Goal: Task Accomplishment & Management: Manage account settings

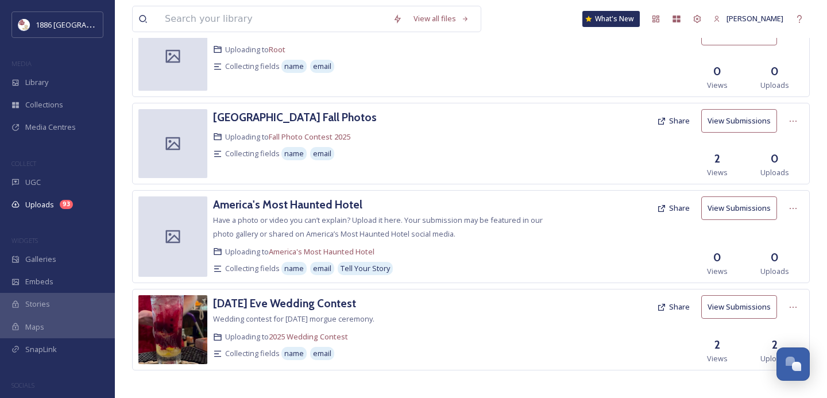
scroll to position [447, 0]
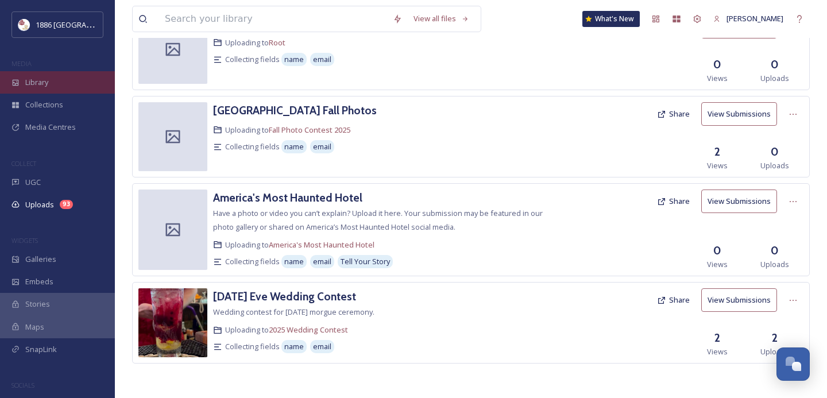
click at [53, 81] on div "Library" at bounding box center [57, 82] width 115 height 22
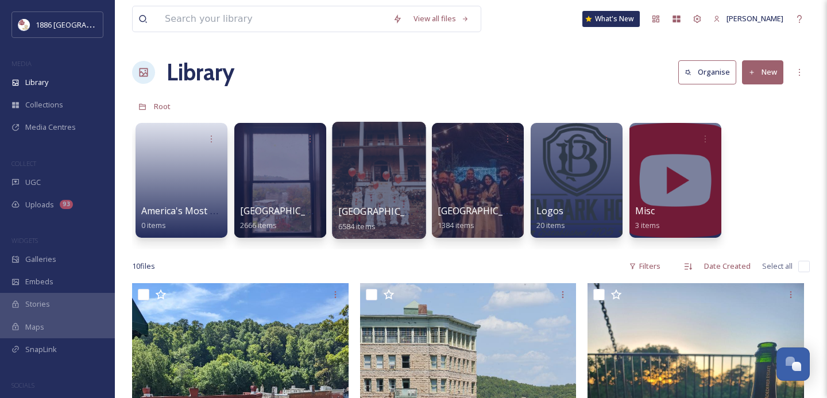
click at [369, 200] on div at bounding box center [379, 180] width 94 height 117
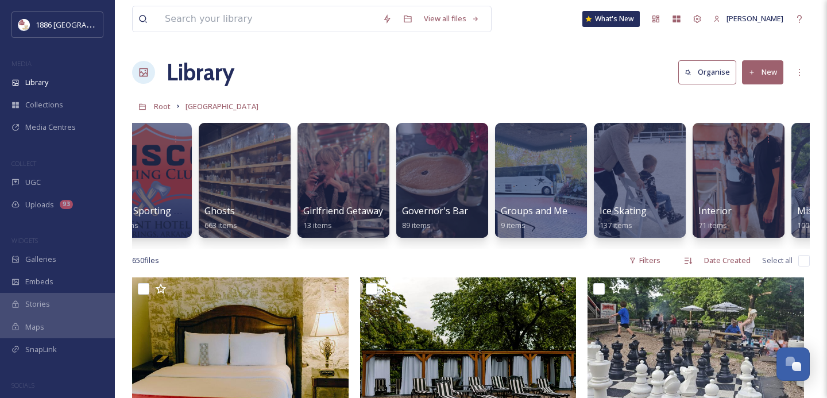
scroll to position [0, 1033]
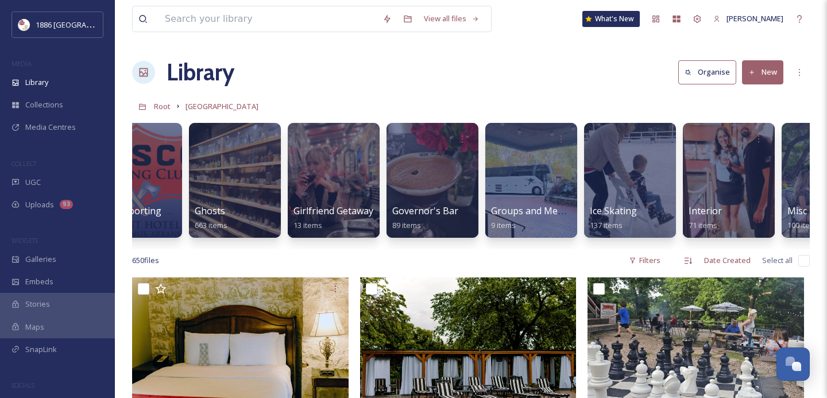
click at [771, 61] on button "New" at bounding box center [762, 72] width 41 height 24
click at [397, 88] on div "Library Organise New File Upload .zip Upload Folder" at bounding box center [471, 72] width 678 height 34
click at [63, 260] on div "Galleries" at bounding box center [57, 259] width 115 height 22
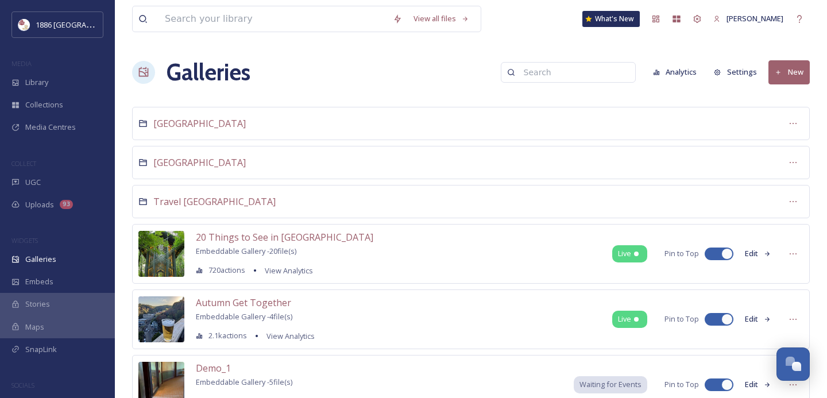
click at [796, 68] on button "New" at bounding box center [789, 72] width 41 height 24
click at [175, 157] on span "[GEOGRAPHIC_DATA]" at bounding box center [199, 162] width 92 height 13
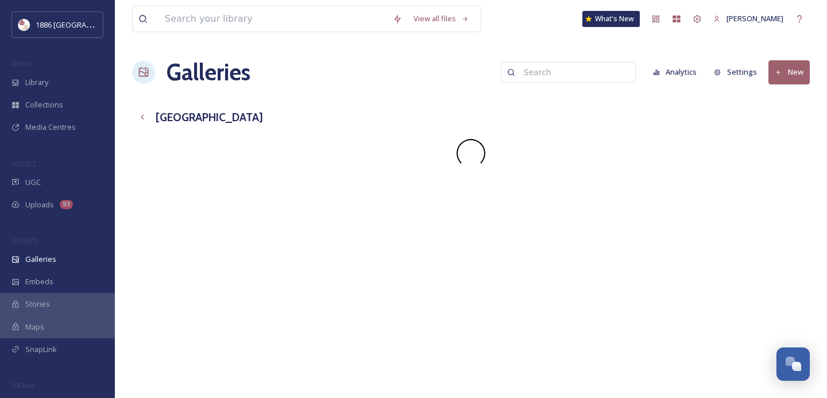
click at [798, 76] on button "New" at bounding box center [789, 72] width 41 height 24
click at [793, 99] on span "Gallery" at bounding box center [791, 99] width 24 height 11
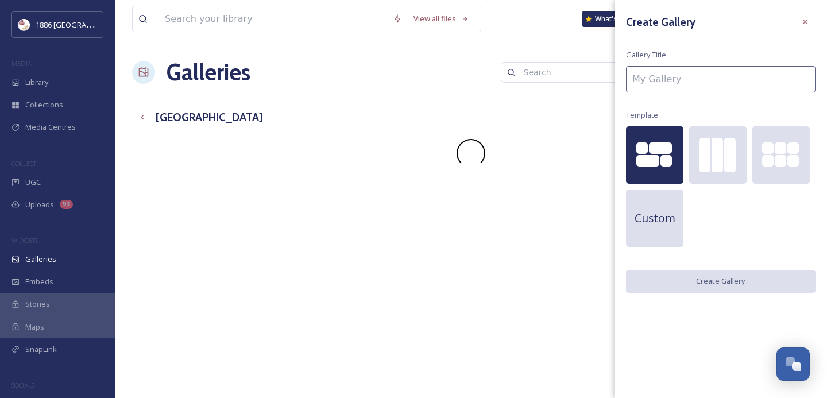
click at [670, 83] on input at bounding box center [721, 79] width 190 height 26
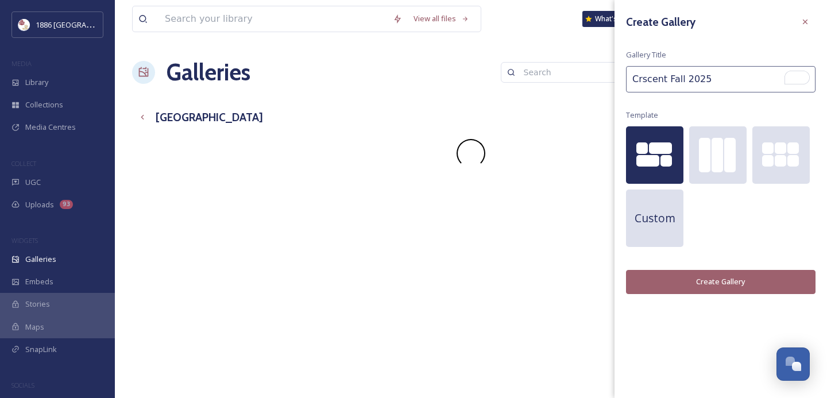
type input "Crscent Fall 2025"
click at [704, 267] on div "Create Gallery Gallery Title Crscent Fall 2025 Template Custom Create Gallery" at bounding box center [721, 153] width 213 height 306
click at [697, 294] on div "Create Gallery Gallery Title Crscent Fall 2025 Template Custom Create Gallery" at bounding box center [721, 153] width 213 height 306
click at [692, 286] on button "Create Gallery" at bounding box center [721, 282] width 190 height 24
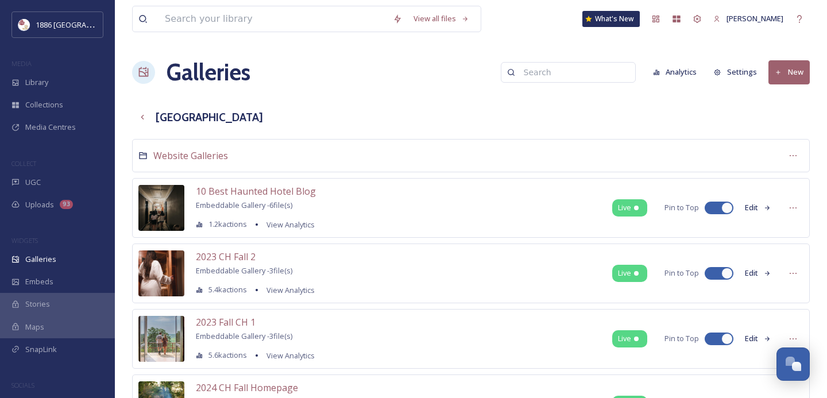
click at [795, 79] on button "New" at bounding box center [789, 72] width 41 height 24
click at [793, 98] on span "Gallery" at bounding box center [791, 99] width 24 height 11
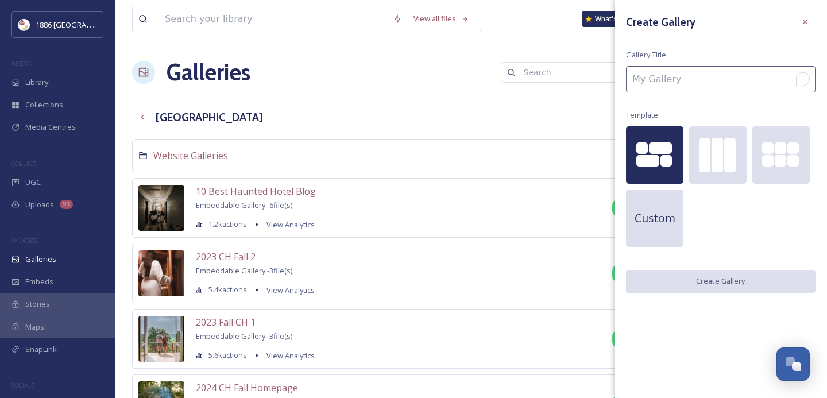
click at [727, 84] on input "To enrich screen reader interactions, please activate Accessibility in Grammarl…" at bounding box center [721, 79] width 190 height 26
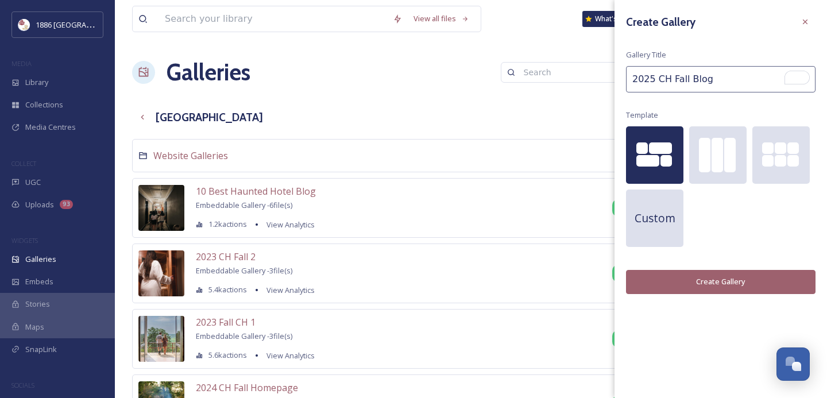
type input "2025 CH Fall Blog"
click at [725, 285] on button "Create Gallery" at bounding box center [721, 282] width 190 height 24
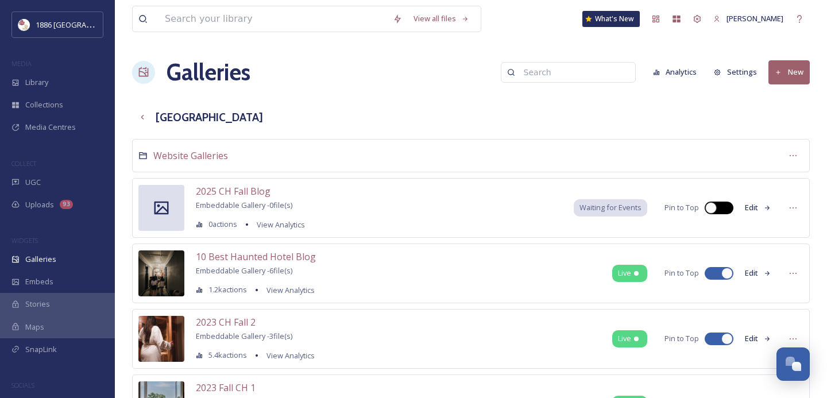
click at [723, 208] on div at bounding box center [725, 208] width 6 height 6
checkbox input "true"
click at [235, 189] on span "2025 CH Fall Blog" at bounding box center [233, 191] width 75 height 13
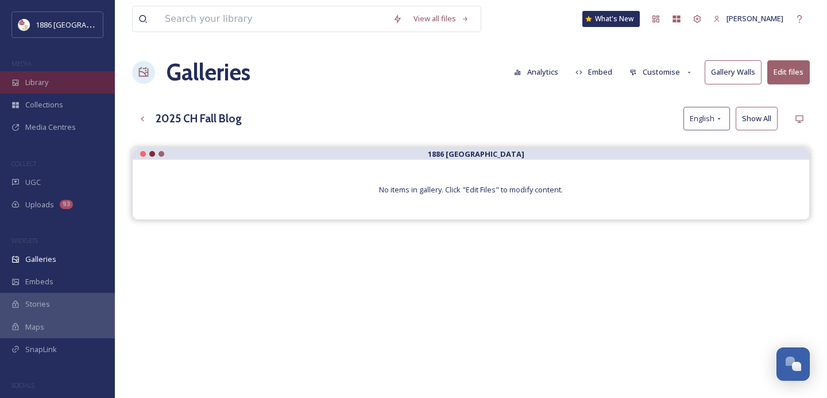
click at [66, 79] on div "Library" at bounding box center [57, 82] width 115 height 22
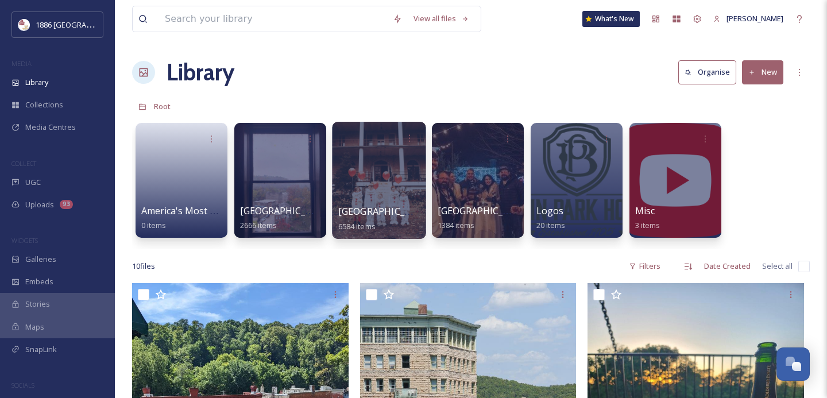
click at [366, 215] on span "[GEOGRAPHIC_DATA]" at bounding box center [385, 211] width 94 height 13
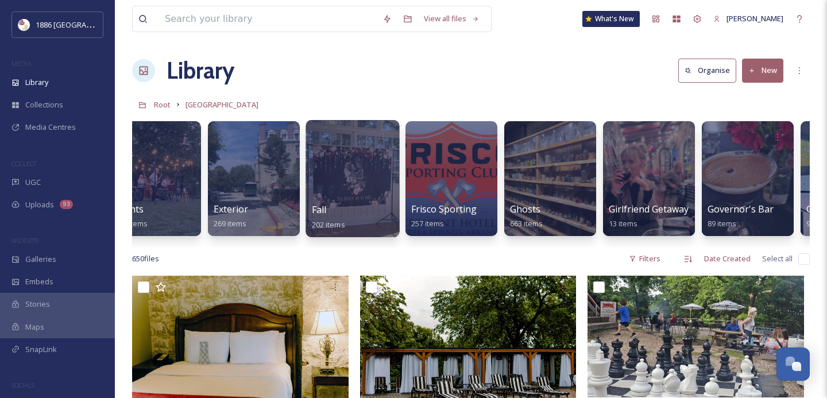
scroll to position [0, 721]
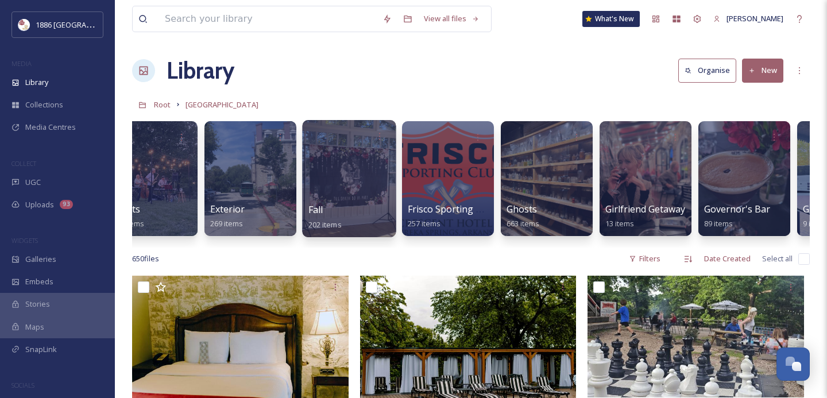
click at [342, 196] on div at bounding box center [349, 178] width 94 height 117
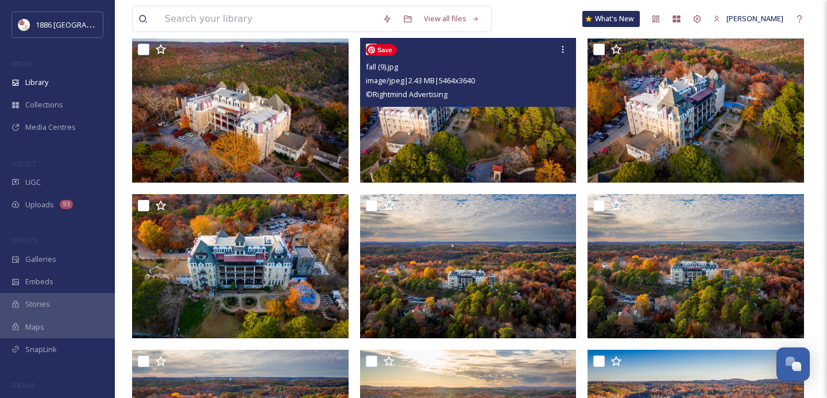
scroll to position [559, 0]
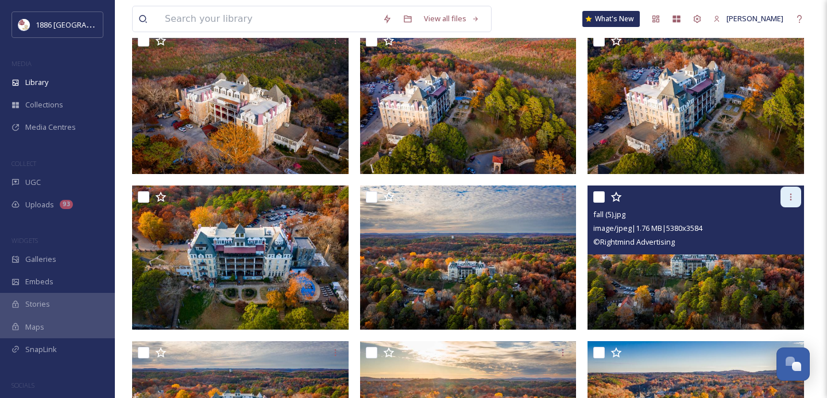
click at [796, 197] on div at bounding box center [791, 197] width 21 height 21
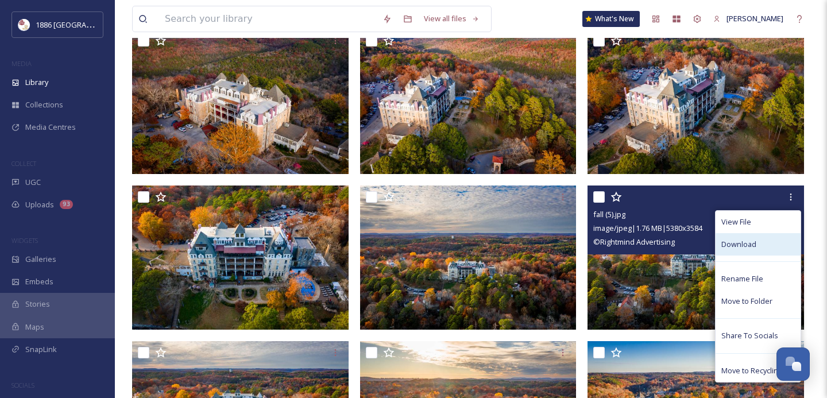
click at [771, 241] on div "Download" at bounding box center [758, 244] width 85 height 22
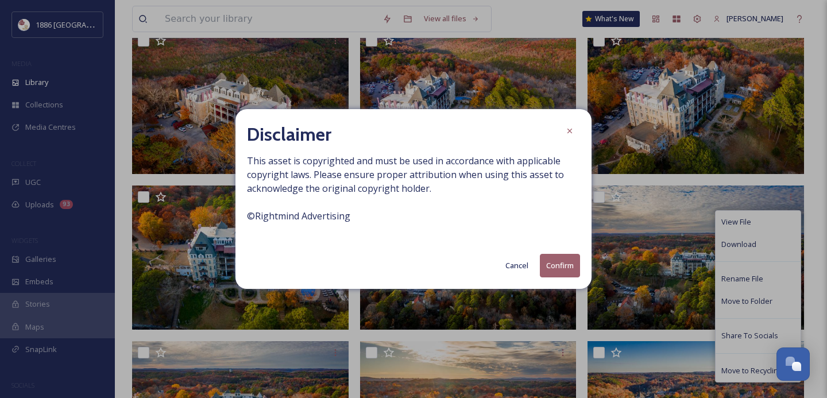
click at [560, 268] on button "Confirm" at bounding box center [560, 266] width 40 height 24
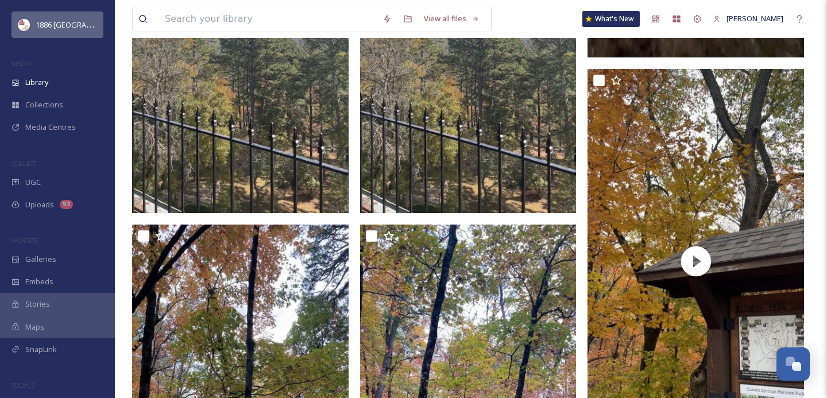
scroll to position [2161, 0]
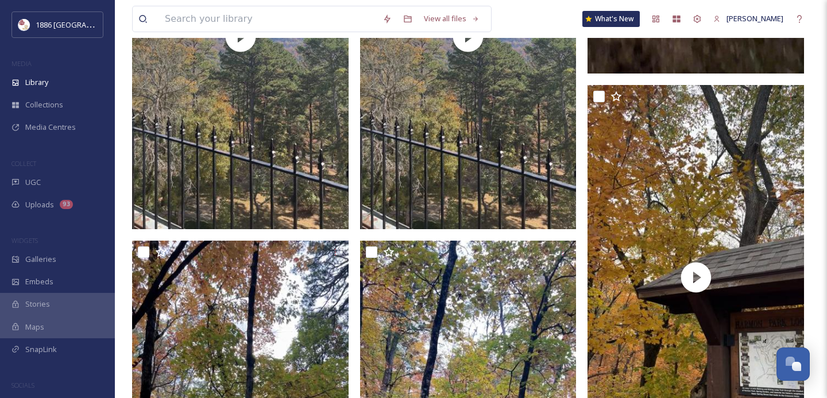
click at [600, 96] on input "checkbox" at bounding box center [598, 96] width 11 height 11
checkbox input "true"
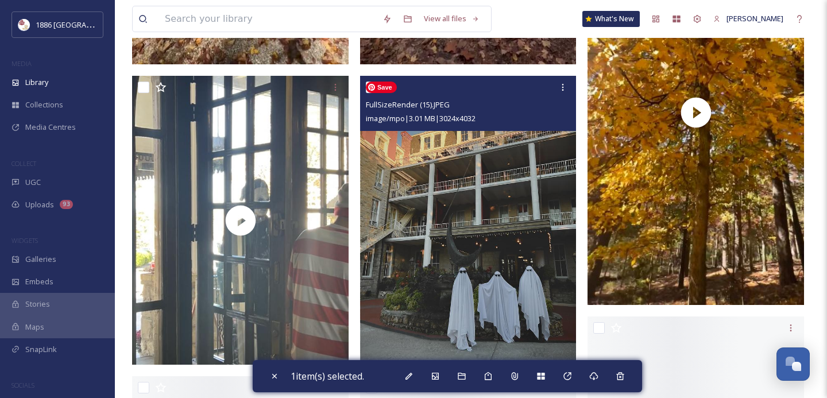
scroll to position [3507, 0]
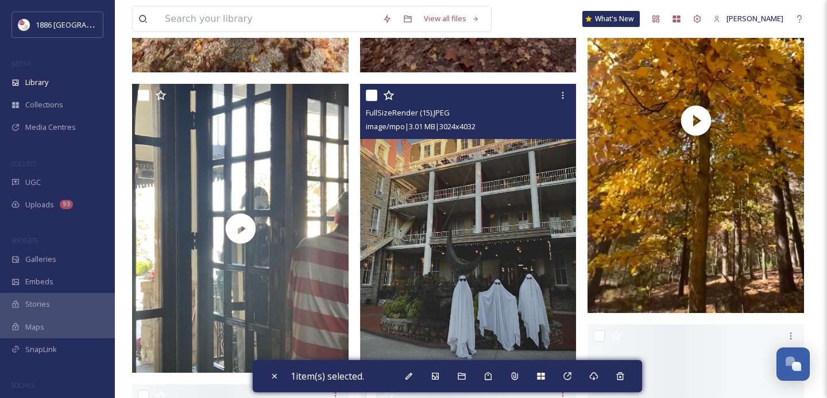
click at [372, 95] on input "checkbox" at bounding box center [371, 95] width 11 height 11
checkbox input "true"
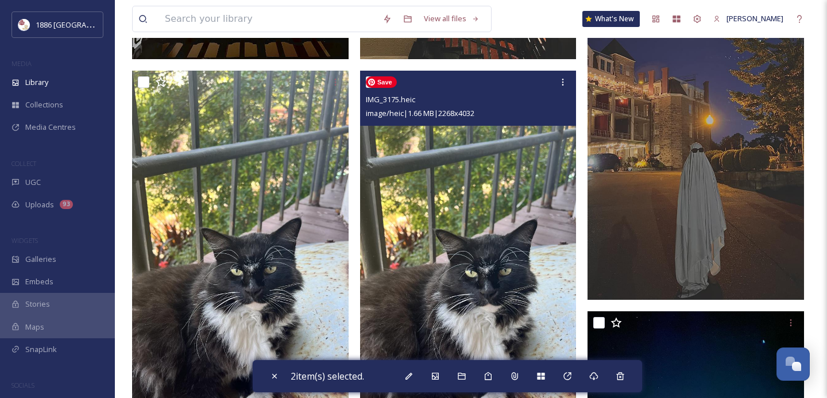
scroll to position [5288, 0]
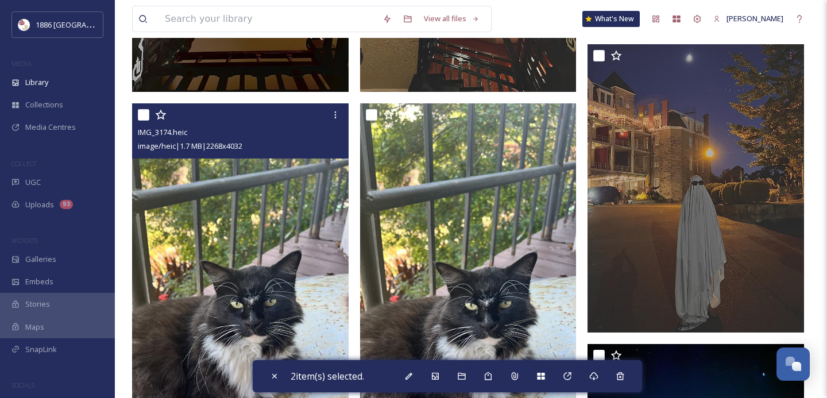
click at [141, 114] on input "checkbox" at bounding box center [143, 114] width 11 height 11
checkbox input "true"
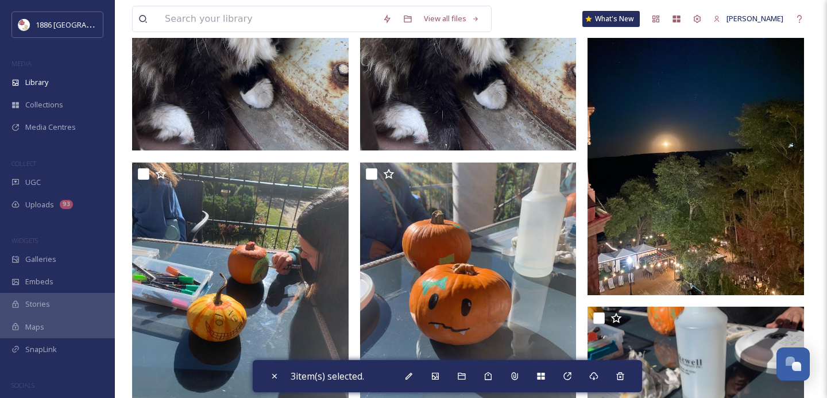
scroll to position [5627, 0]
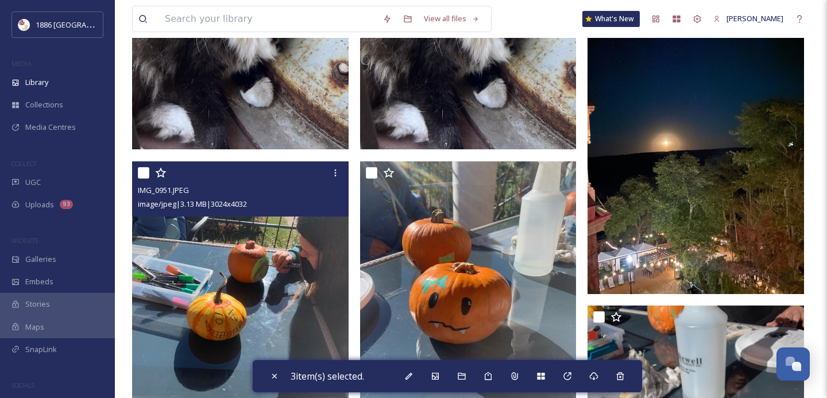
click at [144, 172] on input "checkbox" at bounding box center [143, 172] width 11 height 11
checkbox input "true"
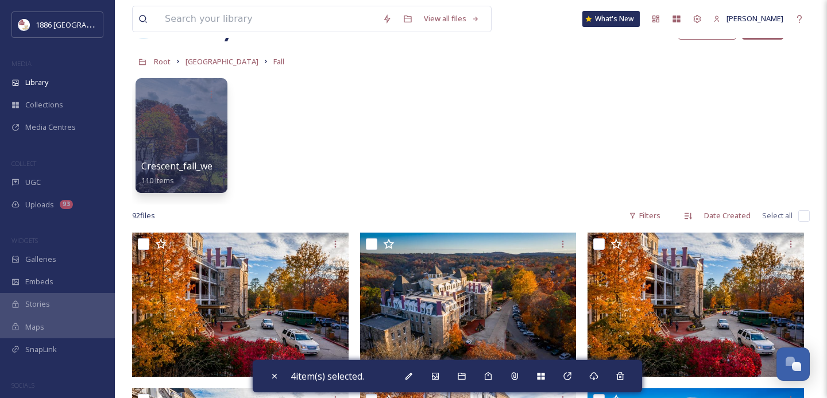
scroll to position [46, 0]
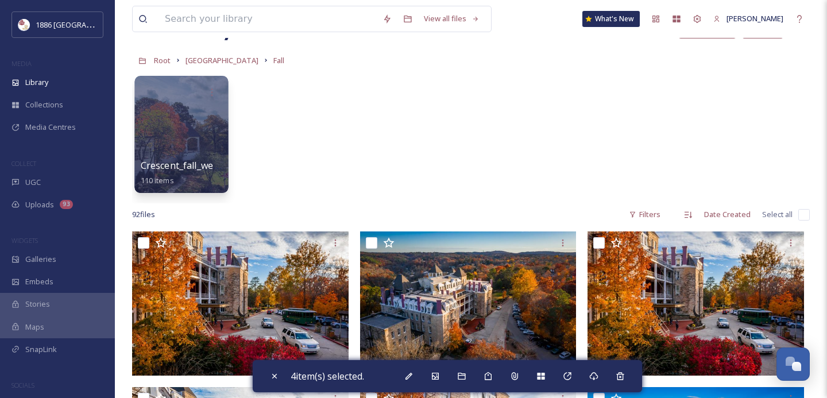
click at [196, 133] on div at bounding box center [181, 134] width 94 height 117
click at [196, 103] on div at bounding box center [182, 92] width 82 height 21
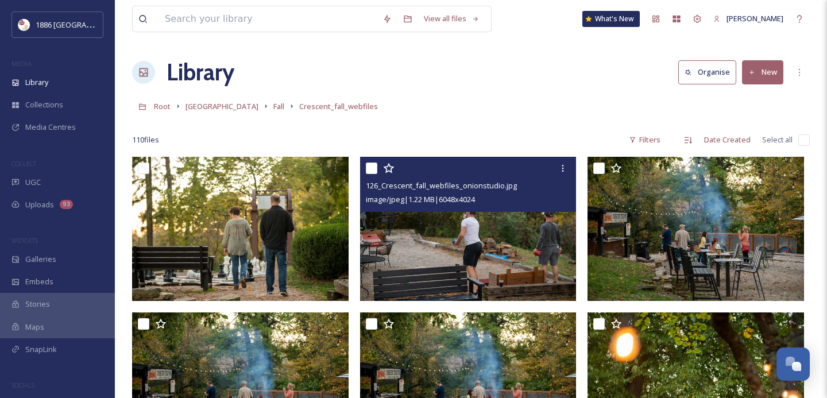
click at [372, 169] on input "checkbox" at bounding box center [371, 168] width 11 height 11
checkbox input "true"
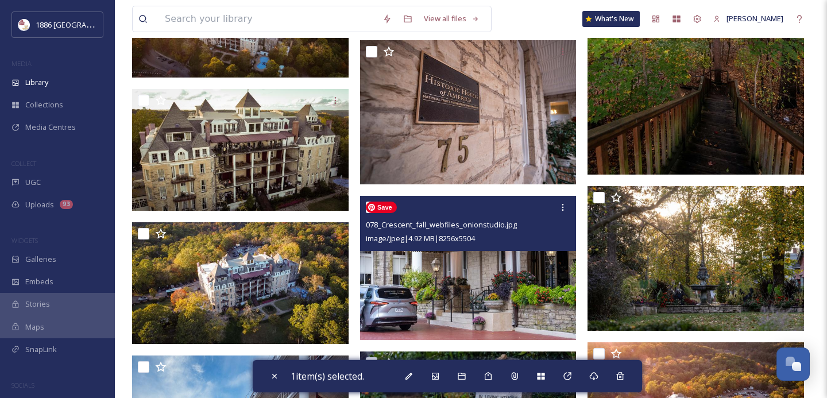
scroll to position [3133, 0]
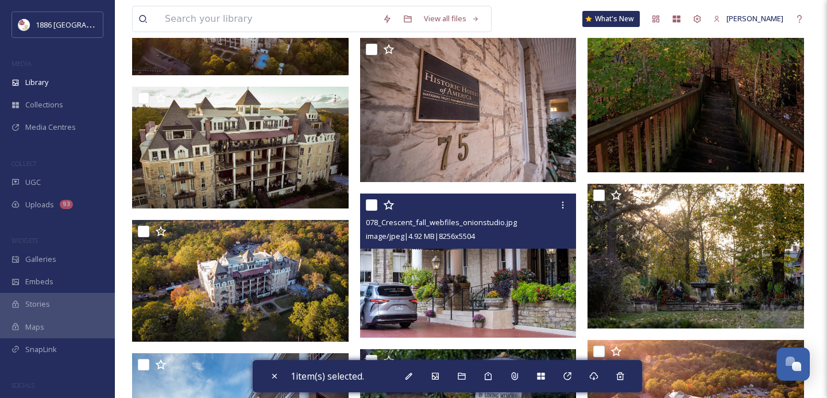
click at [377, 205] on input "checkbox" at bounding box center [371, 204] width 11 height 11
checkbox input "true"
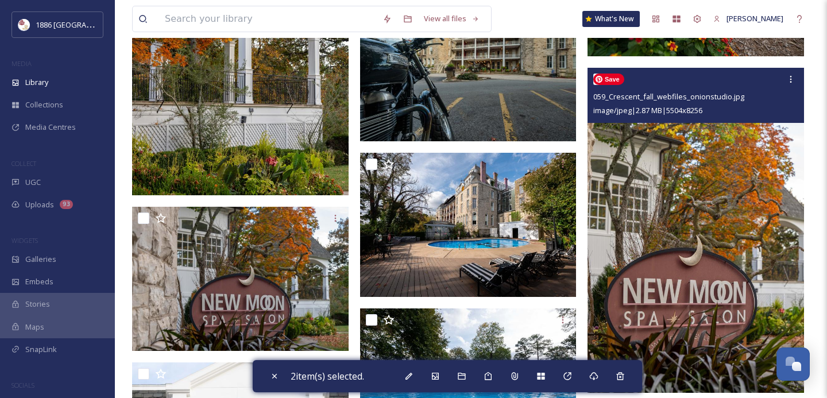
scroll to position [4908, 0]
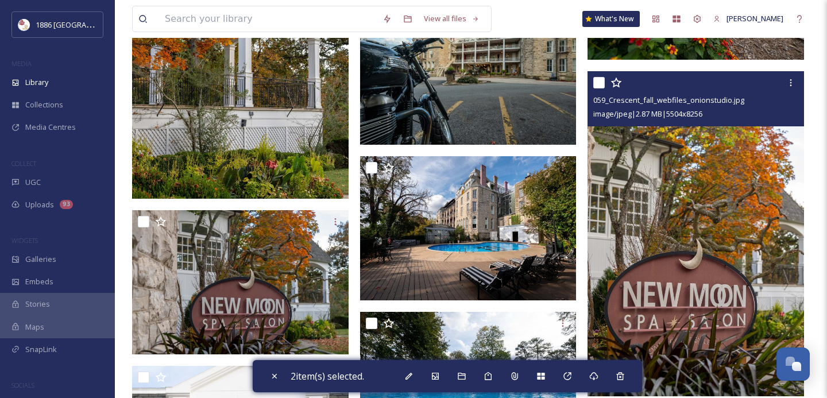
click at [603, 78] on input "checkbox" at bounding box center [598, 82] width 11 height 11
checkbox input "true"
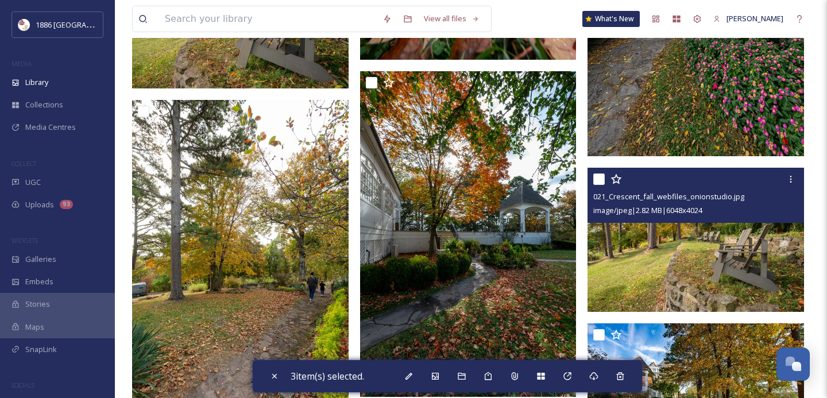
scroll to position [6432, 0]
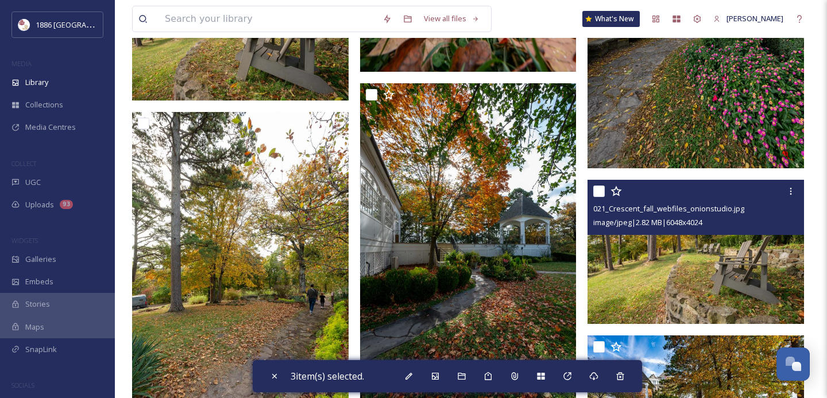
click at [602, 192] on input "checkbox" at bounding box center [598, 191] width 11 height 11
checkbox input "true"
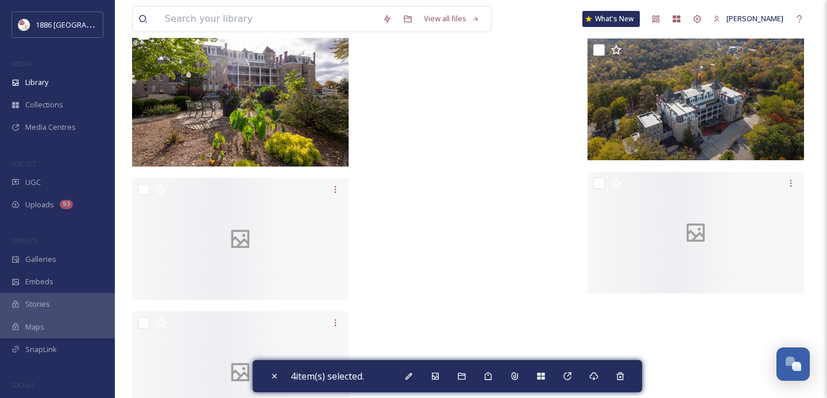
scroll to position [7587, 0]
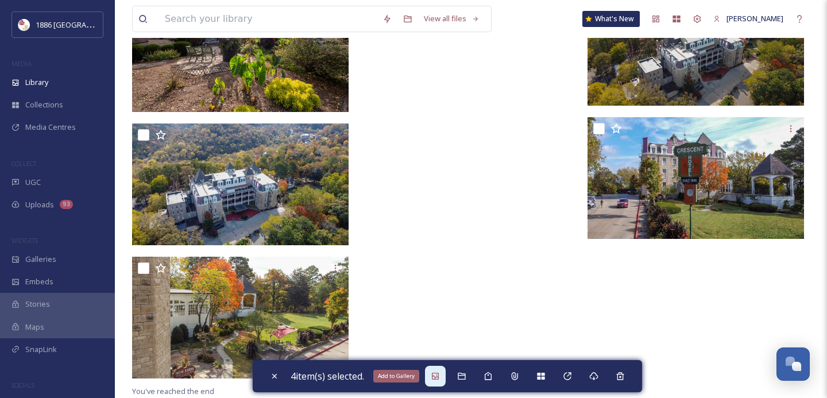
click at [445, 376] on div "Add to Gallery" at bounding box center [435, 376] width 21 height 21
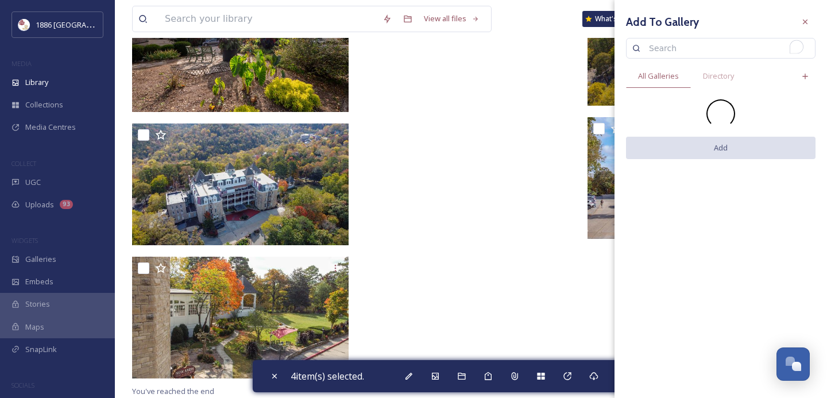
click at [720, 51] on input "To enrich screen reader interactions, please activate Accessibility in Grammarl…" at bounding box center [726, 48] width 166 height 23
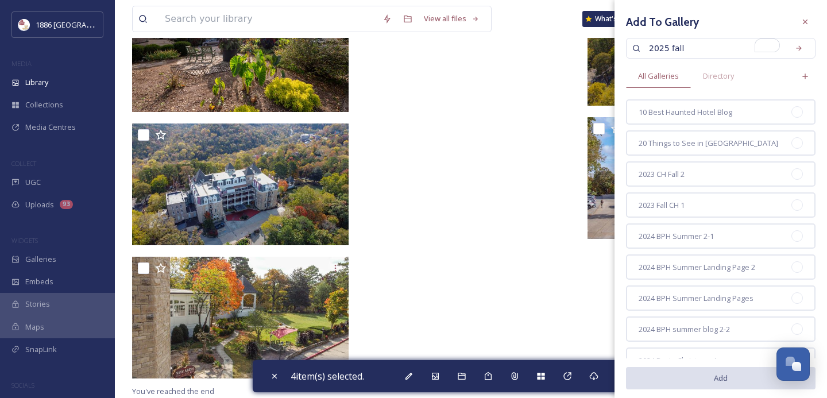
type input "2025 fall"
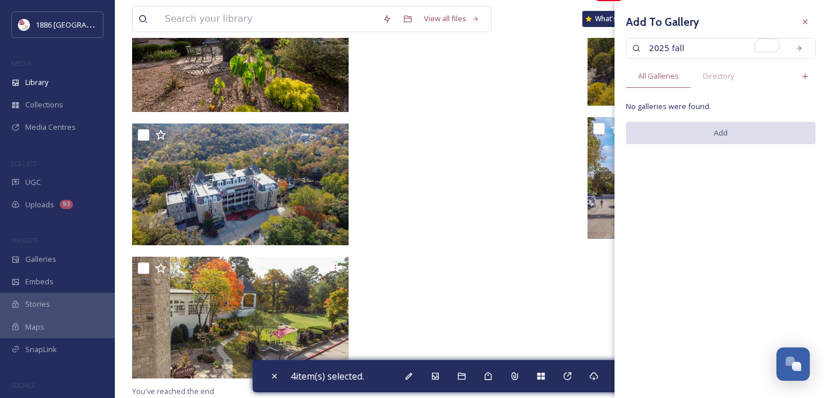
drag, startPoint x: 704, startPoint y: 51, endPoint x: 534, endPoint y: 51, distance: 170.0
click at [804, 49] on div "Search" at bounding box center [799, 48] width 21 height 21
click at [723, 43] on input "2025\" at bounding box center [714, 48] width 142 height 23
type input "2025"
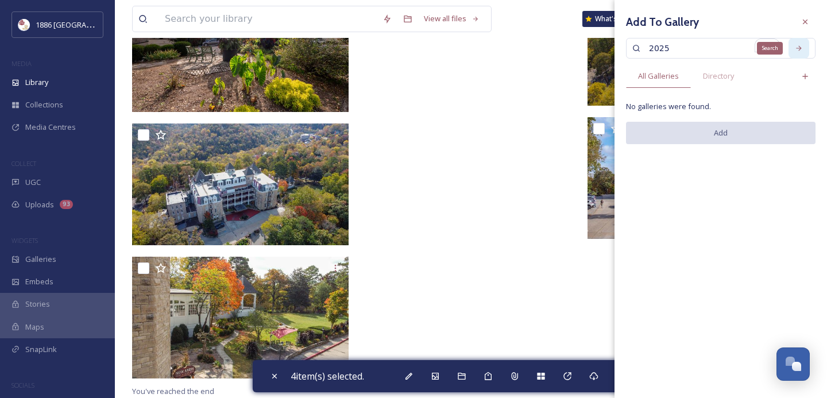
click at [802, 51] on icon at bounding box center [799, 48] width 8 height 8
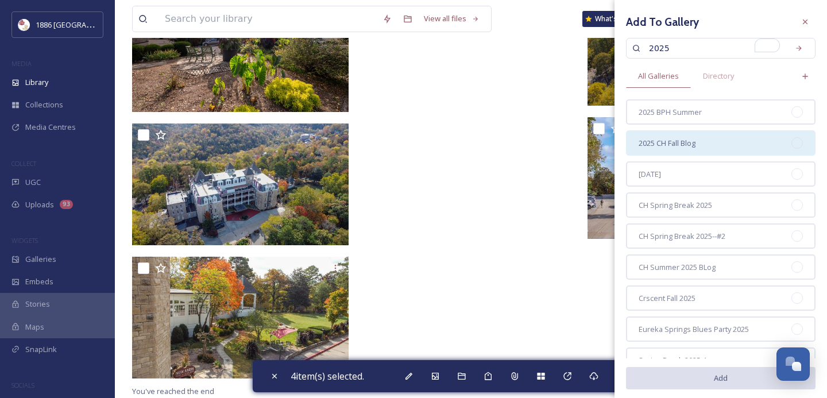
click at [700, 147] on div "2025 CH Fall Blog" at bounding box center [721, 142] width 190 height 25
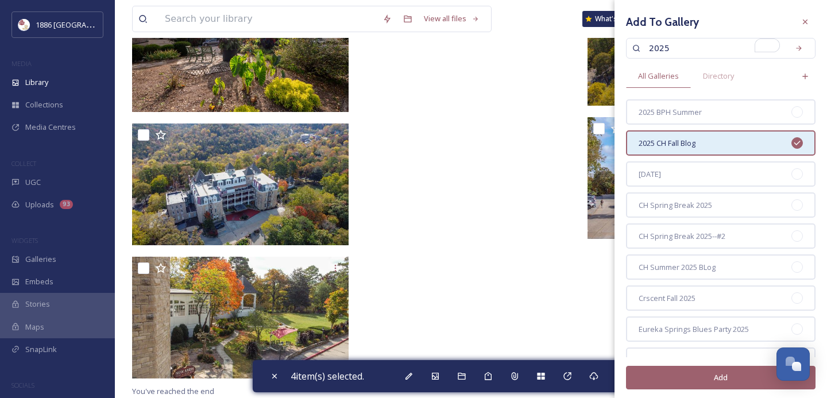
click at [697, 374] on button "Add" at bounding box center [721, 378] width 190 height 24
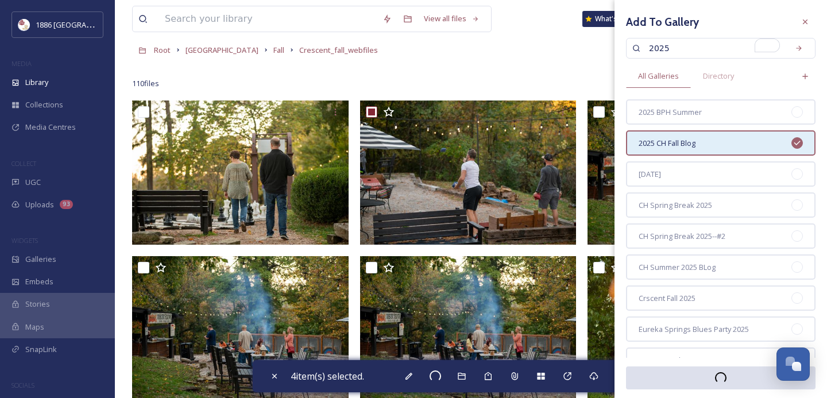
scroll to position [0, 0]
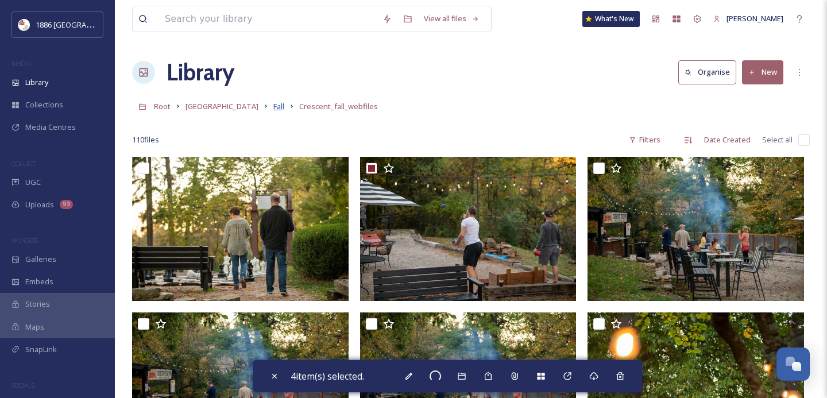
click at [273, 110] on span "Fall" at bounding box center [278, 106] width 11 height 10
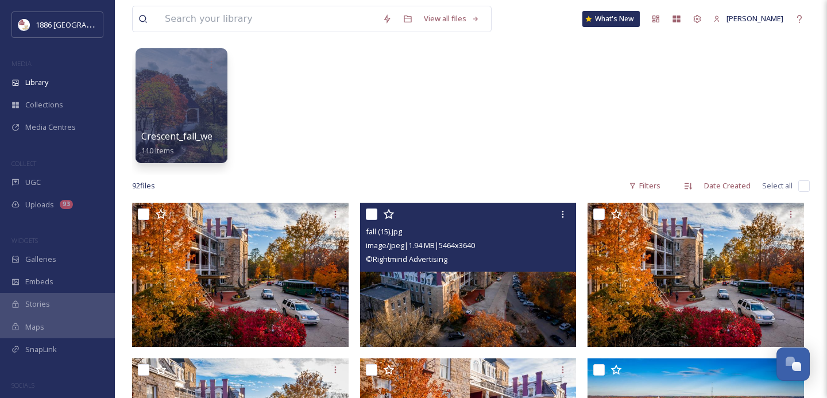
scroll to position [76, 0]
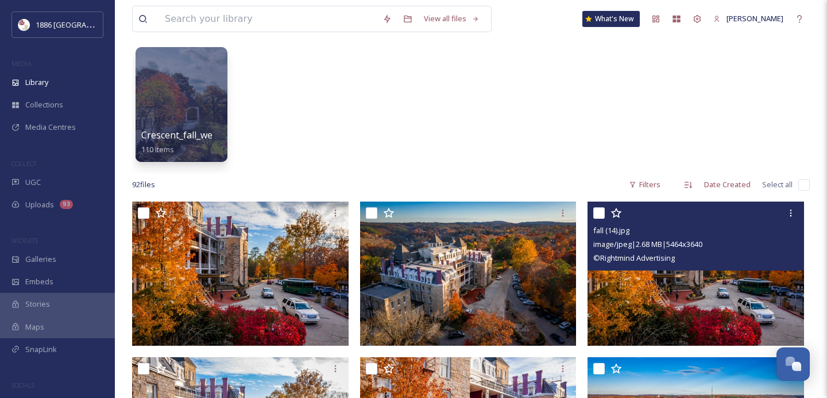
click at [601, 213] on input "checkbox" at bounding box center [598, 212] width 11 height 11
checkbox input "true"
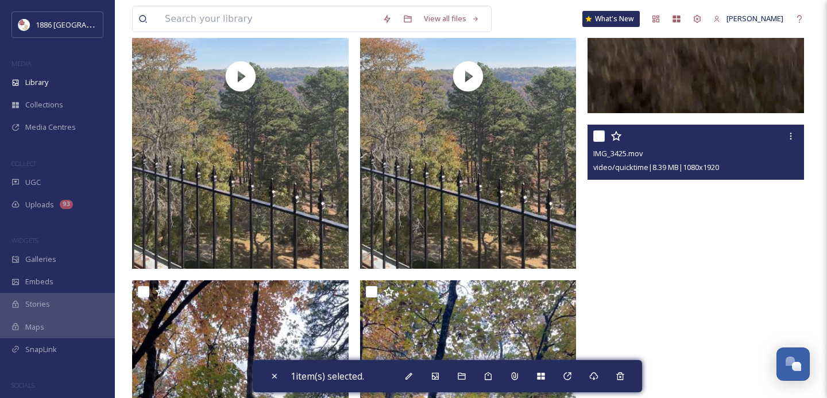
scroll to position [2111, 0]
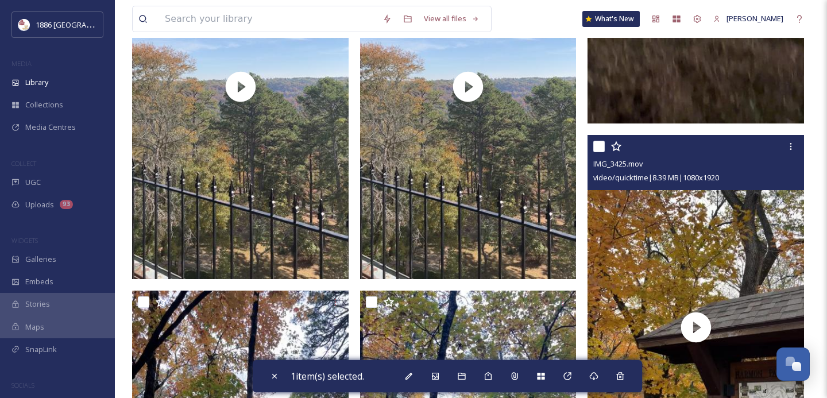
click at [601, 142] on input "checkbox" at bounding box center [598, 146] width 11 height 11
checkbox input "true"
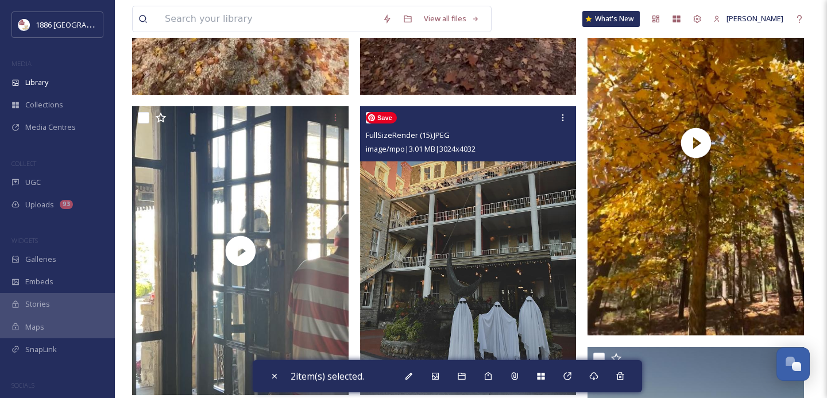
scroll to position [3485, 0]
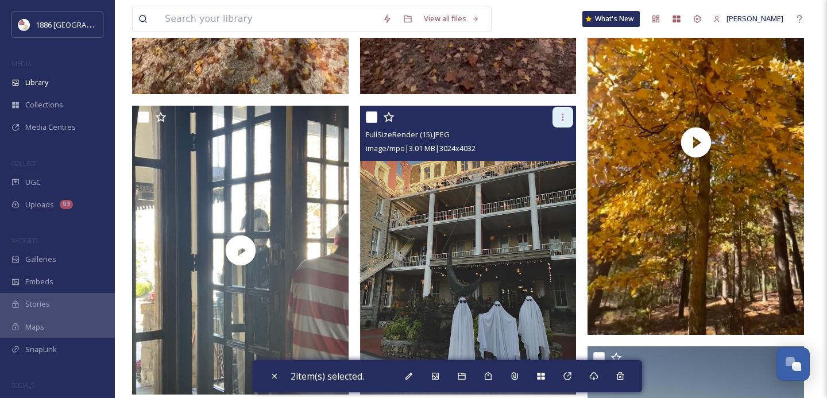
click at [561, 114] on icon at bounding box center [562, 117] width 9 height 9
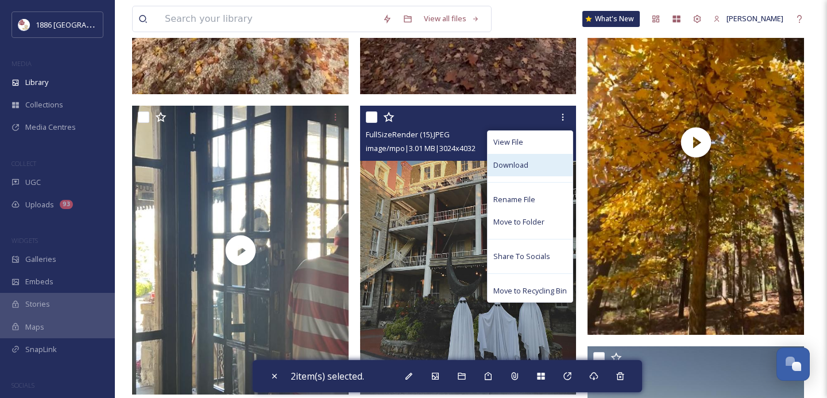
click at [543, 166] on div "Download" at bounding box center [530, 165] width 85 height 22
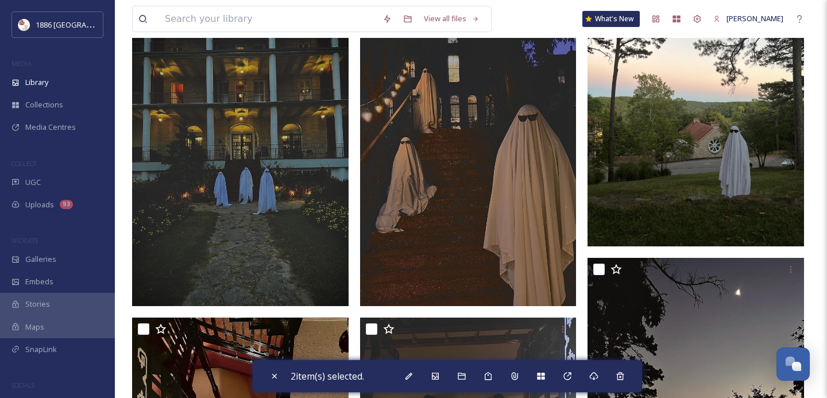
scroll to position [4728, 0]
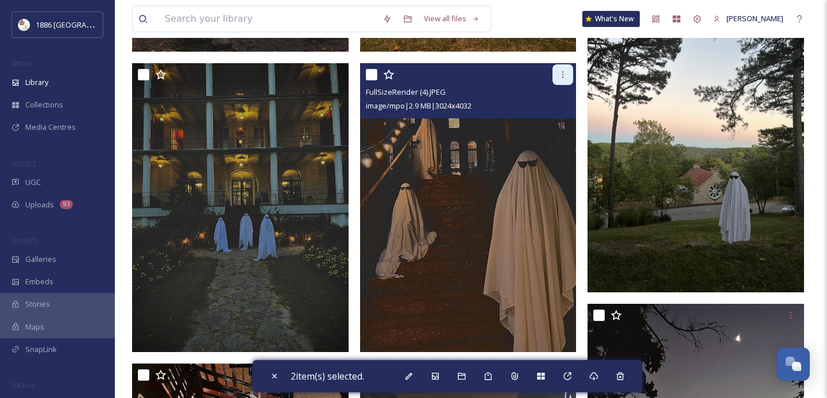
click at [566, 76] on icon at bounding box center [562, 74] width 9 height 9
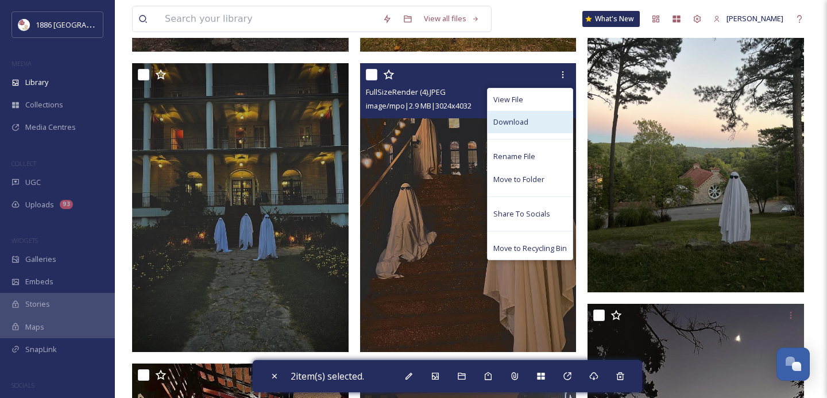
click at [543, 128] on div "Download" at bounding box center [530, 122] width 85 height 22
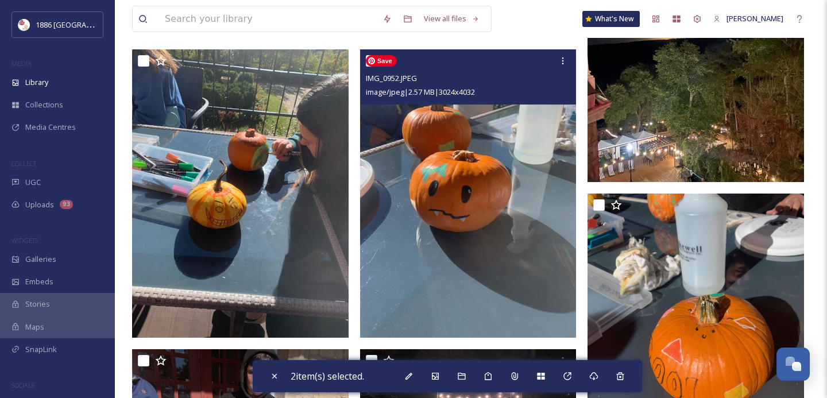
scroll to position [5726, 0]
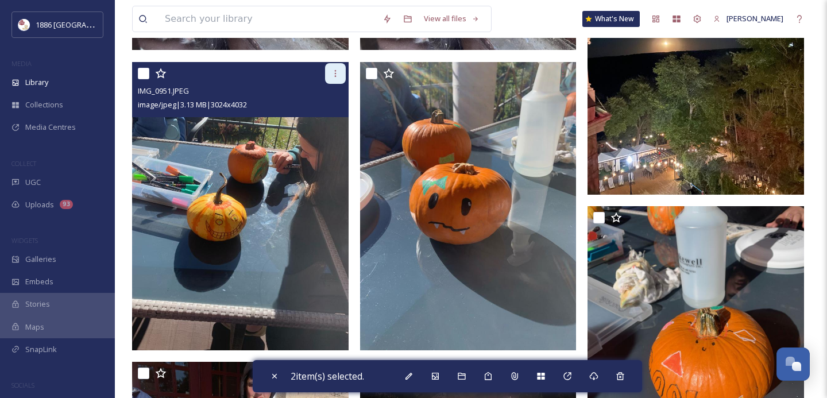
click at [337, 74] on icon at bounding box center [335, 73] width 9 height 9
click at [145, 71] on input "checkbox" at bounding box center [143, 73] width 11 height 11
checkbox input "true"
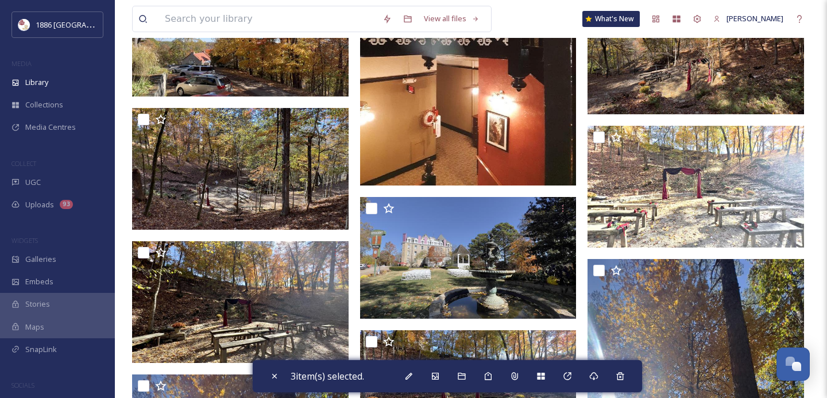
scroll to position [6935, 0]
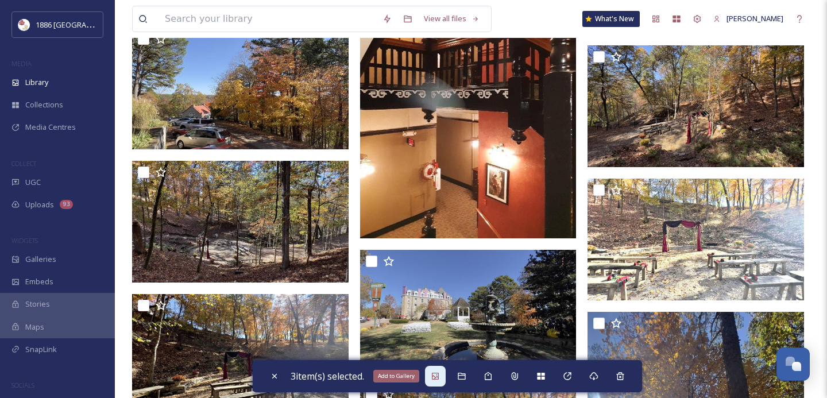
click at [432, 378] on div "Add to Gallery" at bounding box center [435, 376] width 21 height 21
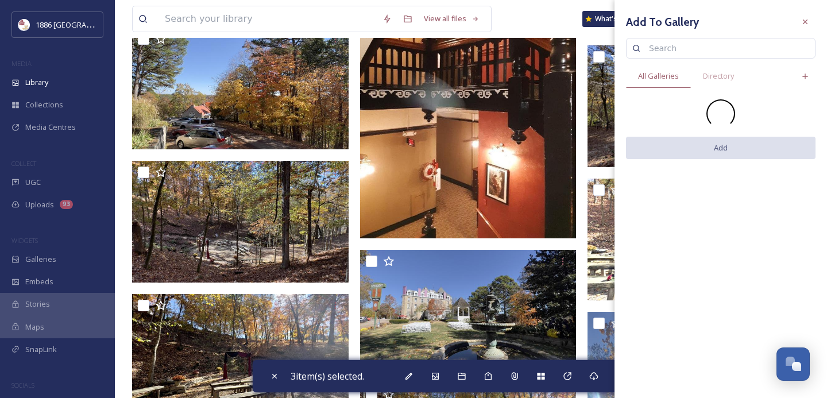
click at [692, 48] on input at bounding box center [726, 48] width 166 height 23
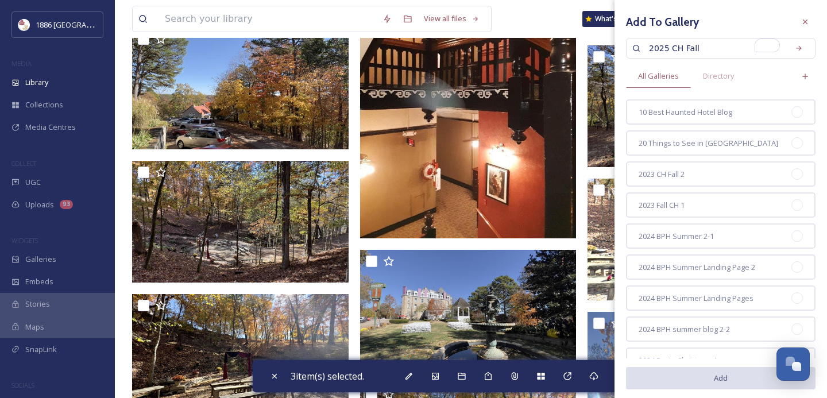
type input "2025 CH Fall"
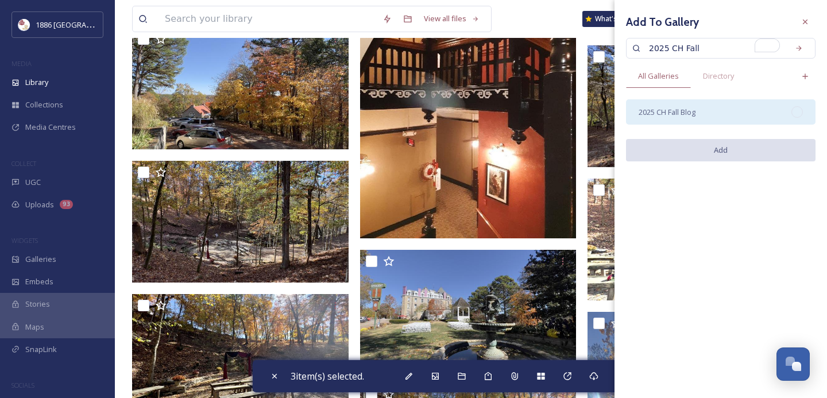
click at [706, 114] on div "2025 CH Fall Blog" at bounding box center [721, 111] width 190 height 25
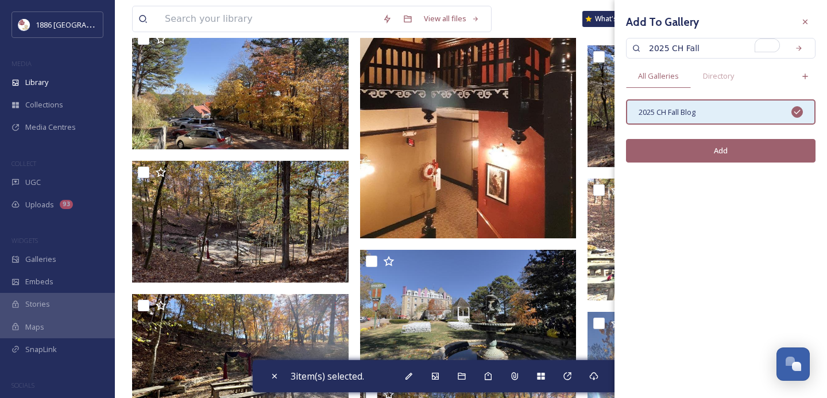
click at [720, 157] on button "Add" at bounding box center [721, 151] width 190 height 24
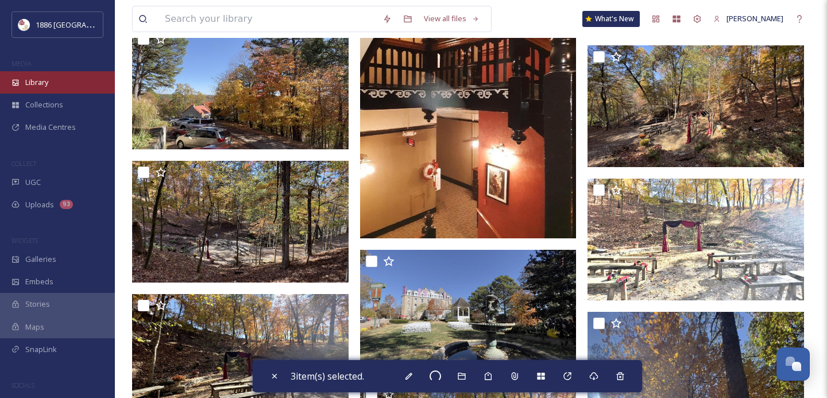
click at [67, 85] on div "Library" at bounding box center [57, 82] width 115 height 22
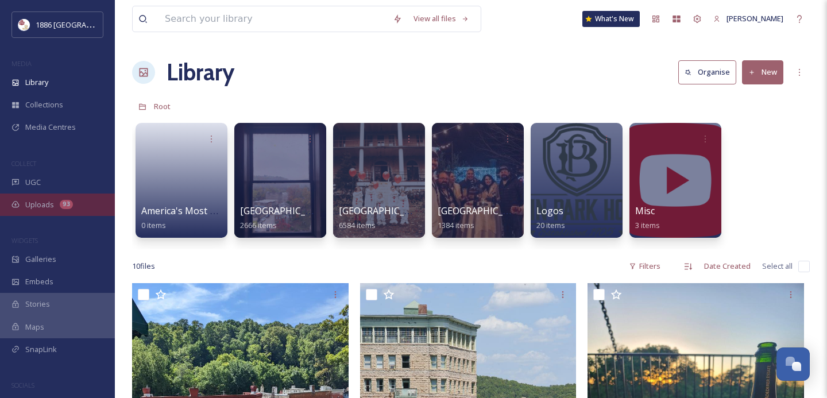
click at [65, 203] on div "93" at bounding box center [66, 204] width 13 height 9
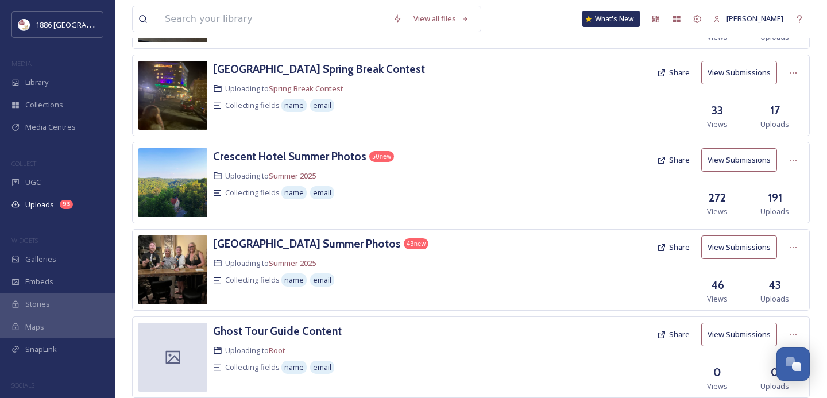
scroll to position [141, 0]
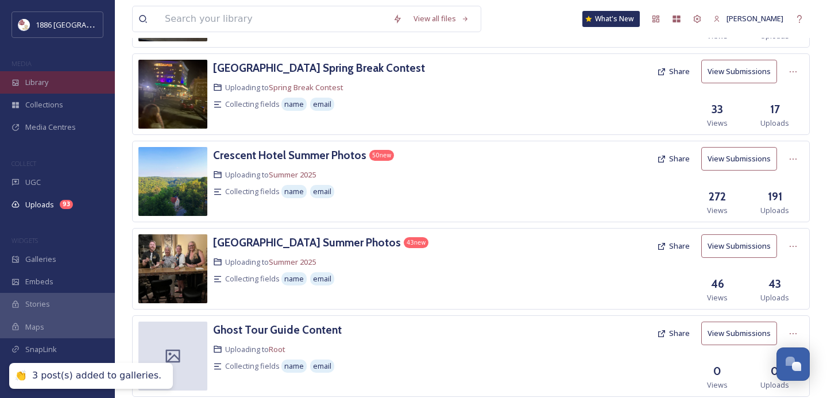
click at [46, 81] on span "Library" at bounding box center [36, 82] width 23 height 11
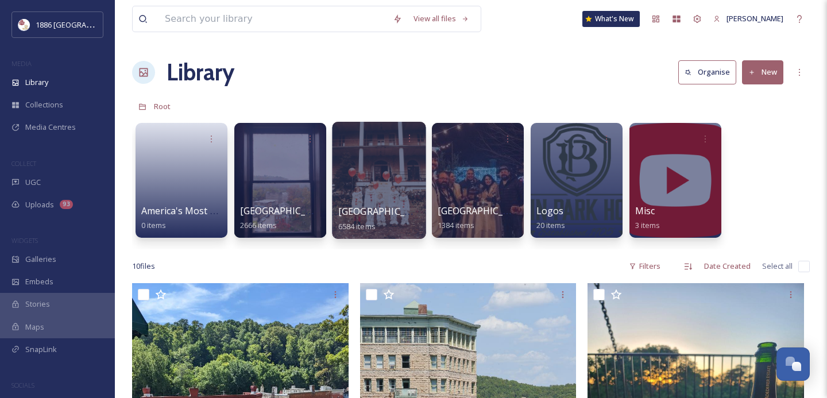
click at [399, 194] on div at bounding box center [379, 180] width 94 height 117
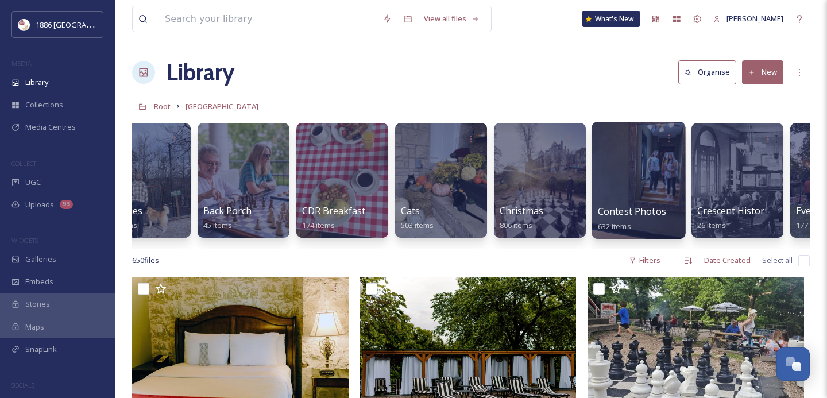
scroll to position [0, 37]
click at [635, 206] on span "Contest Photos (Seasons)" at bounding box center [654, 211] width 114 height 13
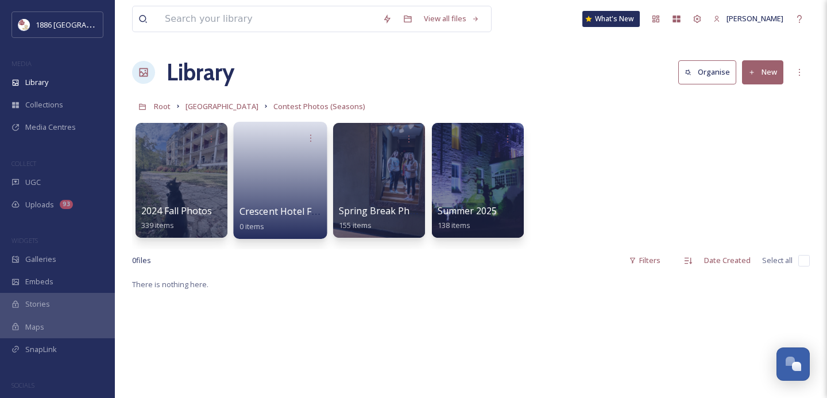
click at [263, 214] on span "Crescent Hotel Fall Photos" at bounding box center [298, 211] width 116 height 13
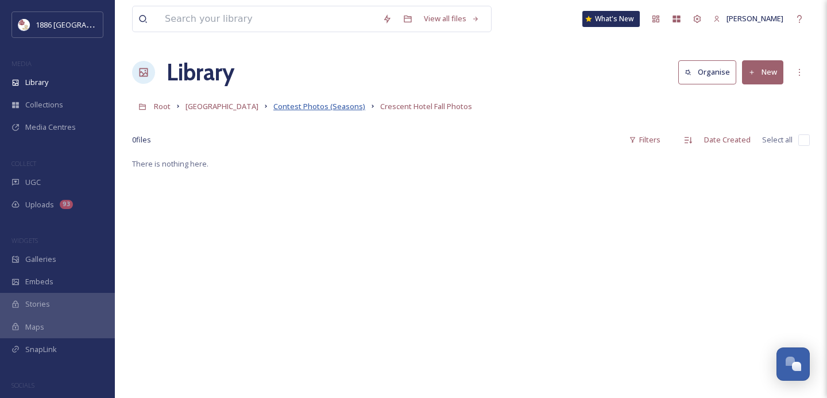
click at [286, 108] on span "Contest Photos (Seasons)" at bounding box center [319, 106] width 92 height 10
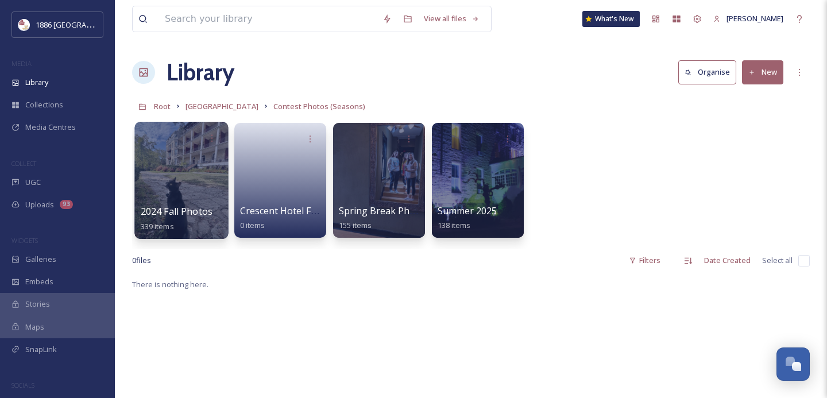
click at [187, 211] on span "2024 Fall Photos" at bounding box center [177, 211] width 72 height 13
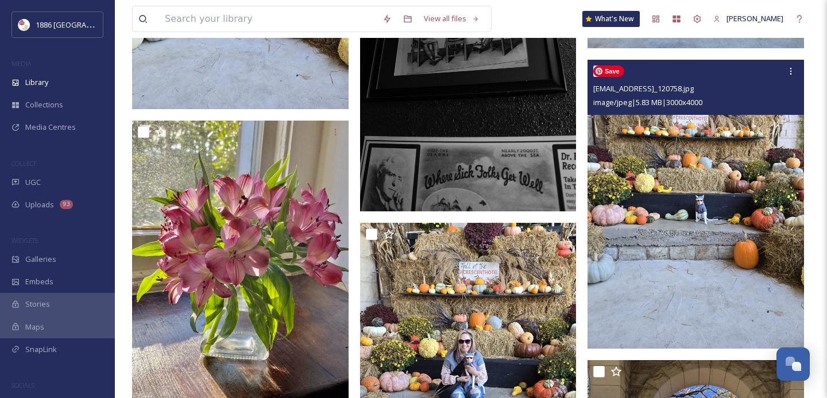
scroll to position [1501, 0]
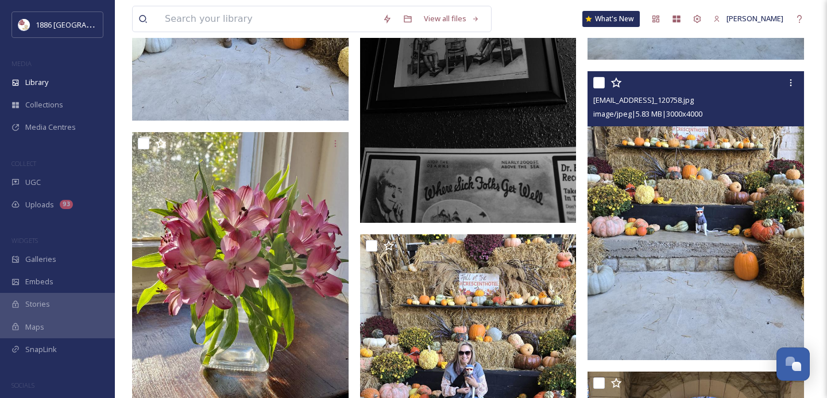
click at [599, 82] on input "checkbox" at bounding box center [598, 82] width 11 height 11
checkbox input "true"
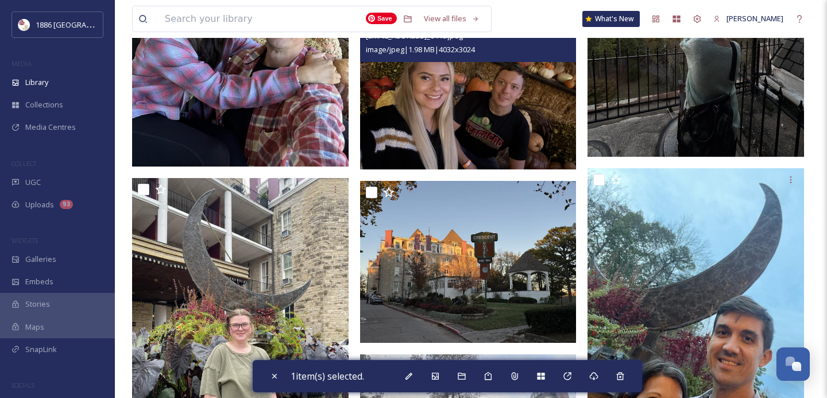
scroll to position [4109, 0]
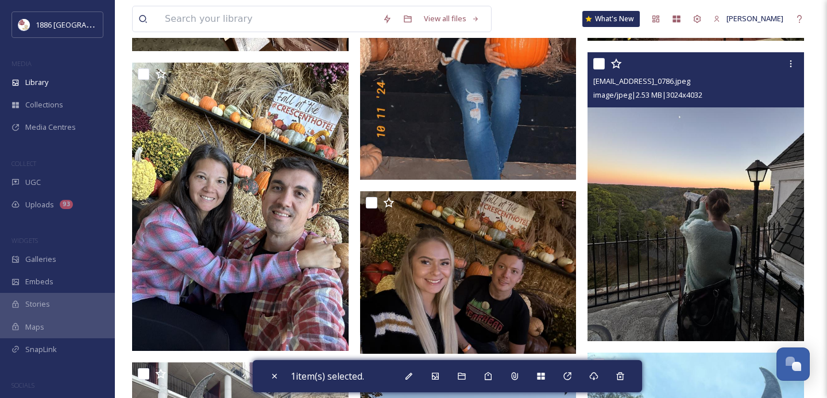
click at [599, 65] on input "checkbox" at bounding box center [598, 63] width 11 height 11
checkbox input "true"
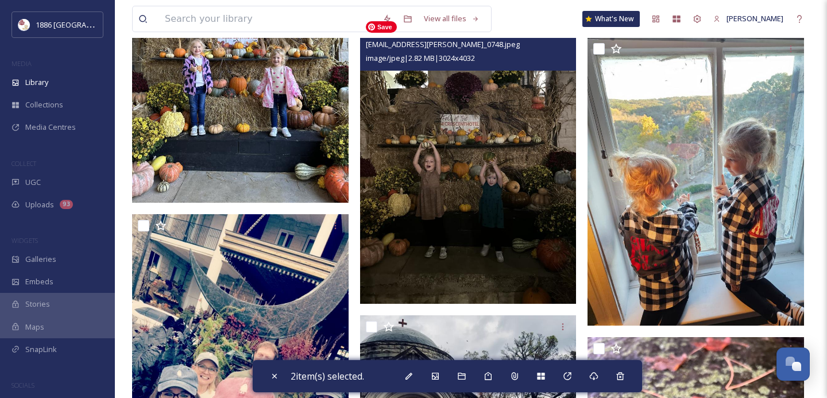
scroll to position [6185, 0]
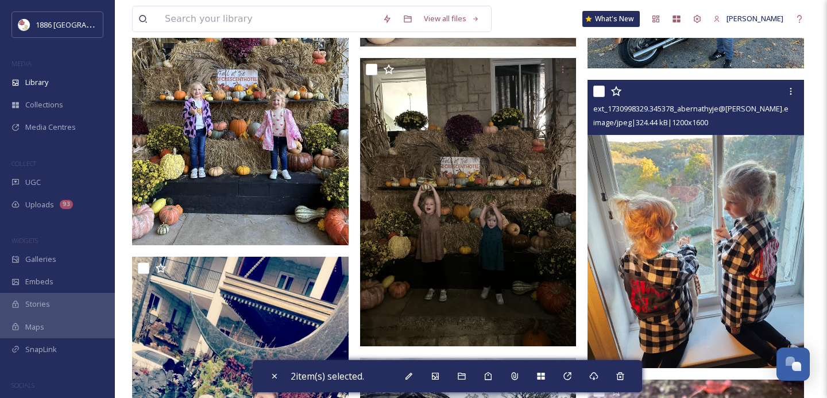
click at [600, 91] on input "checkbox" at bounding box center [598, 91] width 11 height 11
checkbox input "true"
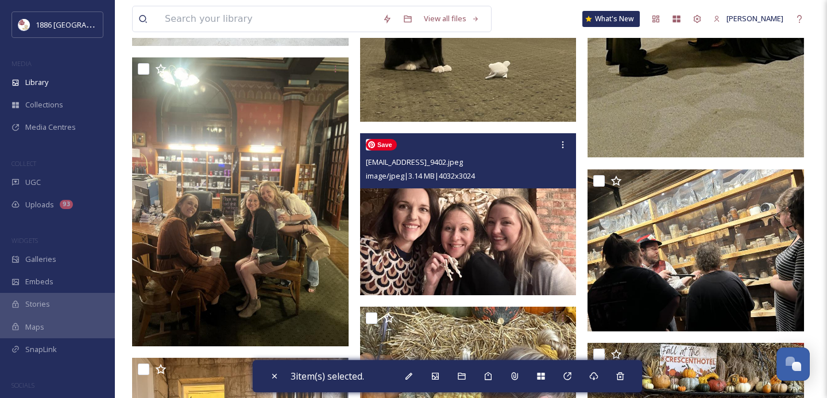
scroll to position [11358, 0]
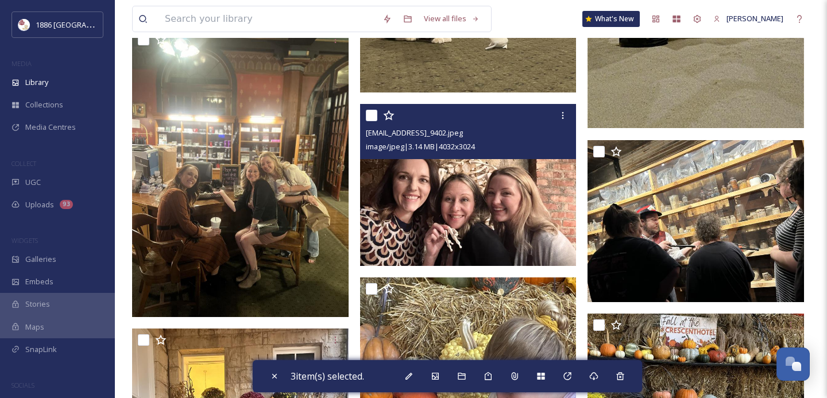
click at [371, 118] on input "checkbox" at bounding box center [371, 115] width 11 height 11
checkbox input "true"
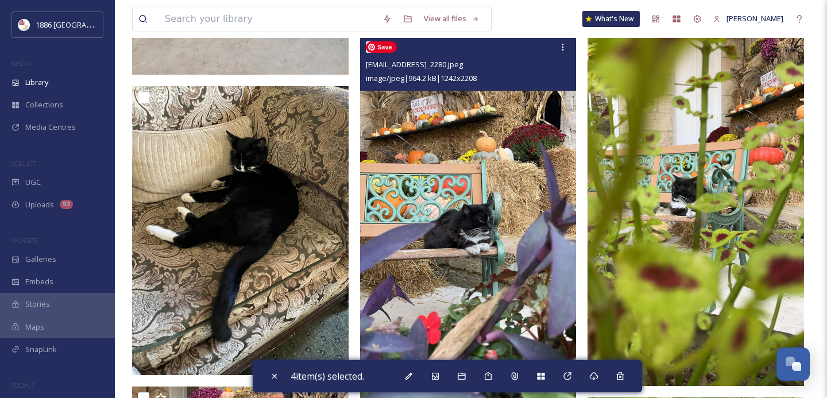
scroll to position [11899, 0]
click at [370, 46] on input "checkbox" at bounding box center [371, 47] width 11 height 11
checkbox input "true"
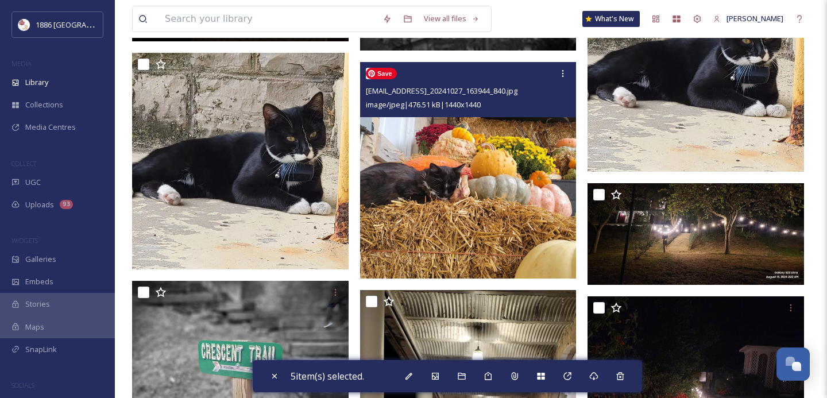
scroll to position [13030, 0]
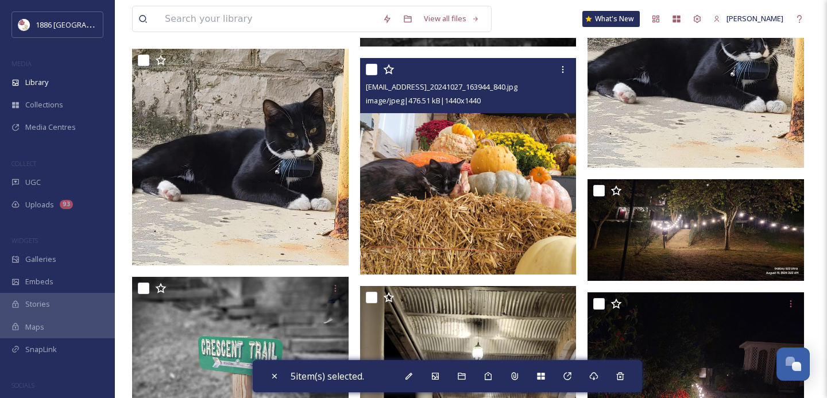
click at [372, 71] on input "checkbox" at bounding box center [371, 69] width 11 height 11
checkbox input "true"
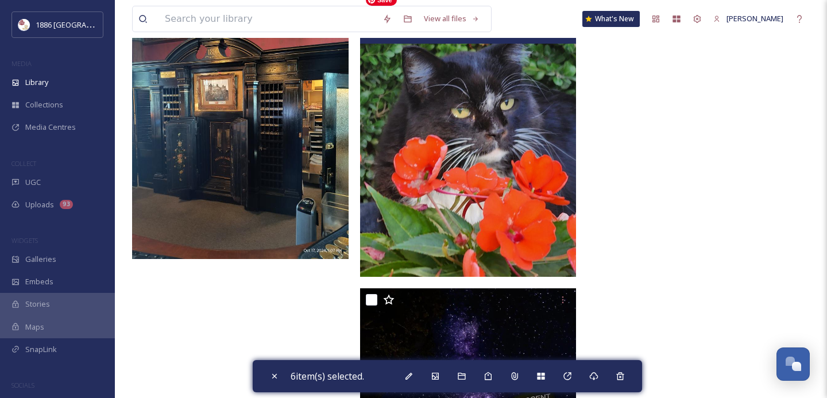
scroll to position [29850, 0]
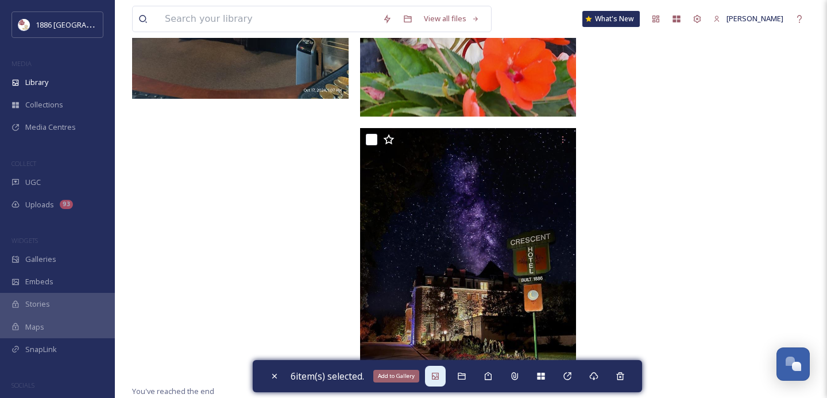
click at [444, 379] on div "Add to Gallery" at bounding box center [435, 376] width 21 height 21
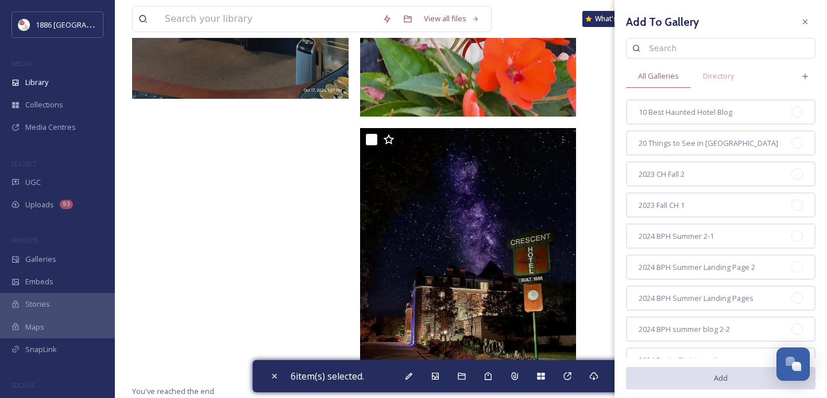
click at [686, 48] on input at bounding box center [726, 48] width 166 height 23
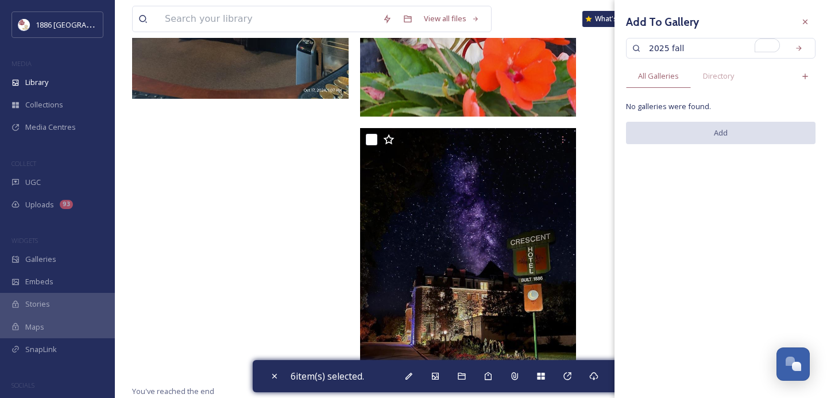
click at [697, 43] on input "2025 fall" at bounding box center [714, 48] width 142 height 23
drag, startPoint x: 697, startPoint y: 43, endPoint x: 682, endPoint y: 53, distance: 19.0
click at [683, 52] on input "2025 fall" at bounding box center [714, 48] width 142 height 23
type input "2025 ch fall"
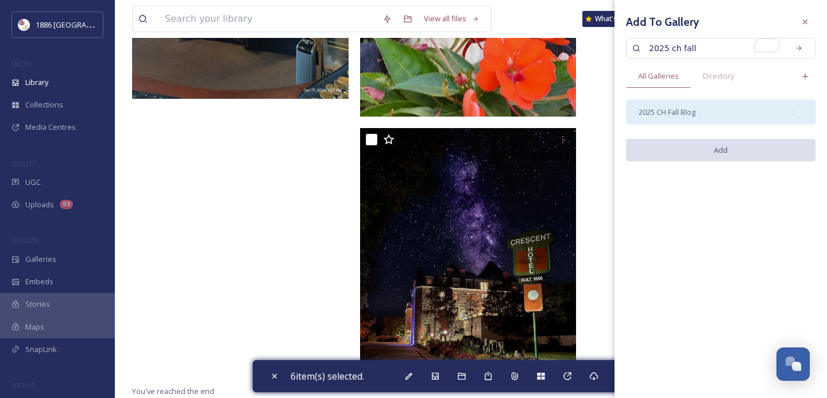
click at [703, 118] on div "2025 CH Fall Blog" at bounding box center [721, 111] width 190 height 25
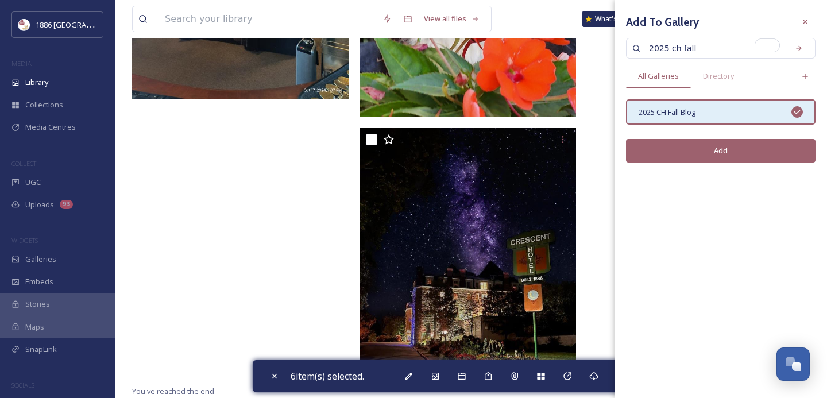
click at [710, 153] on button "Add" at bounding box center [721, 151] width 190 height 24
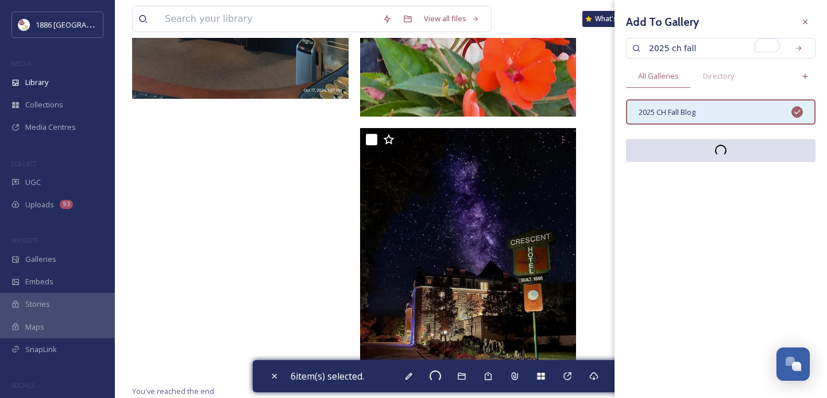
checkbox input "false"
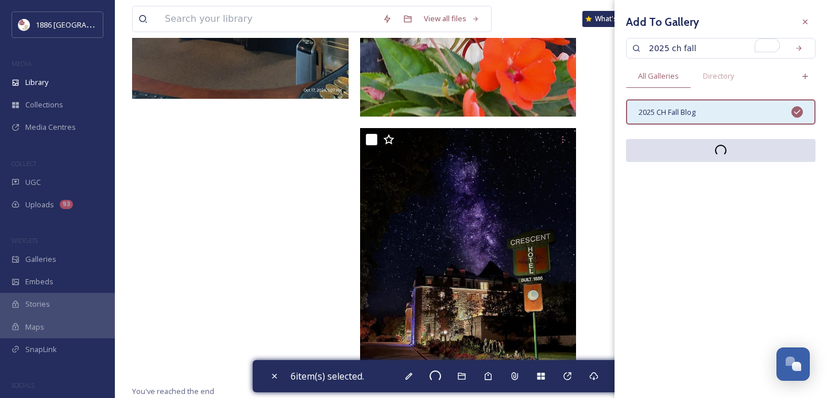
checkbox input "false"
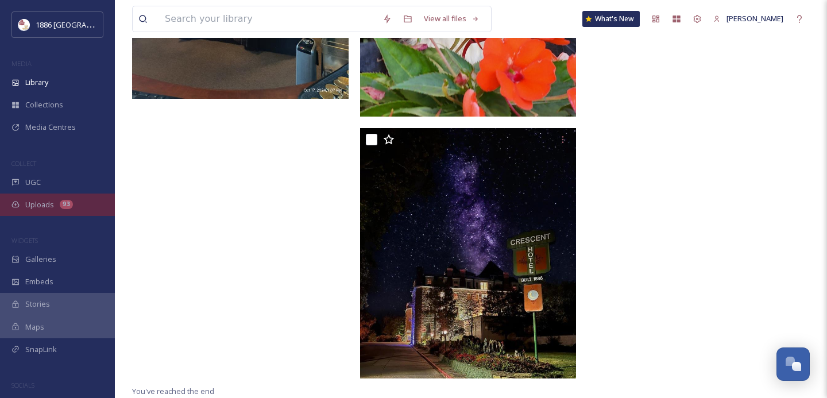
click at [57, 206] on div "Uploads 93" at bounding box center [57, 205] width 115 height 22
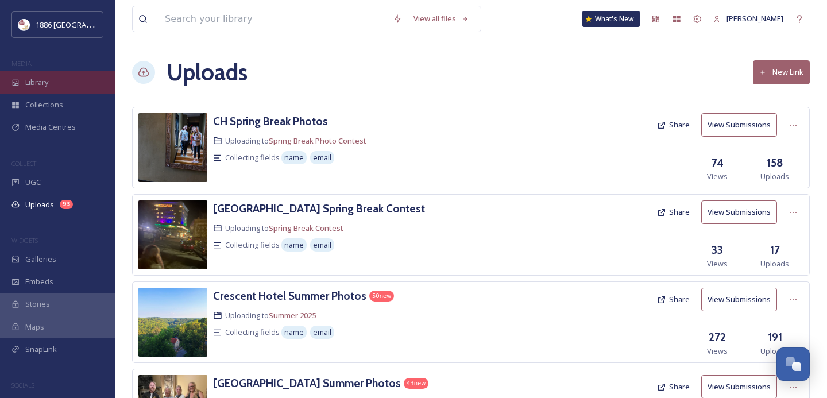
click at [61, 84] on div "Library" at bounding box center [57, 82] width 115 height 22
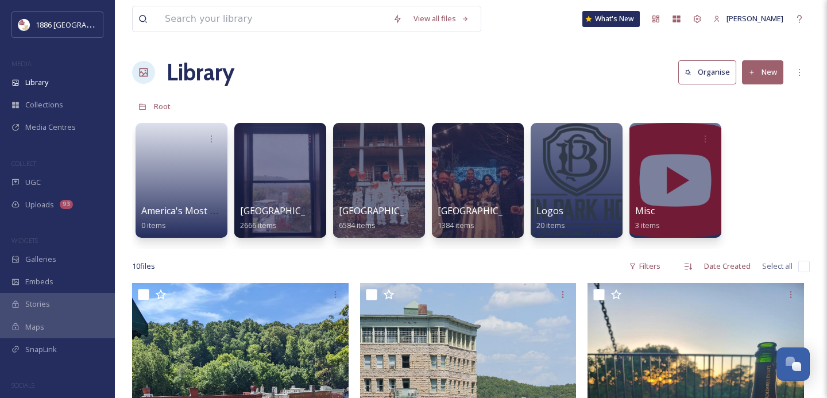
scroll to position [1, 0]
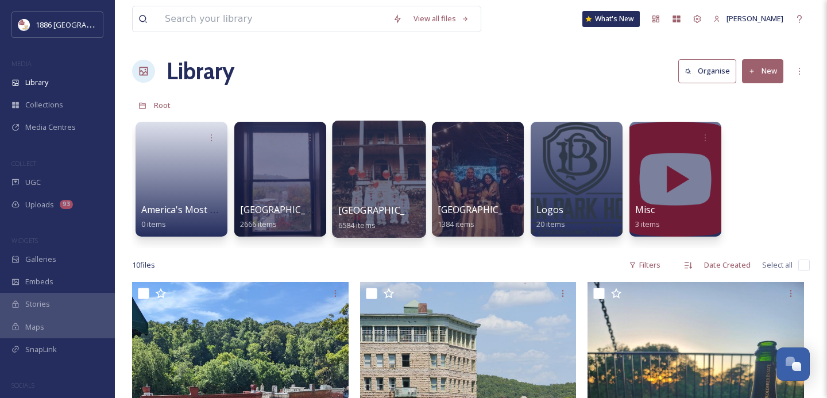
click at [383, 219] on div "Crescent Hotel 6584 items" at bounding box center [379, 217] width 82 height 29
click at [379, 213] on span "[GEOGRAPHIC_DATA]" at bounding box center [385, 210] width 94 height 13
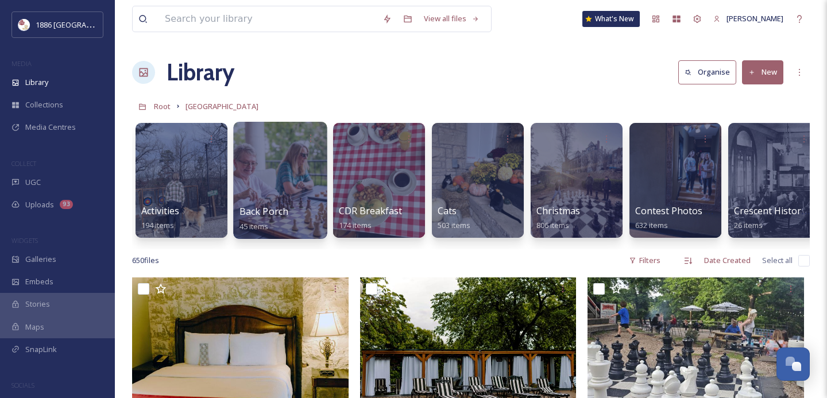
click at [275, 205] on span "Back Porch" at bounding box center [264, 211] width 49 height 13
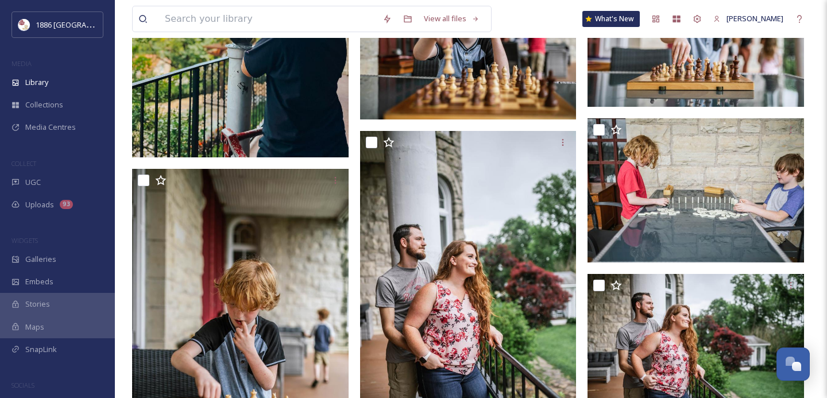
scroll to position [1963, 0]
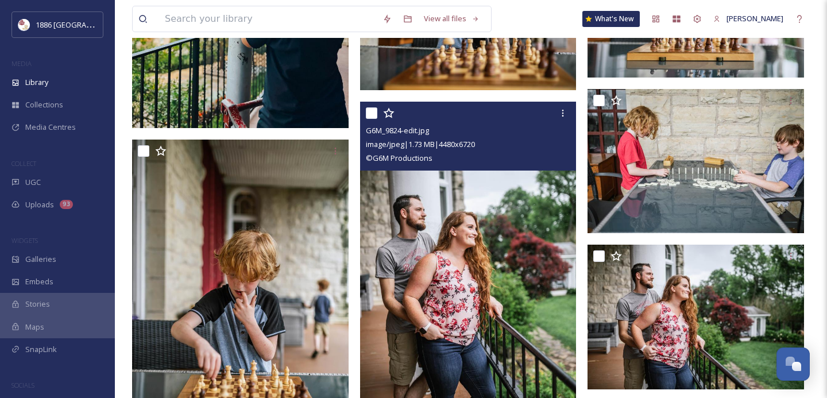
click at [374, 113] on input "checkbox" at bounding box center [371, 112] width 11 height 11
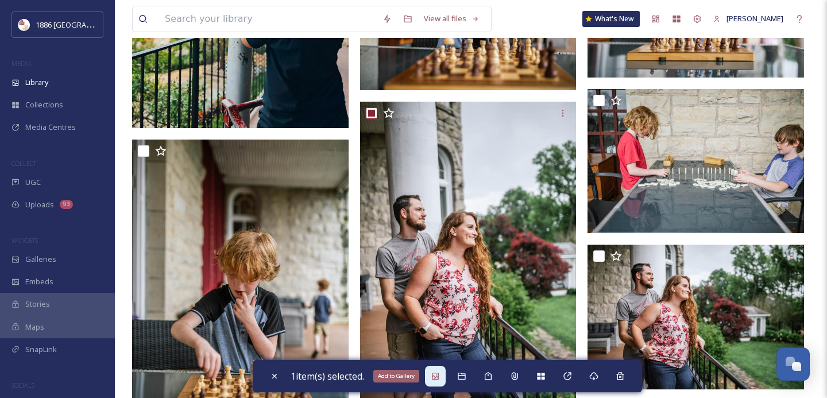
click at [436, 378] on icon at bounding box center [435, 376] width 9 height 9
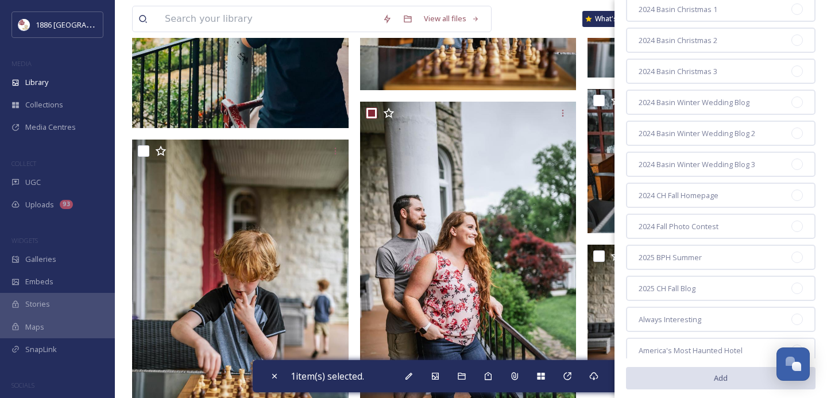
scroll to position [360, 0]
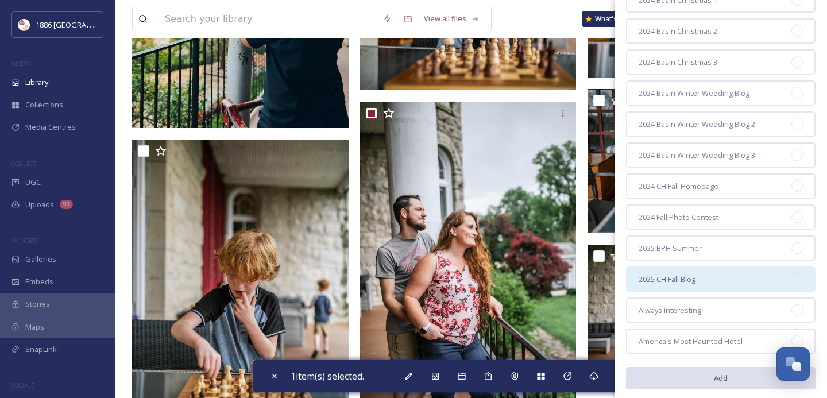
click at [694, 281] on span "2025 CH Fall Blog" at bounding box center [667, 279] width 57 height 11
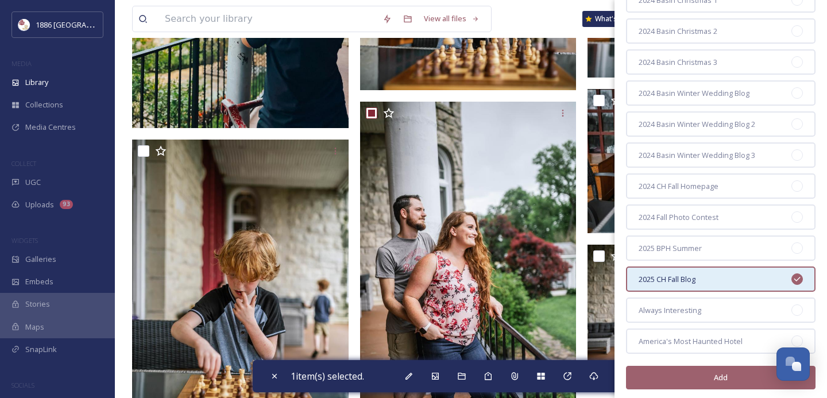
click at [702, 379] on button "Add" at bounding box center [721, 378] width 190 height 24
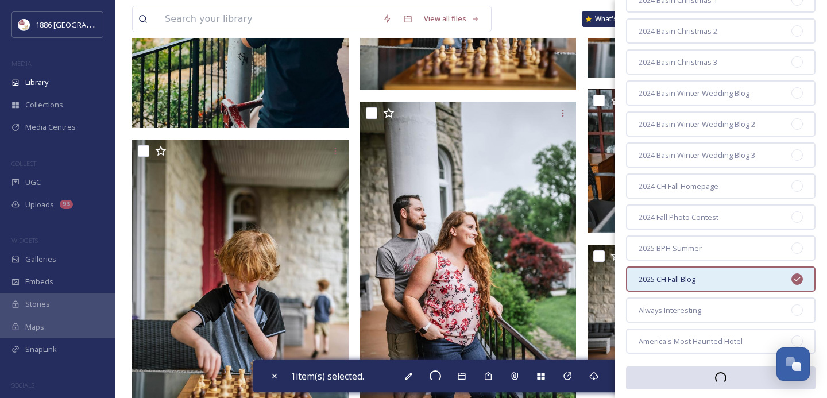
checkbox input "false"
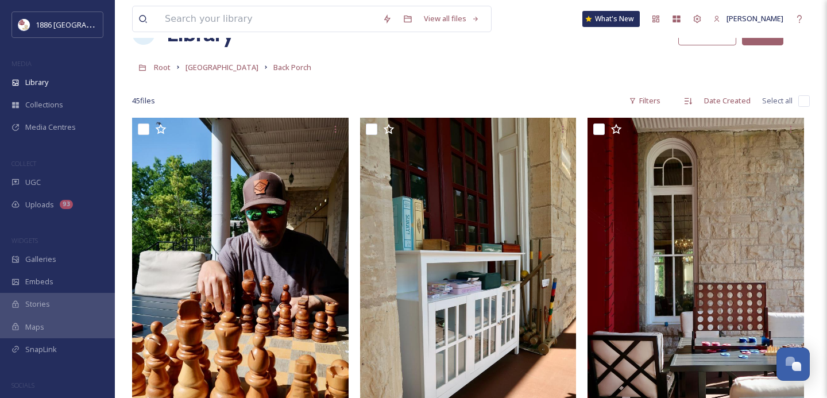
scroll to position [0, 0]
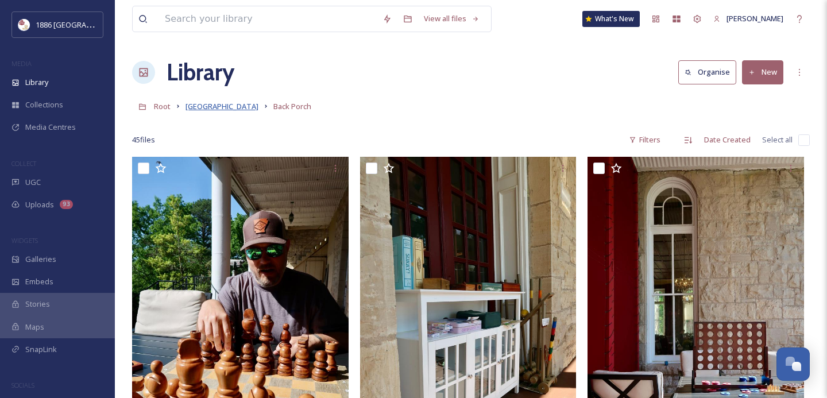
click at [210, 107] on span "[GEOGRAPHIC_DATA]" at bounding box center [222, 106] width 73 height 10
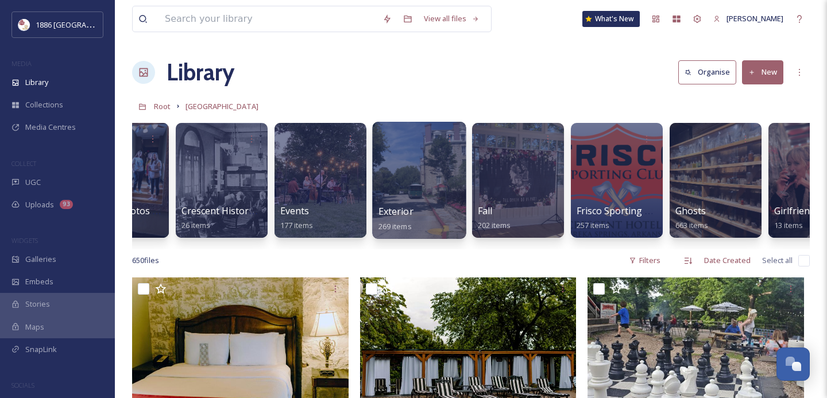
scroll to position [0, 555]
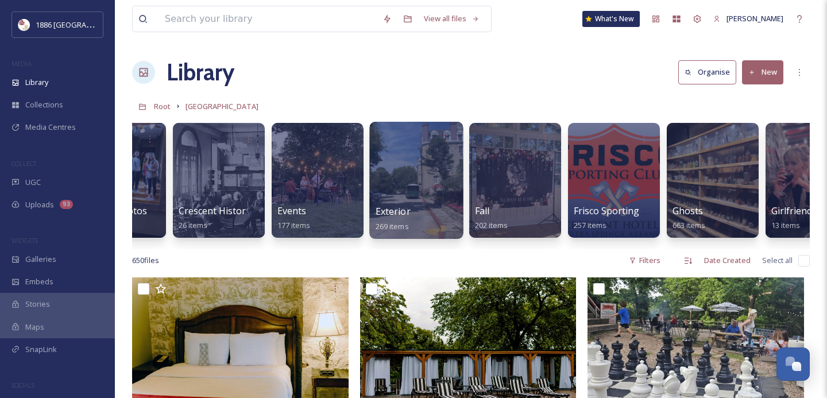
click at [405, 208] on span "Exterior" at bounding box center [393, 211] width 35 height 13
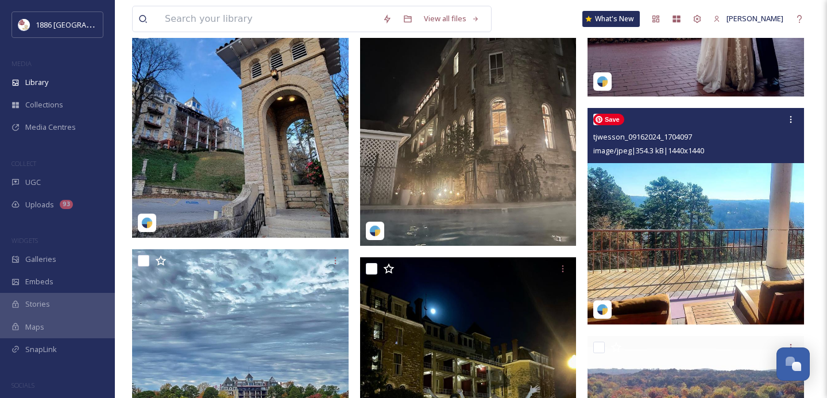
scroll to position [13428, 0]
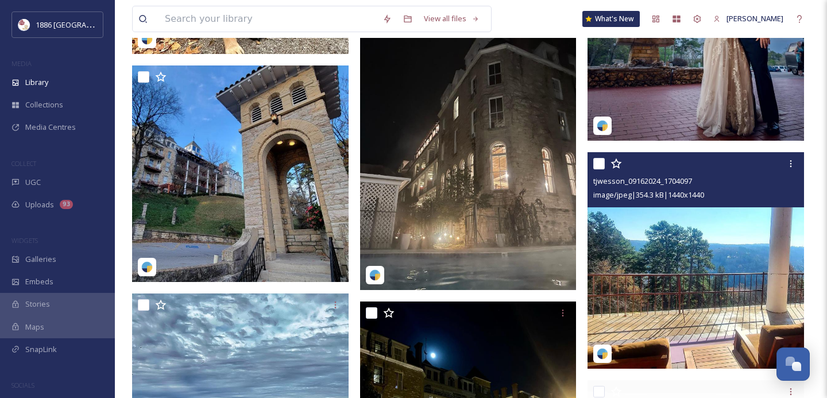
click at [601, 165] on input "checkbox" at bounding box center [598, 163] width 11 height 11
checkbox input "true"
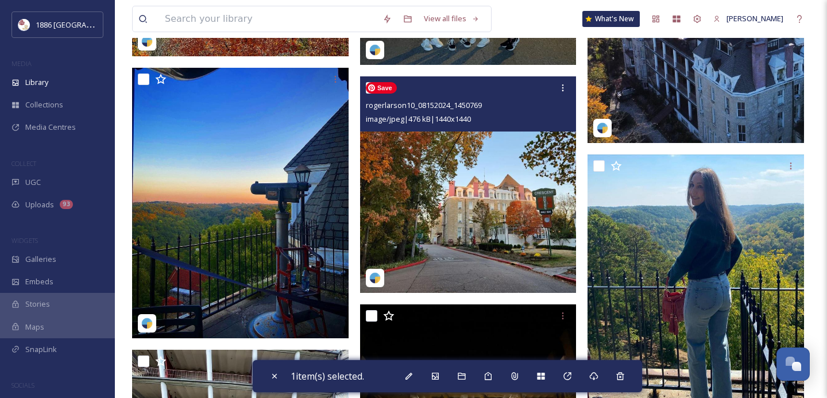
scroll to position [13926, 0]
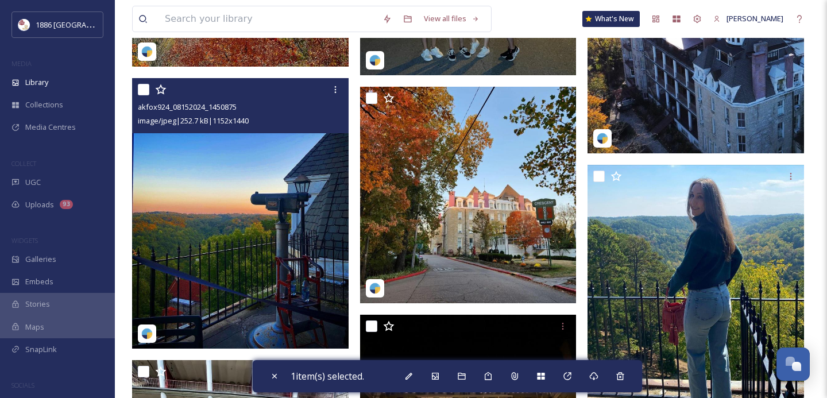
click at [144, 92] on input "checkbox" at bounding box center [143, 89] width 11 height 11
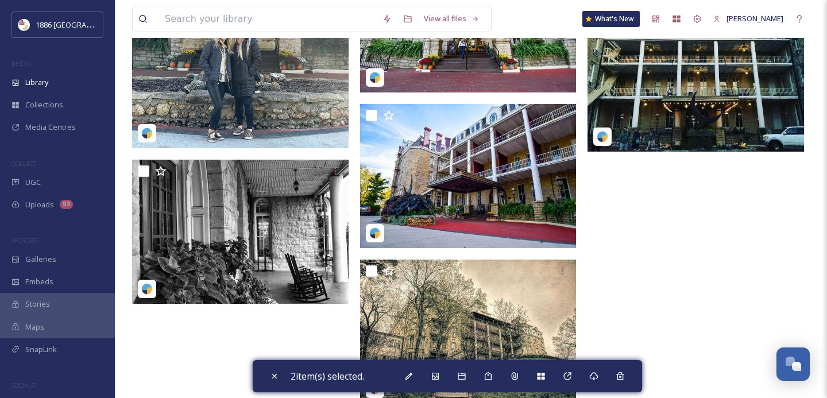
scroll to position [21638, 0]
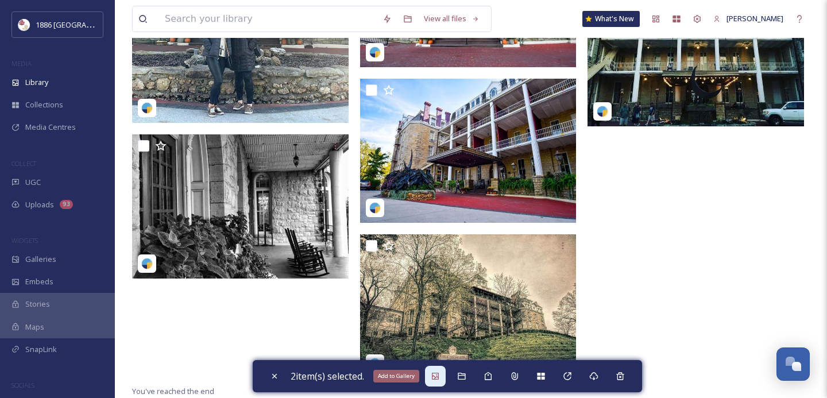
click at [444, 378] on div "Add to Gallery" at bounding box center [435, 376] width 21 height 21
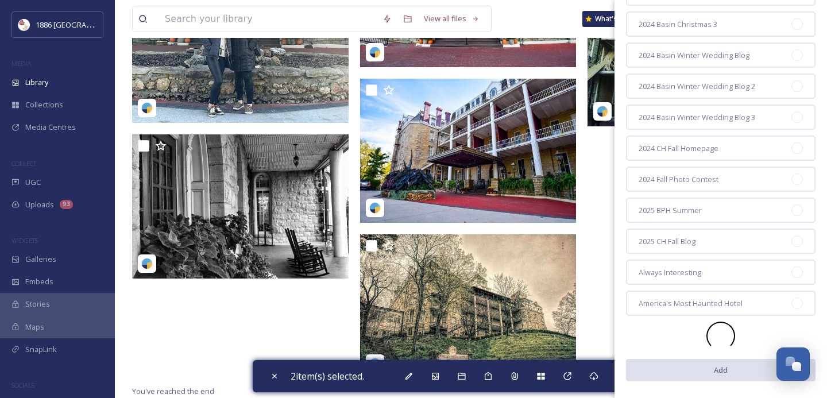
scroll to position [401, 0]
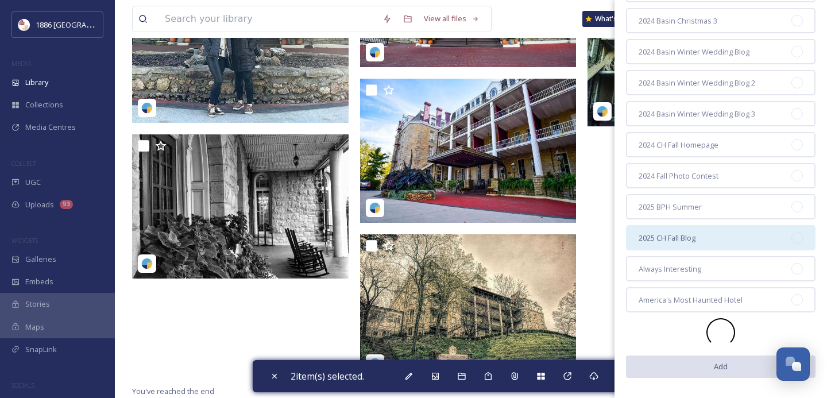
click at [689, 234] on span "2025 CH Fall Blog" at bounding box center [667, 238] width 57 height 11
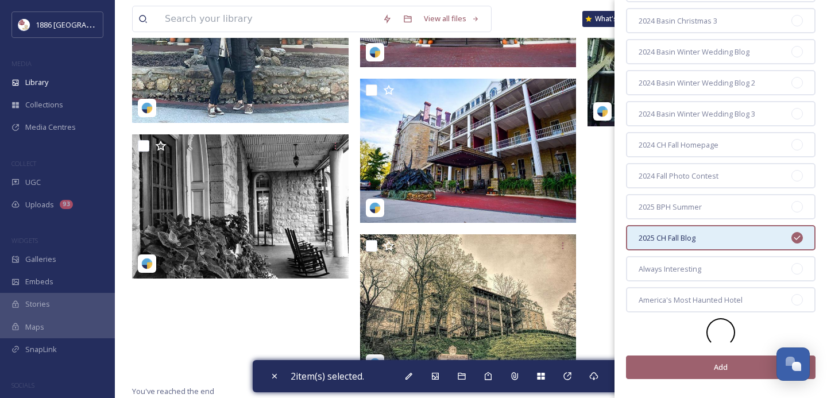
click at [697, 372] on button "Add" at bounding box center [721, 368] width 190 height 24
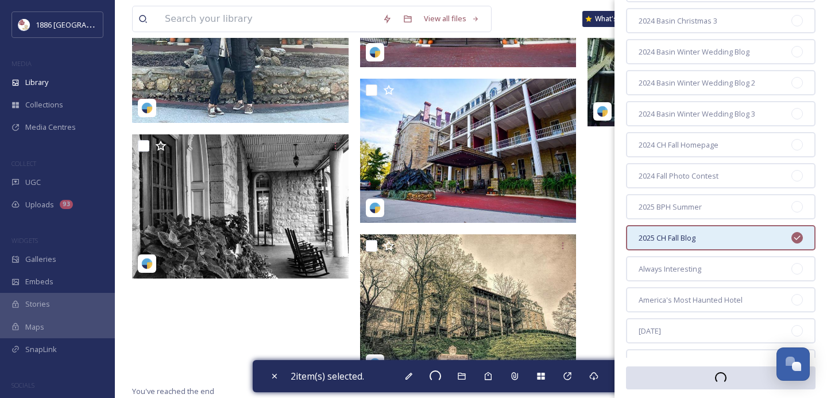
checkbox input "false"
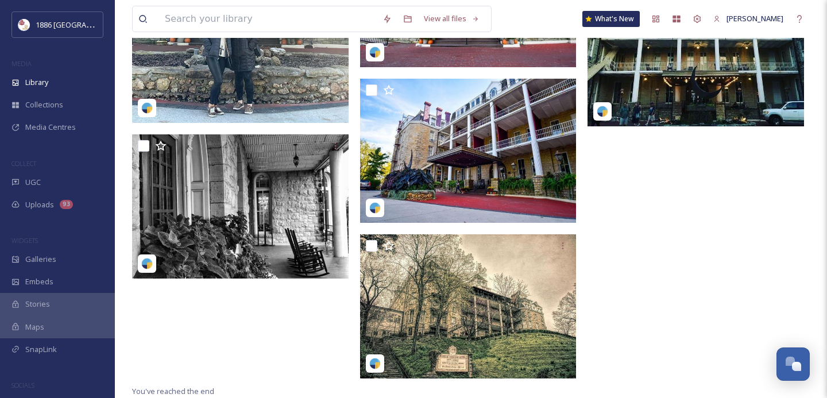
click at [75, 237] on div "WIDGETS" at bounding box center [57, 240] width 115 height 15
click at [69, 253] on div "Galleries" at bounding box center [57, 259] width 115 height 22
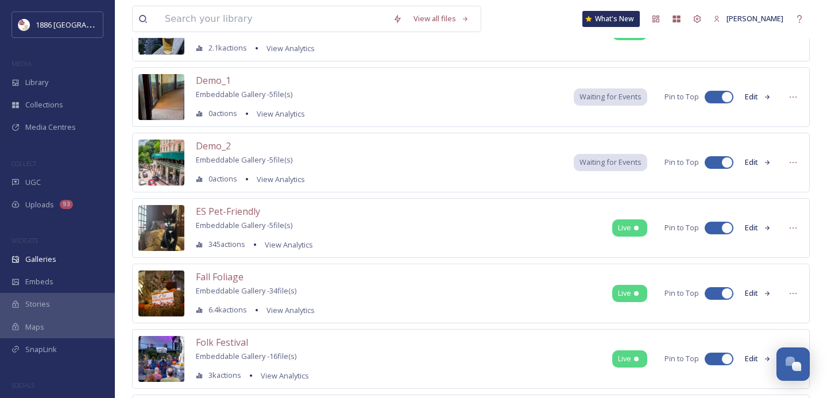
scroll to position [290, 0]
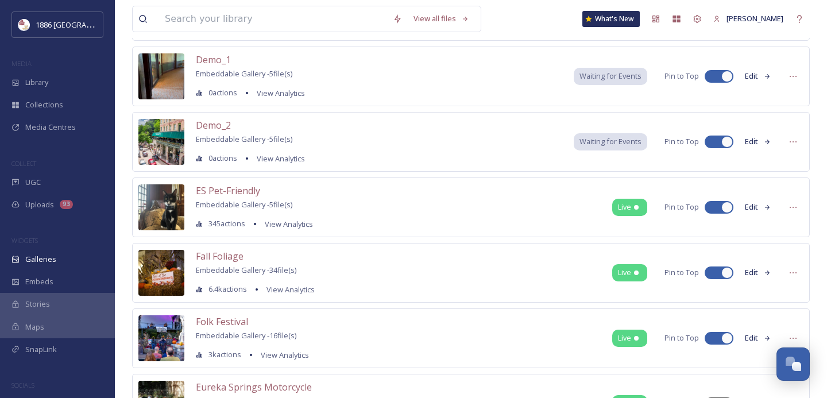
scroll to position [330, 0]
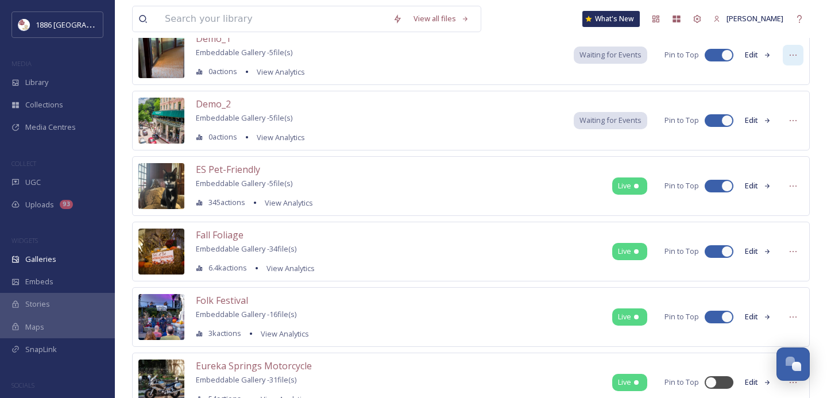
click at [798, 57] on div at bounding box center [793, 55] width 21 height 21
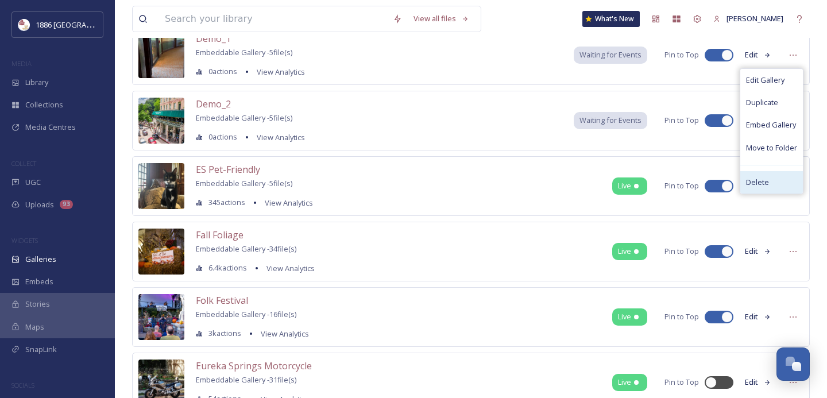
click at [783, 181] on div "Delete" at bounding box center [771, 182] width 63 height 22
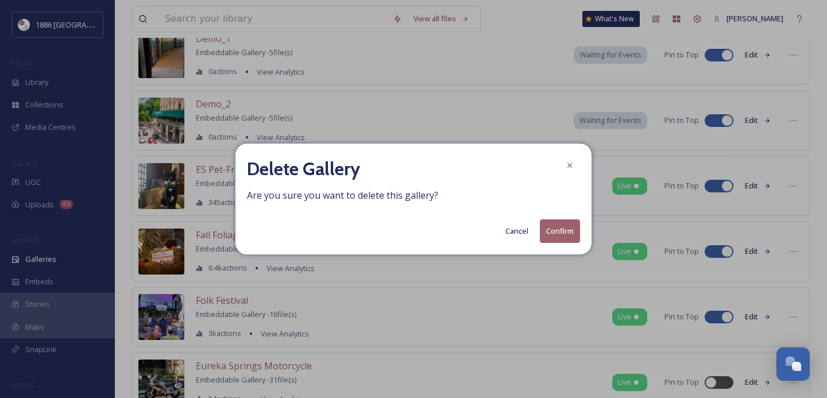
click at [562, 242] on button "Confirm" at bounding box center [560, 231] width 40 height 24
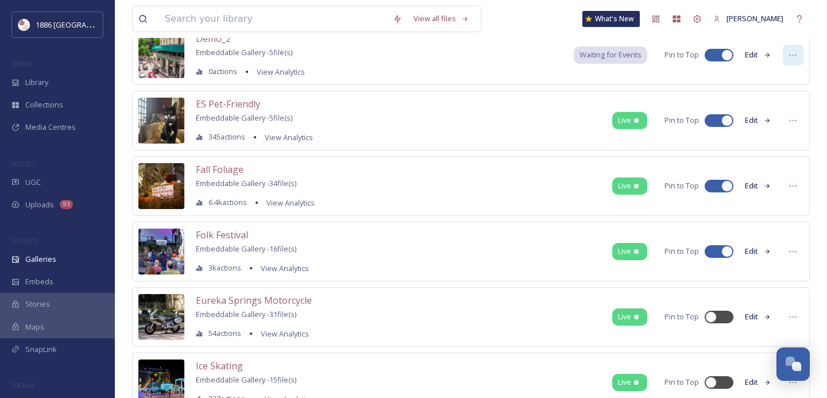
click at [784, 53] on div at bounding box center [793, 55] width 21 height 21
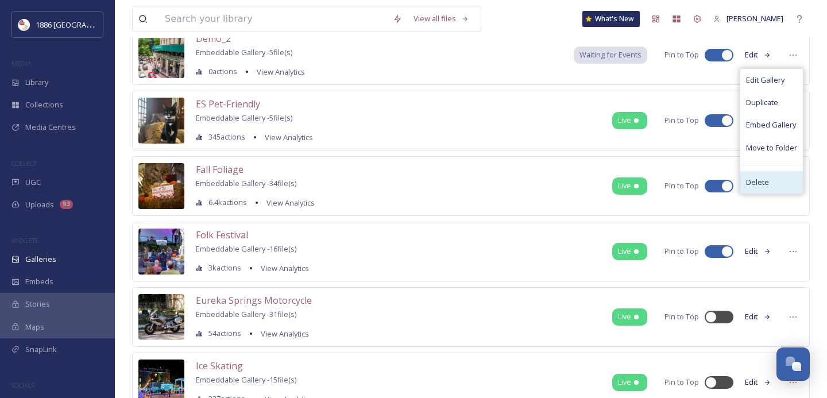
click at [779, 180] on div "Delete" at bounding box center [771, 182] width 63 height 22
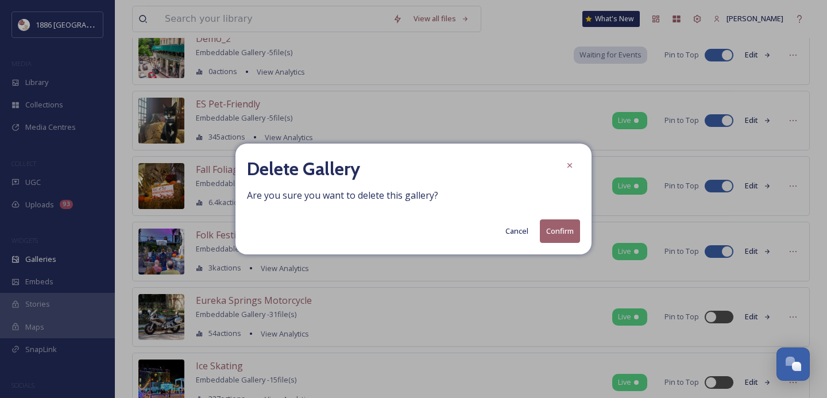
click at [567, 225] on button "Confirm" at bounding box center [560, 231] width 40 height 24
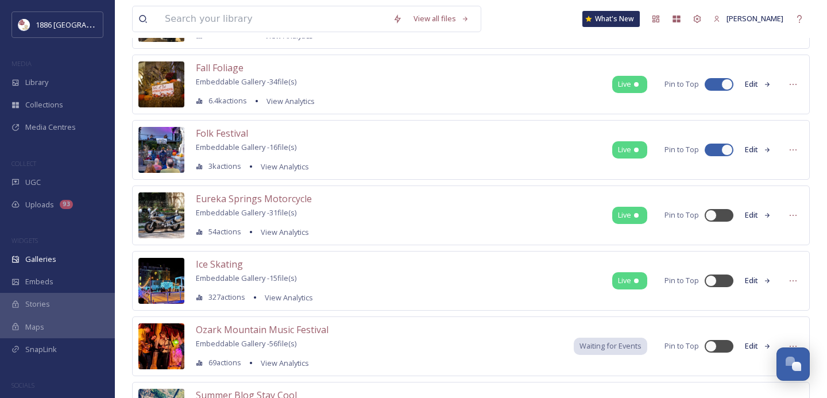
scroll to position [0, 0]
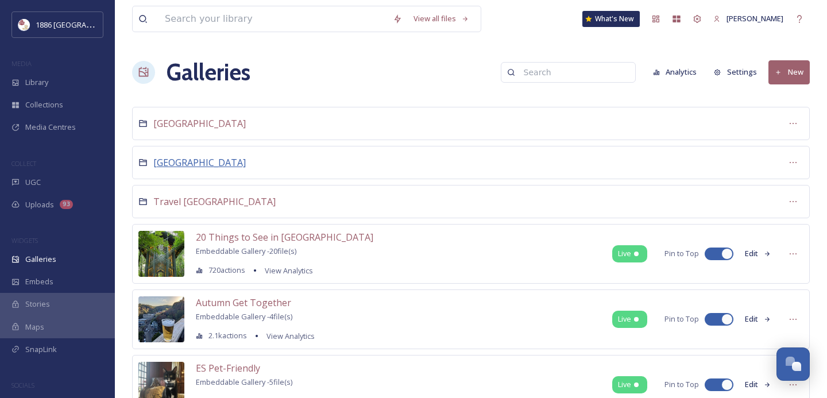
click at [188, 161] on span "[GEOGRAPHIC_DATA]" at bounding box center [199, 162] width 92 height 13
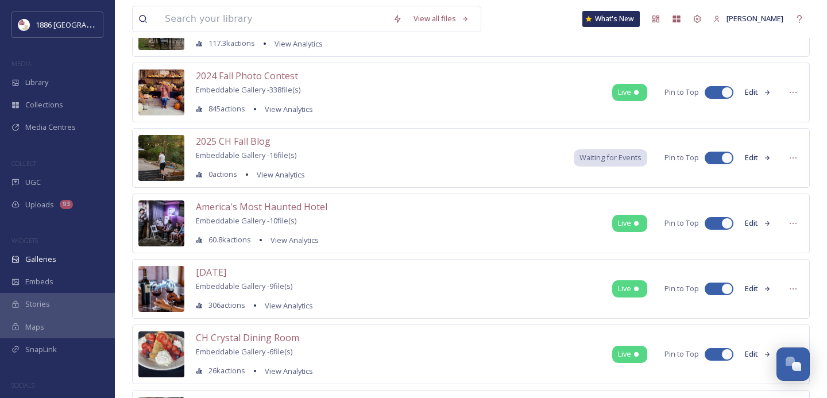
scroll to position [376, 0]
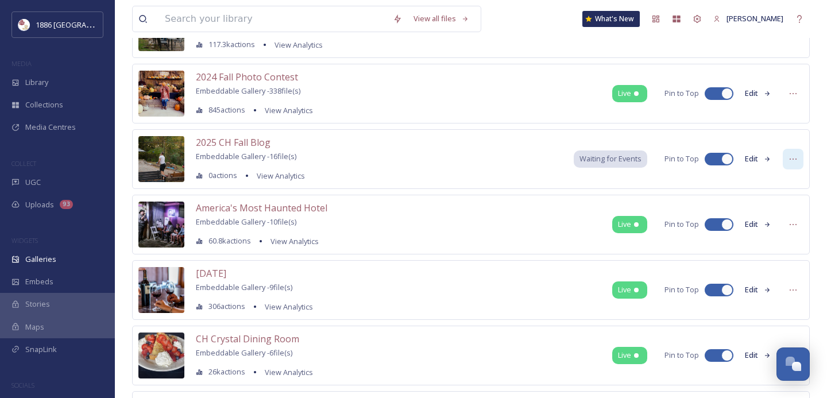
click at [790, 162] on icon at bounding box center [793, 159] width 9 height 9
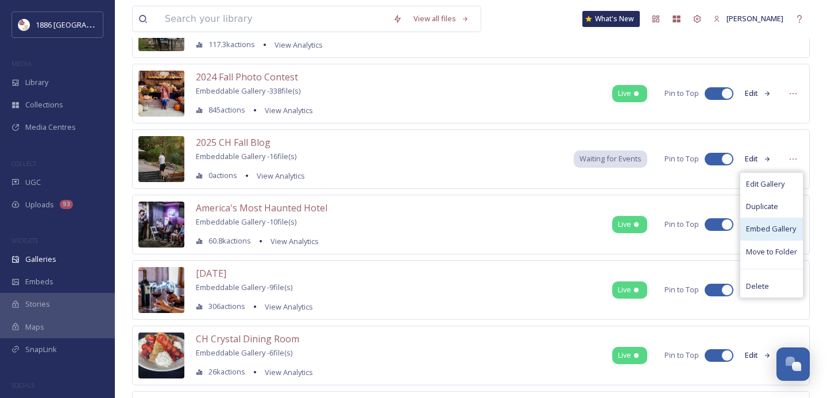
click at [777, 230] on span "Embed Gallery" at bounding box center [771, 228] width 50 height 11
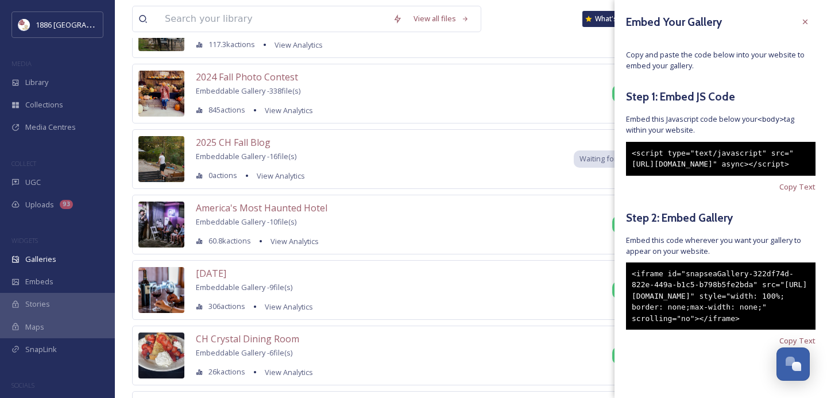
scroll to position [39, 0]
click at [797, 342] on span "Copy Text" at bounding box center [797, 340] width 36 height 11
click at [500, 117] on div "2024 Fall Photo Contest Embeddable Gallery - 338 file(s) 845 actions View Analy…" at bounding box center [471, 94] width 678 height 60
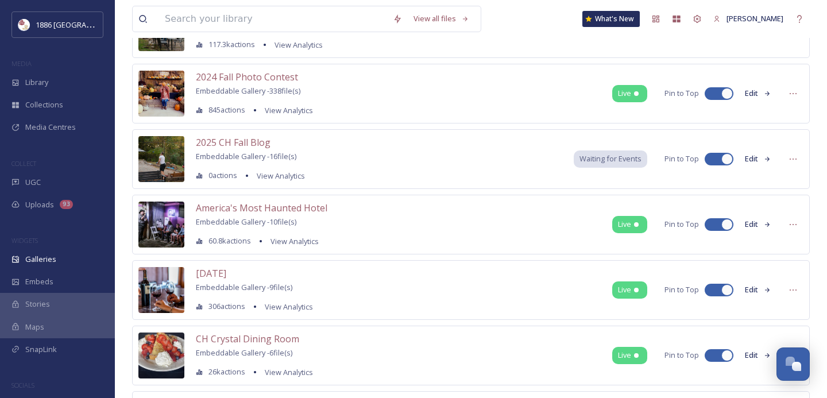
click at [624, 165] on div "Waiting for Events" at bounding box center [611, 158] width 74 height 17
click at [234, 145] on span "2025 CH Fall Blog" at bounding box center [233, 142] width 75 height 13
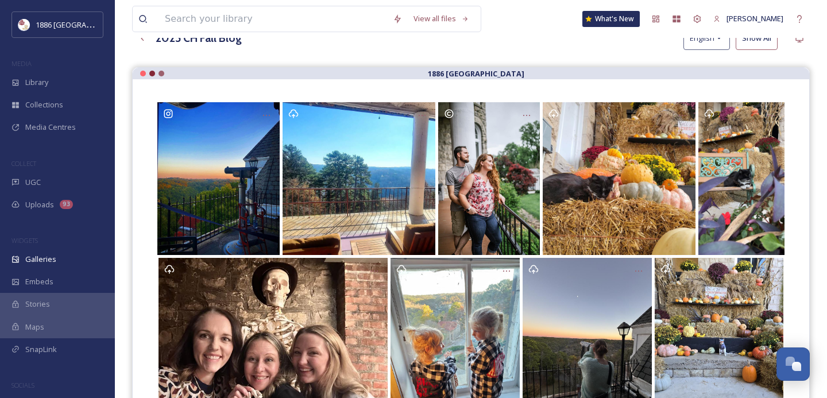
scroll to position [86, 0]
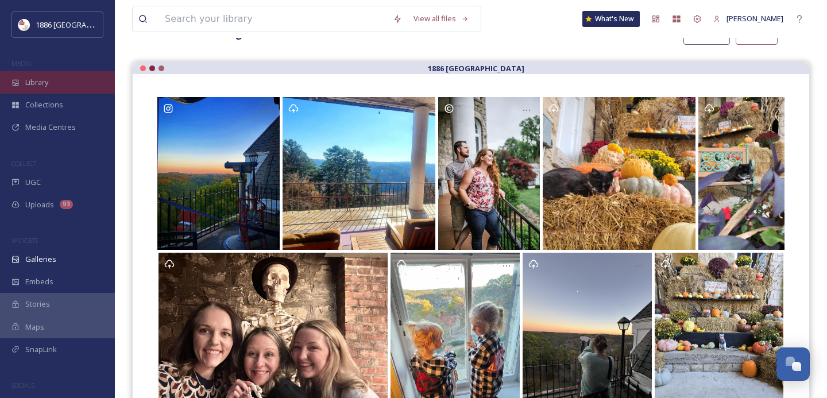
click at [38, 84] on span "Library" at bounding box center [36, 82] width 23 height 11
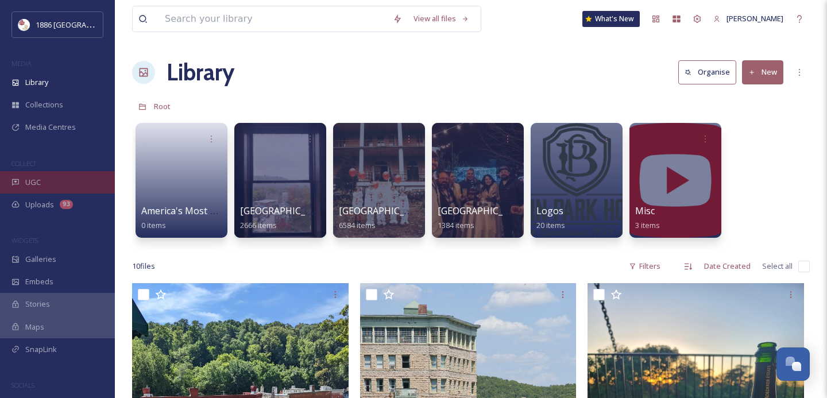
click at [57, 188] on div "UGC" at bounding box center [57, 182] width 115 height 22
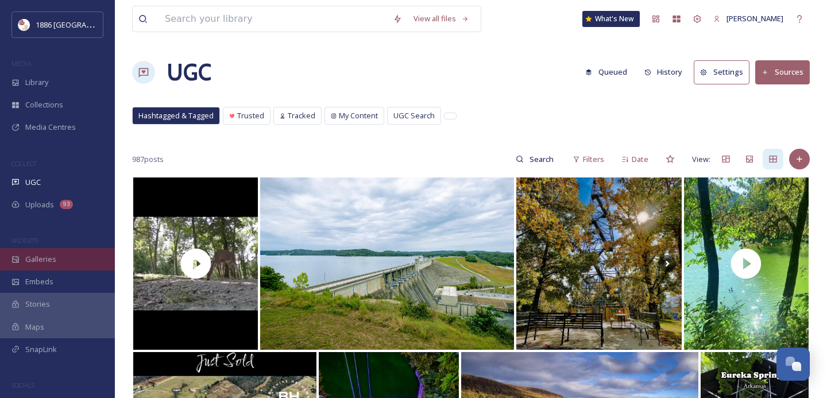
click at [45, 258] on span "Galleries" at bounding box center [40, 259] width 31 height 11
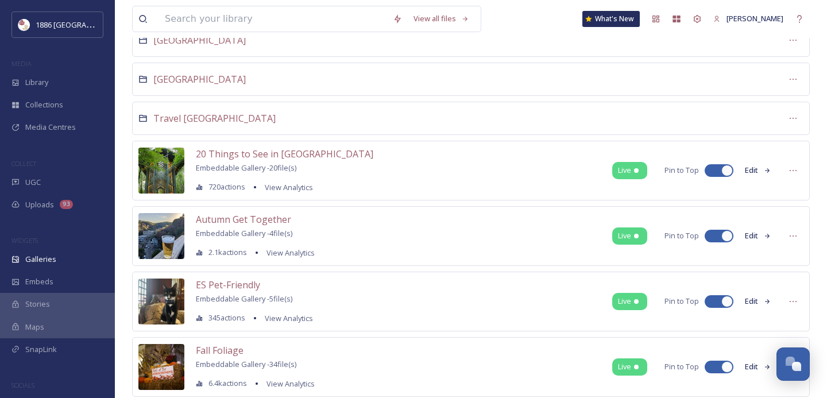
scroll to position [81, 0]
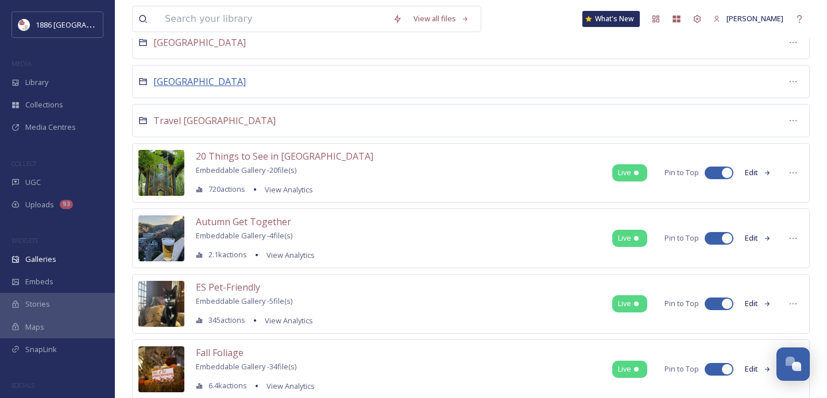
click at [199, 85] on span "[GEOGRAPHIC_DATA]" at bounding box center [199, 81] width 92 height 13
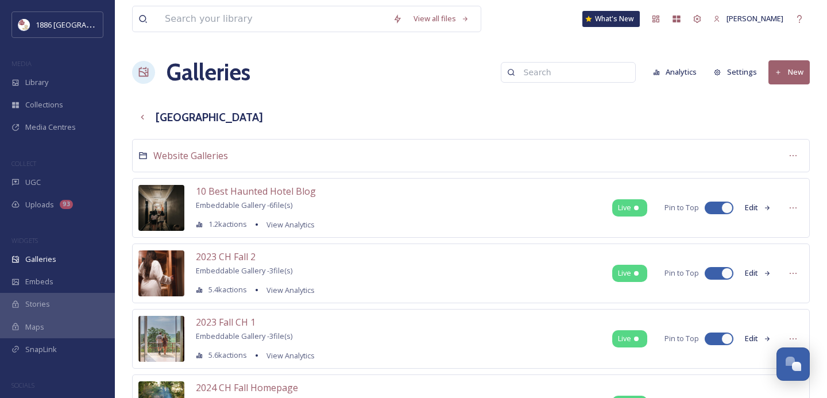
click at [794, 72] on button "New" at bounding box center [789, 72] width 41 height 24
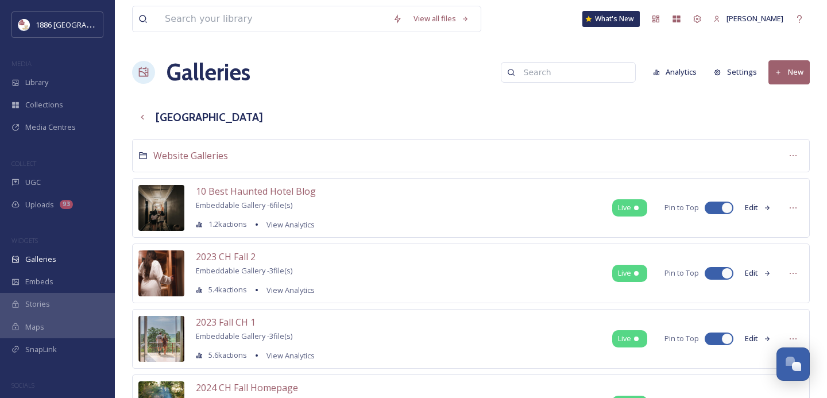
click at [805, 72] on button "New" at bounding box center [789, 72] width 41 height 24
click at [463, 144] on div "Website Galleries" at bounding box center [471, 155] width 678 height 33
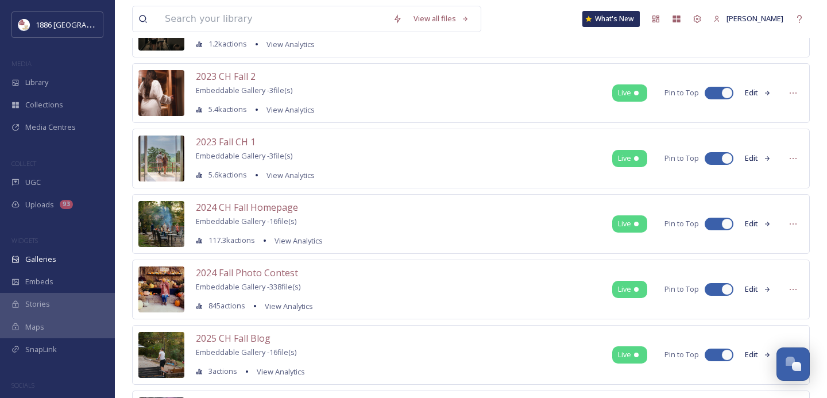
scroll to position [181, 0]
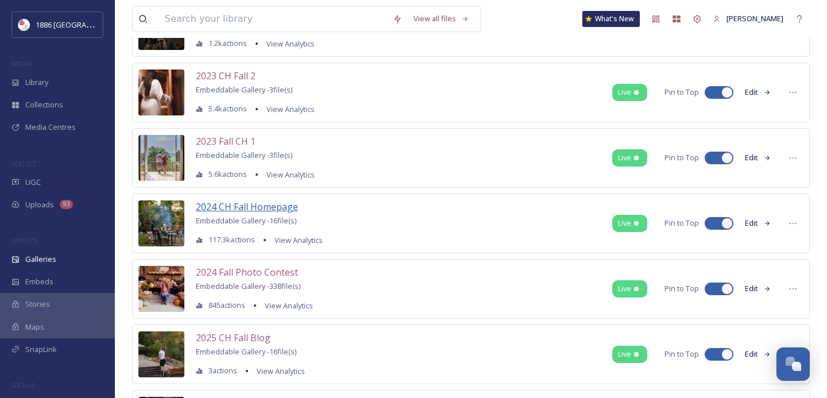
click at [252, 203] on span "2024 CH Fall Homepage" at bounding box center [247, 206] width 102 height 13
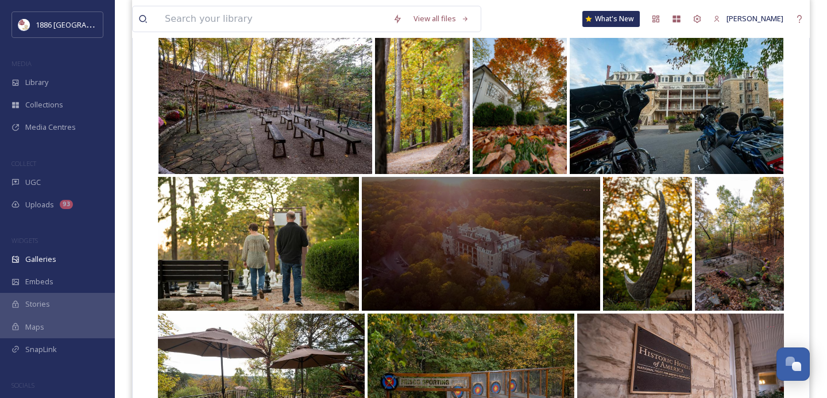
scroll to position [271, 0]
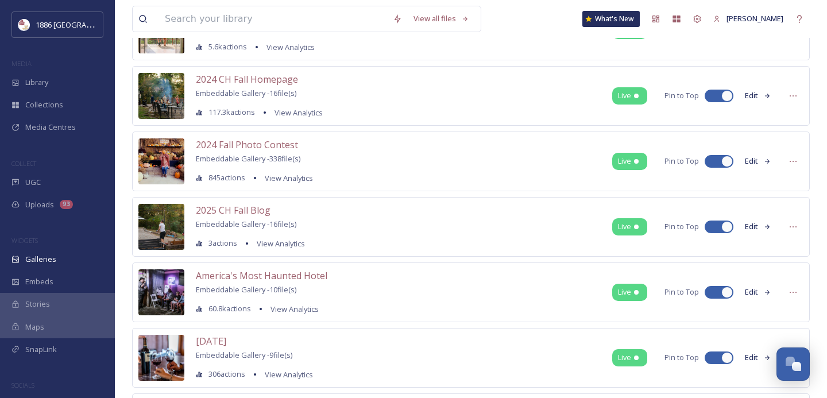
scroll to position [301, 0]
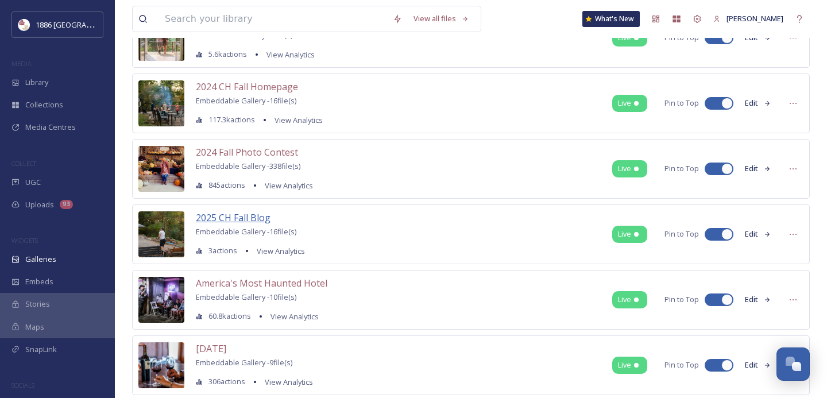
click at [246, 217] on span "2025 CH Fall Blog" at bounding box center [233, 217] width 75 height 13
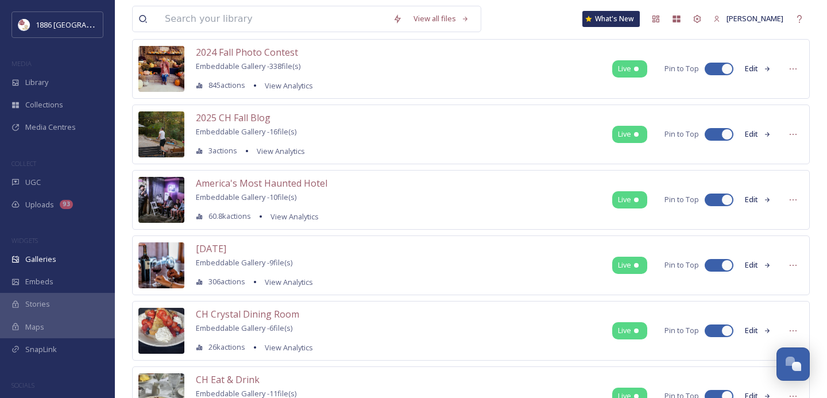
scroll to position [401, 0]
click at [360, 132] on div "2025 CH Fall Blog Embeddable Gallery - 16 file(s) 3 actions View Analytics Live…" at bounding box center [471, 134] width 678 height 60
click at [795, 136] on icon at bounding box center [793, 133] width 9 height 9
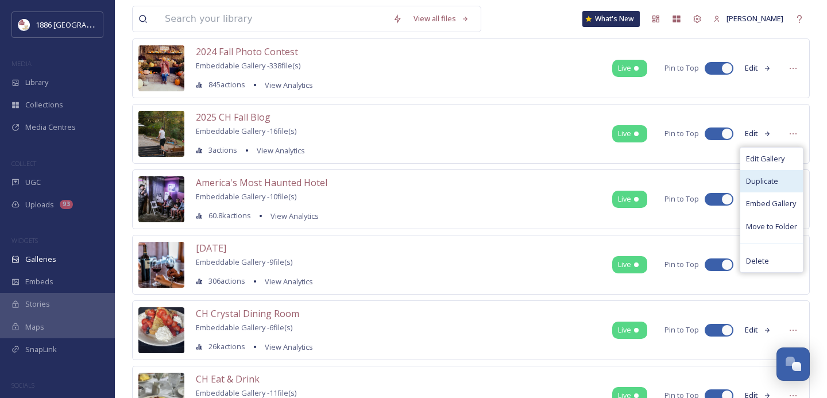
click at [781, 181] on div "Duplicate" at bounding box center [771, 181] width 63 height 22
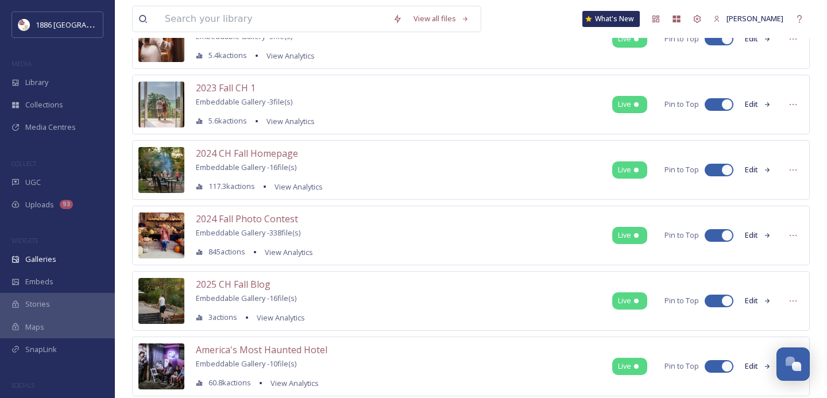
scroll to position [0, 0]
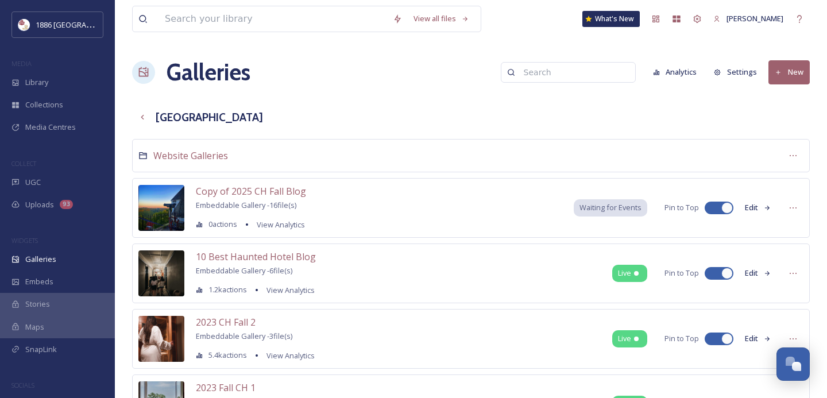
click at [760, 207] on button "Edit" at bounding box center [758, 207] width 38 height 22
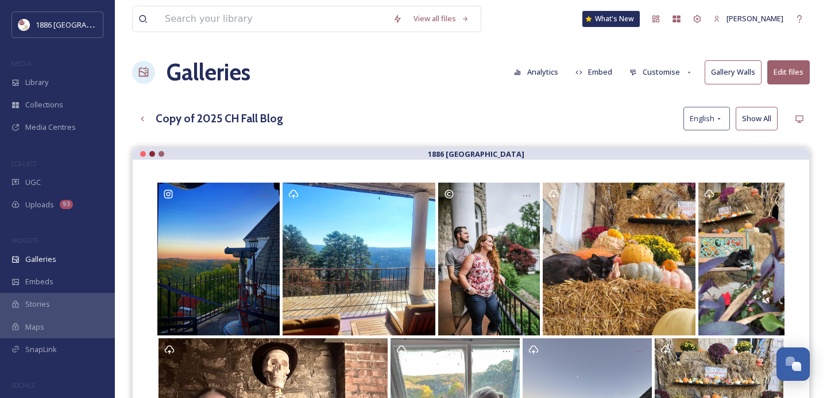
click at [642, 73] on button "Customise" at bounding box center [661, 72] width 75 height 22
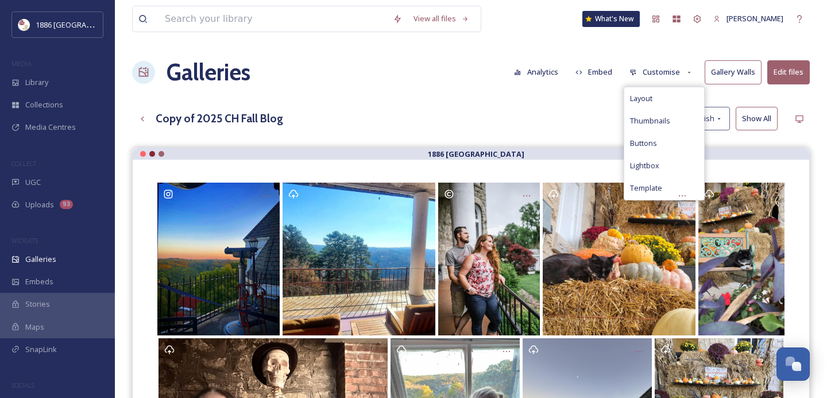
click at [429, 125] on div "Copy of 2025 CH Fall Blog English Show All" at bounding box center [471, 119] width 678 height 24
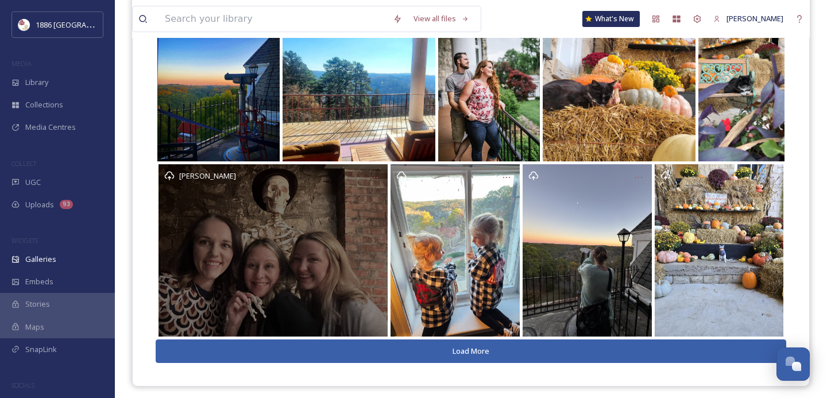
scroll to position [179, 0]
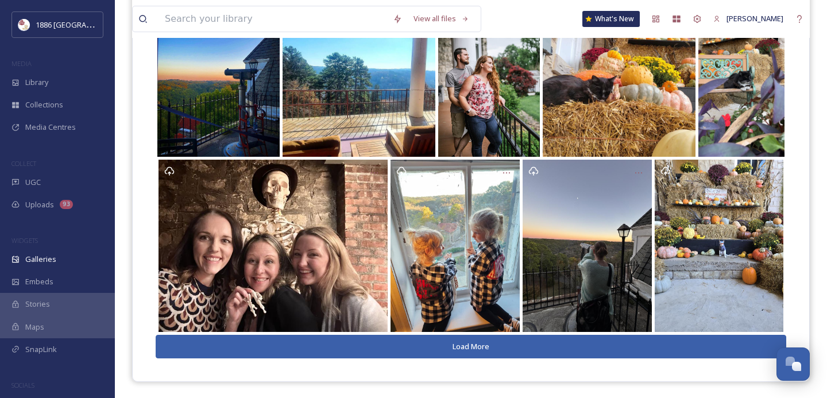
click at [430, 339] on button "Load More" at bounding box center [471, 347] width 631 height 24
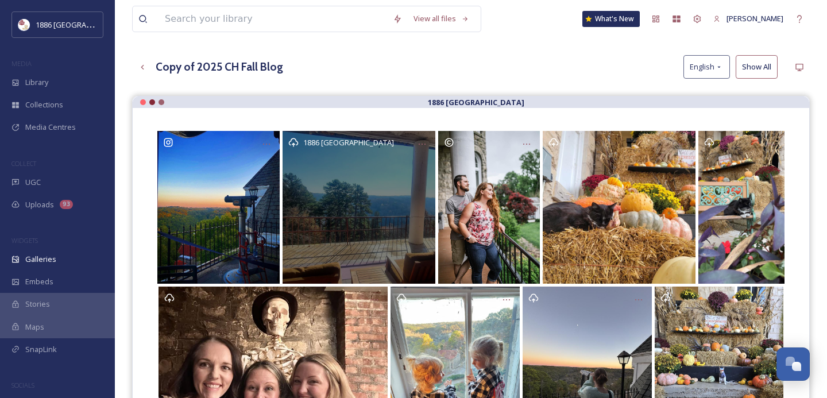
scroll to position [50, 0]
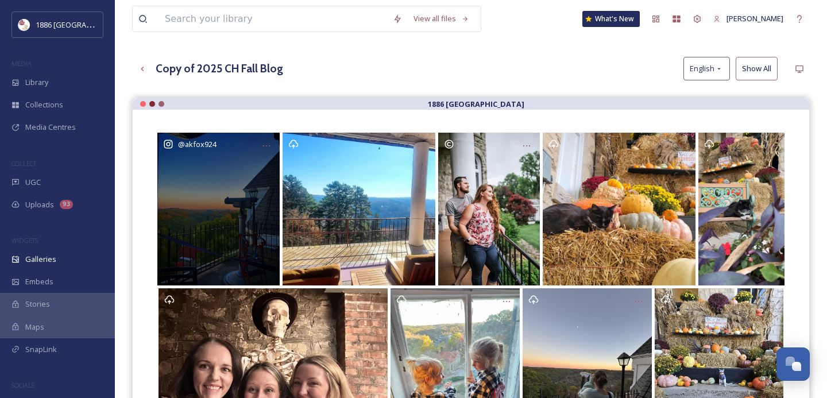
click at [202, 187] on div "@ akfox924" at bounding box center [218, 209] width 122 height 153
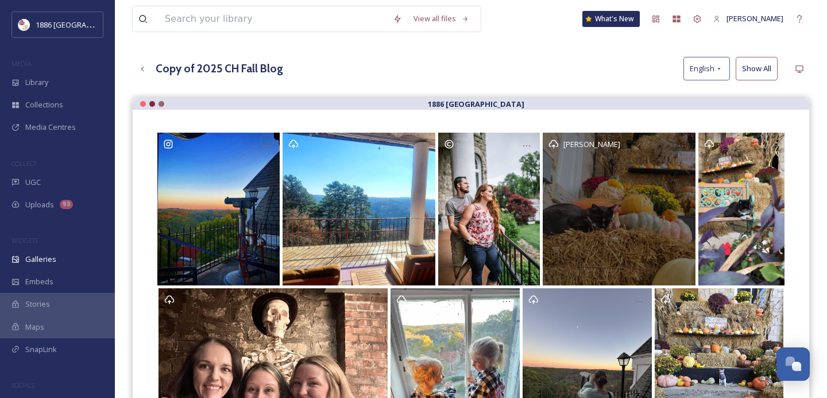
scroll to position [65, 0]
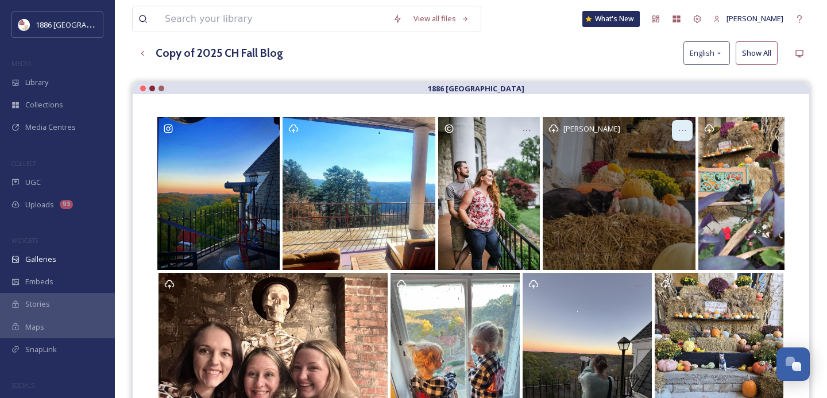
click at [683, 124] on div at bounding box center [682, 130] width 21 height 21
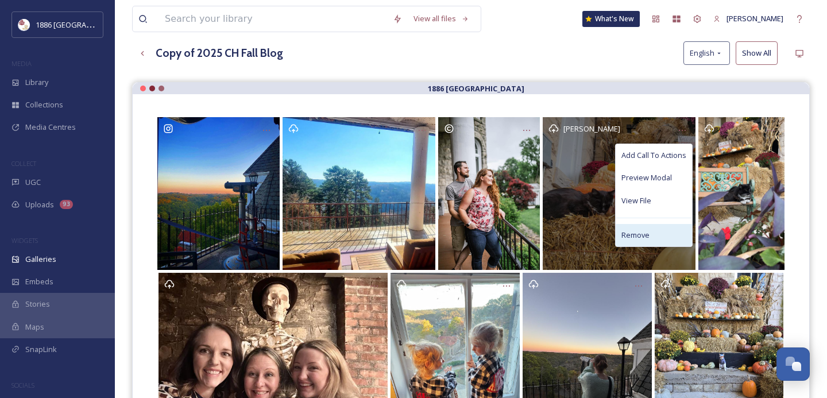
click at [650, 236] on div "Remove" at bounding box center [654, 235] width 76 height 22
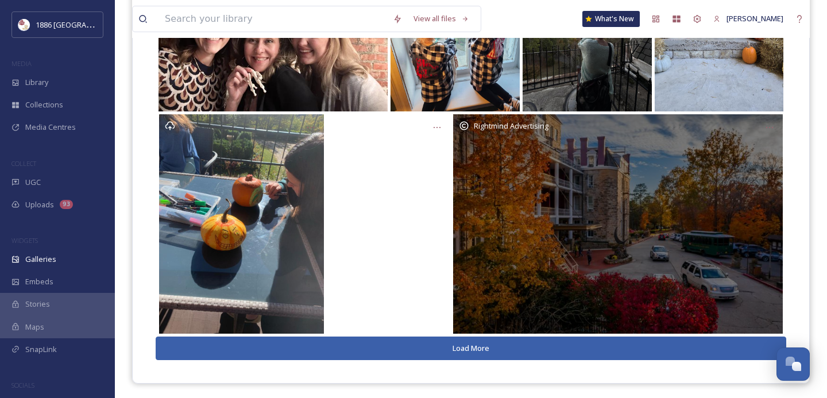
scroll to position [451, 0]
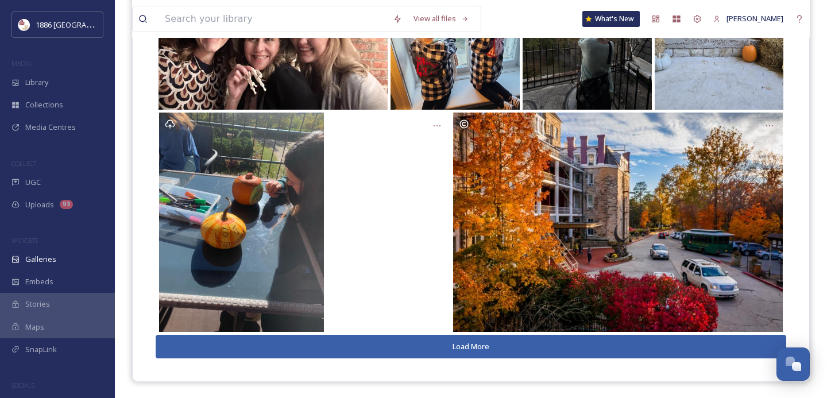
click at [470, 340] on button "Load More" at bounding box center [471, 347] width 631 height 24
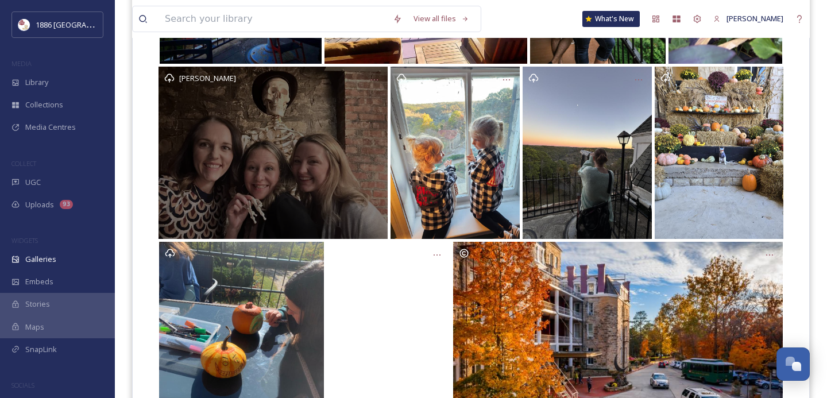
scroll to position [0, 0]
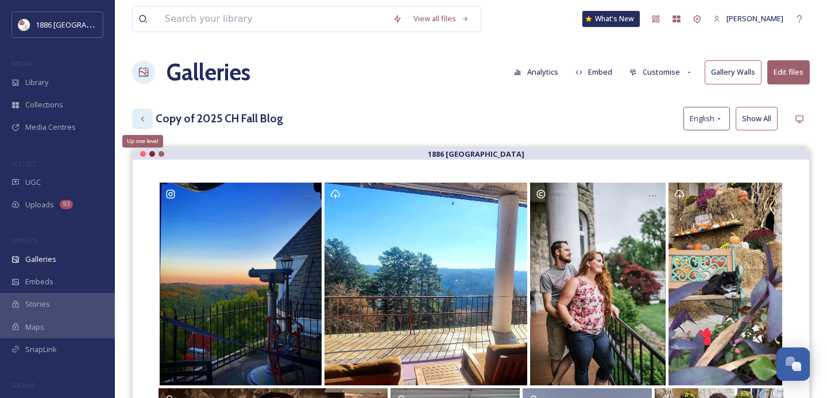
click at [149, 118] on div "Up one level" at bounding box center [142, 119] width 21 height 21
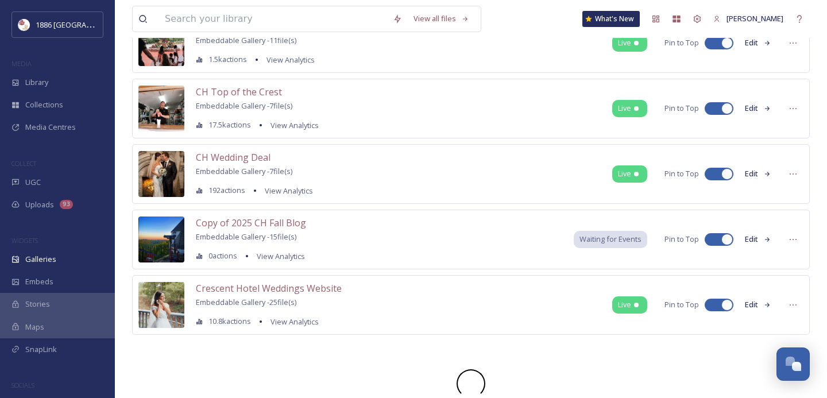
scroll to position [1147, 0]
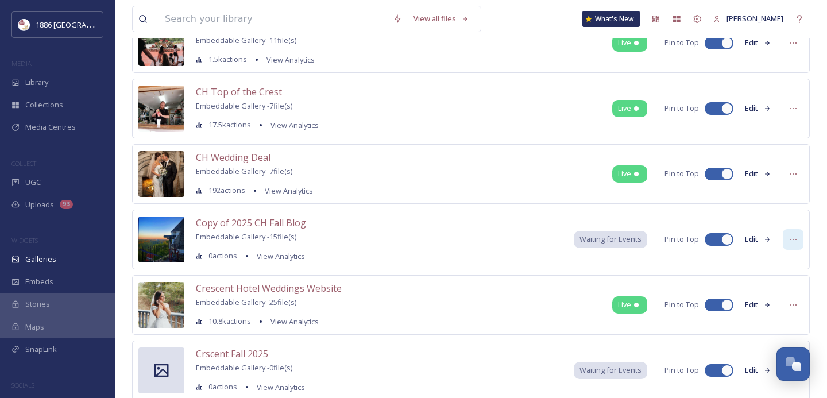
click at [788, 240] on div at bounding box center [793, 239] width 21 height 21
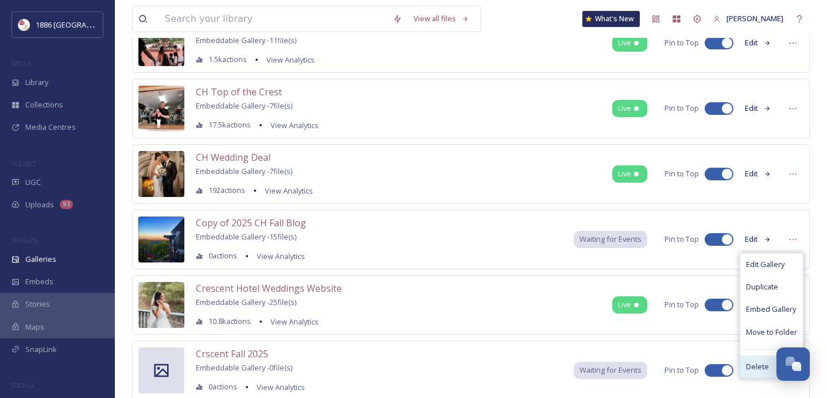
click at [753, 366] on span "Delete" at bounding box center [757, 366] width 23 height 11
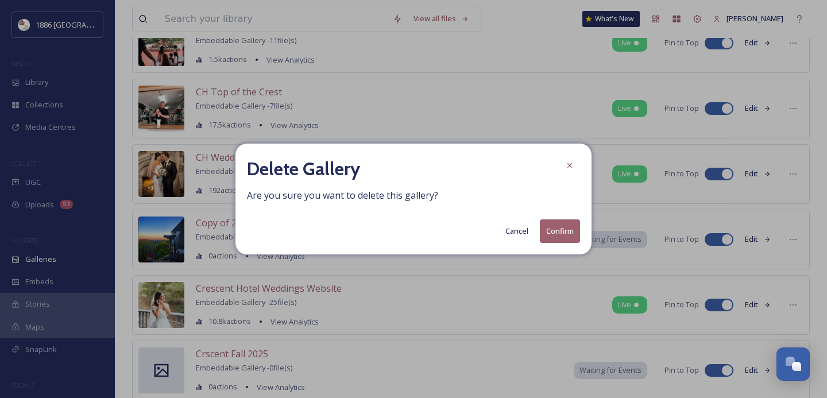
click at [561, 233] on button "Confirm" at bounding box center [560, 231] width 40 height 24
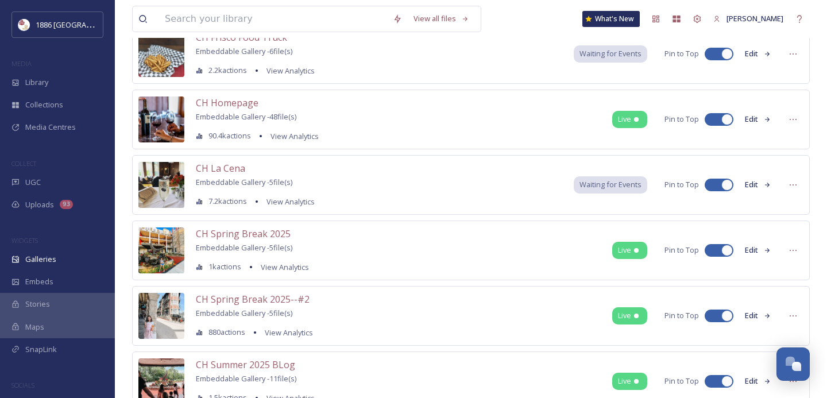
scroll to position [804, 0]
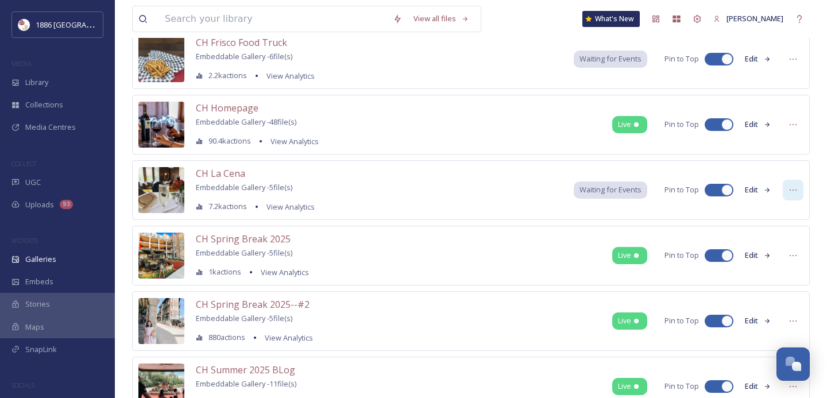
click at [798, 190] on div at bounding box center [793, 190] width 21 height 21
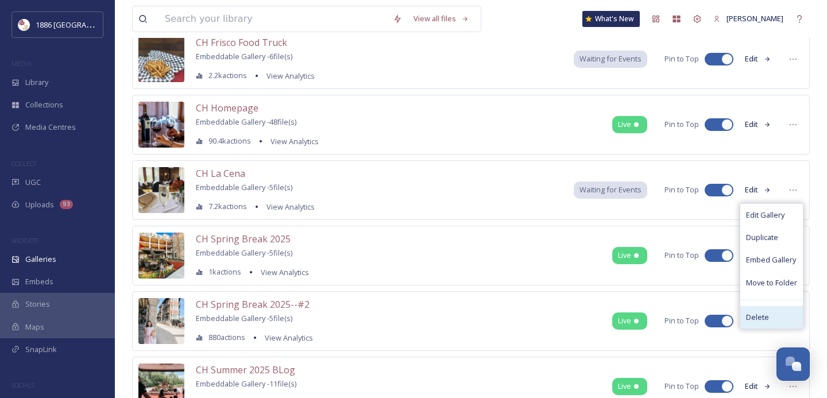
click at [769, 311] on div "Delete" at bounding box center [771, 317] width 63 height 22
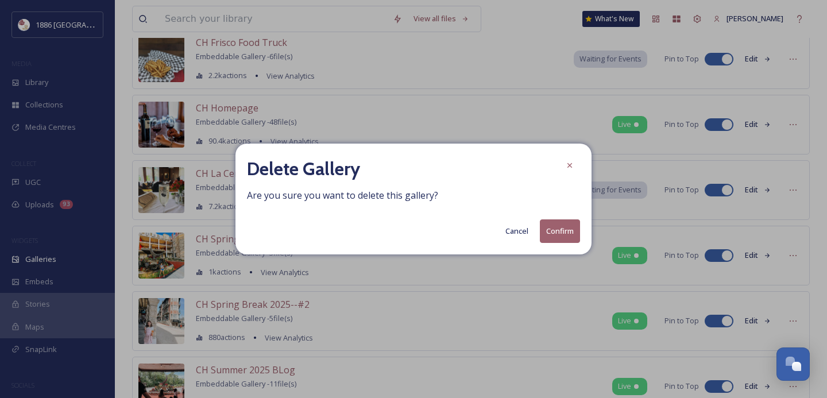
click at [554, 226] on button "Confirm" at bounding box center [560, 231] width 40 height 24
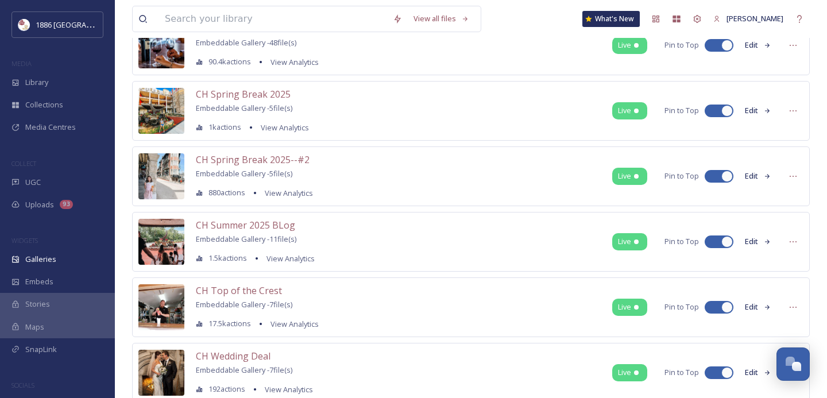
scroll to position [894, 0]
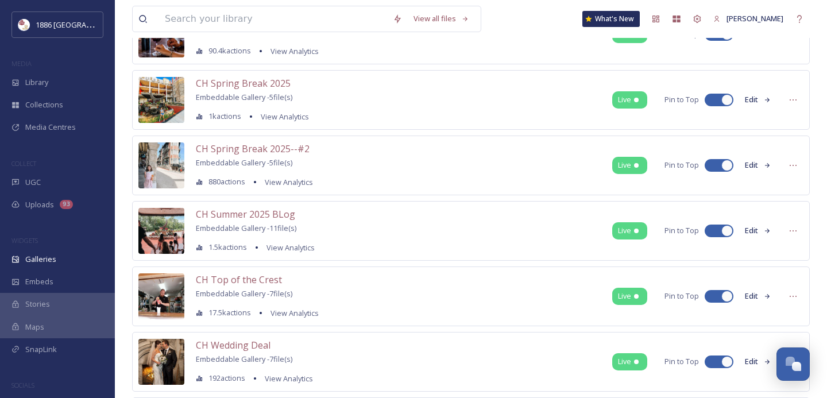
click at [712, 231] on div at bounding box center [713, 231] width 8 height 6
checkbox input "false"
click at [709, 168] on div at bounding box center [713, 166] width 8 height 6
checkbox input "false"
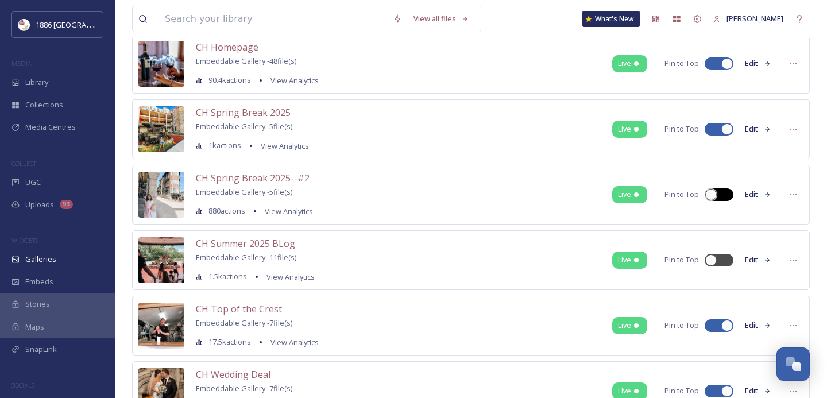
scroll to position [863, 0]
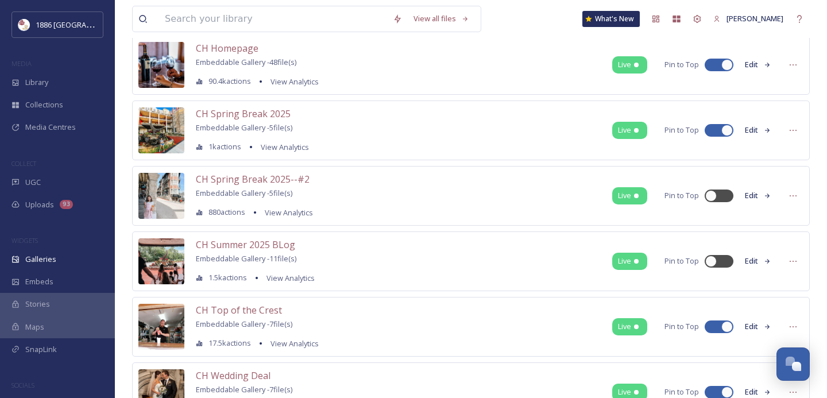
click at [715, 130] on div at bounding box center [713, 131] width 8 height 6
checkbox input "false"
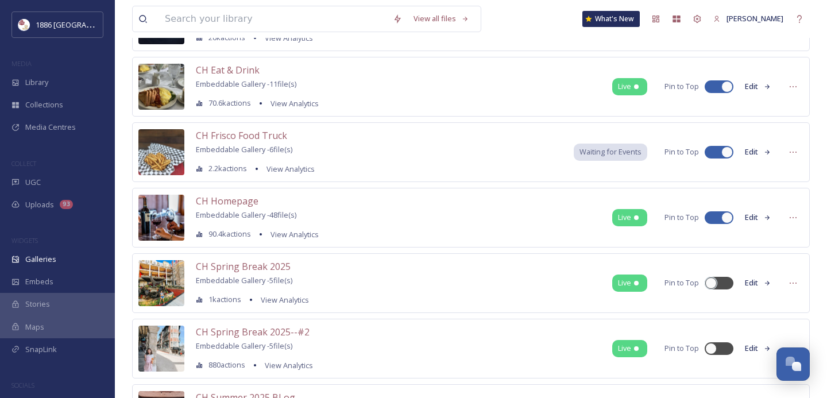
scroll to position [708, 0]
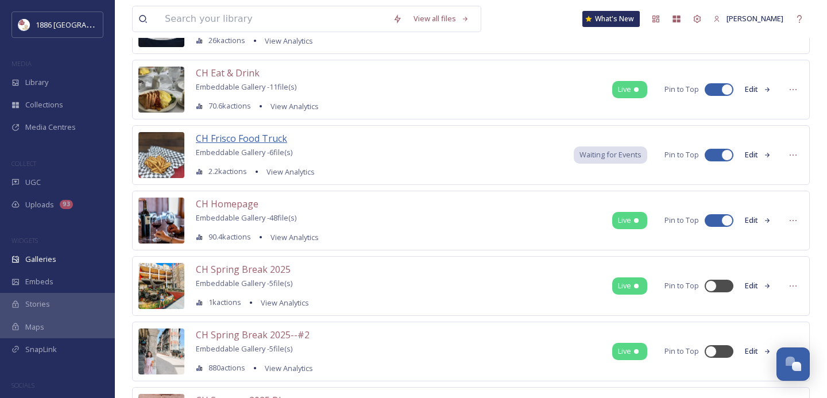
click at [235, 134] on span "CH Frisco Food Truck" at bounding box center [241, 138] width 91 height 13
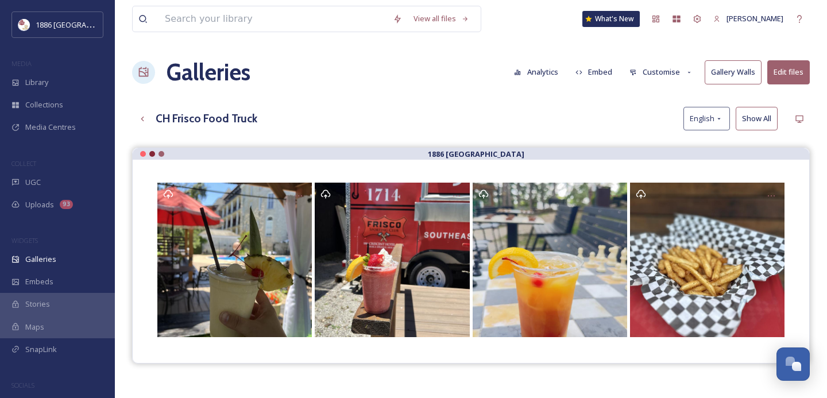
click at [791, 78] on button "Edit files" at bounding box center [788, 72] width 43 height 24
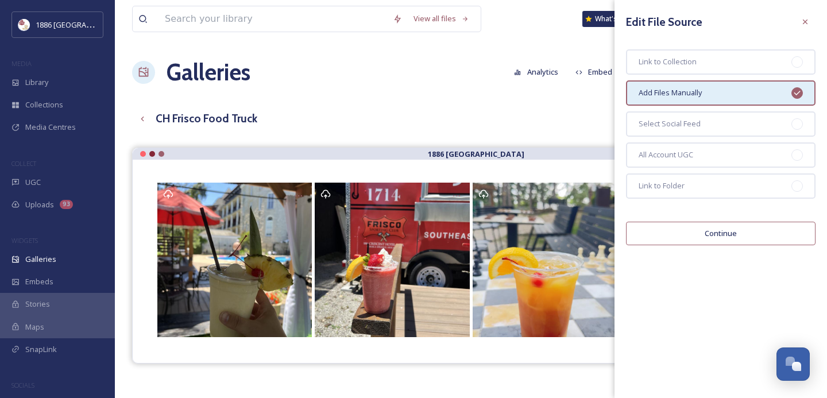
click at [682, 230] on button "Continue" at bounding box center [721, 234] width 190 height 24
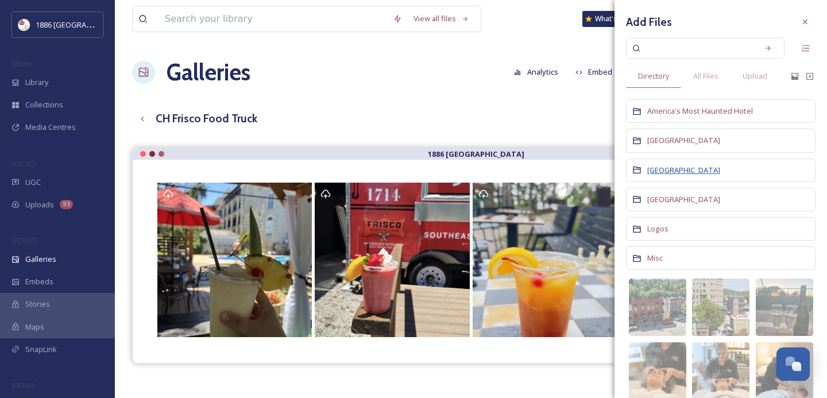
click at [677, 168] on span "[GEOGRAPHIC_DATA]" at bounding box center [683, 170] width 73 height 10
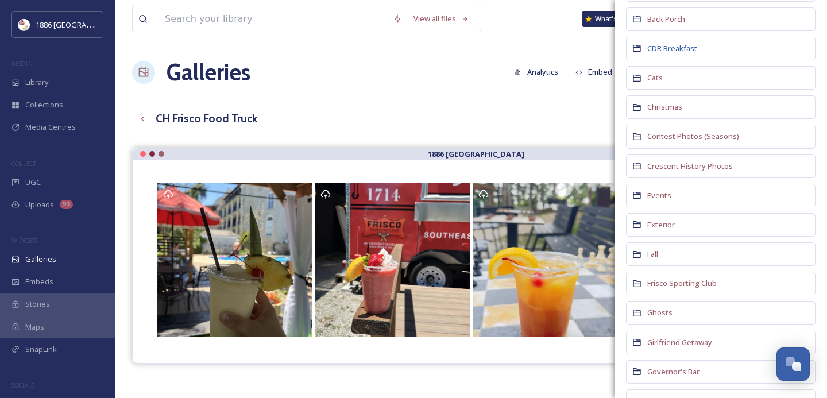
scroll to position [137, 0]
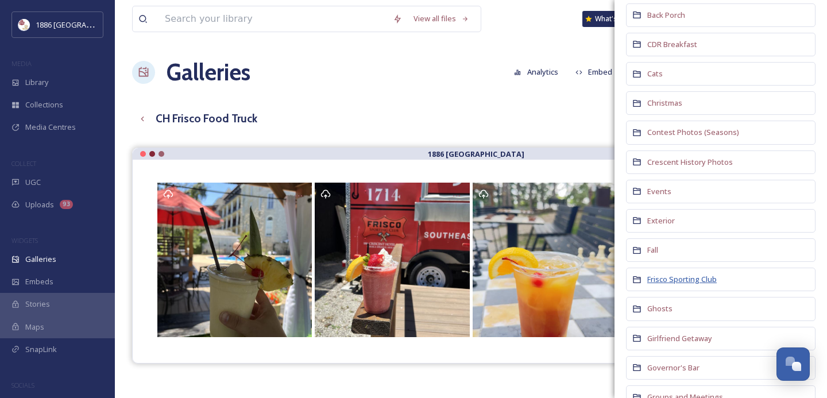
click at [682, 277] on span "Frisco Sporting Club" at bounding box center [681, 279] width 69 height 10
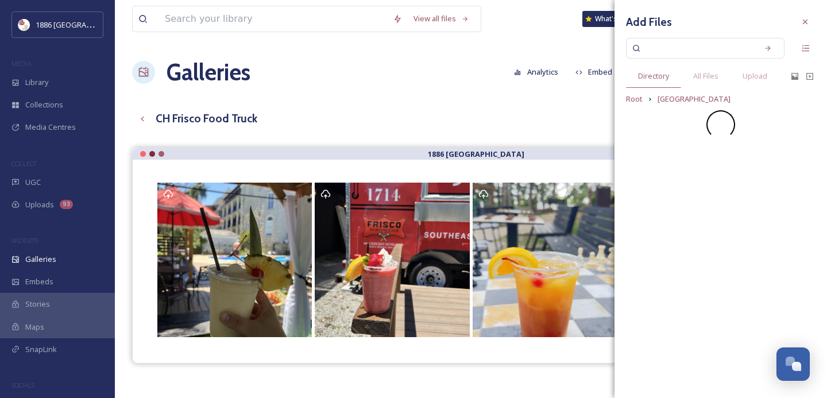
scroll to position [0, 0]
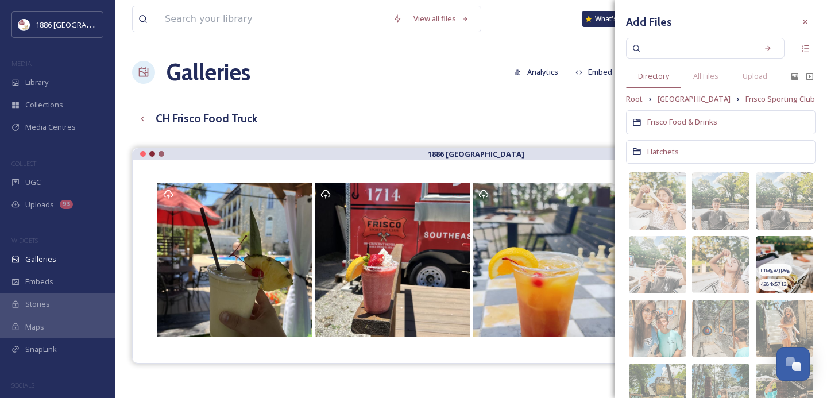
click at [778, 260] on img at bounding box center [784, 264] width 57 height 57
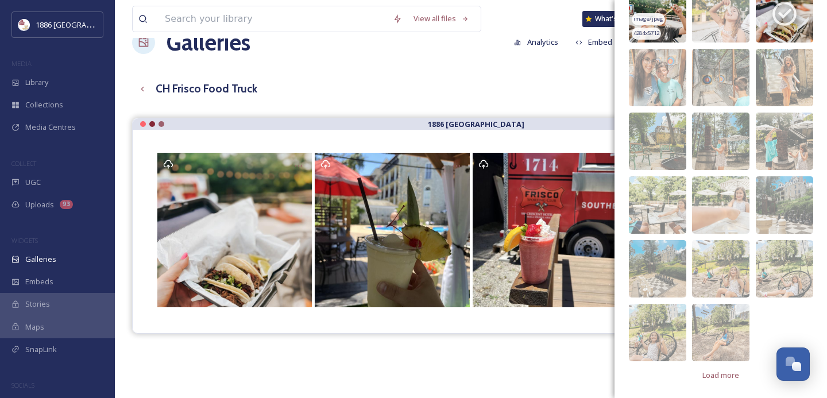
scroll to position [30, 0]
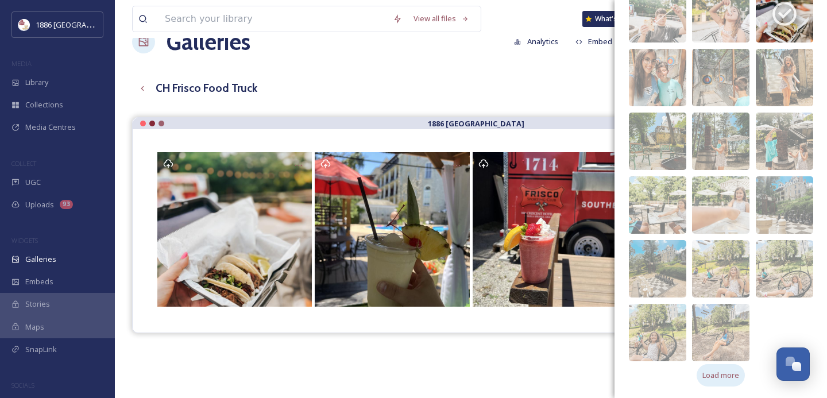
click at [717, 378] on span "Load more" at bounding box center [720, 375] width 37 height 11
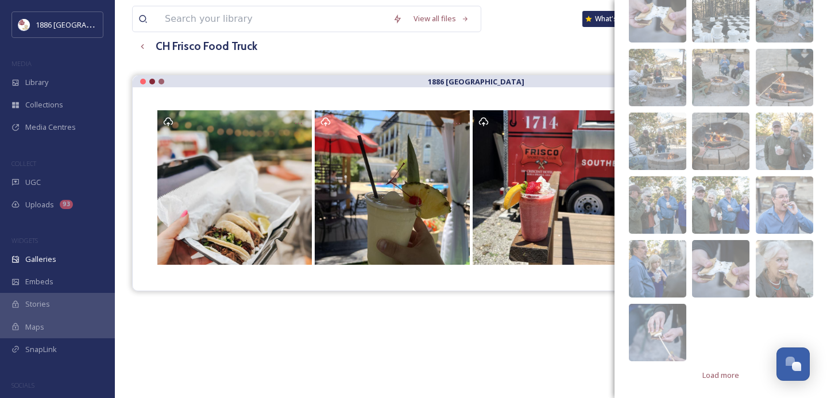
scroll to position [83, 0]
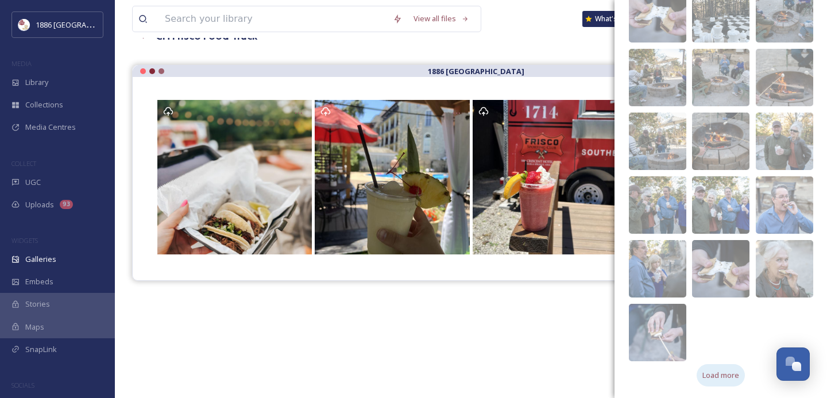
click at [717, 373] on span "Load more" at bounding box center [720, 375] width 37 height 11
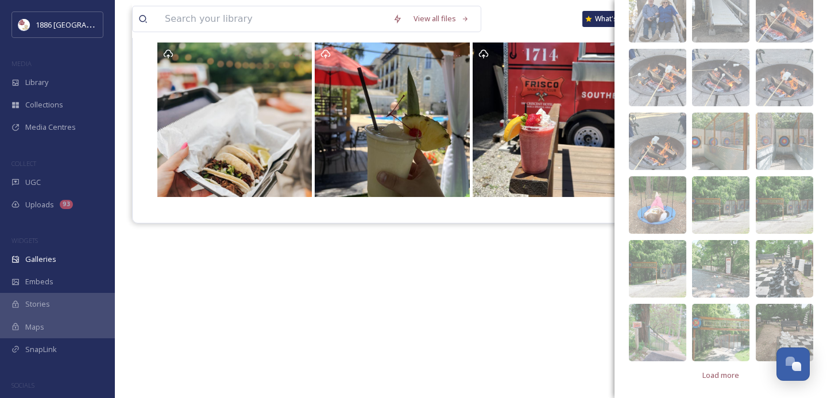
scroll to position [152, 0]
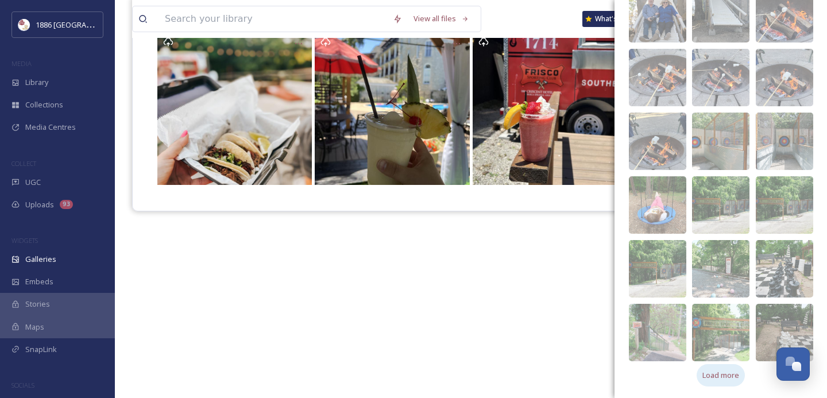
click at [724, 374] on span "Load more" at bounding box center [720, 375] width 37 height 11
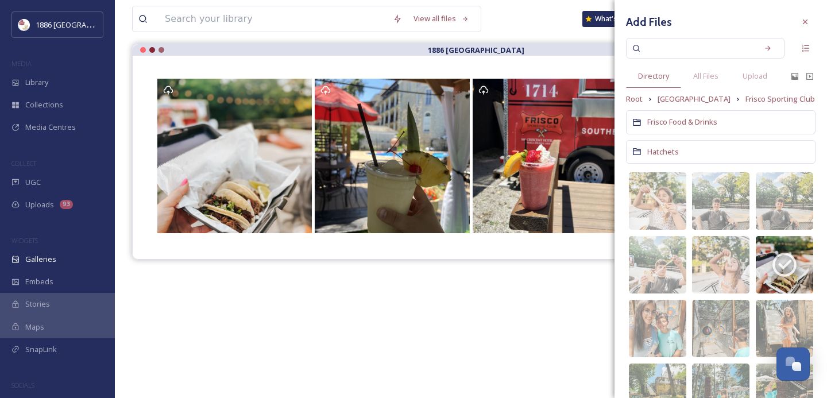
scroll to position [85, 0]
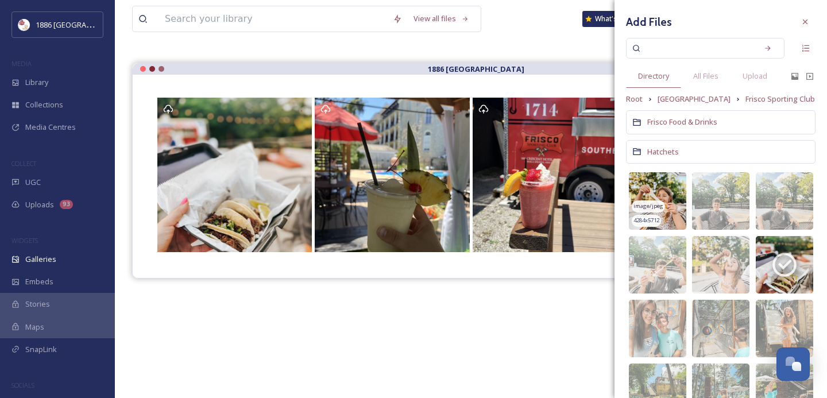
click at [657, 175] on img at bounding box center [657, 200] width 57 height 57
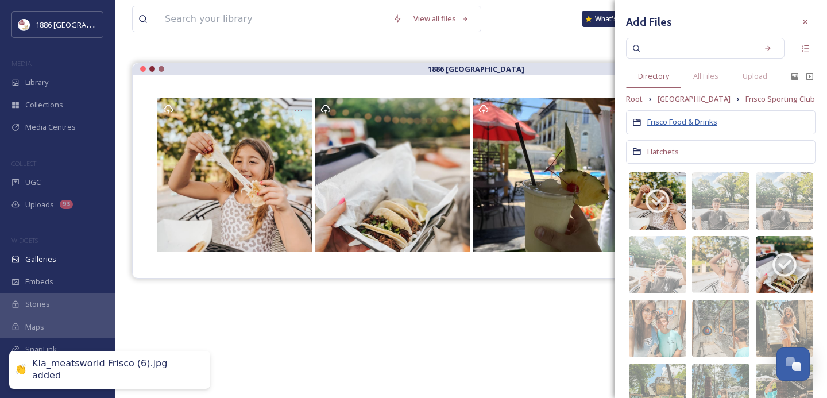
click at [696, 121] on span "Frisco Food & Drinks" at bounding box center [682, 122] width 70 height 10
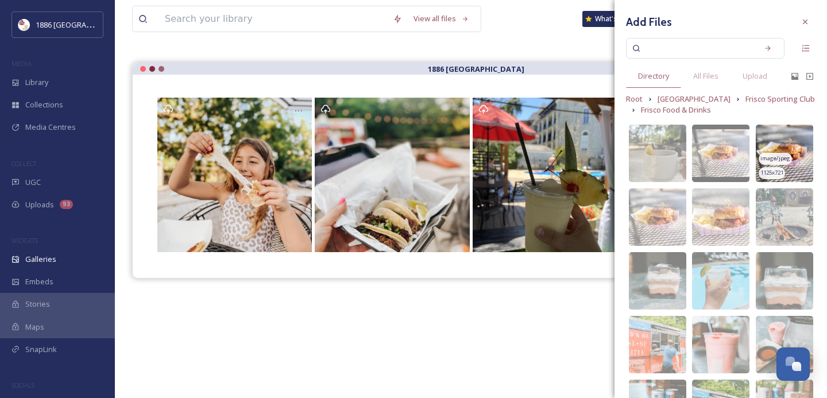
click at [794, 150] on img at bounding box center [784, 153] width 57 height 57
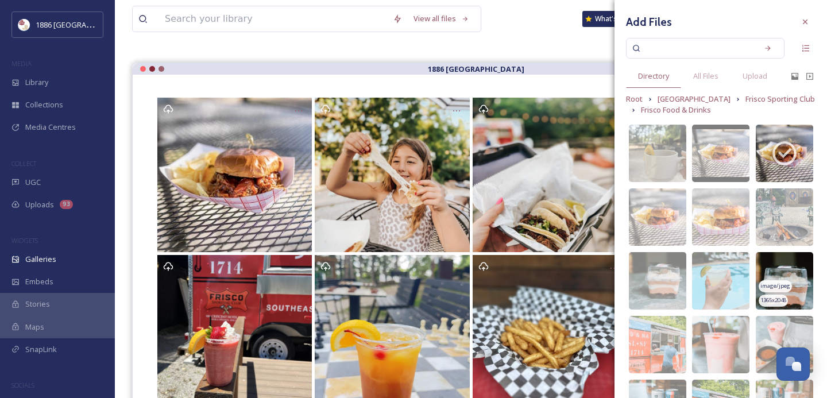
click at [788, 281] on div "image/jpeg" at bounding box center [775, 286] width 33 height 12
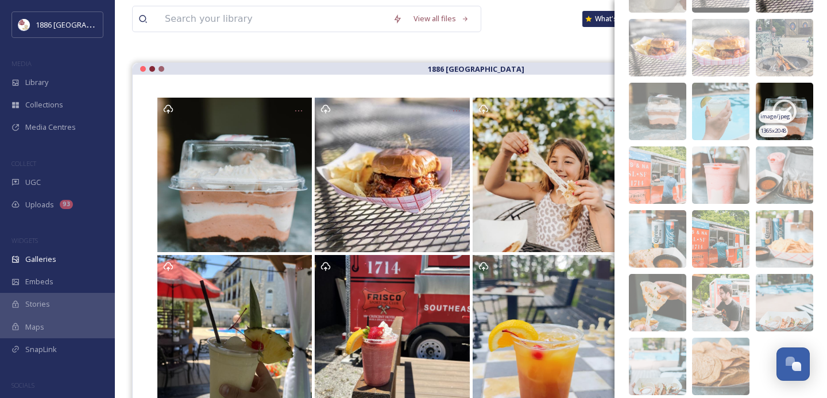
scroll to position [171, 0]
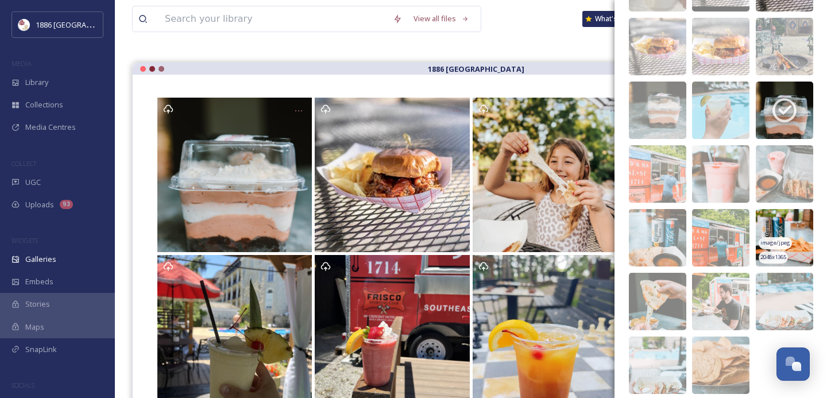
click at [797, 221] on img at bounding box center [784, 237] width 57 height 57
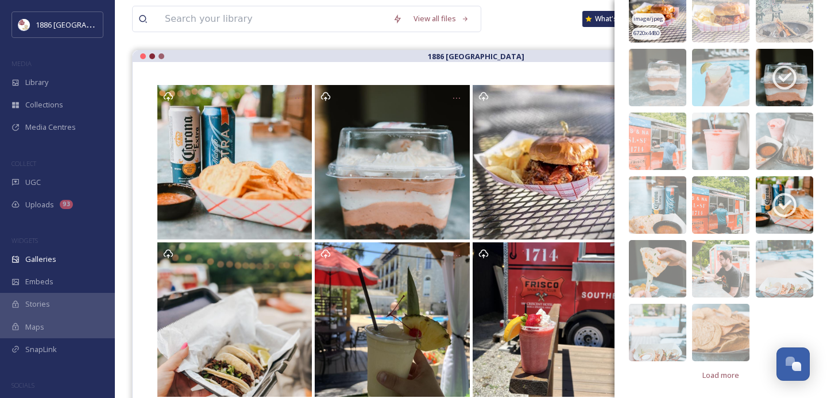
scroll to position [98, 0]
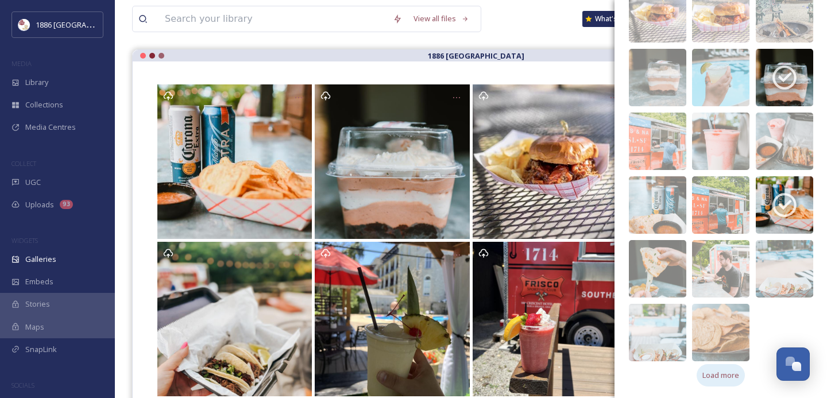
click at [715, 371] on span "Load more" at bounding box center [720, 375] width 37 height 11
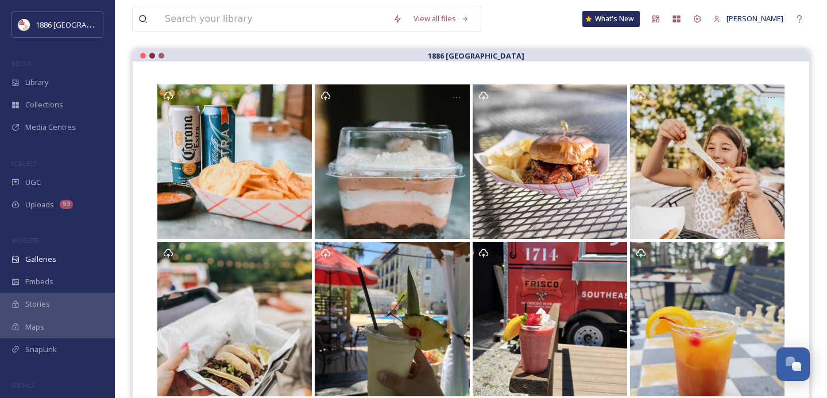
click at [519, 51] on strong "1886 [GEOGRAPHIC_DATA]" at bounding box center [476, 56] width 96 height 10
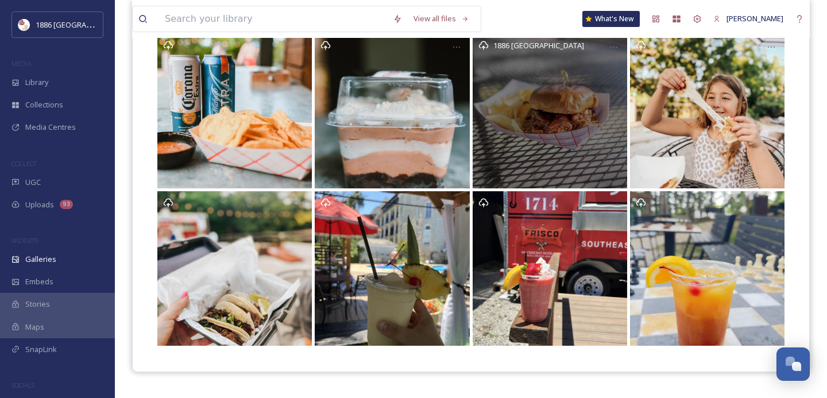
scroll to position [164, 0]
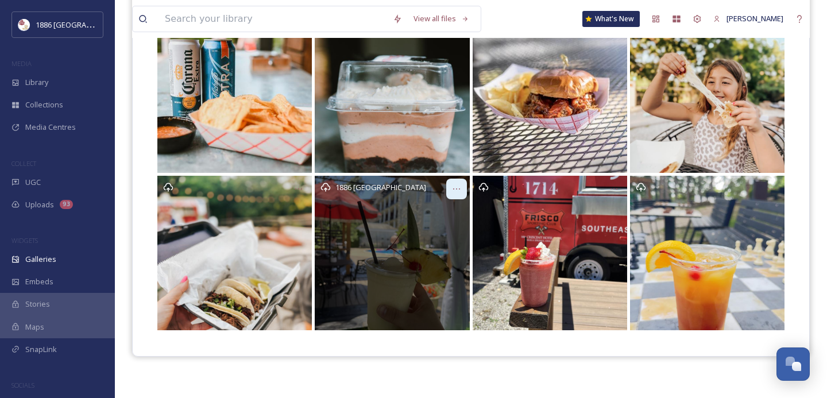
click at [458, 188] on icon at bounding box center [456, 188] width 9 height 9
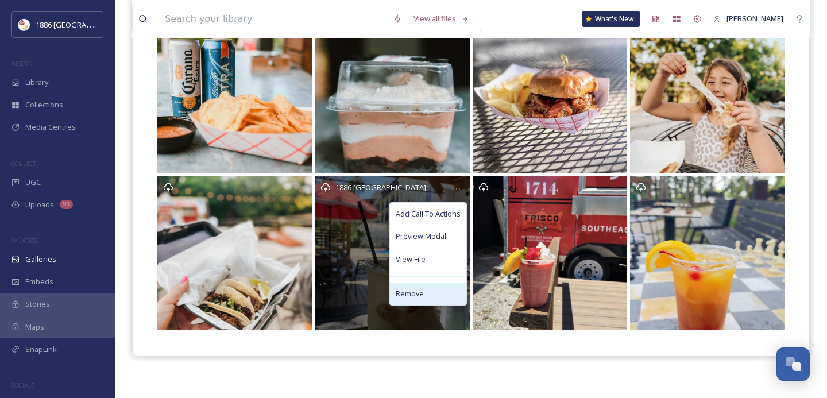
click at [440, 298] on div "Remove" at bounding box center [428, 294] width 76 height 22
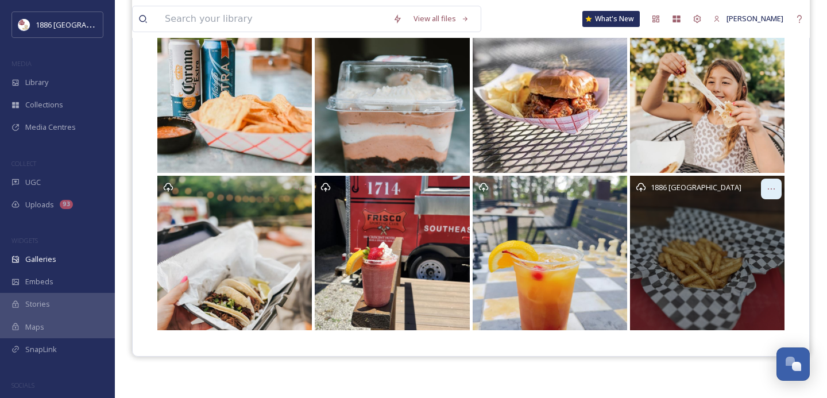
click at [770, 192] on icon at bounding box center [771, 188] width 9 height 9
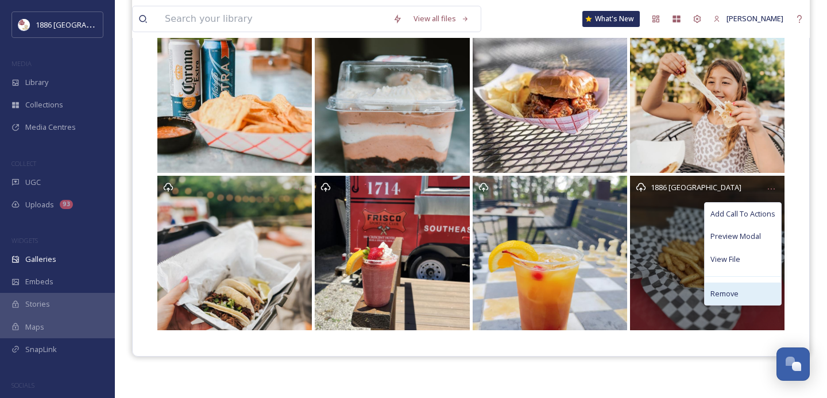
click at [731, 285] on div "Remove" at bounding box center [743, 294] width 76 height 22
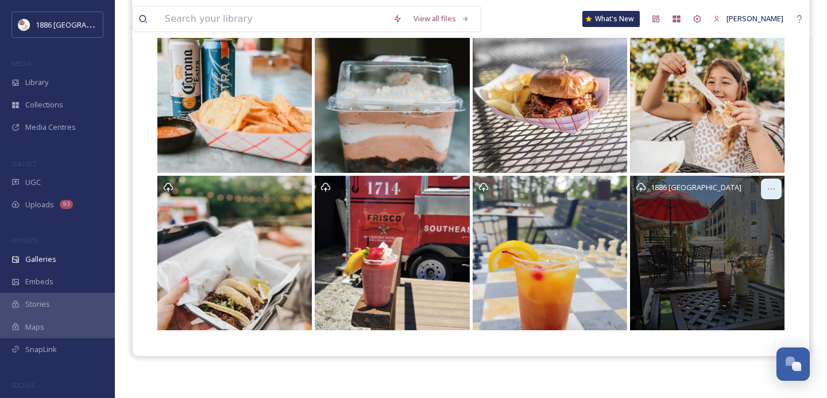
click at [774, 181] on div at bounding box center [771, 189] width 21 height 21
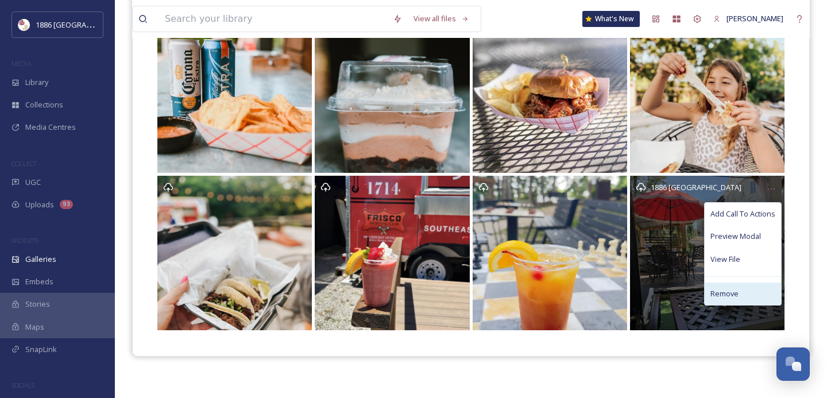
click at [727, 293] on span "Remove" at bounding box center [724, 293] width 28 height 11
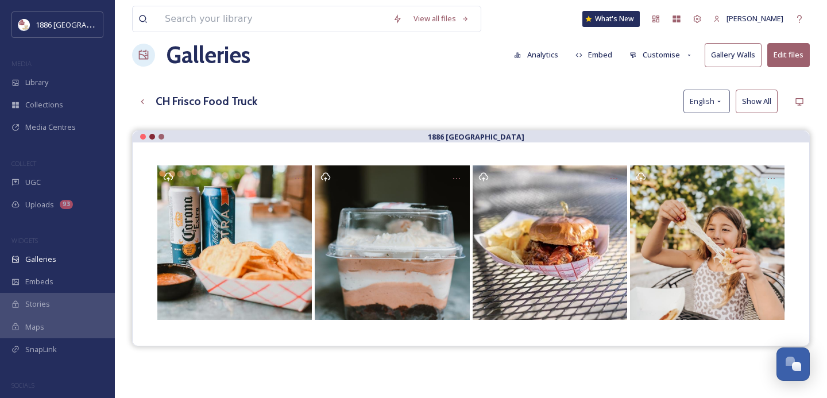
scroll to position [11, 0]
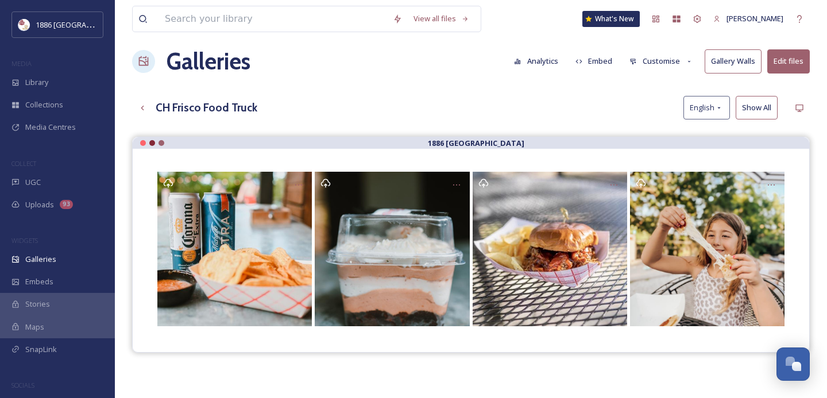
click at [784, 62] on button "Edit files" at bounding box center [788, 61] width 43 height 24
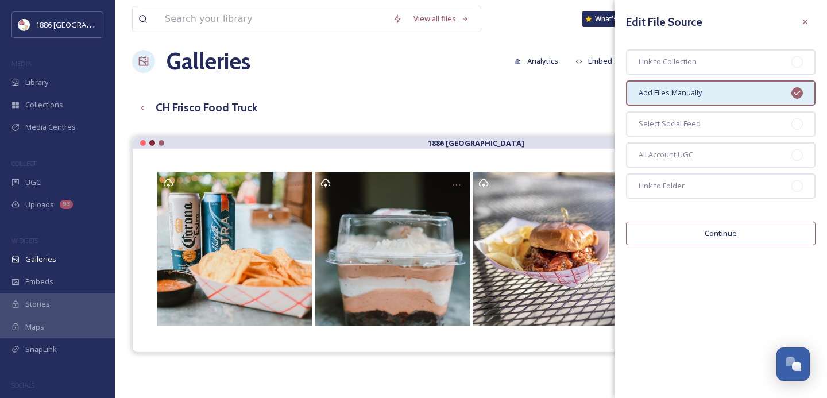
click at [718, 224] on button "Continue" at bounding box center [721, 234] width 190 height 24
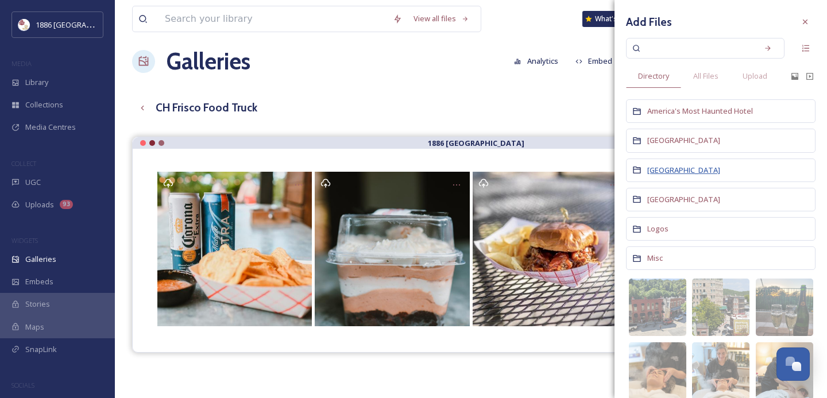
click at [683, 165] on span "[GEOGRAPHIC_DATA]" at bounding box center [683, 170] width 73 height 10
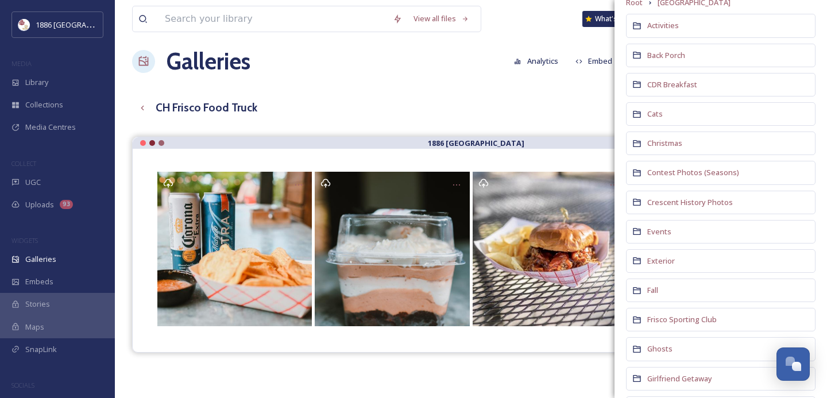
scroll to position [100, 0]
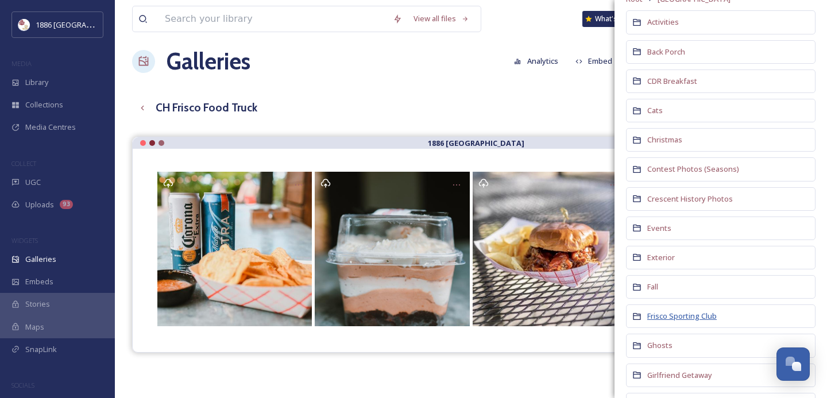
click at [671, 317] on span "Frisco Sporting Club" at bounding box center [681, 316] width 69 height 10
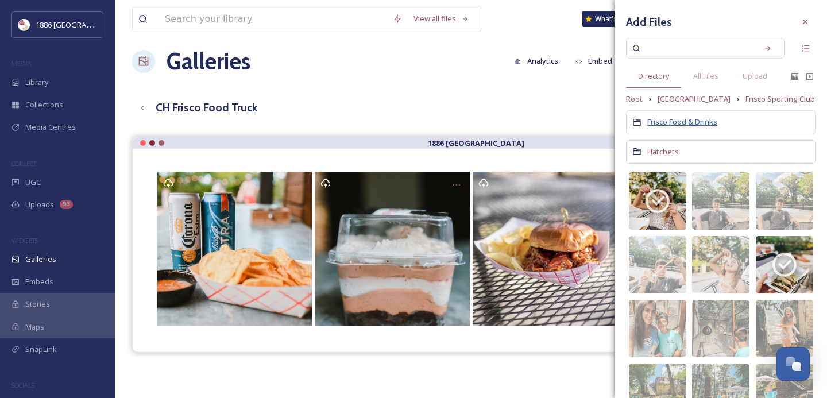
click at [685, 118] on span "Frisco Food & Drinks" at bounding box center [682, 122] width 70 height 10
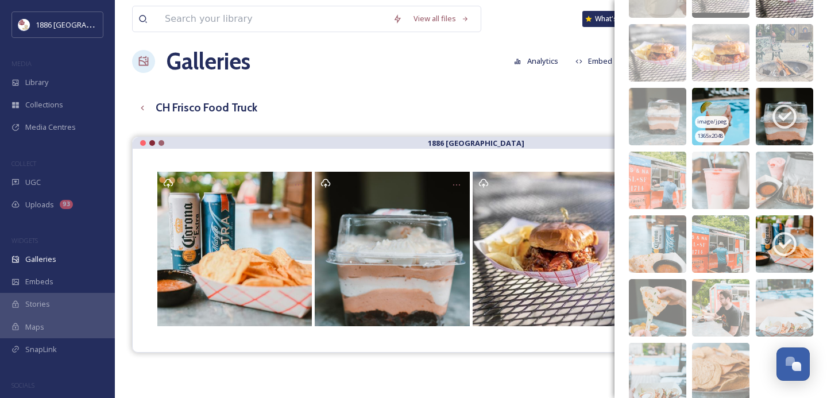
scroll to position [166, 0]
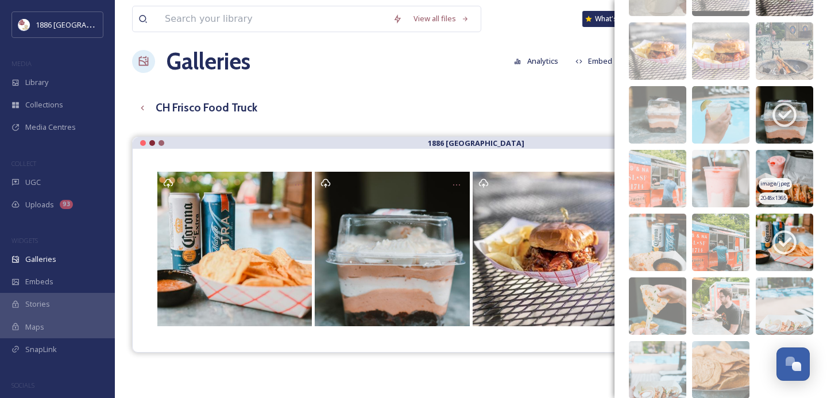
click at [795, 153] on img at bounding box center [784, 178] width 57 height 57
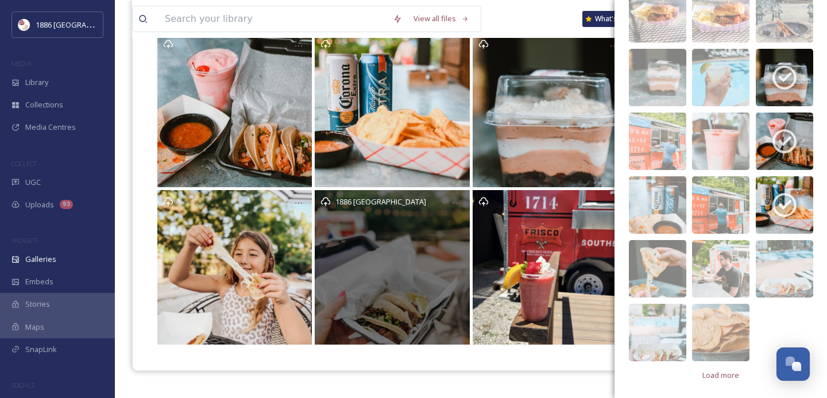
scroll to position [149, 0]
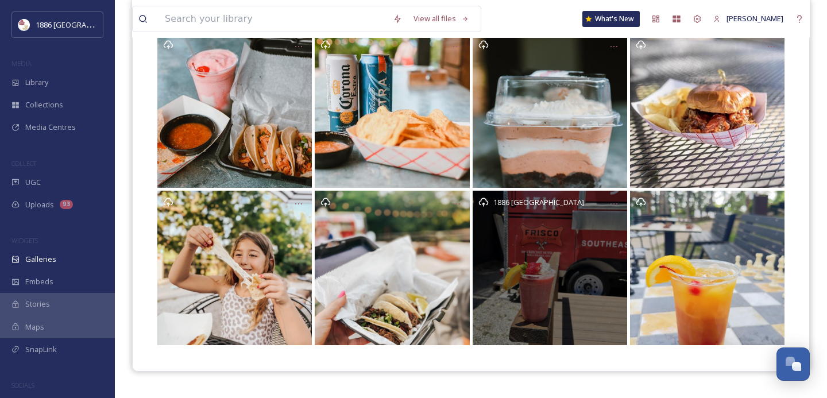
click at [559, 226] on div "1886 [GEOGRAPHIC_DATA]" at bounding box center [550, 268] width 155 height 155
click at [612, 196] on div at bounding box center [614, 204] width 21 height 21
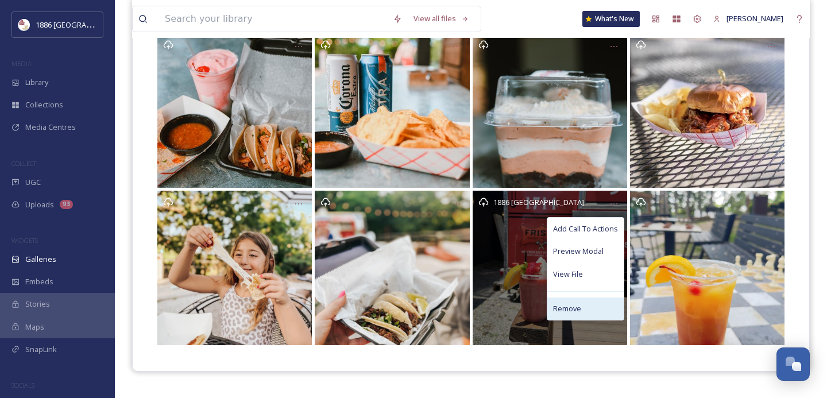
click at [592, 311] on div "Remove" at bounding box center [585, 309] width 76 height 22
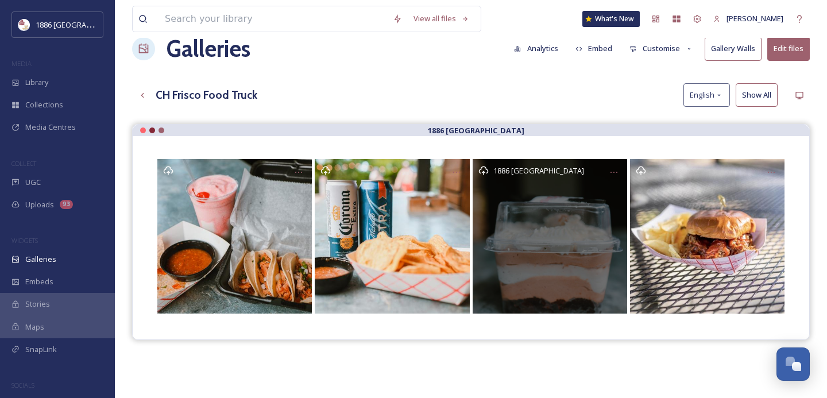
scroll to position [0, 0]
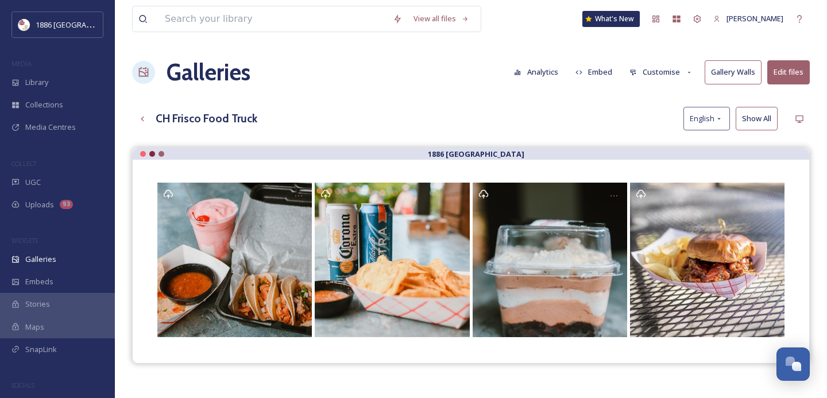
click at [785, 67] on button "Edit files" at bounding box center [788, 72] width 43 height 24
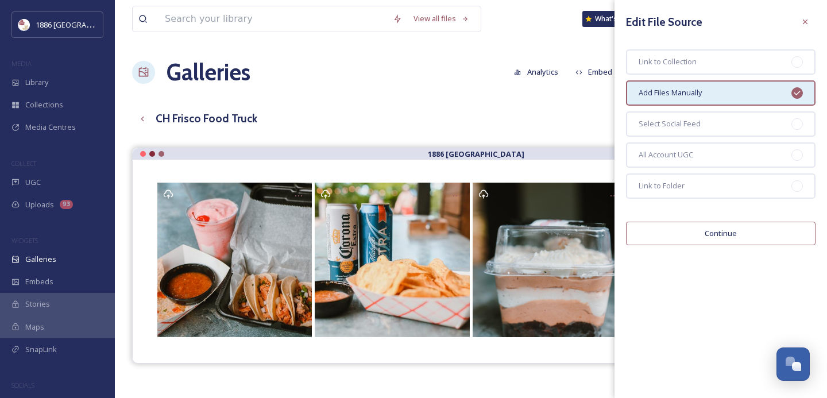
click at [702, 231] on button "Continue" at bounding box center [721, 234] width 190 height 24
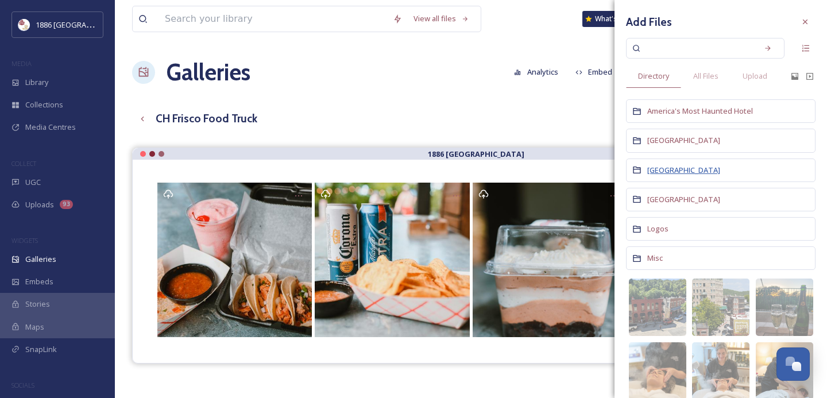
click at [677, 167] on span "[GEOGRAPHIC_DATA]" at bounding box center [683, 170] width 73 height 10
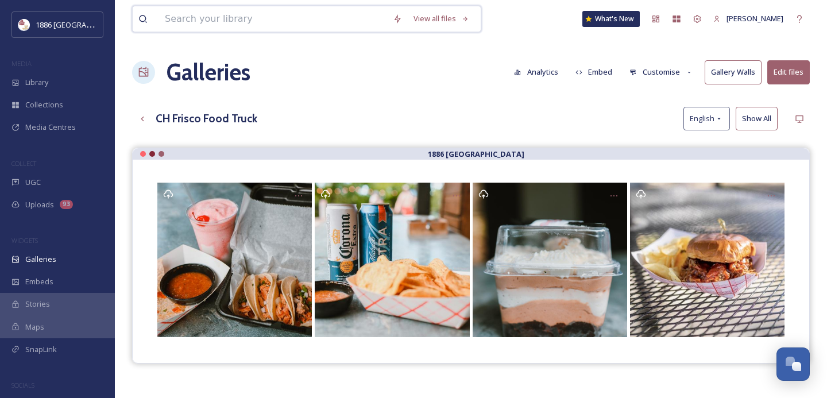
click at [214, 20] on input at bounding box center [273, 18] width 228 height 25
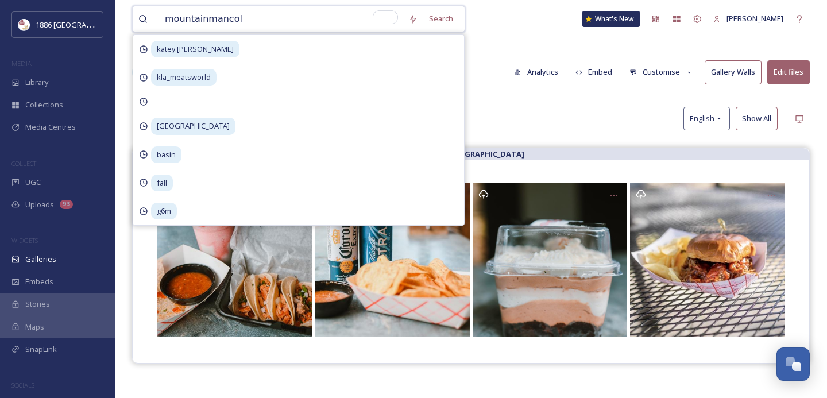
type input "mountainmancole"
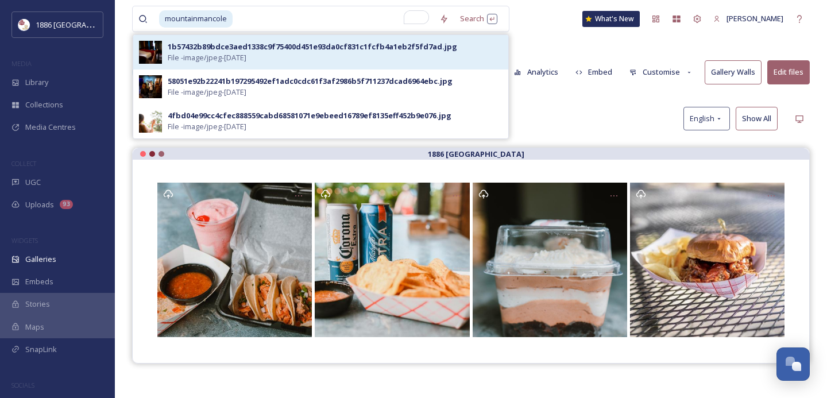
click at [310, 49] on div "1b57432b89bdce3aed1338c9f75400d451e93da0cf831c1fcfb4a1eb2f5fd7ad.jpg" at bounding box center [312, 46] width 289 height 11
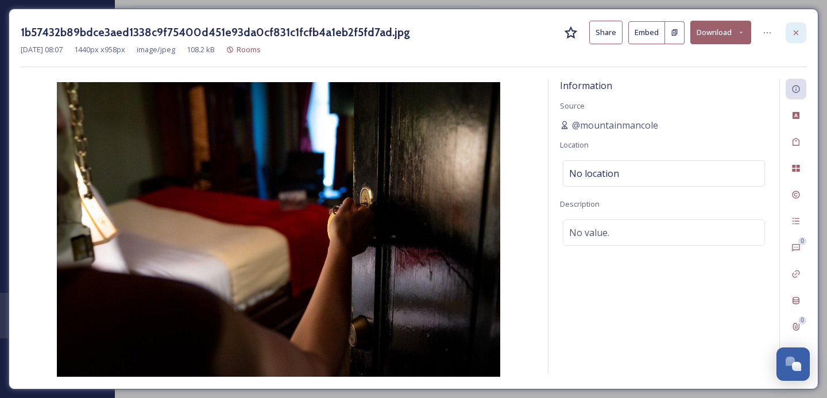
click at [790, 32] on div at bounding box center [796, 32] width 21 height 21
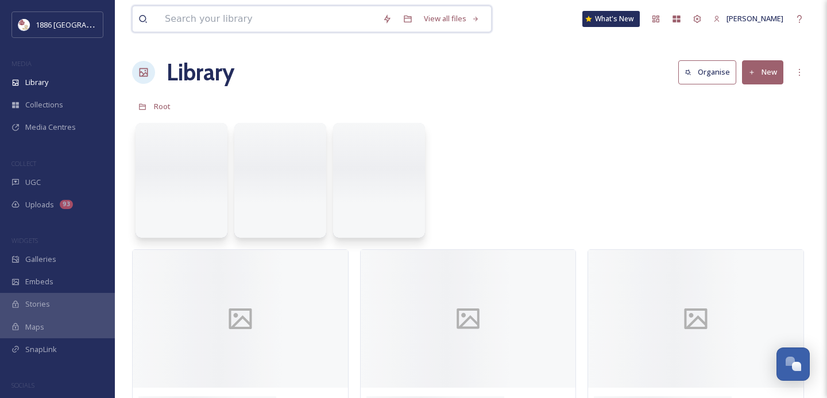
click at [324, 22] on input at bounding box center [268, 18] width 218 height 25
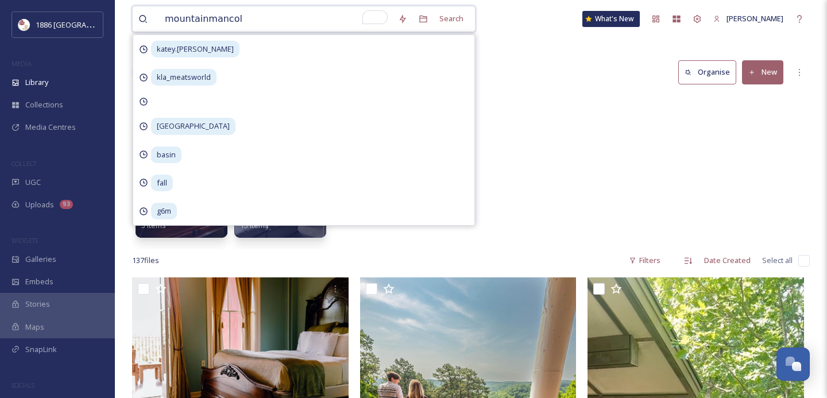
type input "mountainmancole"
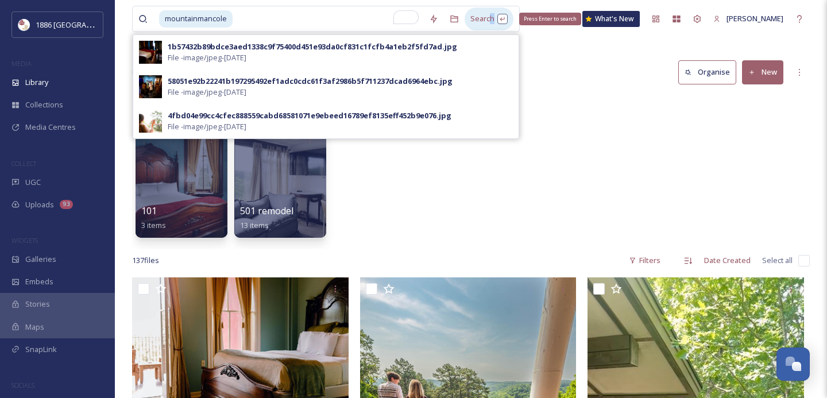
click at [492, 22] on div "Search Press Enter to search" at bounding box center [489, 18] width 49 height 22
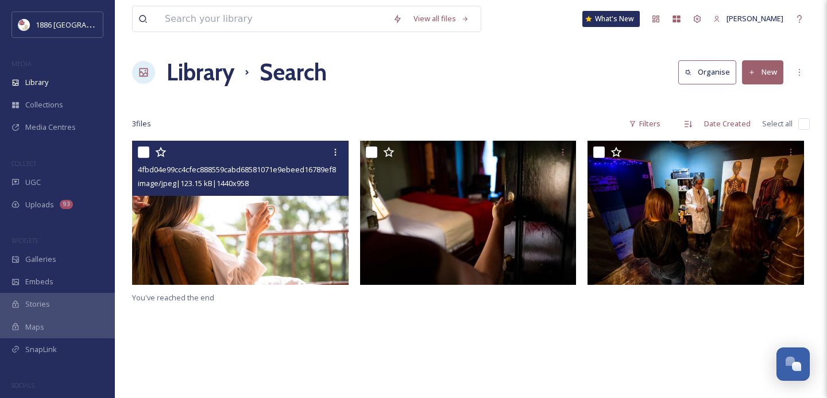
click at [148, 150] on input "checkbox" at bounding box center [143, 151] width 11 height 11
checkbox input "true"
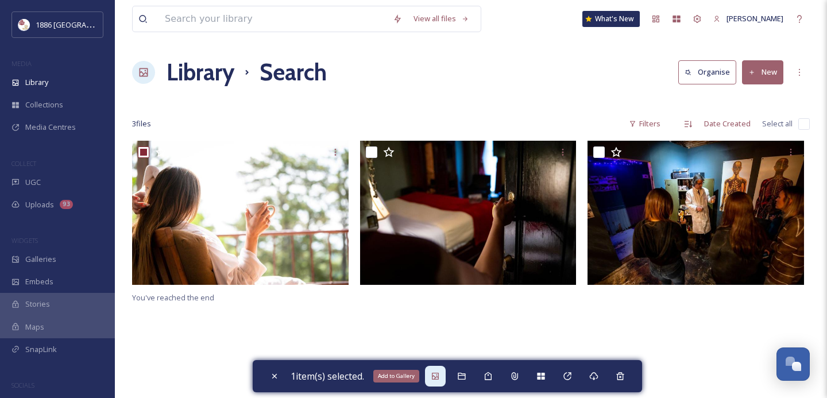
click at [439, 373] on icon at bounding box center [435, 376] width 7 height 7
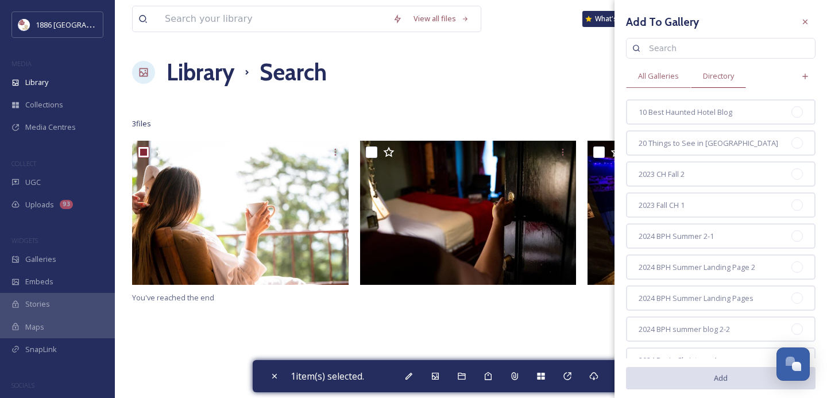
click at [727, 79] on span "Directory" at bounding box center [718, 76] width 31 height 11
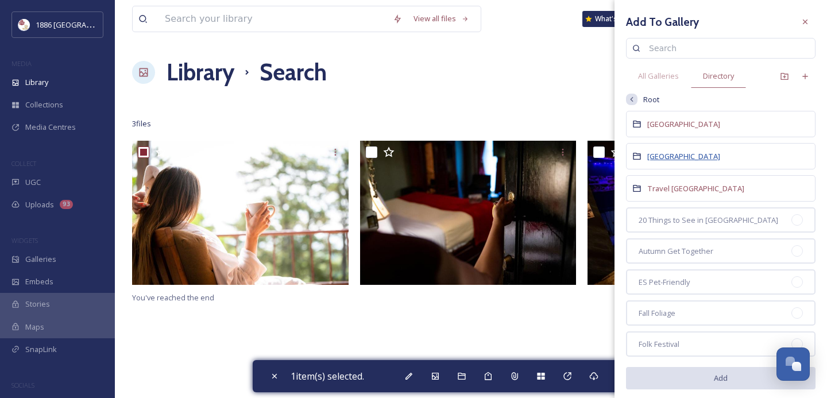
click at [686, 156] on span "[GEOGRAPHIC_DATA]" at bounding box center [683, 156] width 73 height 10
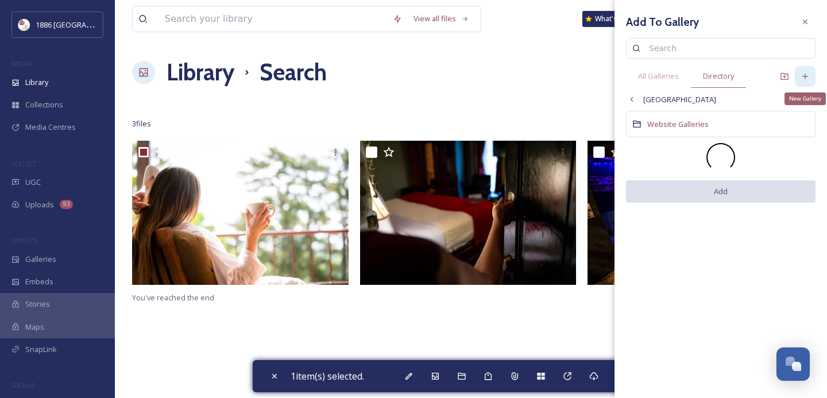
click at [801, 75] on icon at bounding box center [805, 76] width 9 height 9
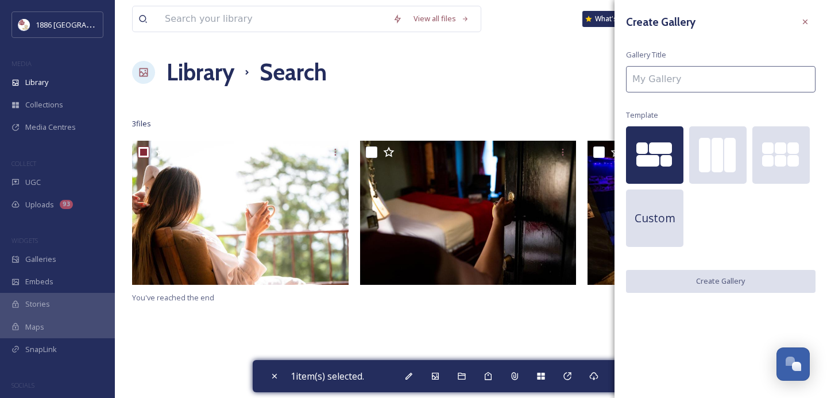
click at [771, 77] on input at bounding box center [721, 79] width 190 height 26
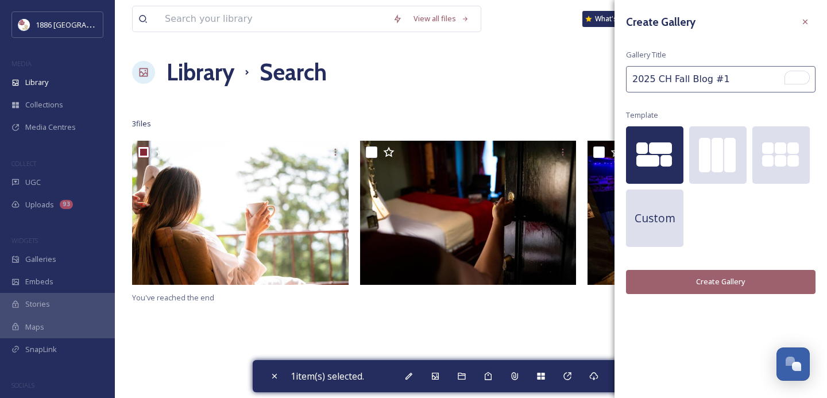
type input "2025 CH Fall Blog #1"
click at [712, 282] on button "Create Gallery" at bounding box center [721, 282] width 190 height 24
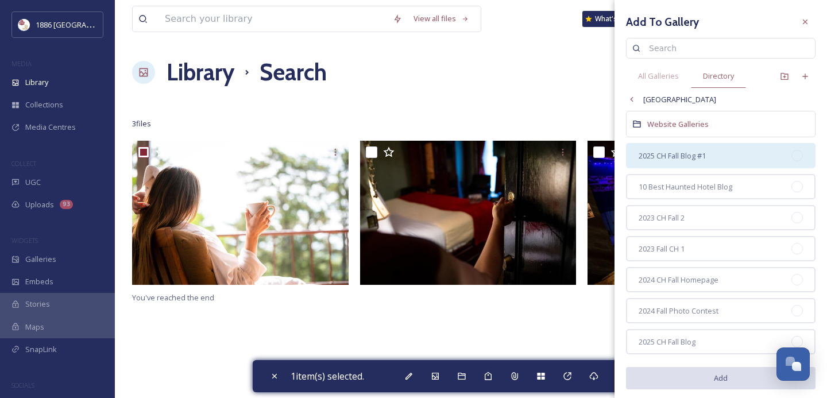
click at [661, 154] on span "2025 CH Fall Blog #1" at bounding box center [672, 155] width 67 height 11
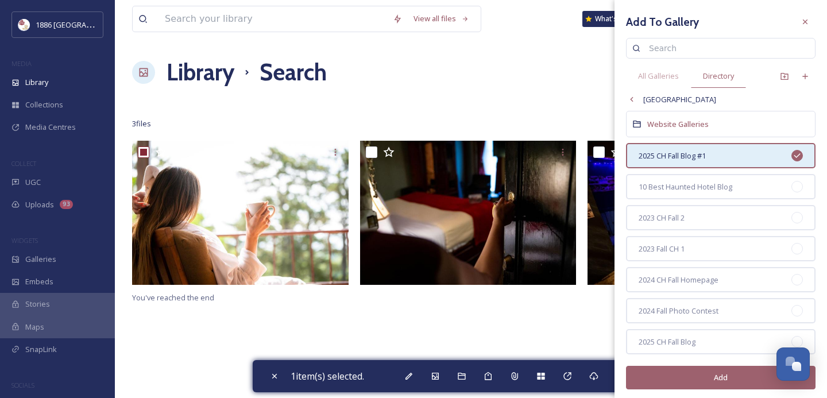
click at [697, 374] on button "Add" at bounding box center [721, 378] width 190 height 24
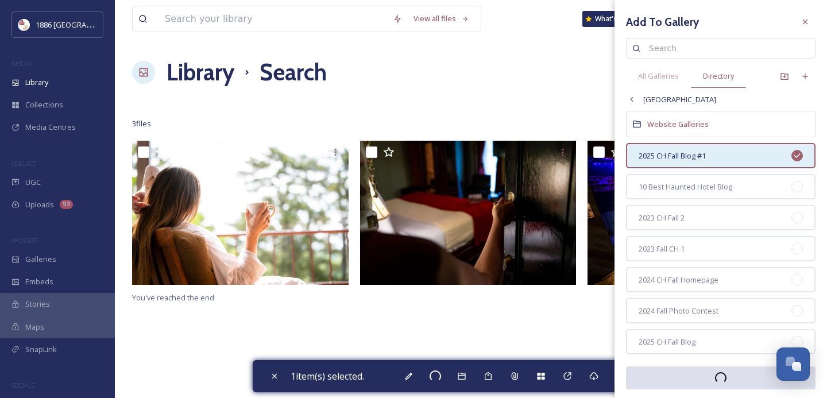
checkbox input "false"
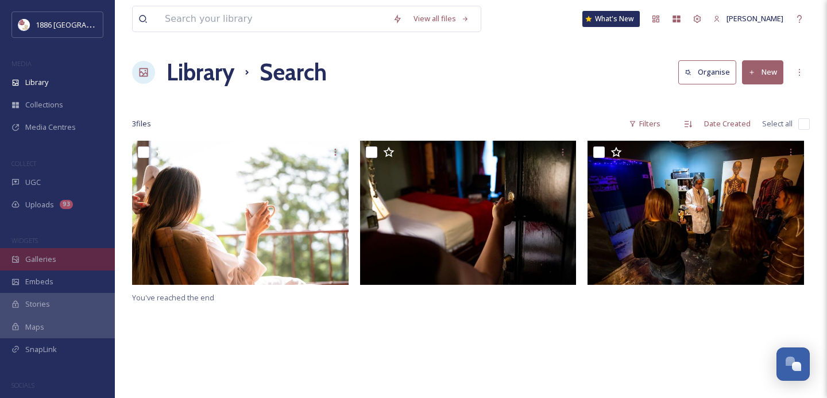
click at [69, 257] on div "Galleries" at bounding box center [57, 259] width 115 height 22
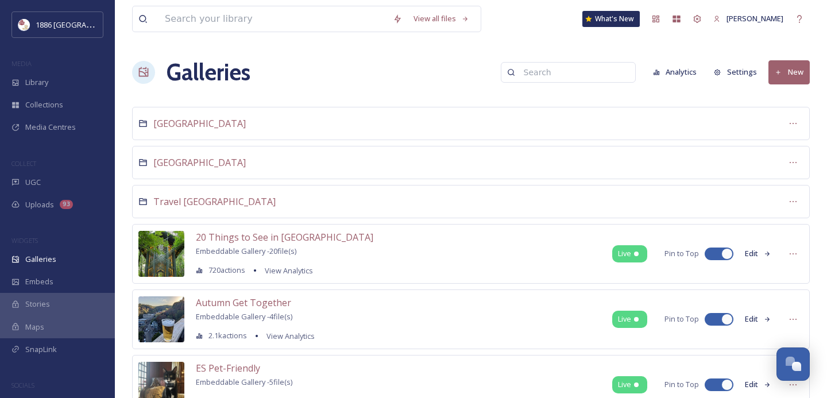
scroll to position [17, 0]
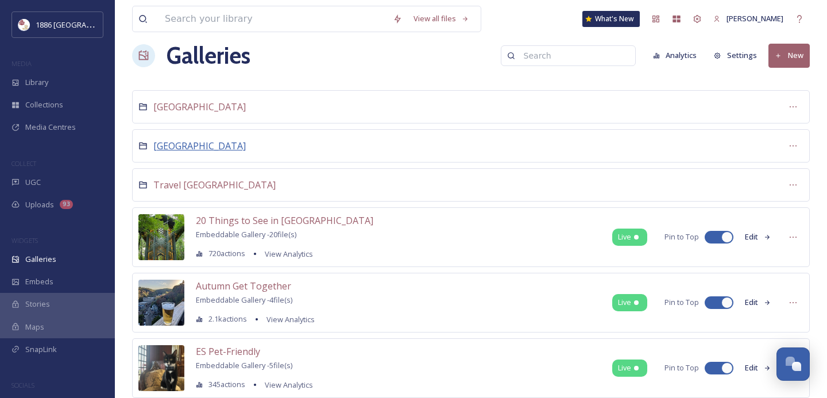
click at [195, 149] on span "[GEOGRAPHIC_DATA]" at bounding box center [199, 146] width 92 height 13
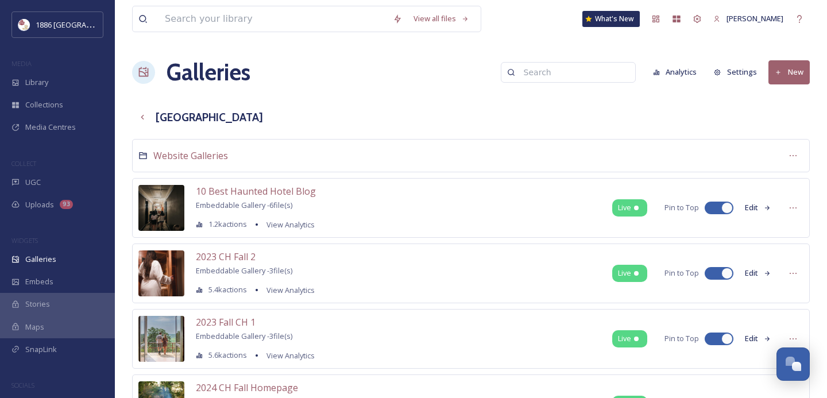
click at [711, 269] on div at bounding box center [719, 273] width 29 height 13
checkbox input "false"
click at [714, 339] on div at bounding box center [713, 339] width 8 height 6
checkbox input "false"
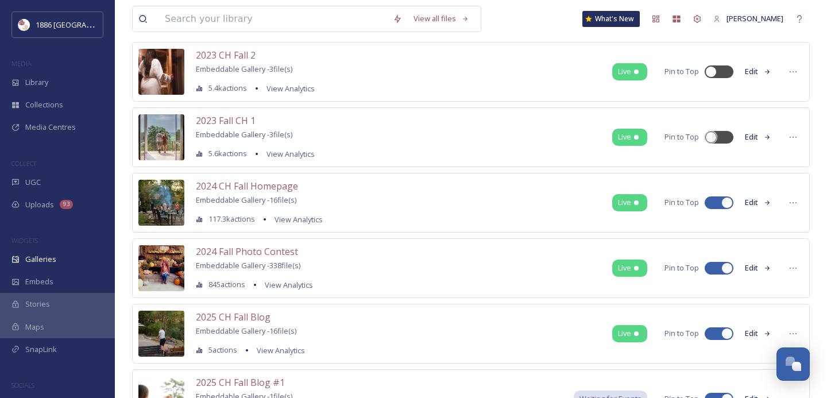
scroll to position [203, 0]
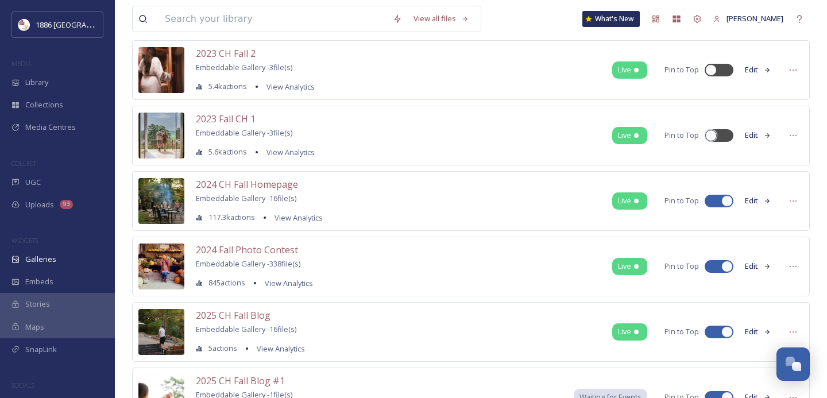
click at [710, 269] on div at bounding box center [719, 266] width 29 height 13
checkbox input "false"
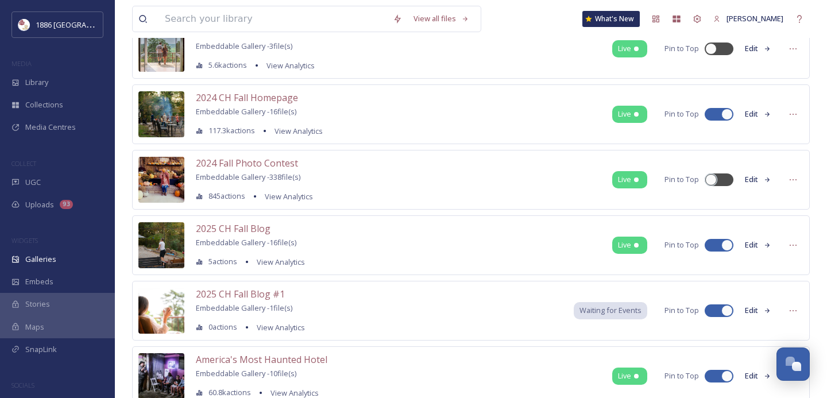
scroll to position [292, 0]
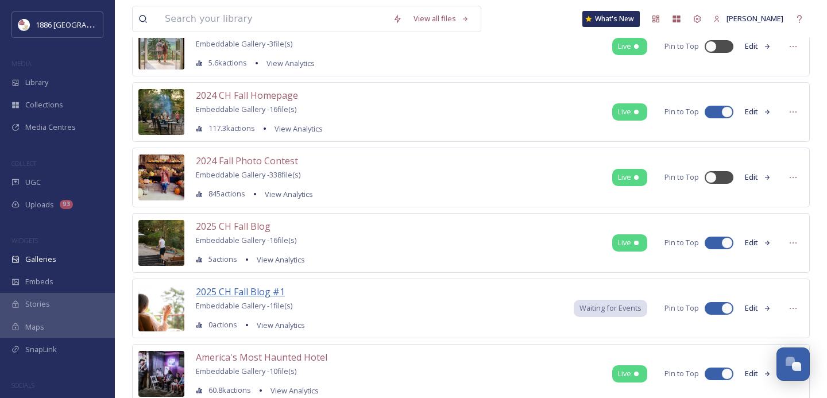
click at [264, 289] on span "2025 CH Fall Blog #1" at bounding box center [240, 291] width 89 height 13
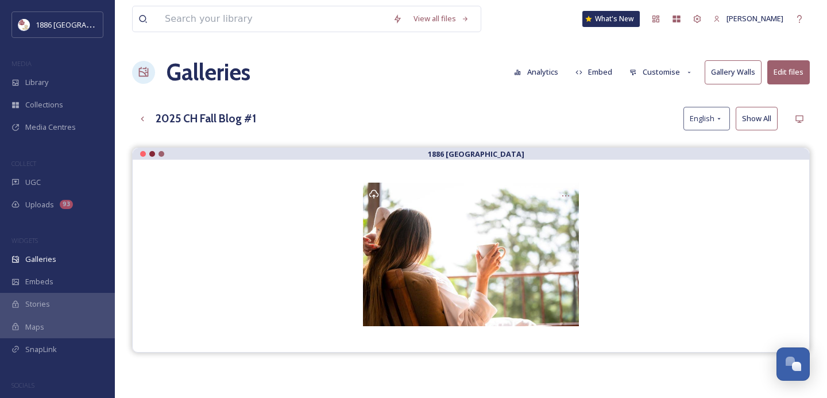
click at [802, 74] on button "Edit files" at bounding box center [788, 72] width 43 height 24
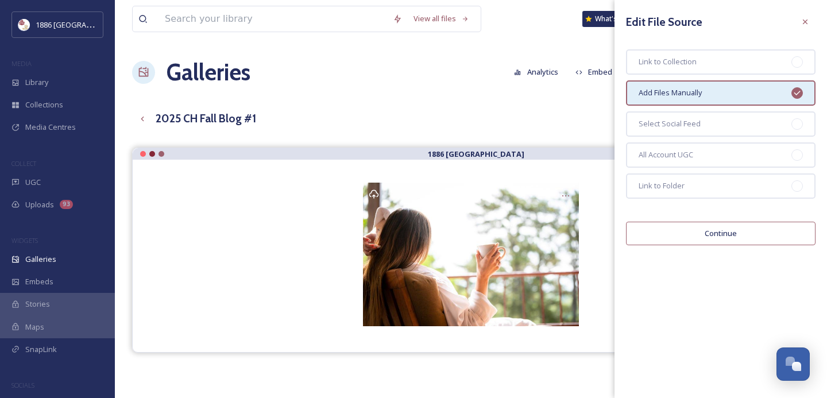
click at [711, 237] on button "Continue" at bounding box center [721, 234] width 190 height 24
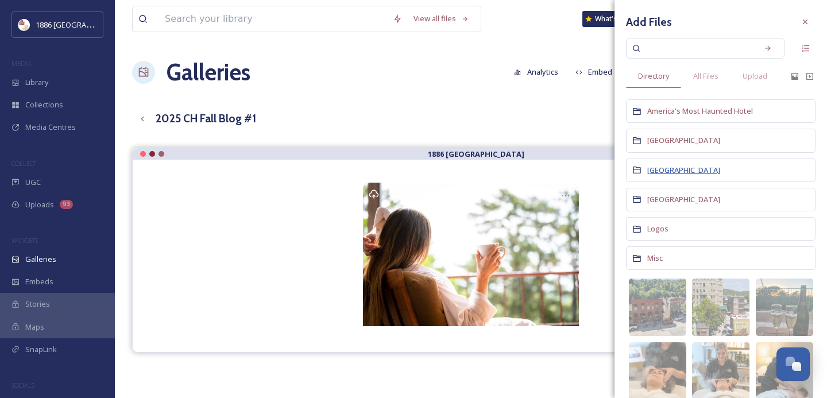
click at [669, 174] on span "[GEOGRAPHIC_DATA]" at bounding box center [683, 170] width 73 height 10
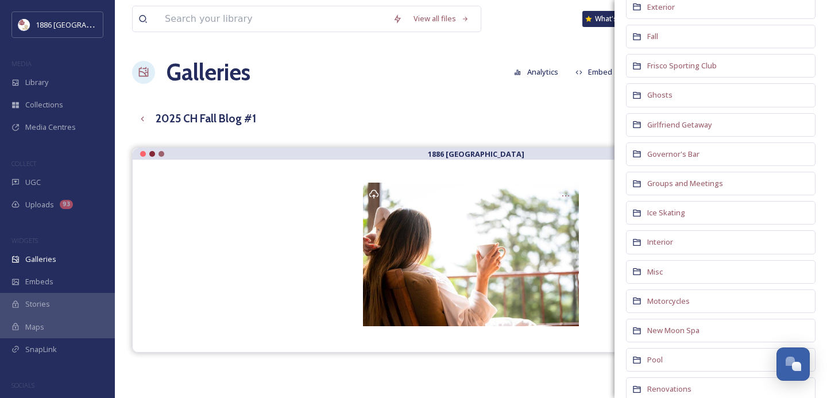
scroll to position [426, 0]
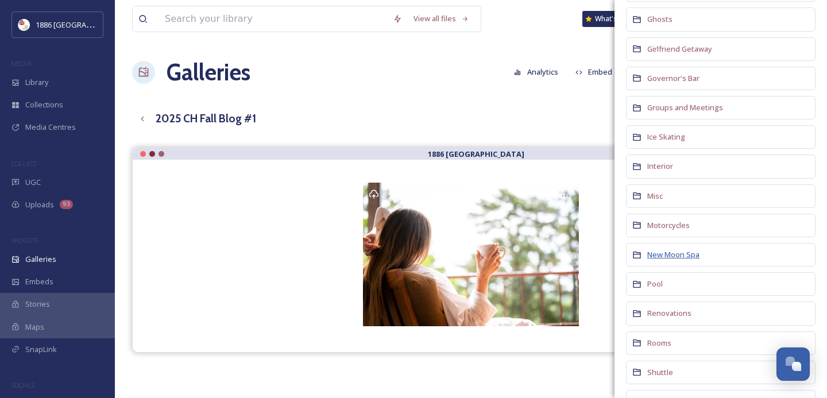
click at [665, 251] on span "New Moon Spa" at bounding box center [673, 254] width 52 height 10
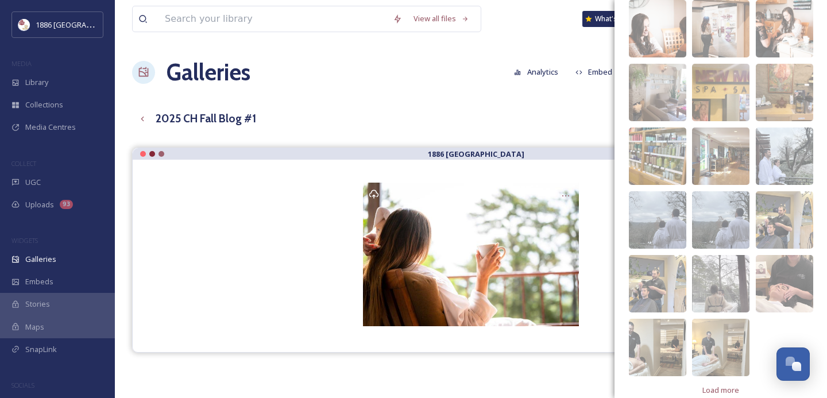
scroll to position [310, 0]
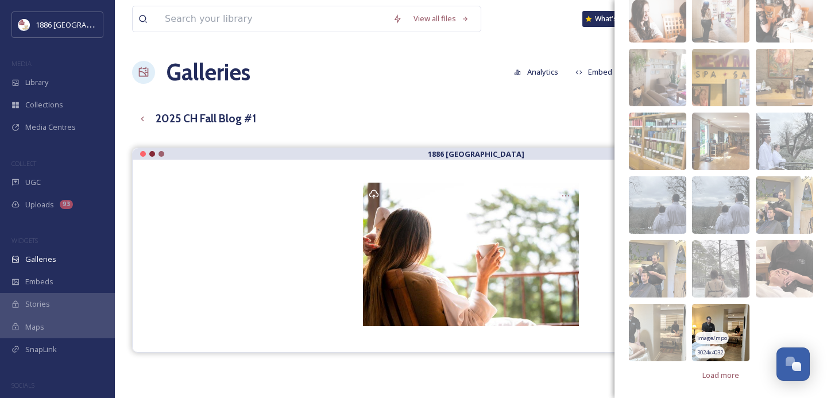
click at [719, 317] on img at bounding box center [720, 332] width 57 height 57
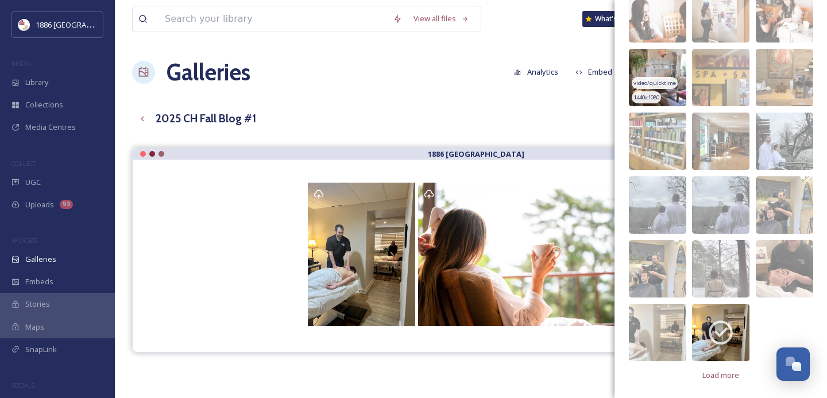
scroll to position [0, 0]
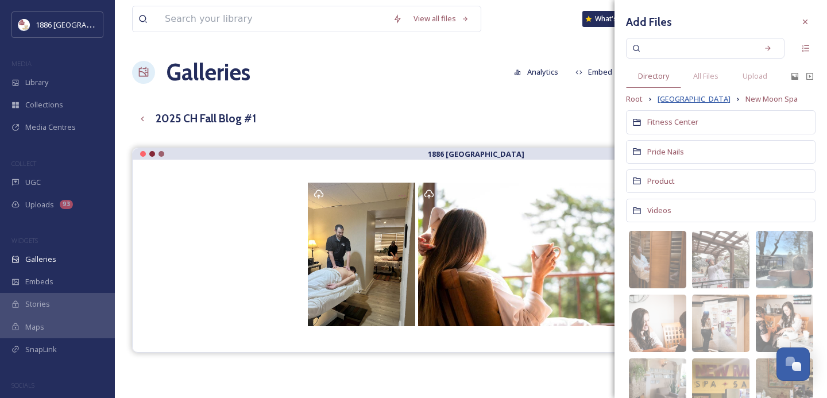
click at [679, 98] on span "[GEOGRAPHIC_DATA]" at bounding box center [694, 99] width 73 height 11
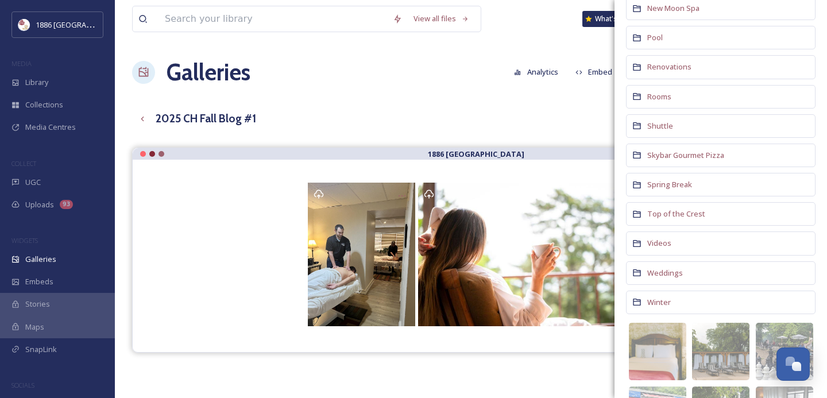
scroll to position [673, 0]
click at [696, 215] on span "Top of the Crest" at bounding box center [676, 213] width 58 height 10
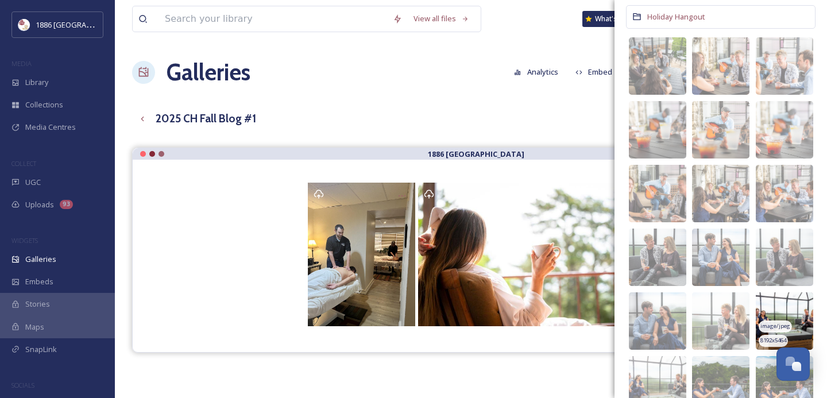
scroll to position [126, 0]
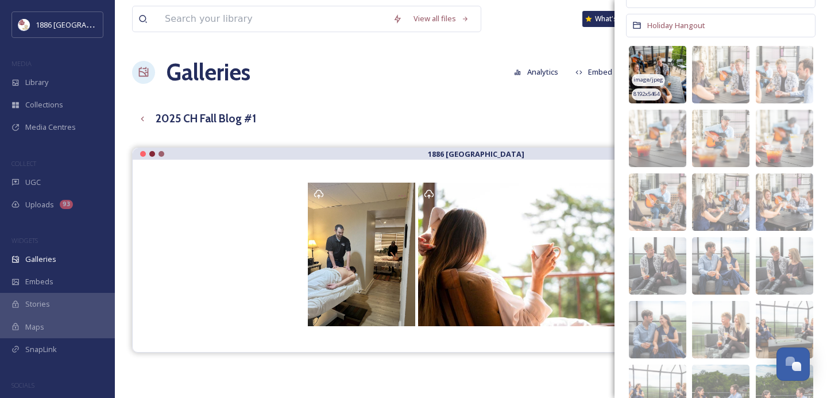
click at [670, 58] on img at bounding box center [657, 74] width 57 height 57
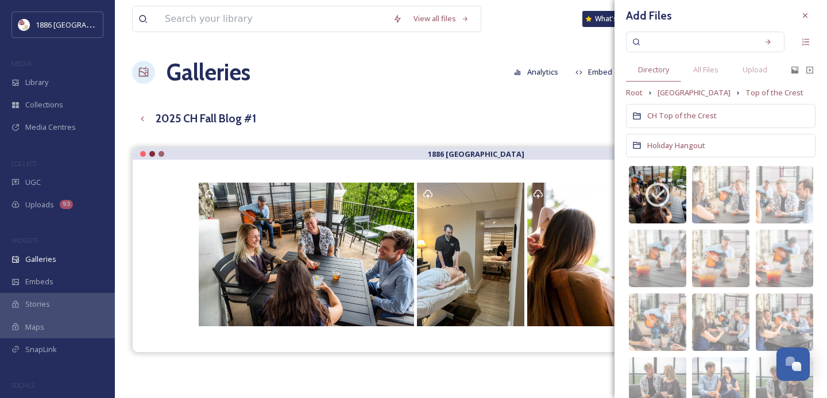
scroll to position [0, 0]
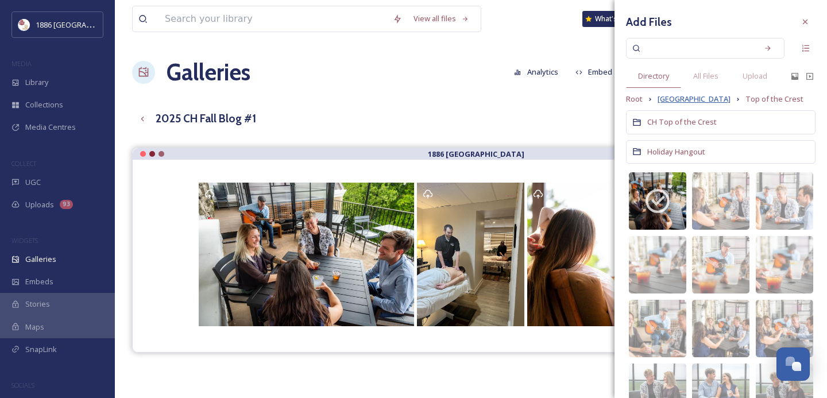
click at [697, 97] on span "[GEOGRAPHIC_DATA]" at bounding box center [694, 99] width 73 height 11
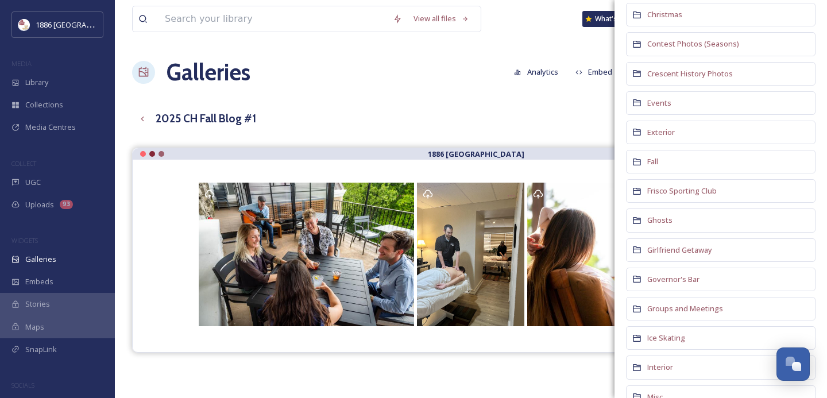
scroll to position [236, 0]
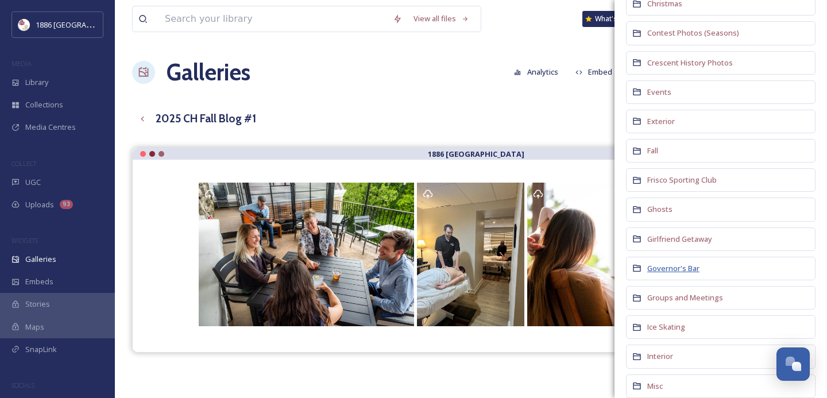
click at [674, 269] on span "Governor's Bar" at bounding box center [673, 268] width 52 height 10
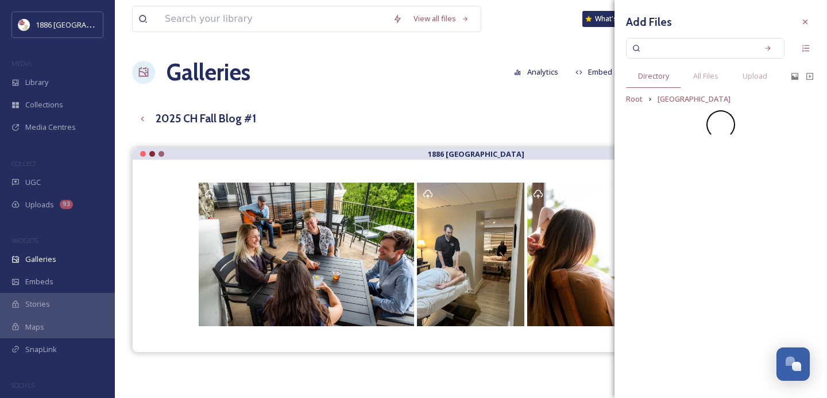
scroll to position [0, 0]
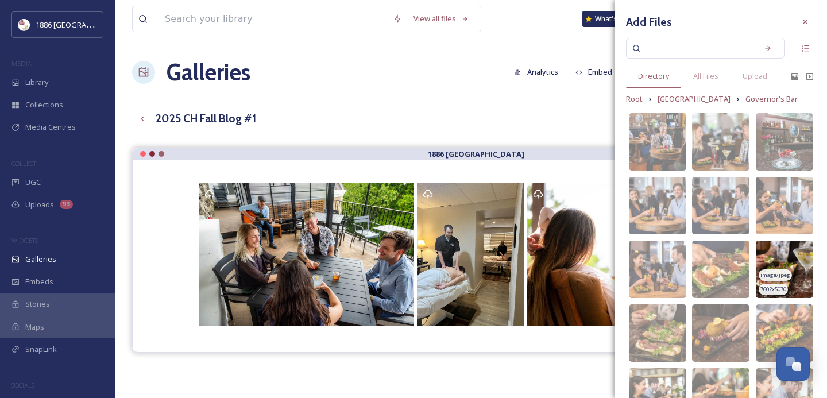
click at [791, 259] on img at bounding box center [784, 269] width 57 height 57
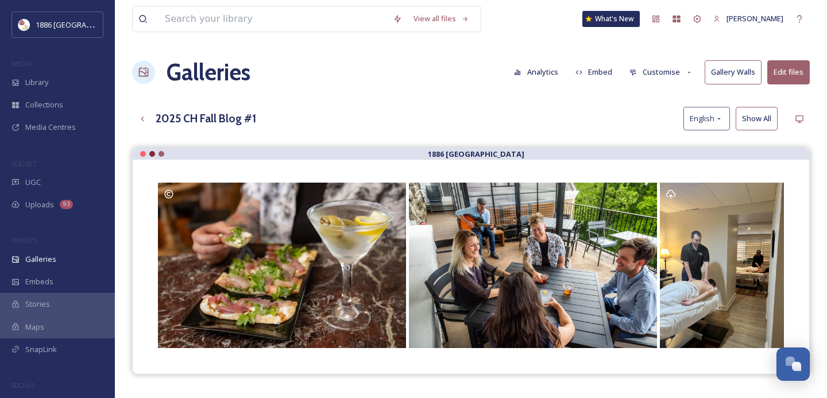
click at [515, 115] on div "2025 CH Fall Blog #1 English Show All" at bounding box center [471, 119] width 678 height 24
click at [605, 70] on button "Embed" at bounding box center [594, 72] width 49 height 22
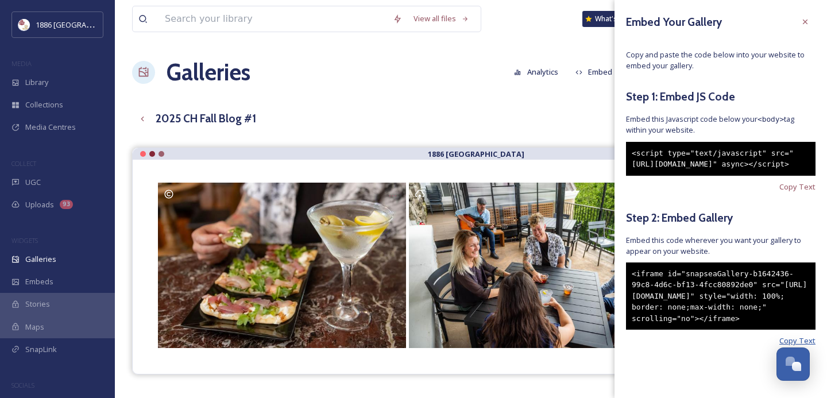
click at [794, 346] on span "Copy Text" at bounding box center [797, 340] width 36 height 11
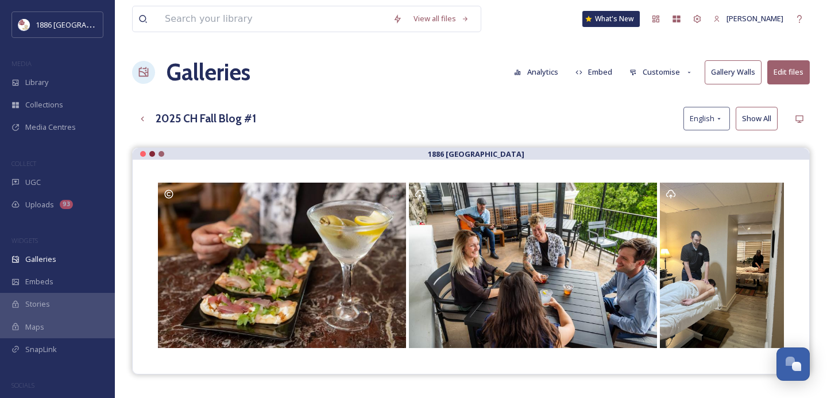
click at [377, 75] on div "Galleries Analytics Embed Customise Gallery Walls Edit files" at bounding box center [471, 72] width 678 height 34
click at [146, 121] on icon at bounding box center [142, 118] width 9 height 9
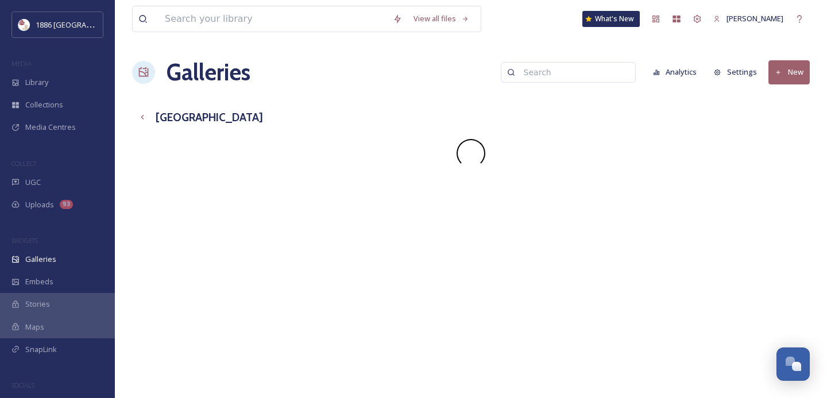
click at [798, 69] on button "New" at bounding box center [789, 72] width 41 height 24
click at [791, 98] on span "Gallery" at bounding box center [791, 99] width 24 height 11
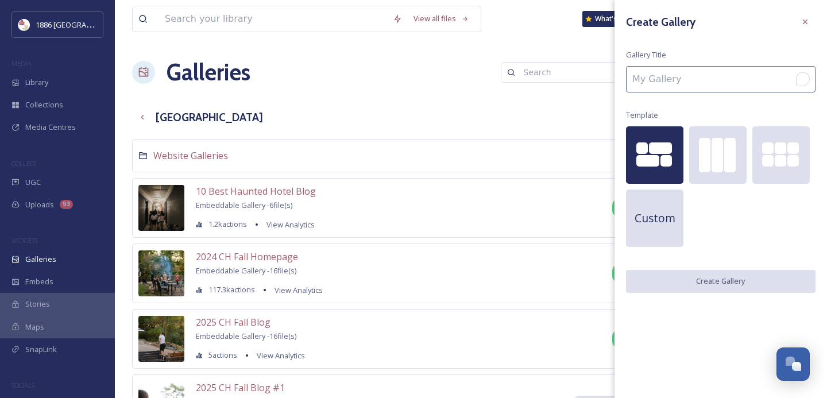
click at [704, 76] on input "To enrich screen reader interactions, please activate Accessibility in Grammarl…" at bounding box center [721, 79] width 190 height 26
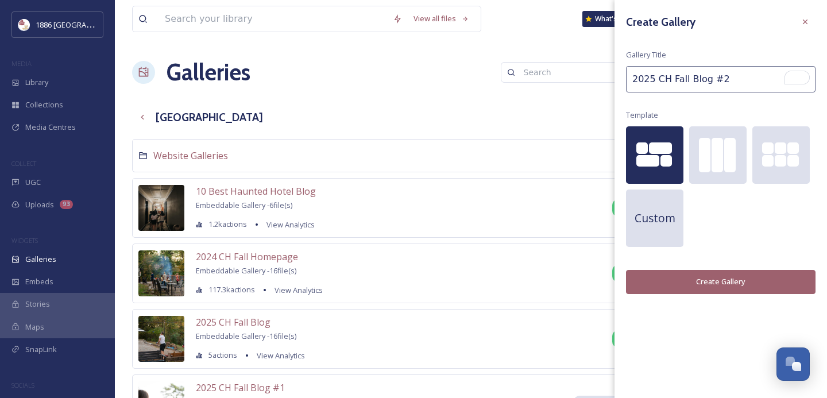
type input "2025 CH Fall Blog #2"
click at [702, 287] on button "Create Gallery" at bounding box center [721, 282] width 190 height 24
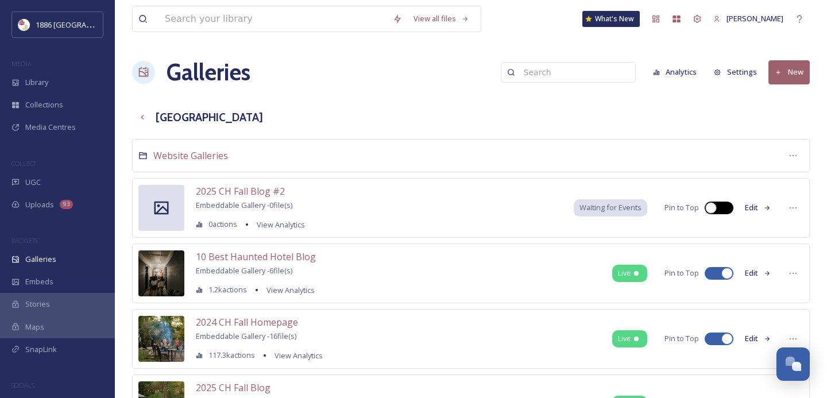
click at [723, 205] on div at bounding box center [725, 208] width 6 height 6
checkbox input "true"
click at [751, 208] on button "Edit" at bounding box center [758, 207] width 38 height 22
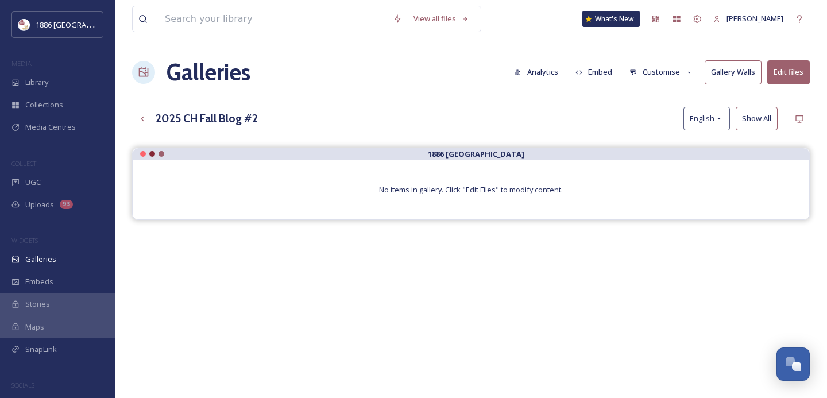
click at [798, 74] on button "Edit files" at bounding box center [788, 72] width 43 height 24
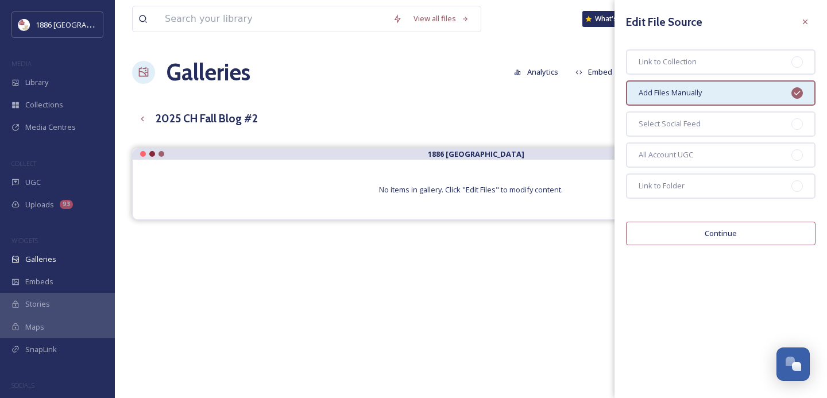
click at [662, 234] on button "Continue" at bounding box center [721, 234] width 190 height 24
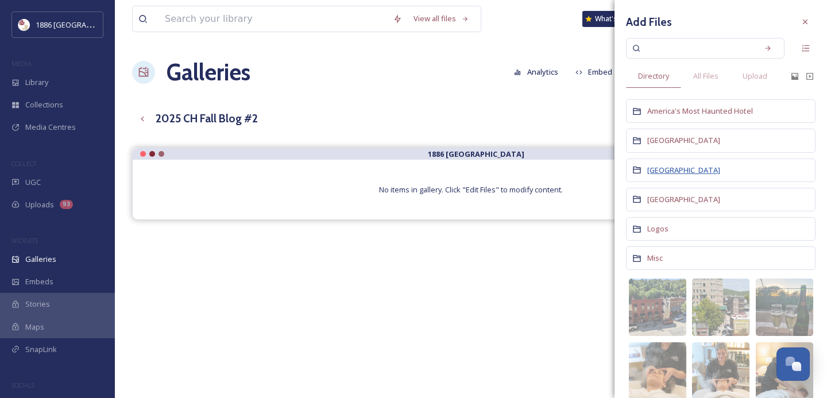
click at [666, 173] on span "[GEOGRAPHIC_DATA]" at bounding box center [683, 170] width 73 height 10
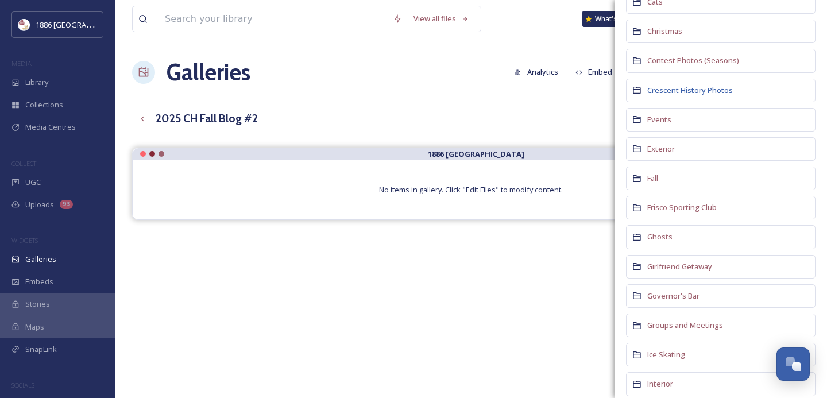
scroll to position [217, 0]
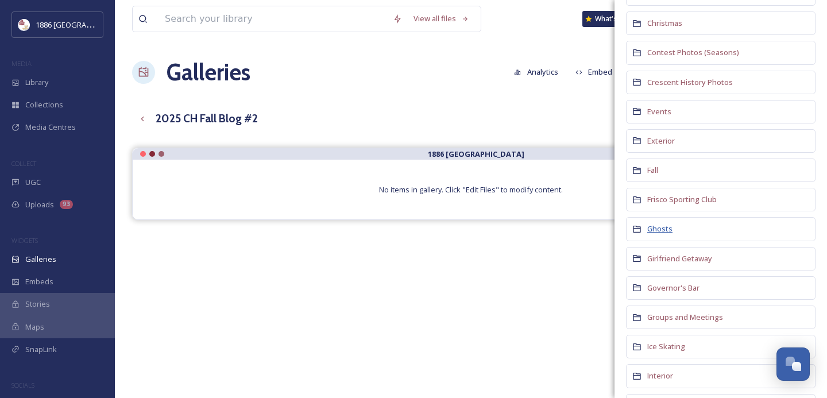
click at [662, 228] on span "Ghosts" at bounding box center [659, 228] width 25 height 10
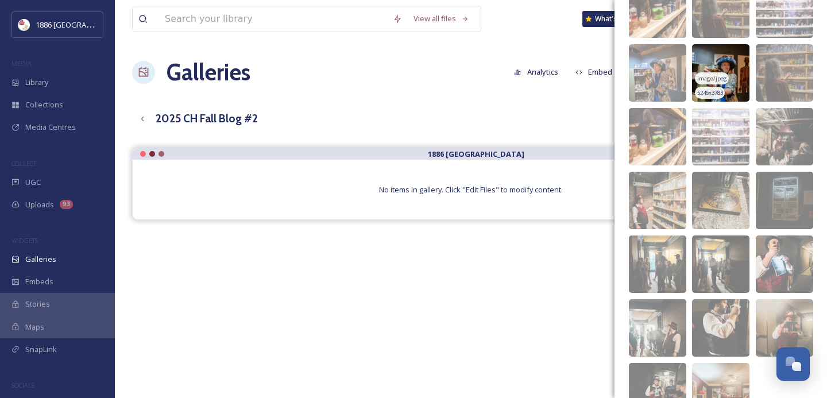
scroll to position [437, 0]
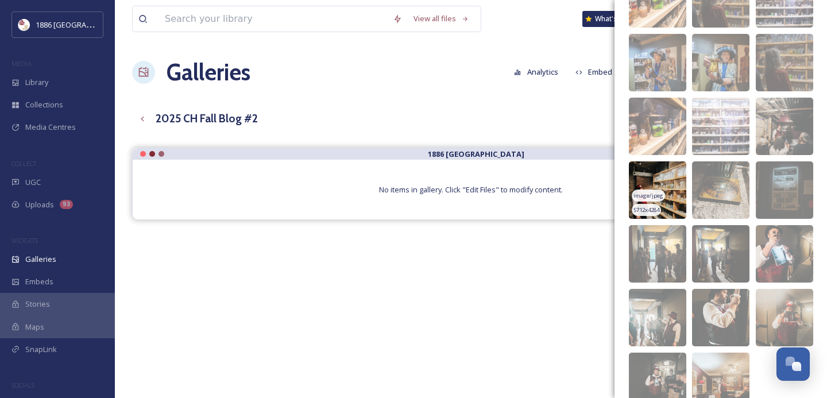
click at [666, 178] on img at bounding box center [657, 189] width 57 height 57
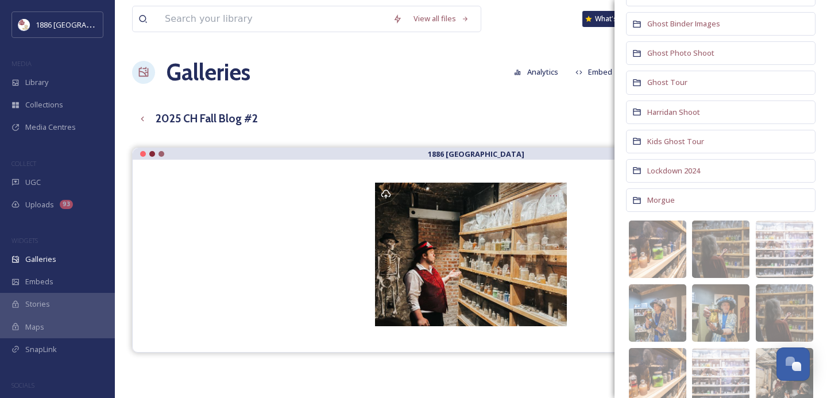
scroll to position [0, 0]
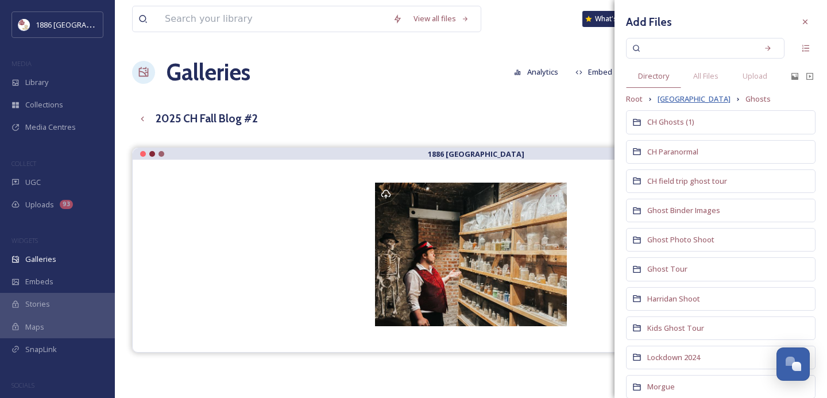
click at [696, 101] on span "[GEOGRAPHIC_DATA]" at bounding box center [694, 99] width 73 height 11
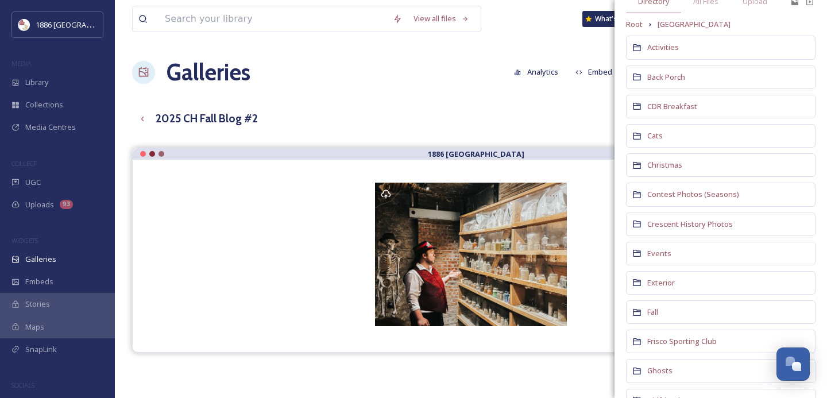
scroll to position [80, 0]
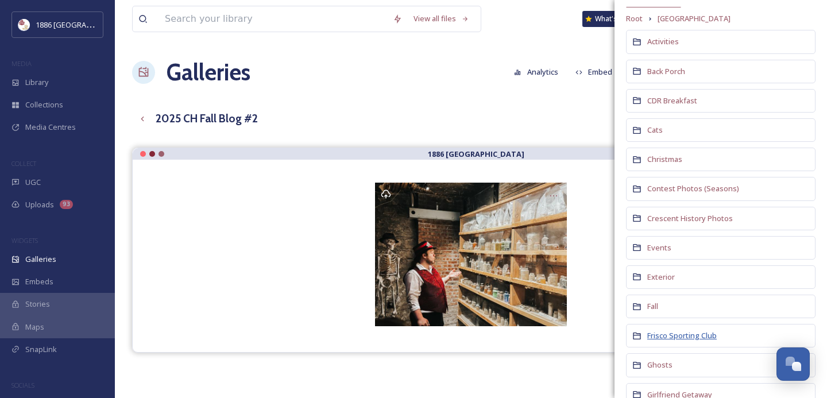
click at [672, 341] on span "Frisco Sporting Club" at bounding box center [681, 335] width 69 height 10
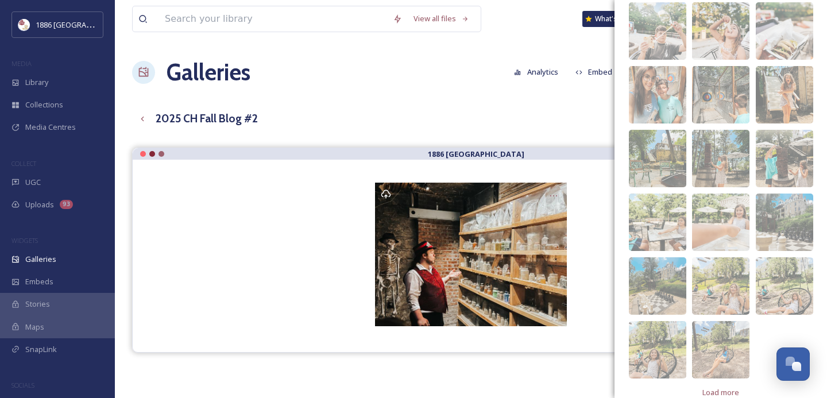
scroll to position [251, 0]
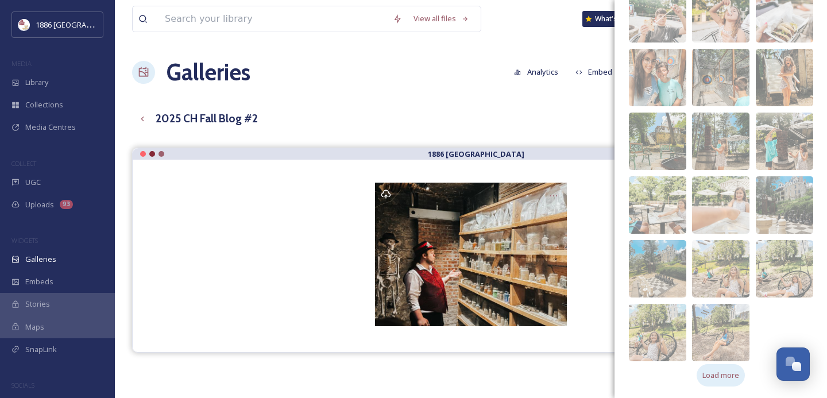
click at [724, 367] on div "Load more" at bounding box center [721, 375] width 48 height 22
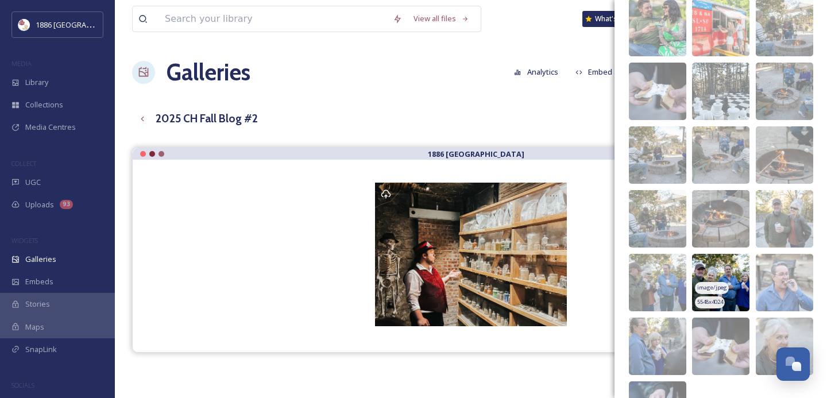
scroll to position [621, 0]
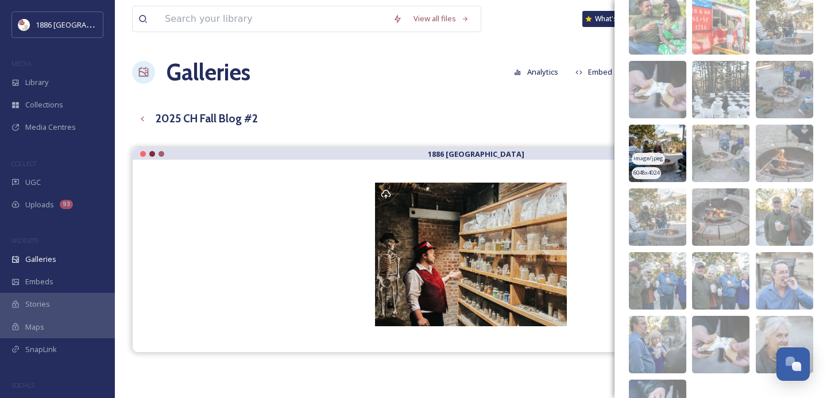
click at [653, 140] on img at bounding box center [657, 153] width 57 height 57
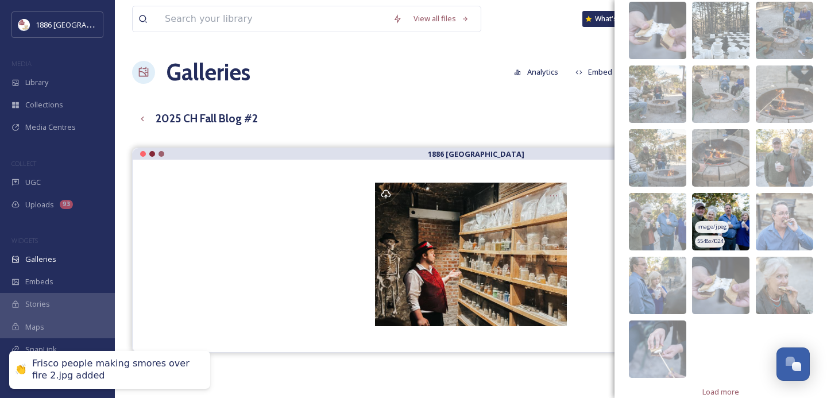
scroll to position [697, 0]
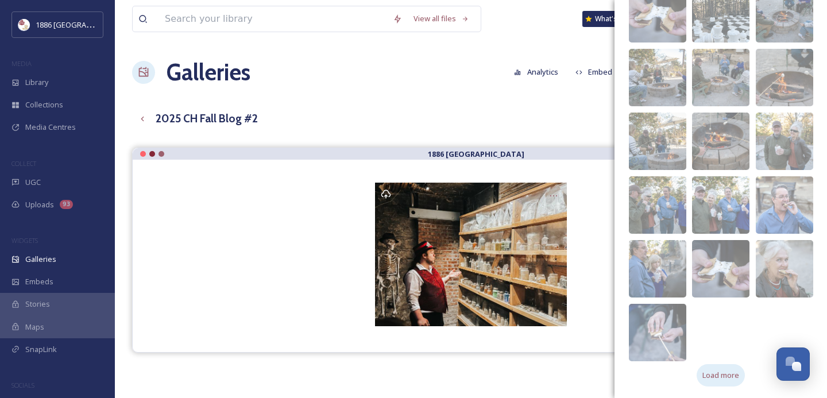
click at [733, 370] on span "Load more" at bounding box center [720, 375] width 37 height 11
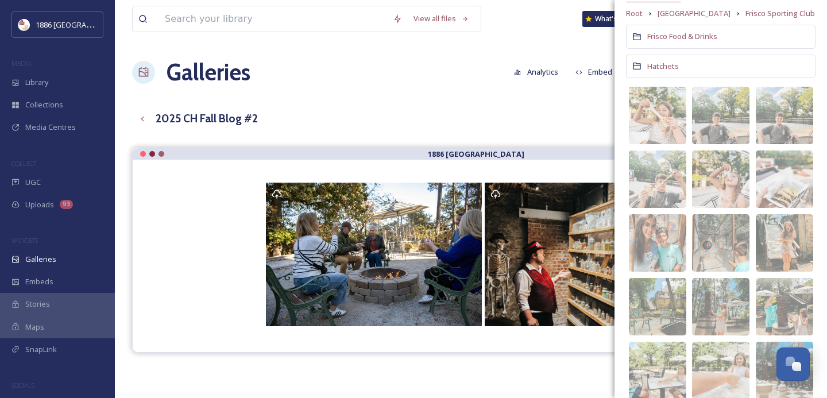
scroll to position [0, 0]
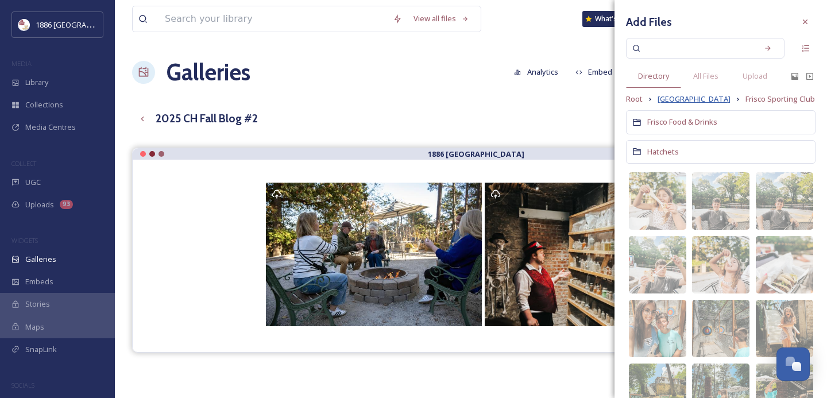
click at [702, 96] on span "[GEOGRAPHIC_DATA]" at bounding box center [694, 99] width 73 height 11
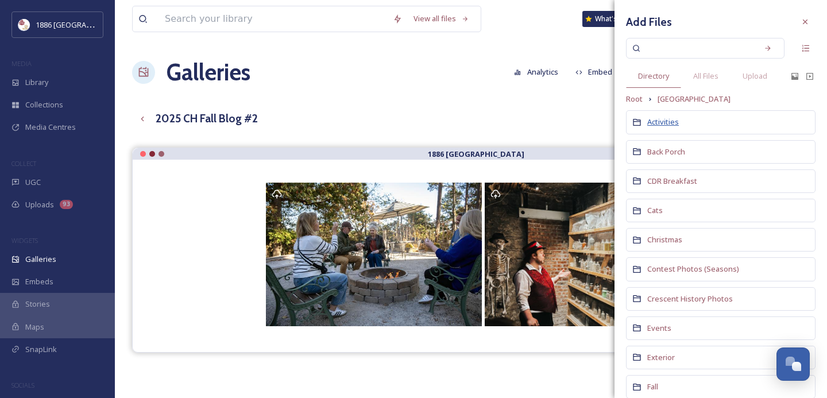
click at [674, 121] on span "Activities" at bounding box center [663, 122] width 32 height 10
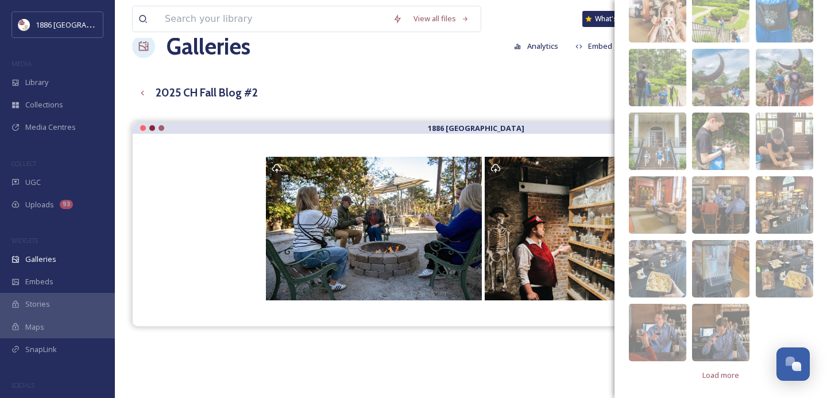
scroll to position [27, 0]
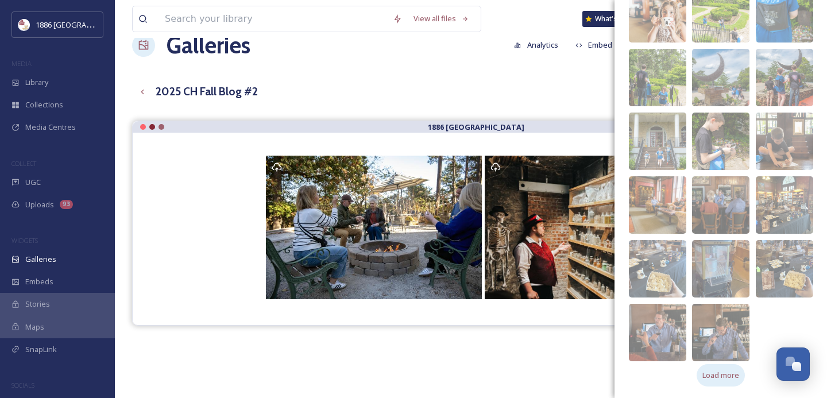
click at [725, 368] on div "Load more" at bounding box center [721, 375] width 48 height 22
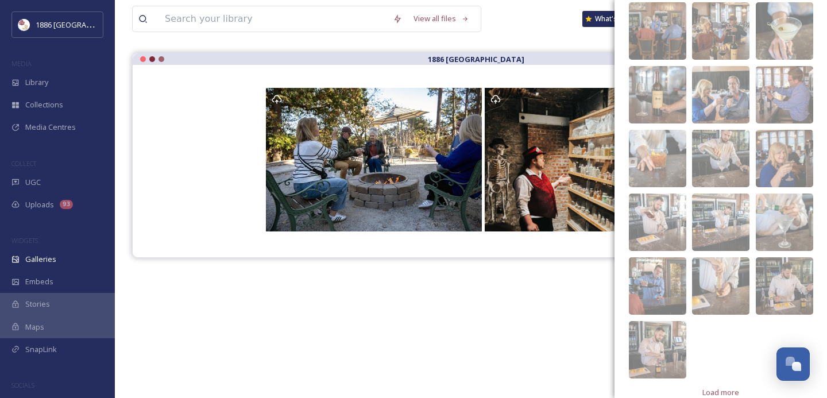
scroll to position [815, 0]
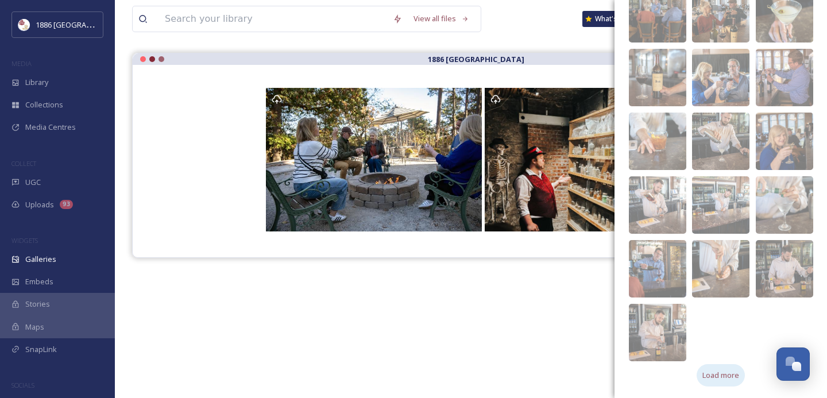
click at [725, 374] on span "Load more" at bounding box center [720, 375] width 37 height 11
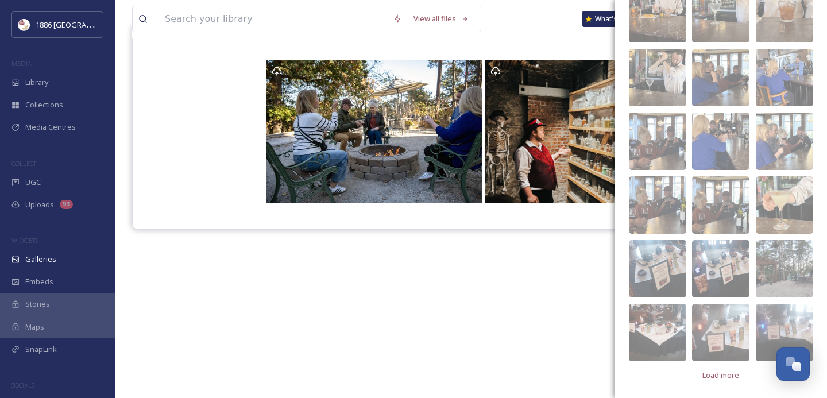
scroll to position [164, 0]
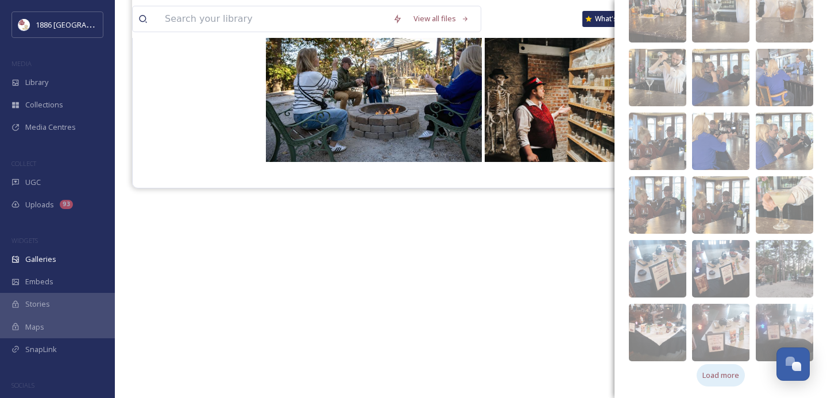
click at [726, 369] on div "Load more" at bounding box center [721, 375] width 48 height 22
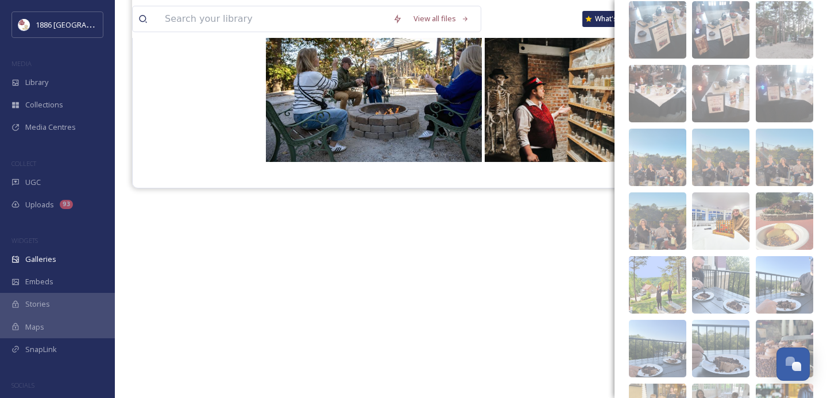
scroll to position [1438, 0]
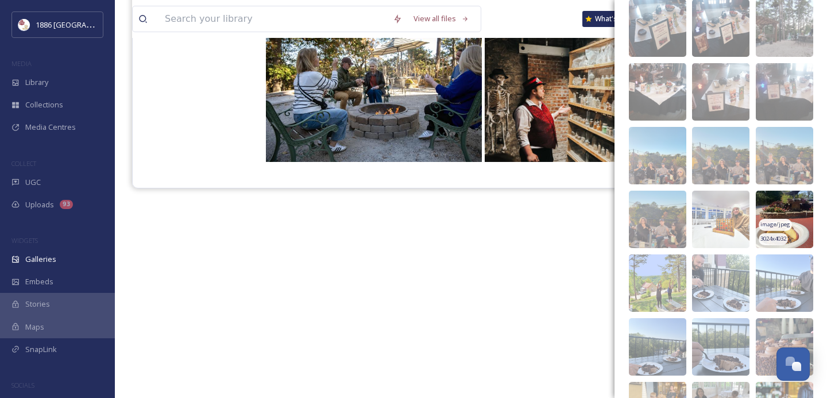
click at [791, 199] on img at bounding box center [784, 219] width 57 height 57
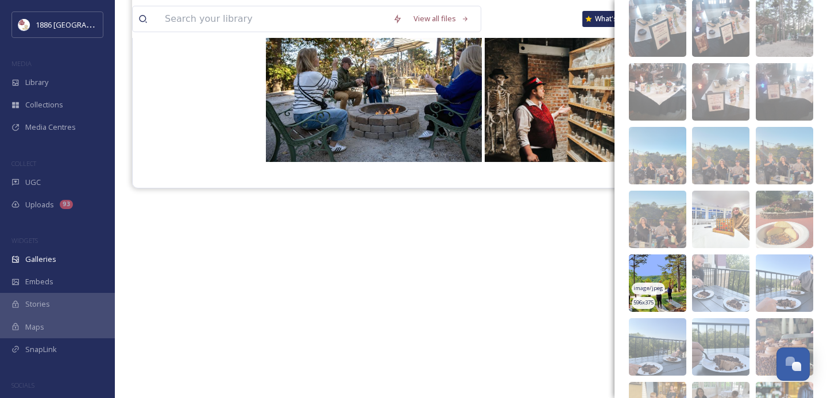
click at [654, 268] on img at bounding box center [657, 282] width 57 height 57
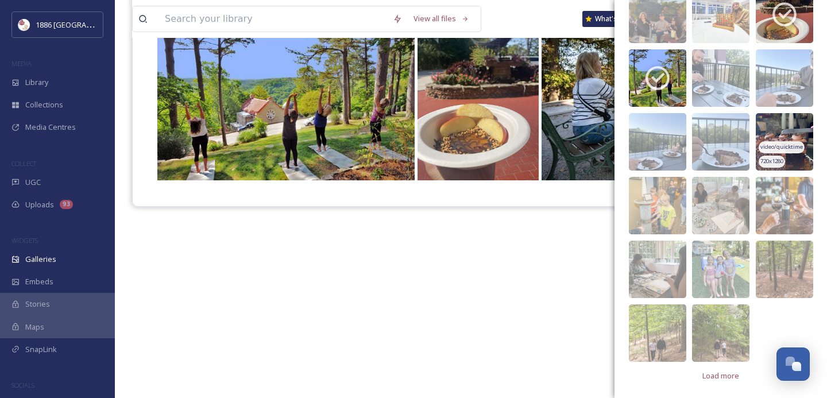
scroll to position [1644, 0]
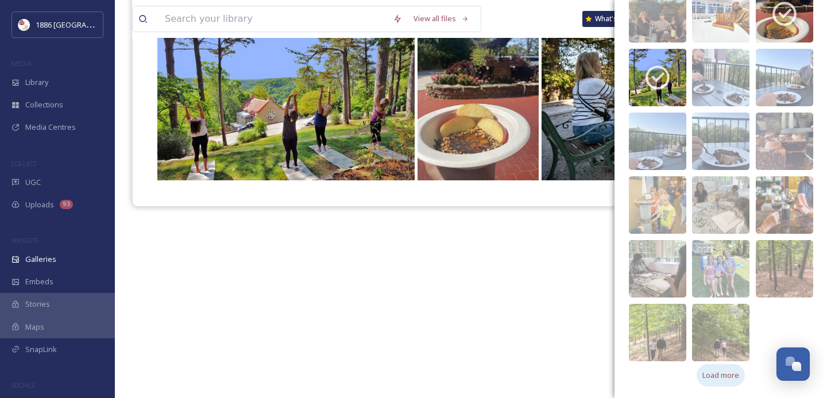
click at [705, 374] on span "Load more" at bounding box center [720, 375] width 37 height 11
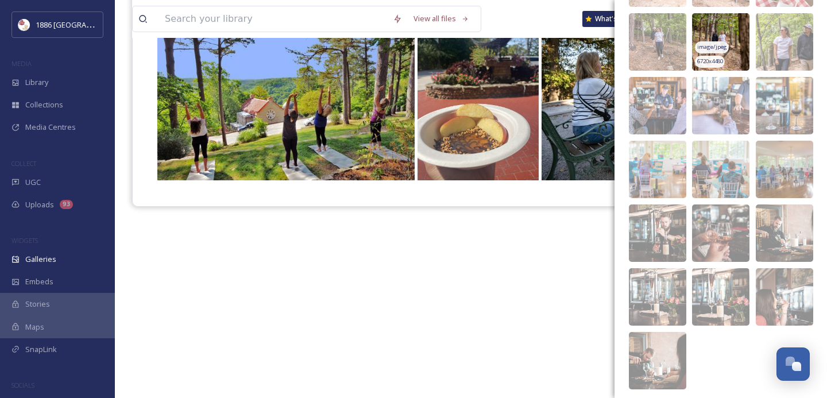
scroll to position [2090, 0]
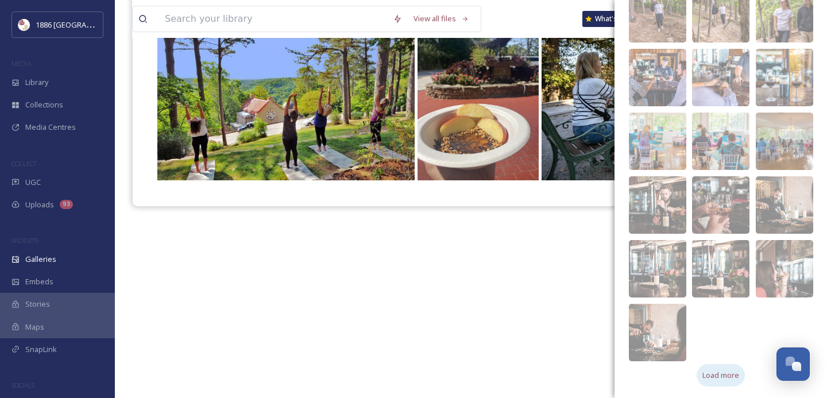
click at [720, 373] on span "Load more" at bounding box center [720, 375] width 37 height 11
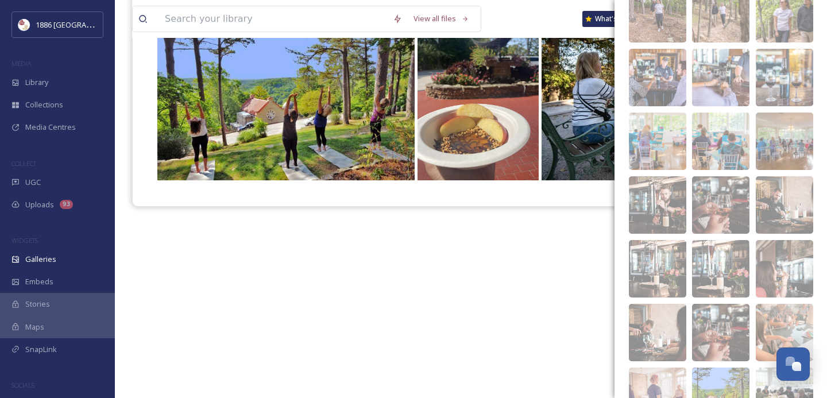
scroll to position [2195, 0]
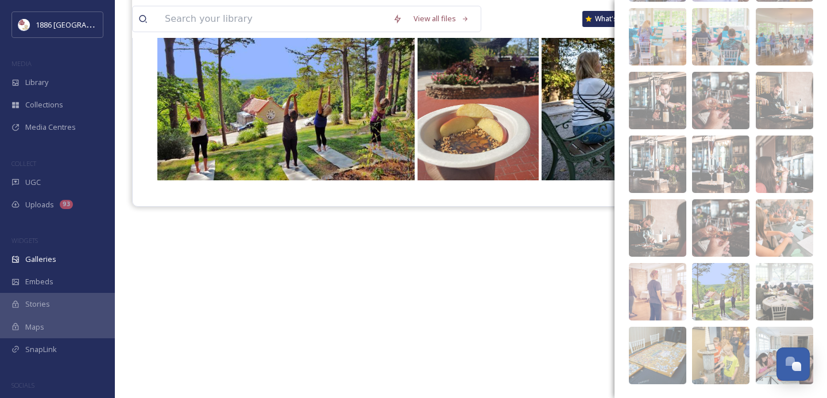
click at [543, 313] on div "1886 [GEOGRAPHIC_DATA]" at bounding box center [471, 182] width 678 height 398
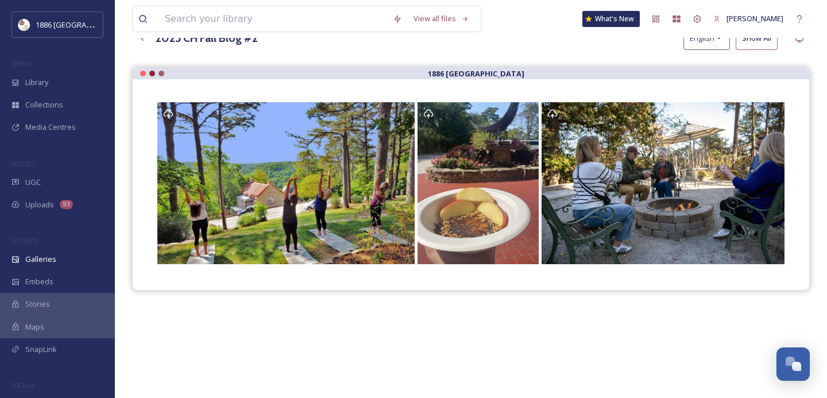
scroll to position [76, 0]
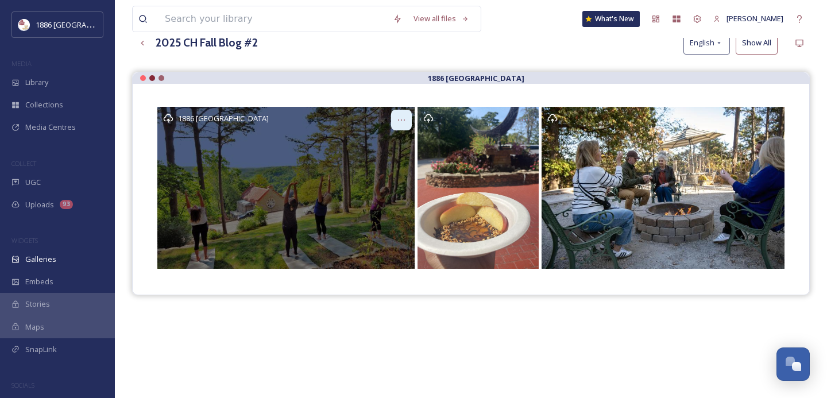
click at [401, 116] on icon at bounding box center [401, 119] width 9 height 9
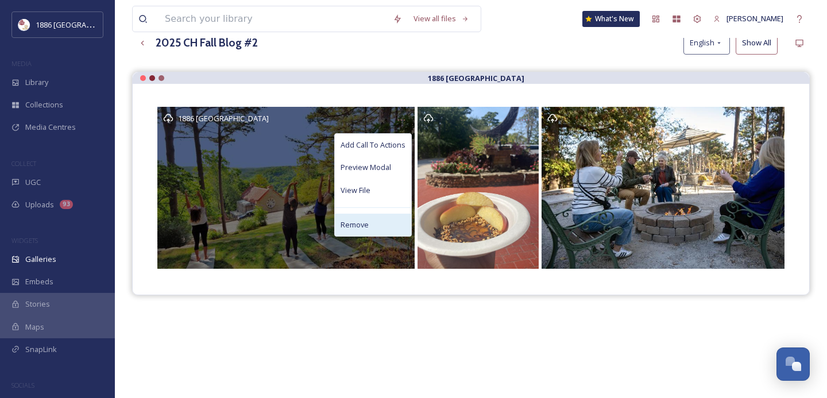
click at [367, 222] on span "Remove" at bounding box center [355, 224] width 28 height 11
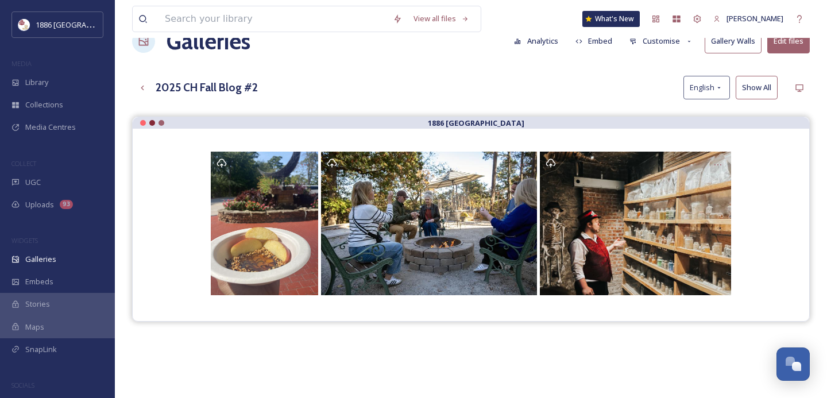
scroll to position [0, 0]
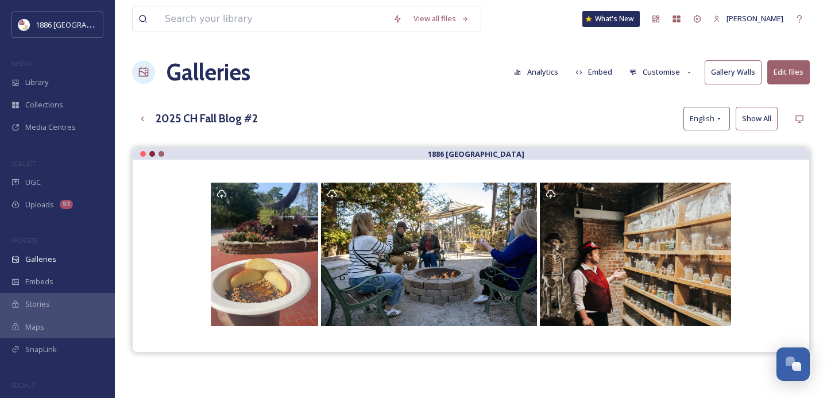
click at [806, 68] on button "Edit files" at bounding box center [788, 72] width 43 height 24
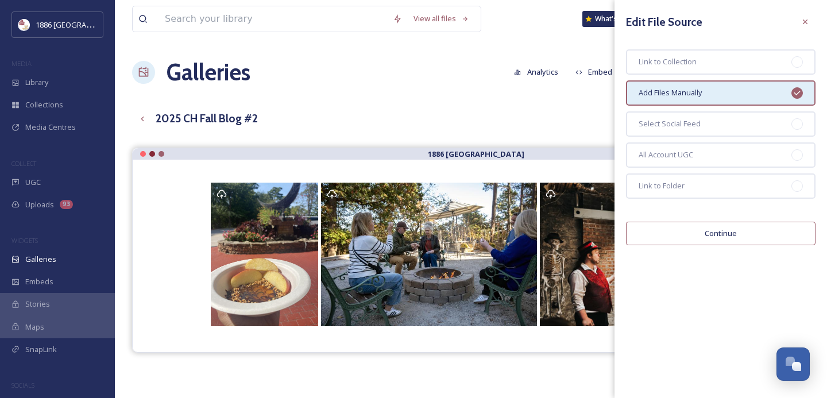
click at [689, 240] on button "Continue" at bounding box center [721, 234] width 190 height 24
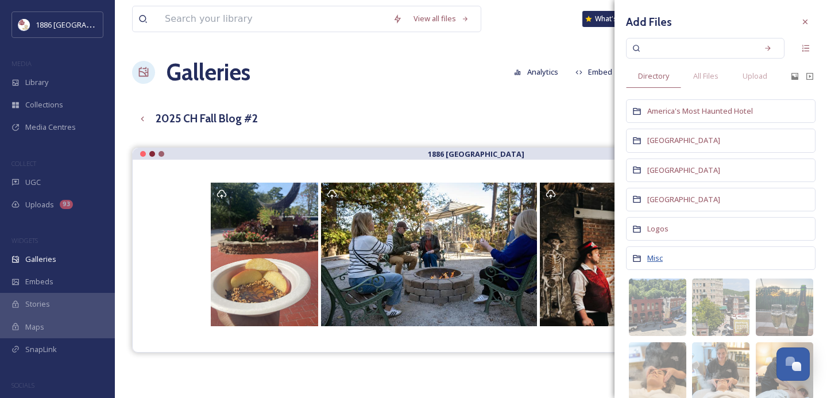
scroll to position [3, 0]
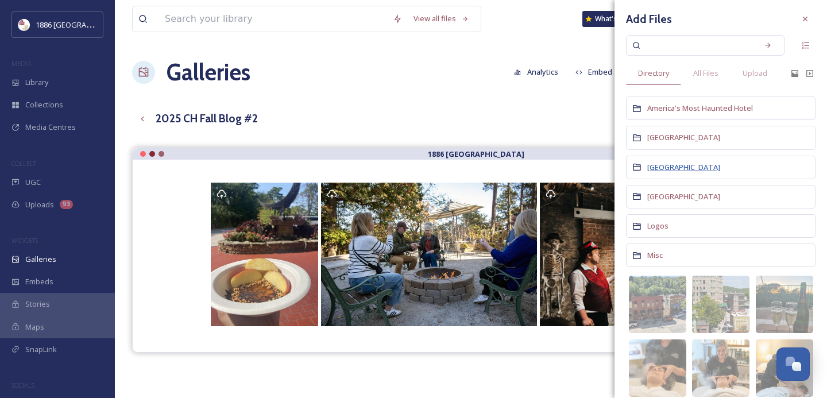
click at [667, 167] on span "[GEOGRAPHIC_DATA]" at bounding box center [683, 167] width 73 height 10
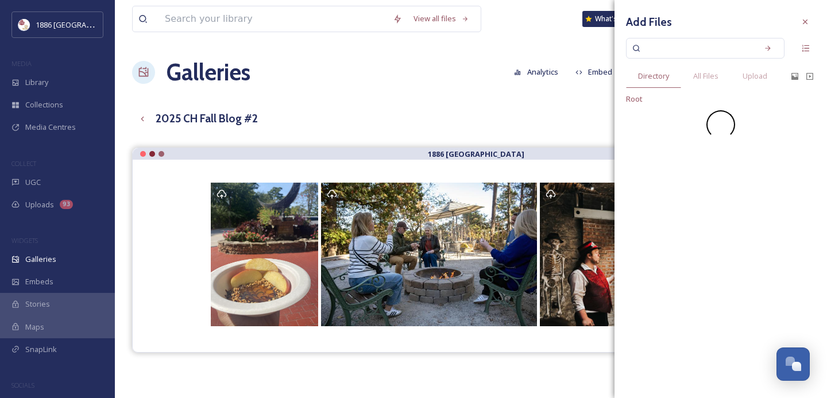
scroll to position [0, 0]
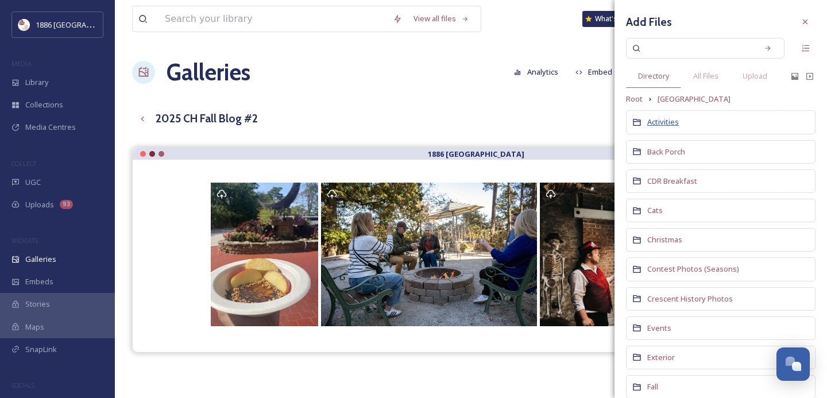
click at [658, 126] on span "Activities" at bounding box center [663, 122] width 32 height 10
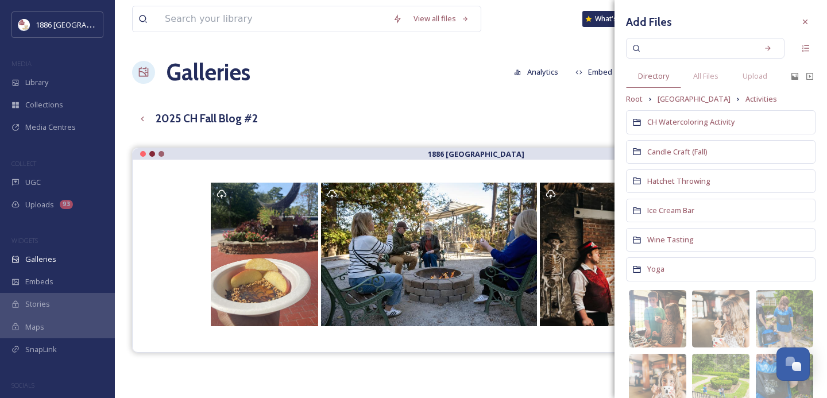
click at [646, 276] on div "Yoga" at bounding box center [721, 269] width 190 height 24
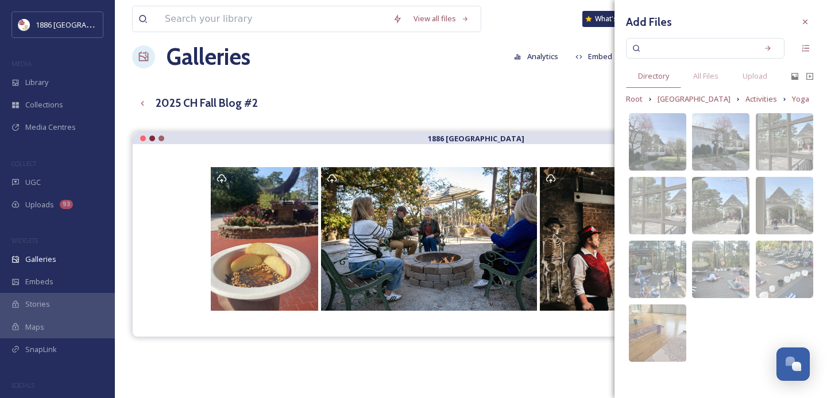
scroll to position [21, 0]
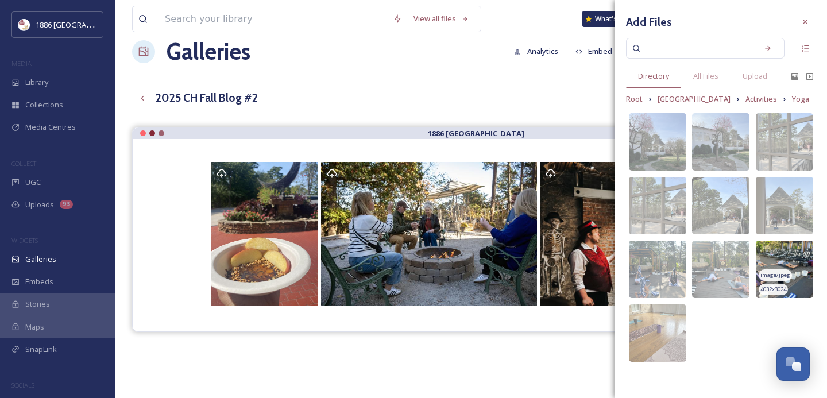
click at [790, 252] on img at bounding box center [784, 269] width 57 height 57
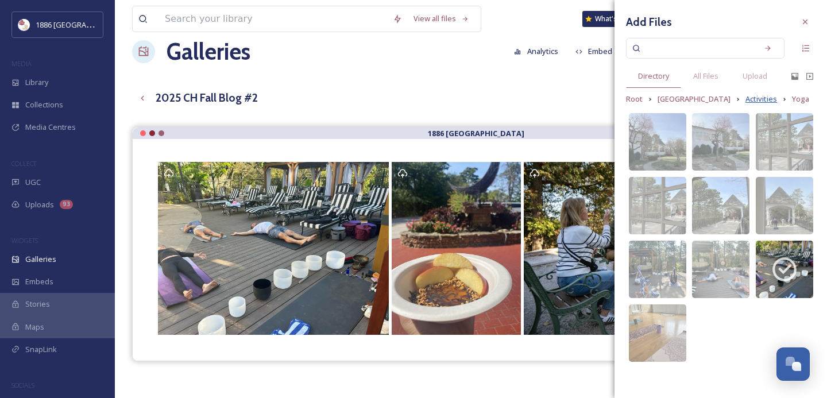
click at [746, 103] on span "Activities" at bounding box center [762, 99] width 32 height 11
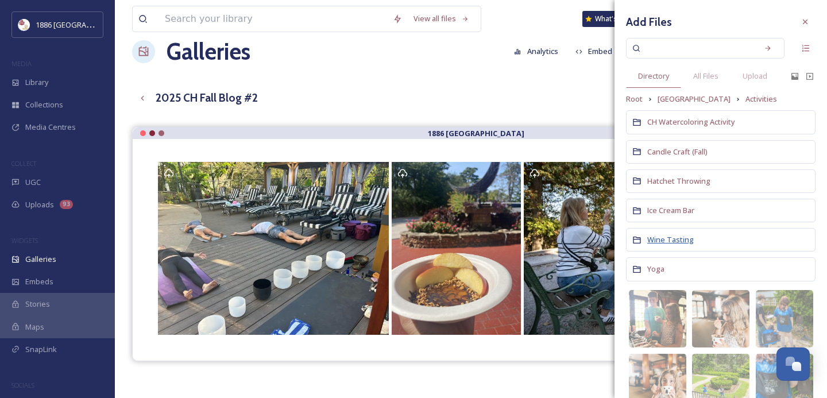
click at [662, 238] on span "Wine Tasting" at bounding box center [670, 239] width 47 height 10
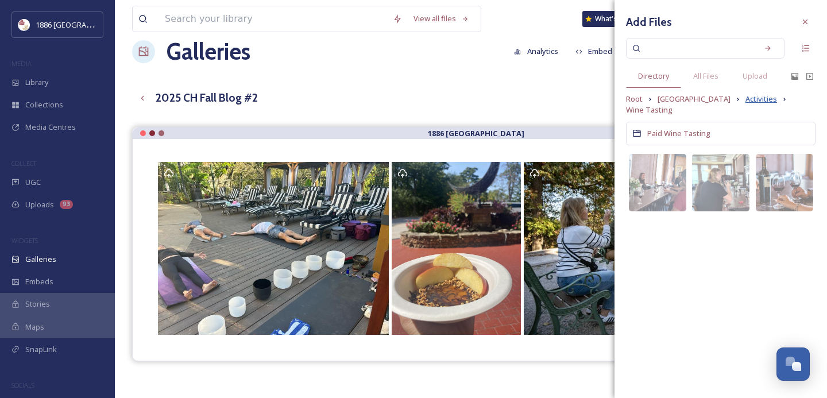
click at [753, 97] on span "Activities" at bounding box center [762, 99] width 32 height 11
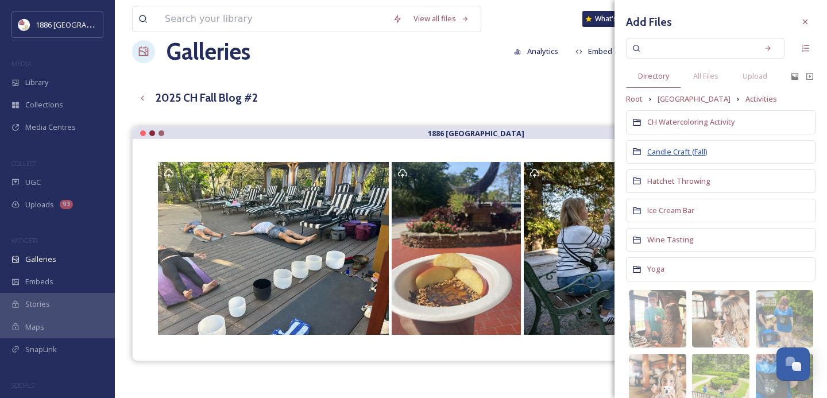
click at [673, 155] on span "Candle Craft (Fall)" at bounding box center [677, 151] width 60 height 10
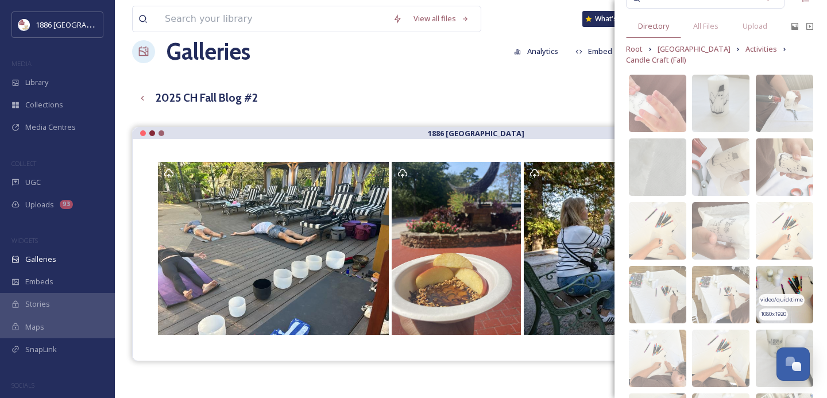
scroll to position [0, 0]
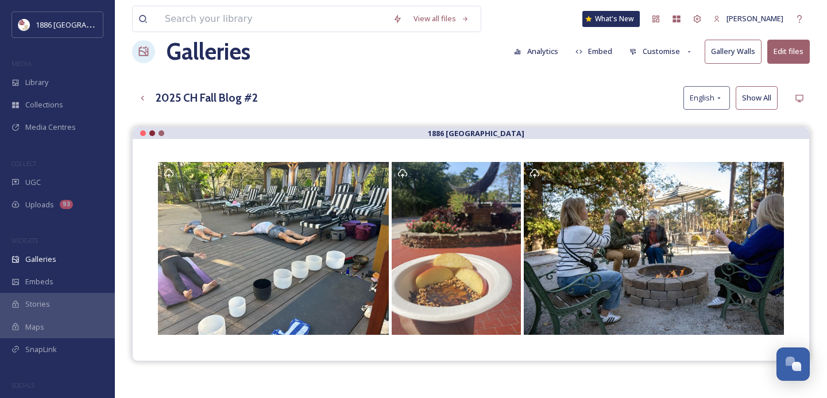
click at [499, 100] on div "2025 CH Fall Blog #2 English Show All" at bounding box center [471, 98] width 678 height 24
click at [674, 55] on button "Customise" at bounding box center [661, 51] width 75 height 22
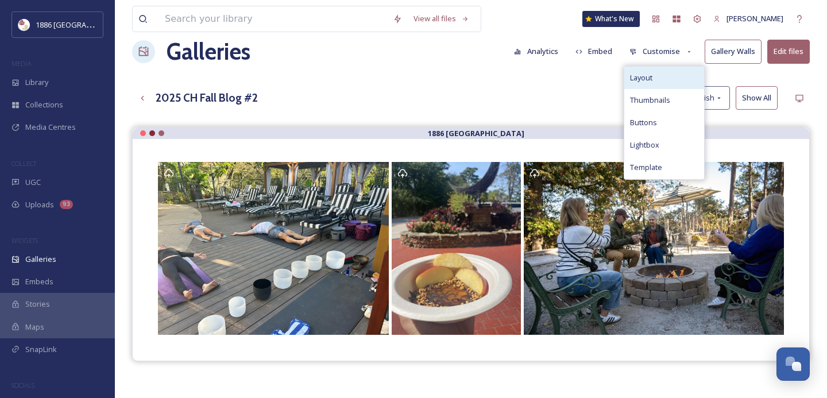
click at [669, 80] on div "Layout" at bounding box center [664, 78] width 80 height 22
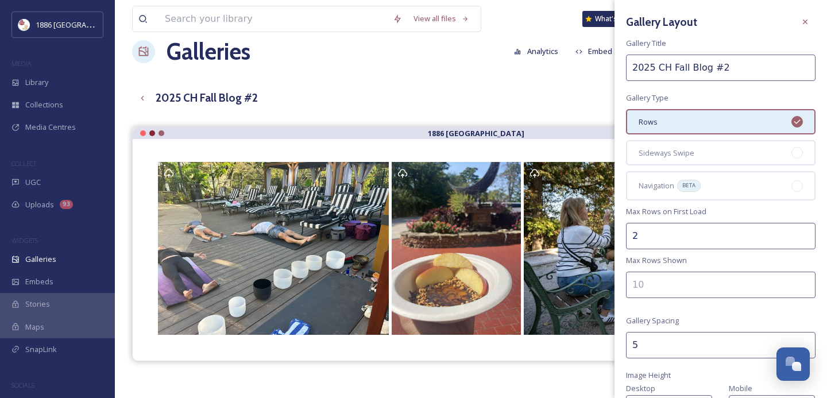
drag, startPoint x: 653, startPoint y: 344, endPoint x: 598, endPoint y: 338, distance: 55.5
click at [598, 338] on div "View all files What's New [PERSON_NAME] Galleries Analytics Embed Customise Gal…" at bounding box center [471, 260] width 712 height 563
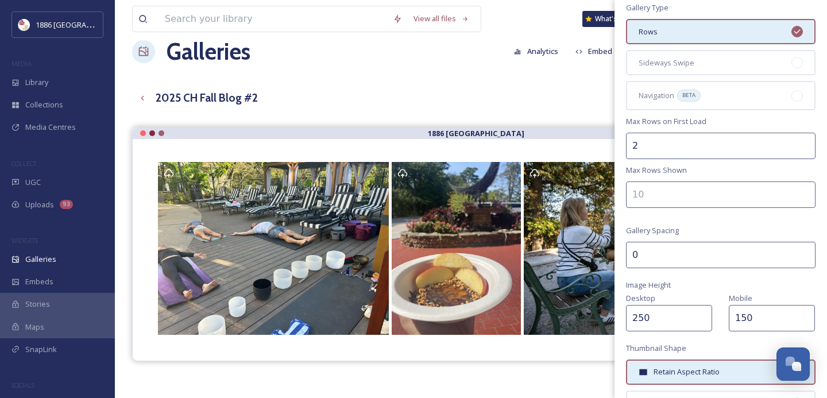
scroll to position [93, 0]
type input "0"
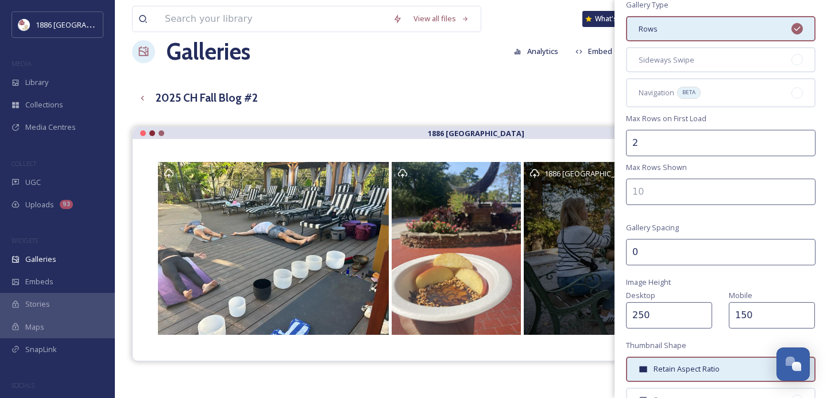
drag, startPoint x: 675, startPoint y: 322, endPoint x: 516, endPoint y: 305, distance: 160.6
click at [516, 305] on div "View all files What's New [PERSON_NAME] Galleries Analytics Embed Customise Gal…" at bounding box center [471, 260] width 712 height 563
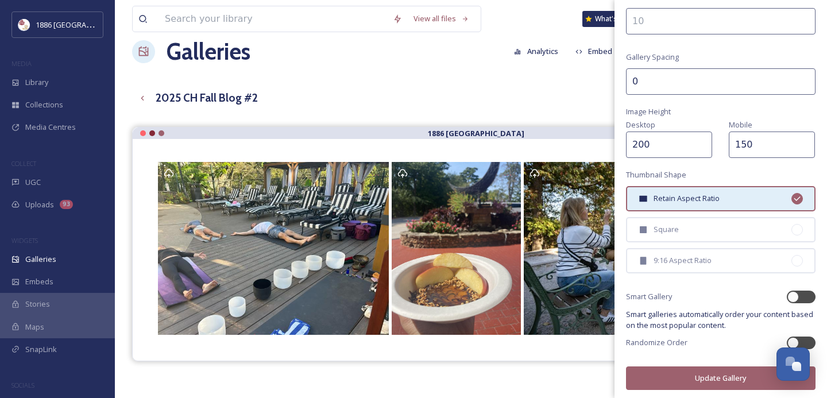
type input "200"
click at [719, 373] on button "Update Gallery" at bounding box center [721, 378] width 190 height 24
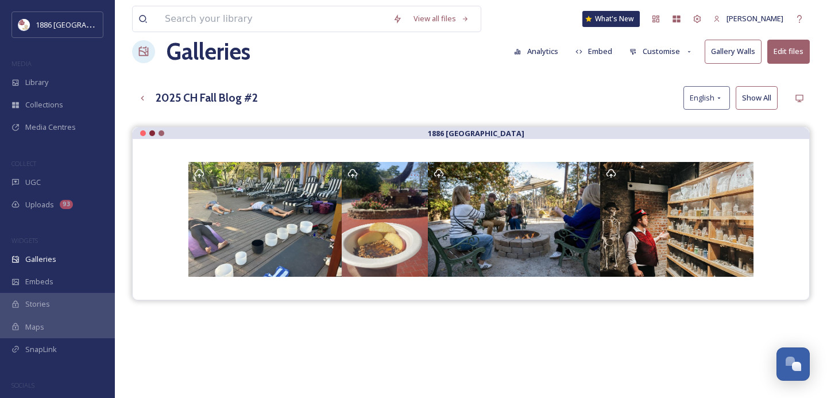
click at [785, 52] on button "Edit files" at bounding box center [788, 52] width 43 height 24
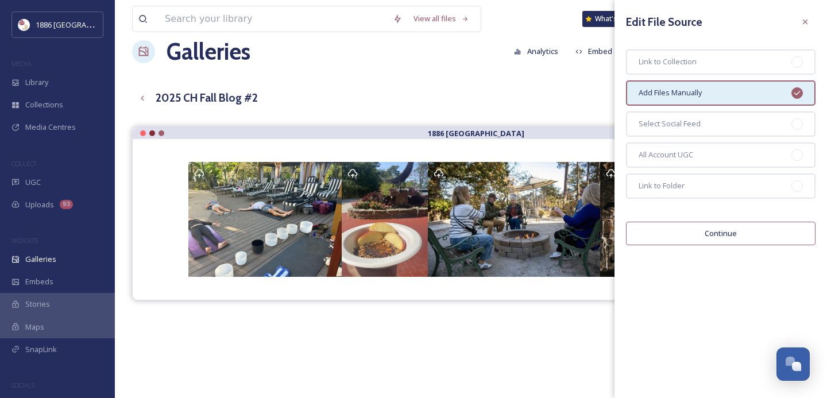
click at [555, 100] on div "2025 CH Fall Blog #2 English Show All" at bounding box center [471, 98] width 678 height 24
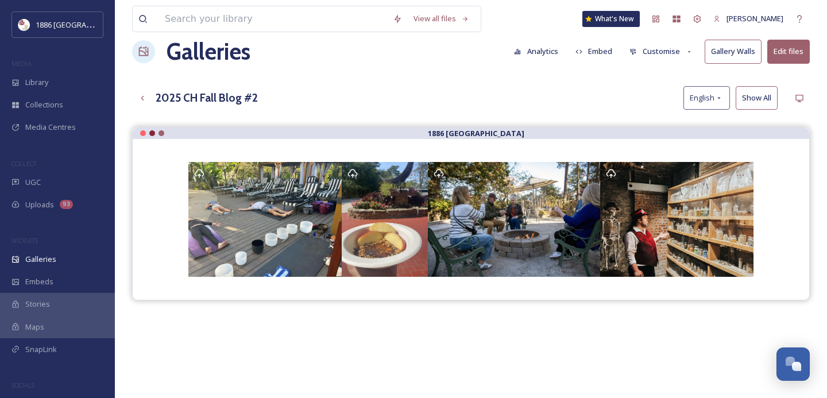
click at [667, 45] on button "Customise" at bounding box center [661, 51] width 75 height 22
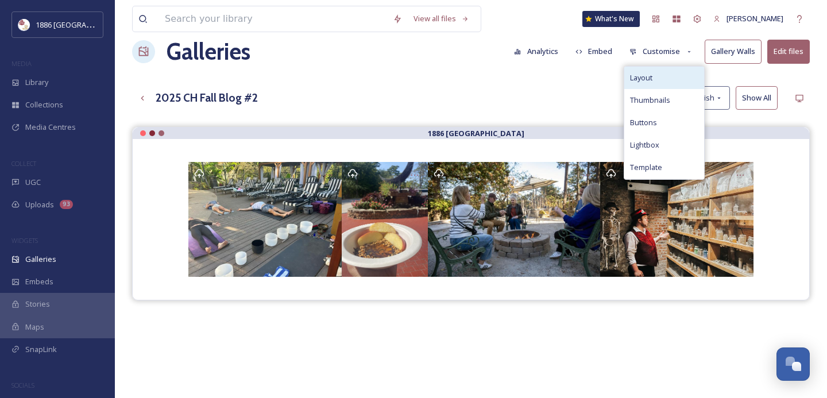
click at [665, 76] on div "Layout" at bounding box center [664, 78] width 80 height 22
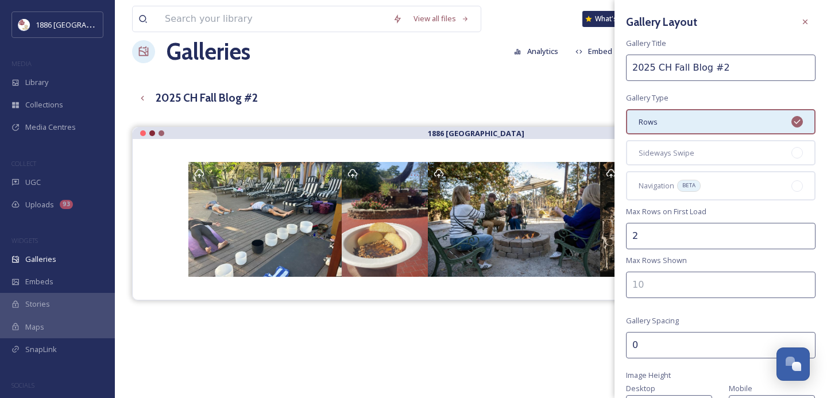
drag, startPoint x: 671, startPoint y: 338, endPoint x: 589, endPoint y: 338, distance: 82.1
click at [589, 338] on div "View all files What's New [PERSON_NAME] Galleries Analytics Embed Customise Gal…" at bounding box center [471, 260] width 712 height 563
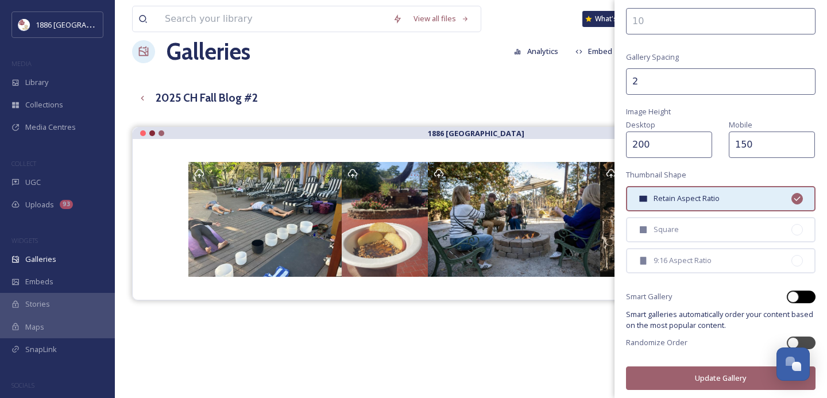
type input "2"
click at [805, 295] on div at bounding box center [807, 297] width 6 height 6
click at [793, 301] on div "Gallery Layout Gallery Title 2025 CH Fall Blog #2 Gallery Type Rows Sideways Sw…" at bounding box center [721, 68] width 213 height 665
click at [798, 294] on div at bounding box center [795, 297] width 8 height 6
checkbox input "false"
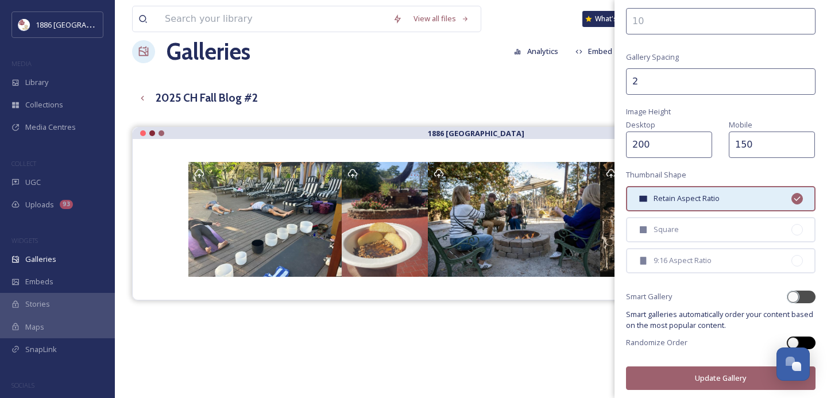
click at [806, 340] on div at bounding box center [807, 343] width 6 height 6
checkbox input "true"
click at [701, 384] on button "Update Gallery" at bounding box center [721, 378] width 190 height 24
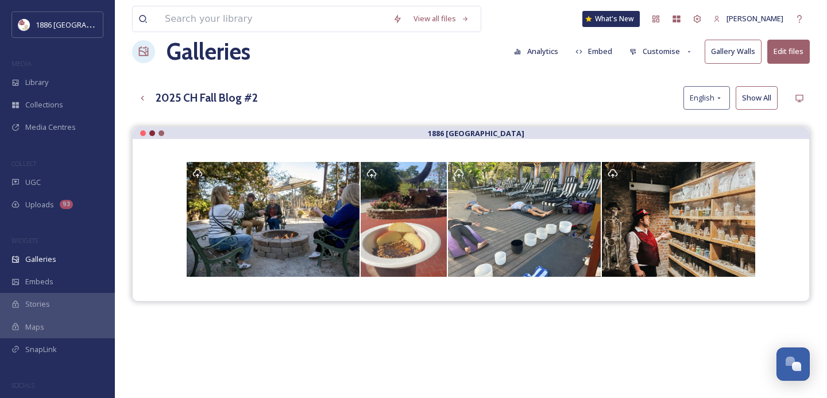
click at [609, 47] on button "Embed" at bounding box center [594, 51] width 49 height 22
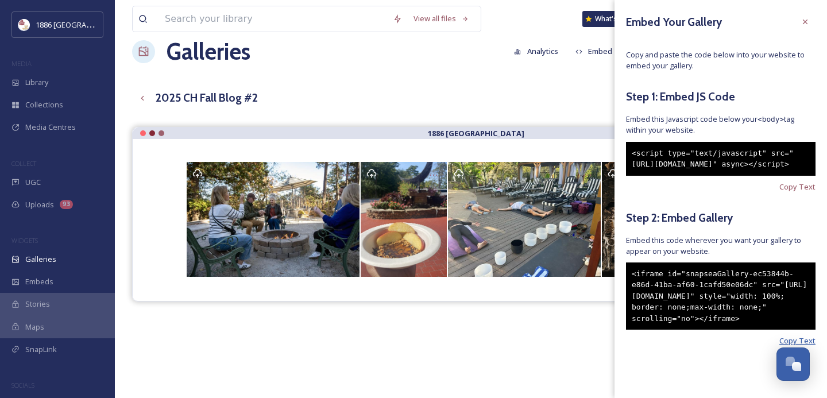
click at [788, 346] on span "Copy Text" at bounding box center [797, 340] width 36 height 11
click at [798, 15] on div at bounding box center [805, 21] width 21 height 21
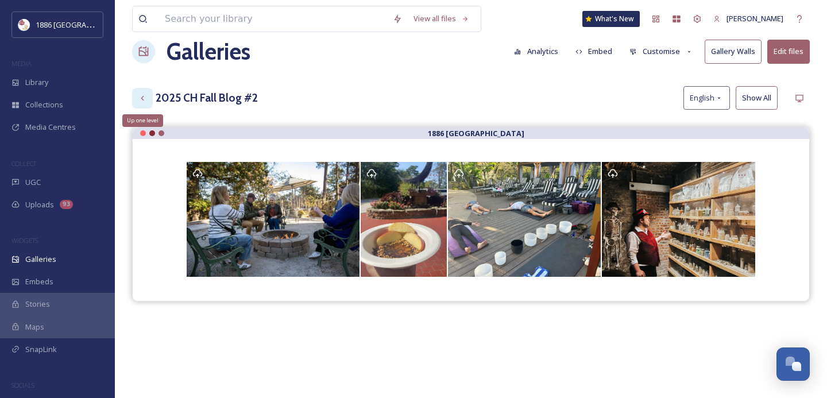
click at [141, 92] on div "Up one level" at bounding box center [142, 98] width 21 height 21
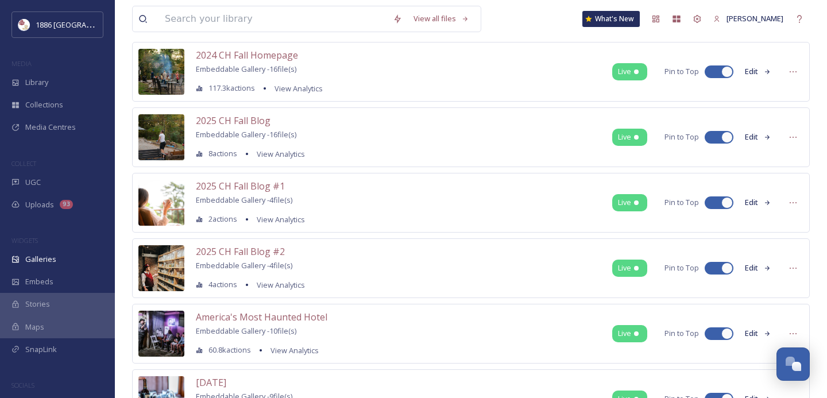
scroll to position [203, 0]
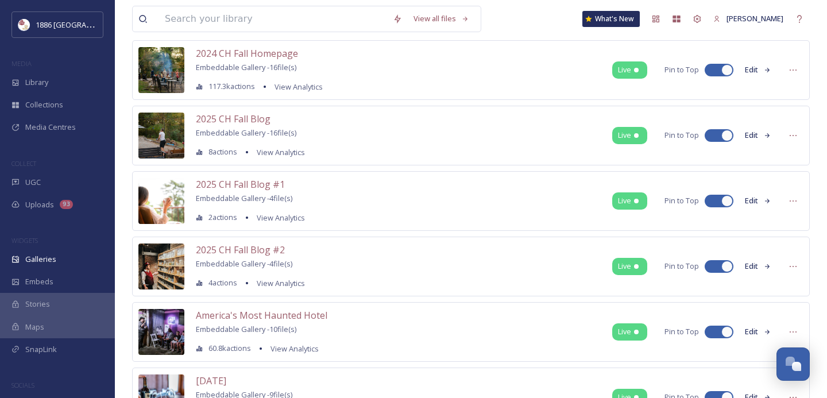
click at [753, 201] on button "Edit" at bounding box center [758, 201] width 38 height 22
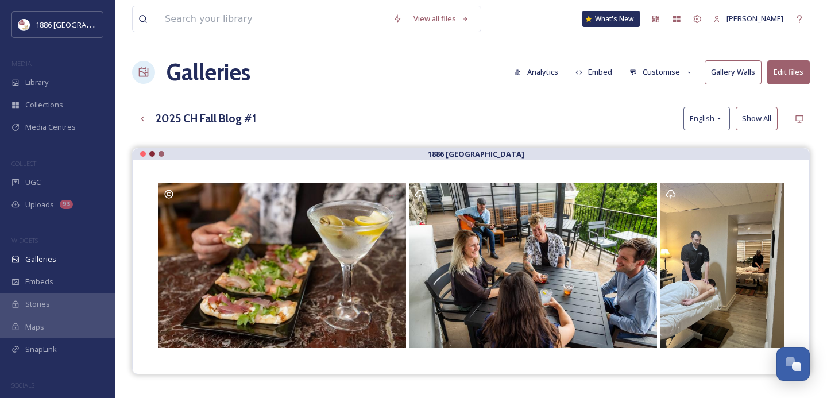
click at [650, 77] on button "Customise" at bounding box center [661, 72] width 75 height 22
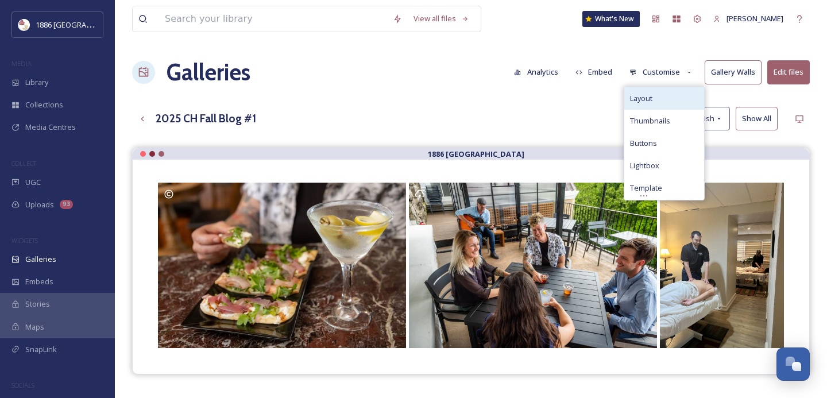
click at [677, 91] on div "Layout" at bounding box center [664, 98] width 80 height 22
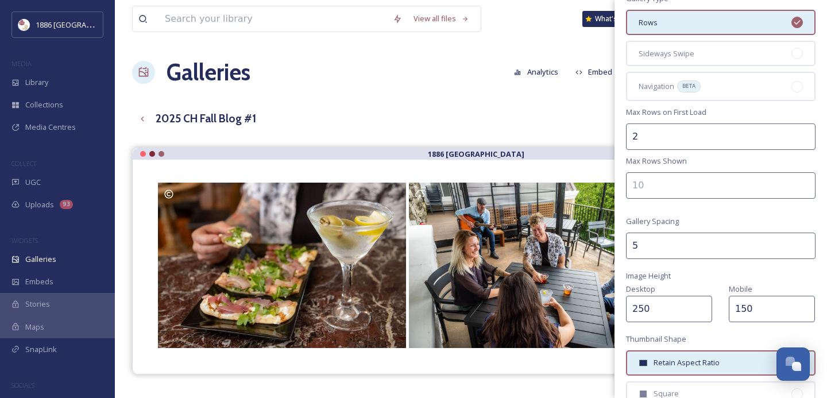
scroll to position [101, 0]
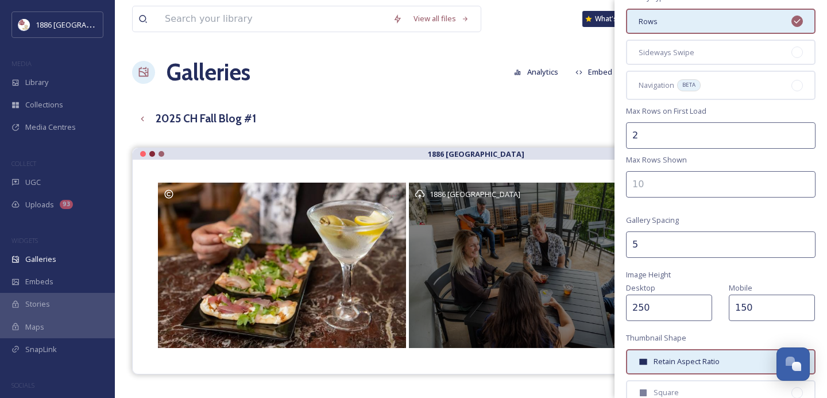
drag, startPoint x: 650, startPoint y: 248, endPoint x: 581, endPoint y: 241, distance: 69.2
click at [581, 241] on div "View all files What's New [PERSON_NAME] Galleries Analytics Embed Customise Gal…" at bounding box center [471, 281] width 712 height 563
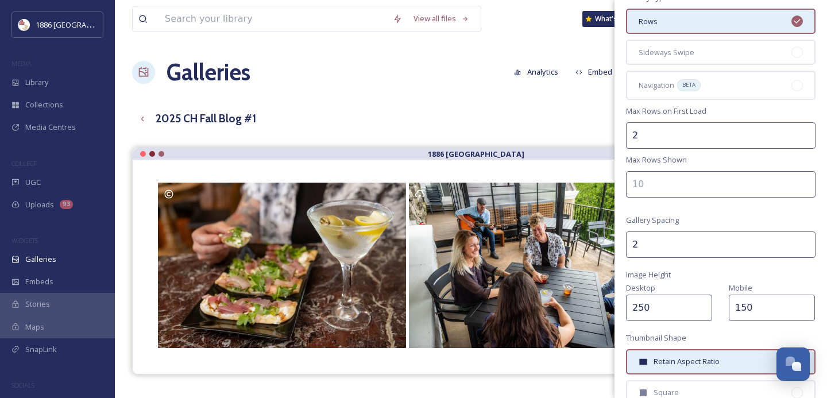
type input "2"
drag, startPoint x: 664, startPoint y: 303, endPoint x: 625, endPoint y: 300, distance: 39.2
click at [625, 300] on div "Gallery Layout Gallery Title 2025 CH Fall Blog #1 Gallery Type Rows Sideways Sw…" at bounding box center [721, 231] width 213 height 665
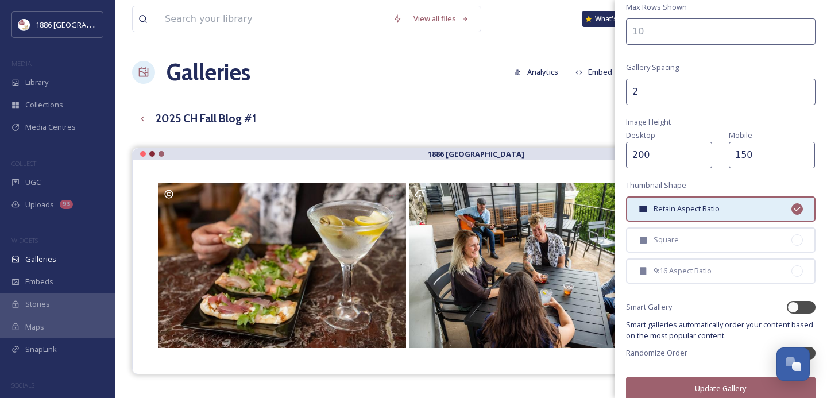
scroll to position [264, 0]
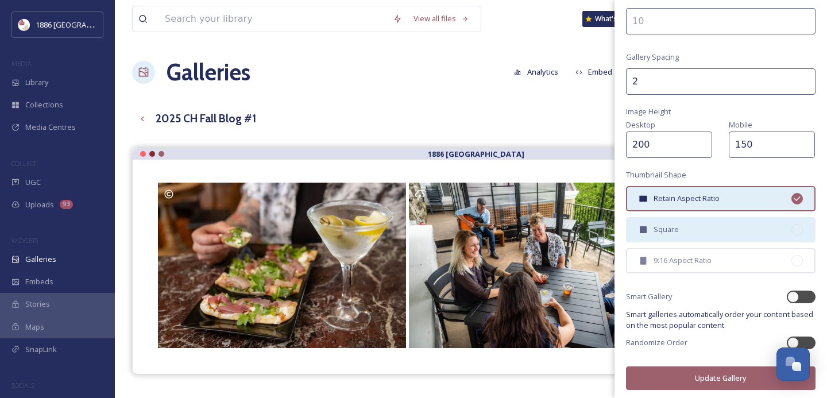
type input "200"
click at [737, 229] on div "Square" at bounding box center [721, 229] width 190 height 25
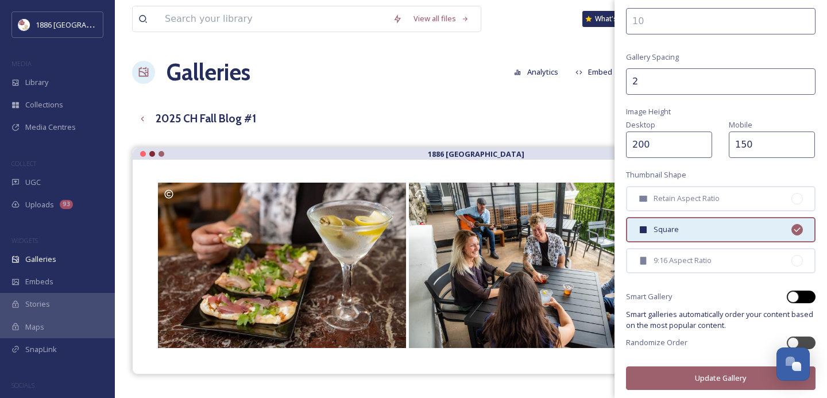
click at [811, 296] on div at bounding box center [801, 297] width 29 height 13
checkbox input "true"
click at [731, 369] on button "Update Gallery" at bounding box center [721, 378] width 190 height 24
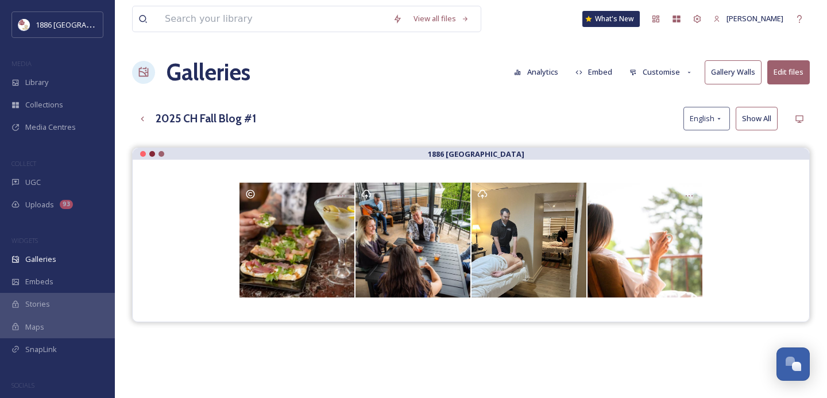
click at [668, 67] on button "Customise" at bounding box center [661, 72] width 75 height 22
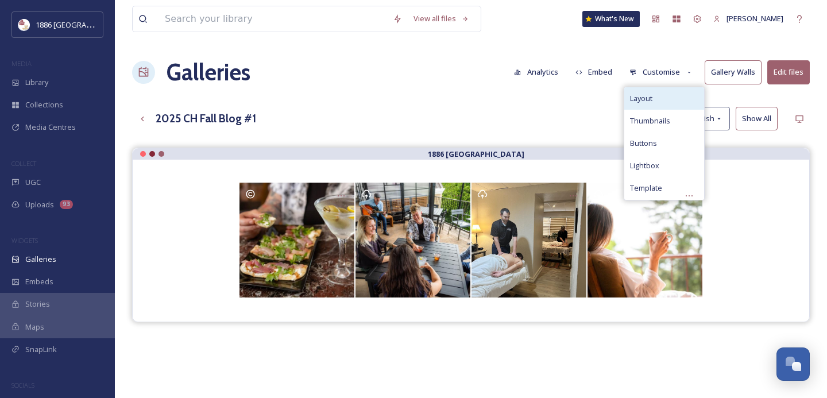
click at [669, 92] on div "Layout" at bounding box center [664, 98] width 80 height 22
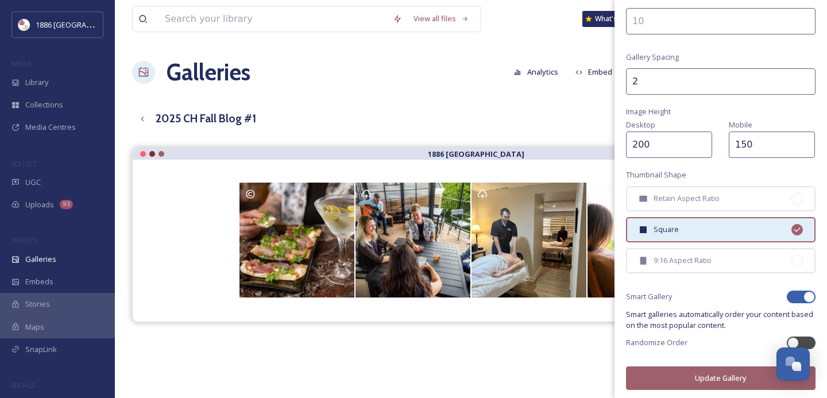
drag, startPoint x: 665, startPoint y: 144, endPoint x: 608, endPoint y: 136, distance: 58.0
click at [608, 135] on div "View all files What's New [PERSON_NAME] Galleries Analytics Embed Customise Gal…" at bounding box center [471, 281] width 712 height 563
type input "150"
click at [712, 369] on button "Update Gallery" at bounding box center [721, 378] width 190 height 24
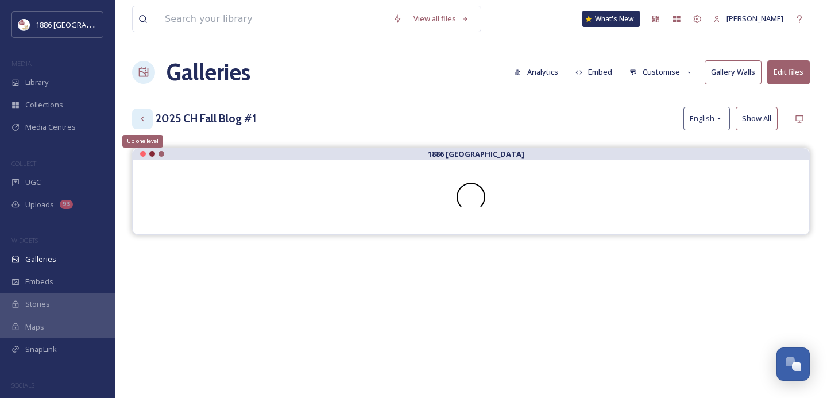
click at [146, 113] on div "Up one level" at bounding box center [142, 119] width 21 height 21
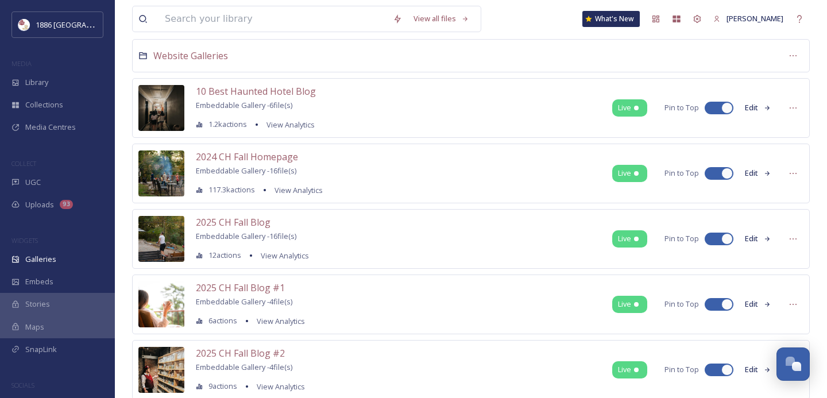
scroll to position [101, 0]
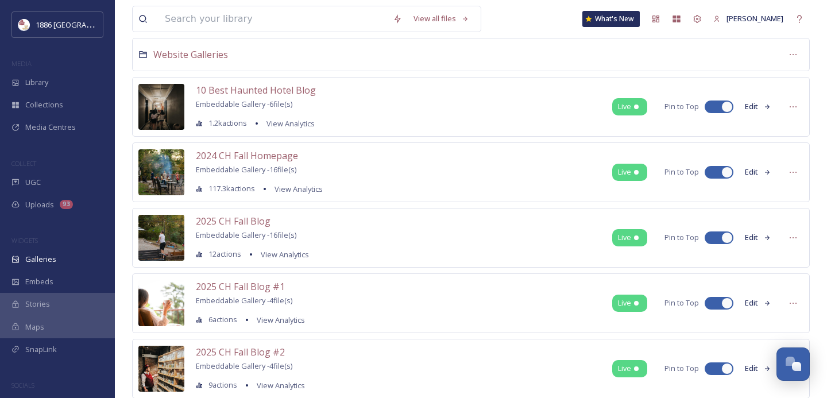
click at [752, 303] on button "Edit" at bounding box center [758, 303] width 38 height 22
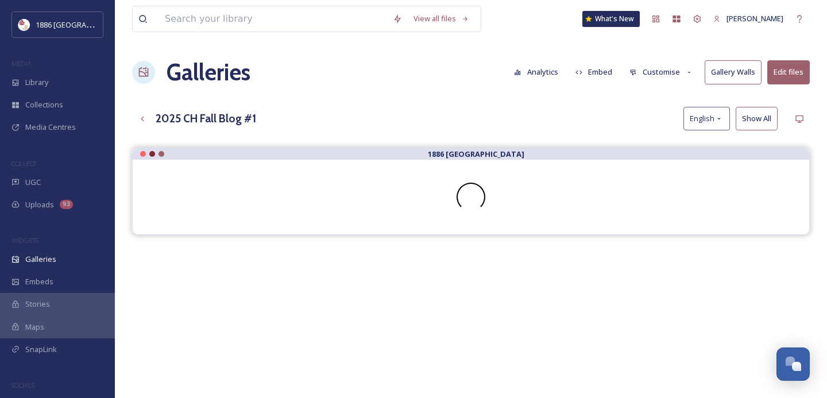
click at [642, 72] on button "Customise" at bounding box center [661, 72] width 75 height 22
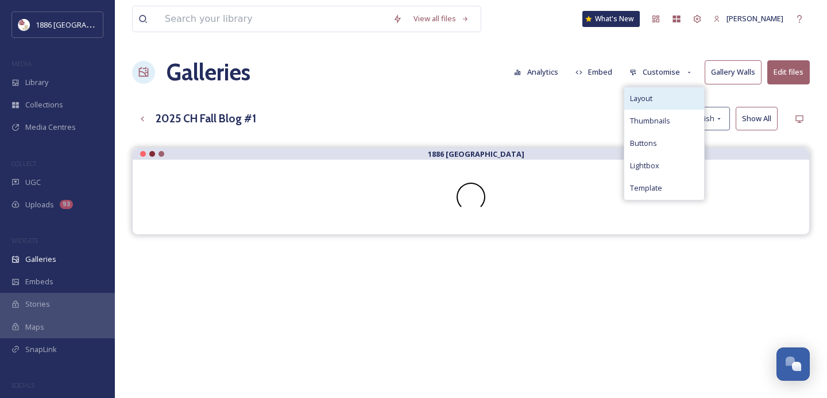
click at [649, 89] on div "Layout" at bounding box center [664, 98] width 80 height 22
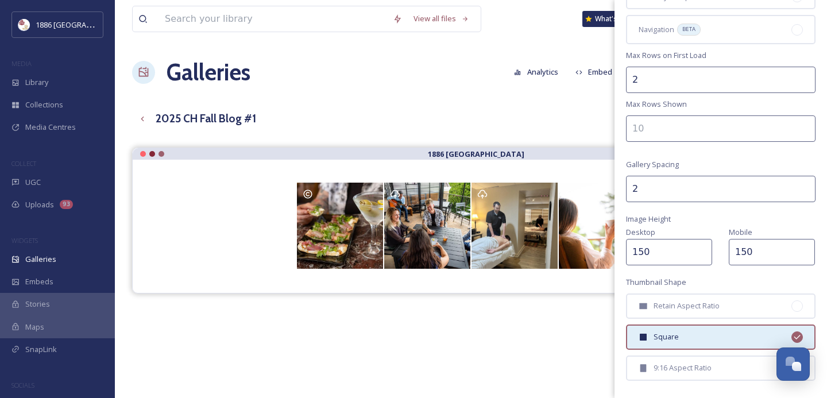
scroll to position [159, 0]
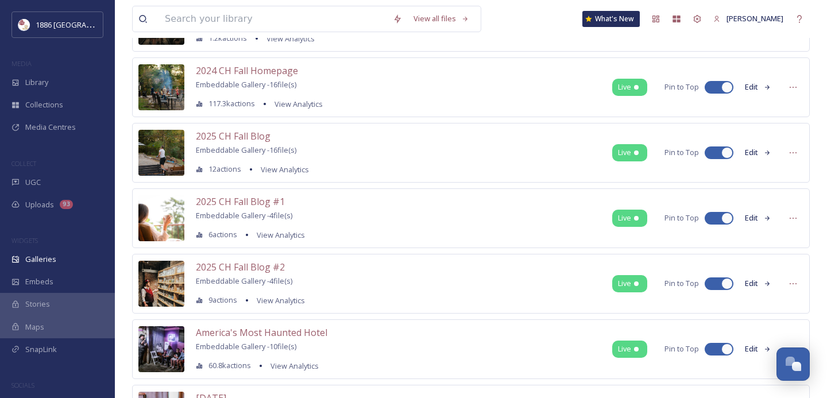
scroll to position [193, 0]
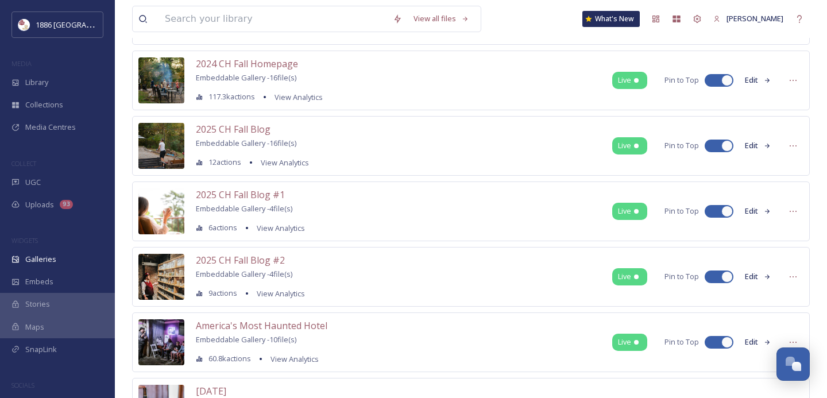
click at [743, 210] on button "Edit" at bounding box center [758, 211] width 38 height 22
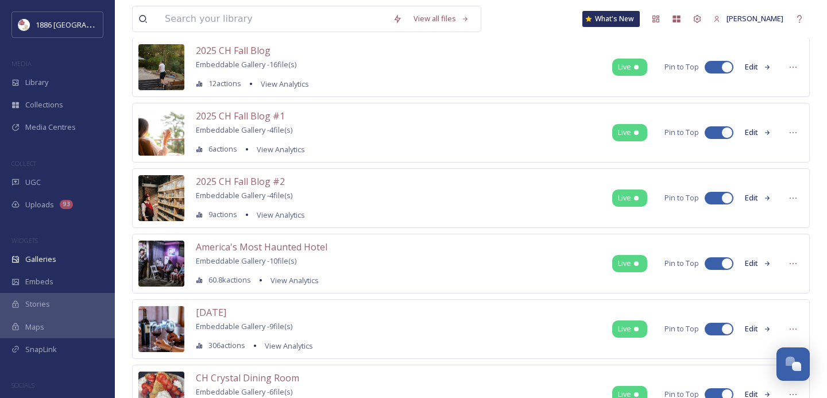
scroll to position [280, 0]
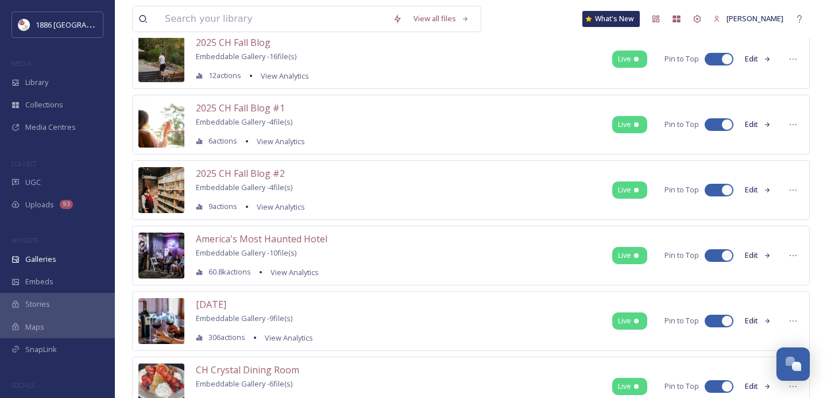
click at [758, 192] on button "Edit" at bounding box center [758, 190] width 38 height 22
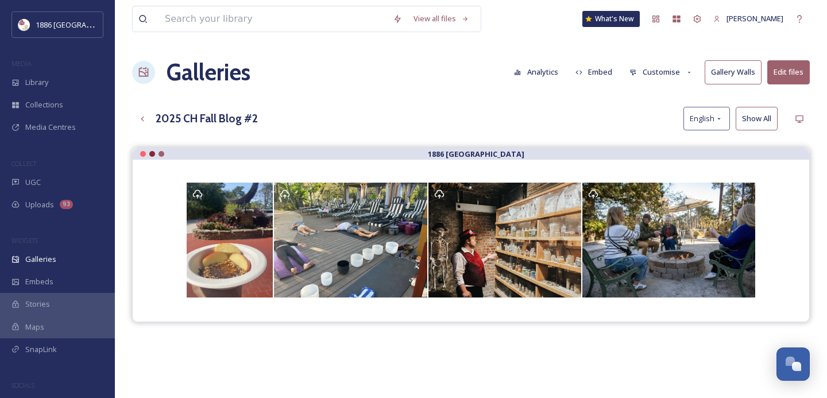
click at [652, 76] on button "Customise" at bounding box center [661, 72] width 75 height 22
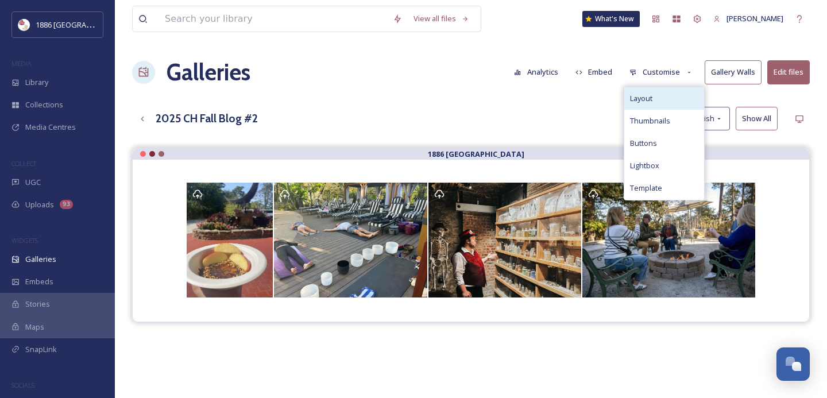
click at [665, 98] on div "Layout" at bounding box center [664, 98] width 80 height 22
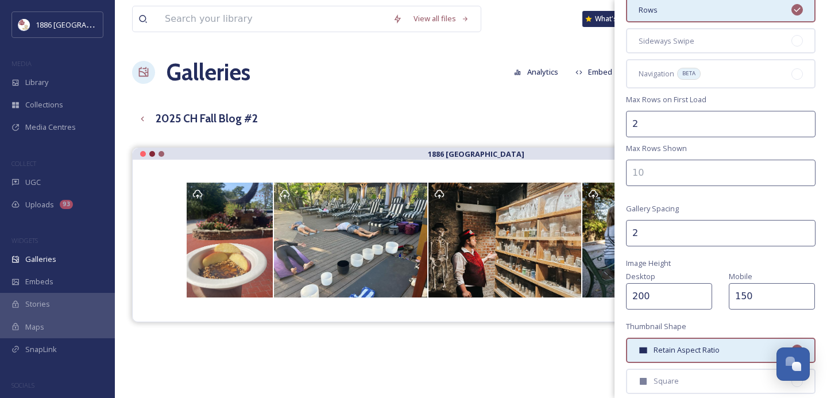
scroll to position [198, 0]
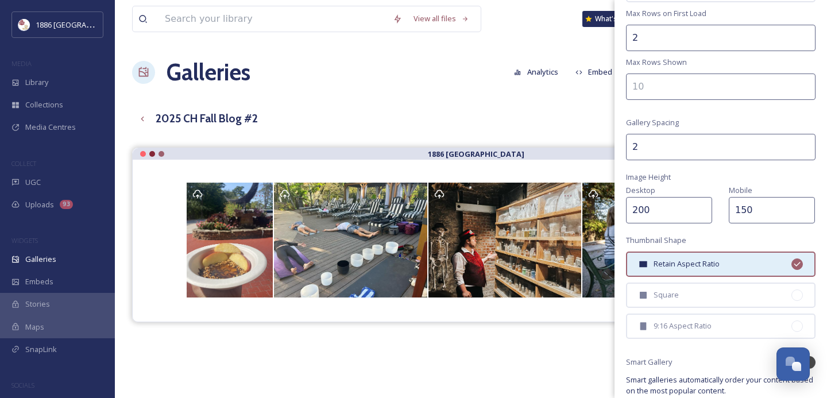
drag, startPoint x: 681, startPoint y: 206, endPoint x: 569, endPoint y: 206, distance: 112.6
click at [569, 206] on div "View all files What's New [PERSON_NAME] Galleries Analytics Embed Customise Gal…" at bounding box center [471, 281] width 712 height 563
type input "150"
click at [696, 299] on div "Square" at bounding box center [721, 295] width 190 height 25
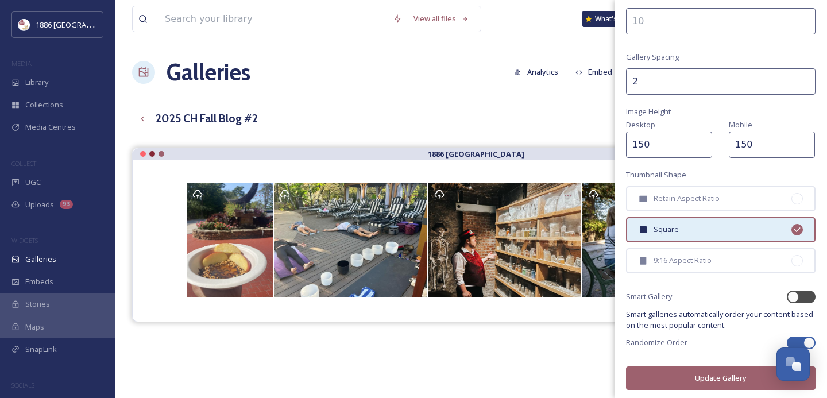
click at [735, 369] on button "Update Gallery" at bounding box center [721, 378] width 190 height 24
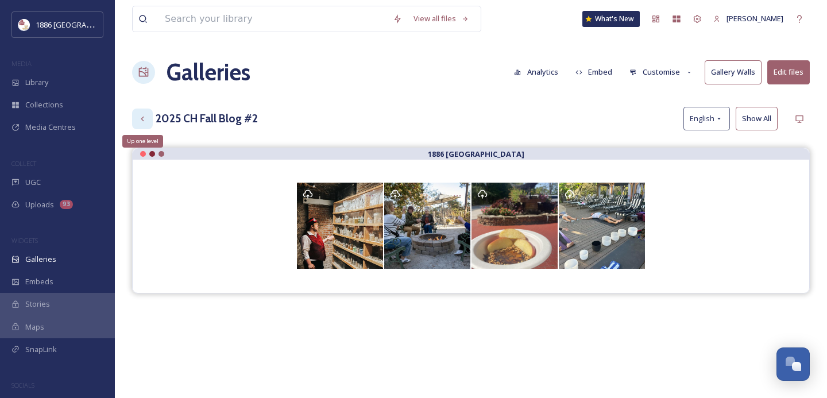
click at [141, 114] on icon at bounding box center [142, 118] width 9 height 9
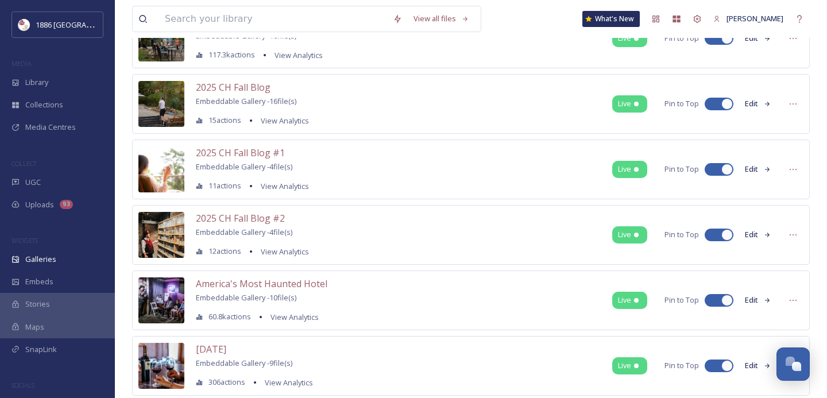
scroll to position [223, 0]
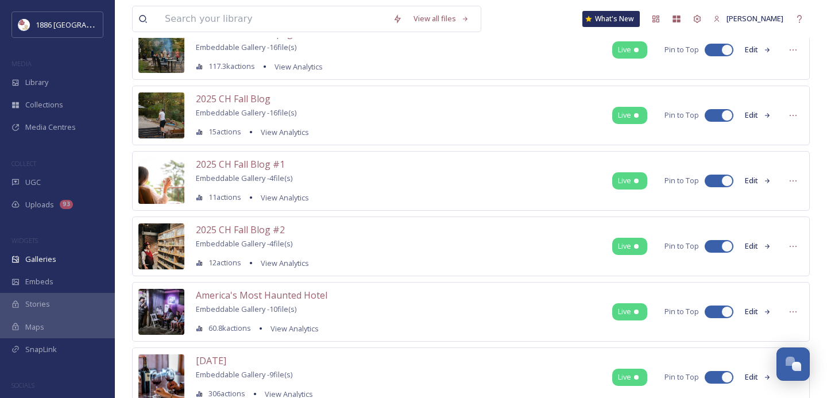
click at [754, 111] on button "Edit" at bounding box center [758, 115] width 38 height 22
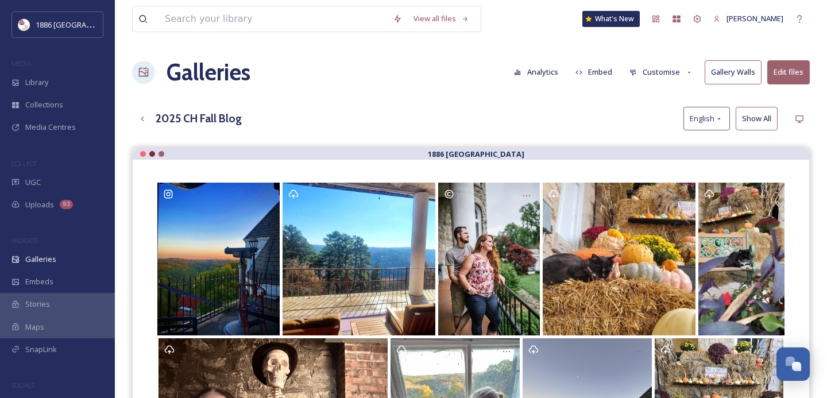
click at [661, 72] on button "Customise" at bounding box center [661, 72] width 75 height 22
click at [565, 101] on div "View all files What's New [PERSON_NAME] Galleries Analytics Embed Customise Gal…" at bounding box center [471, 289] width 712 height 578
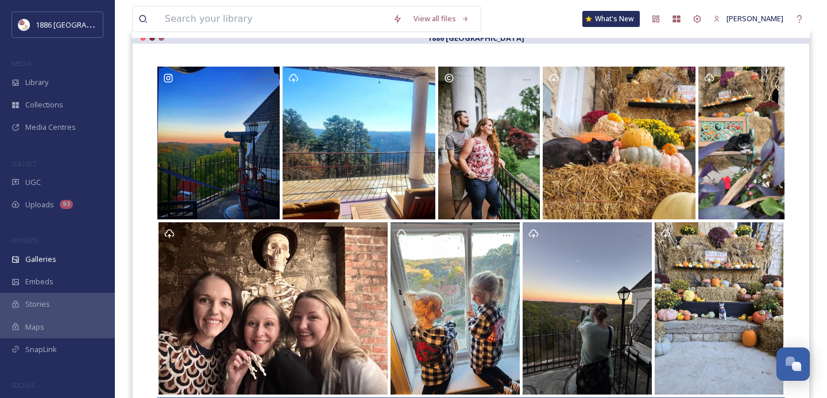
scroll to position [121, 0]
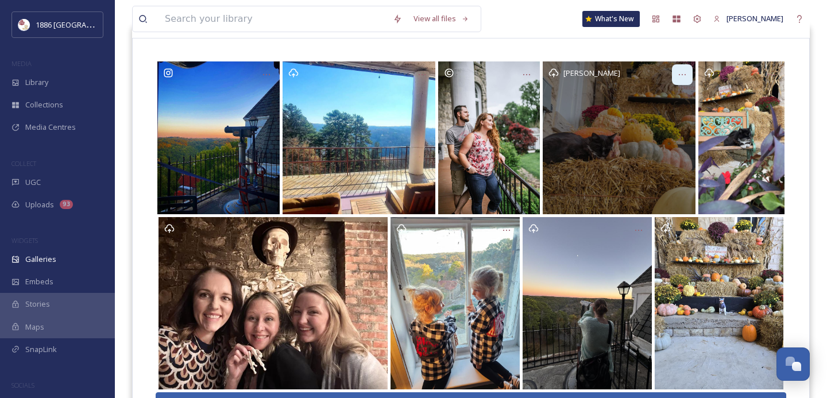
click at [682, 76] on icon at bounding box center [682, 74] width 9 height 9
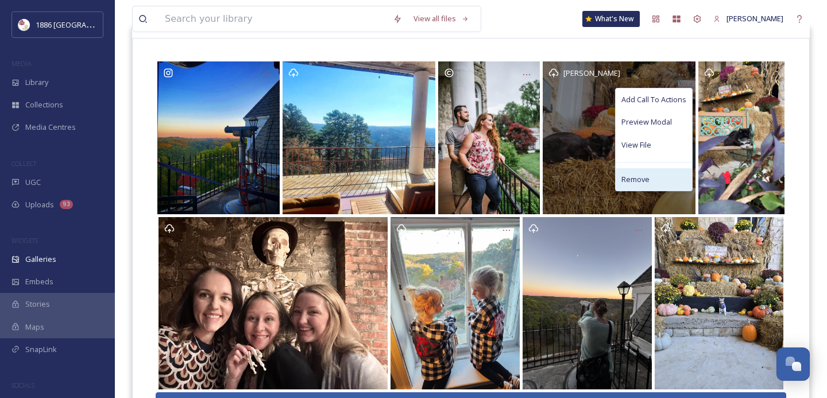
click at [659, 172] on div "Remove" at bounding box center [654, 179] width 76 height 22
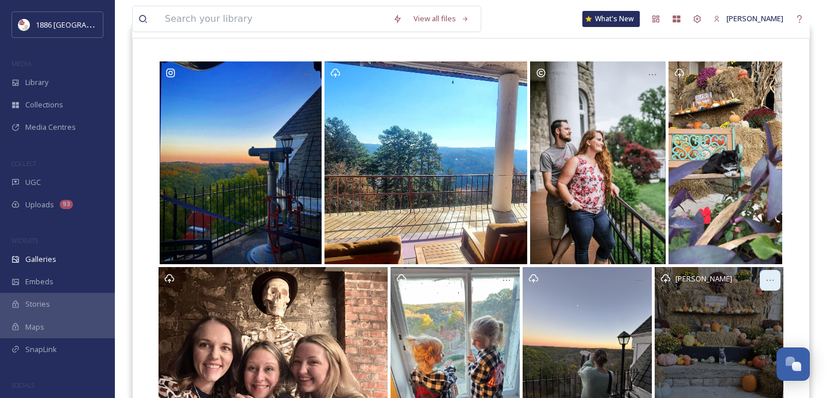
click at [772, 280] on icon at bounding box center [770, 280] width 9 height 9
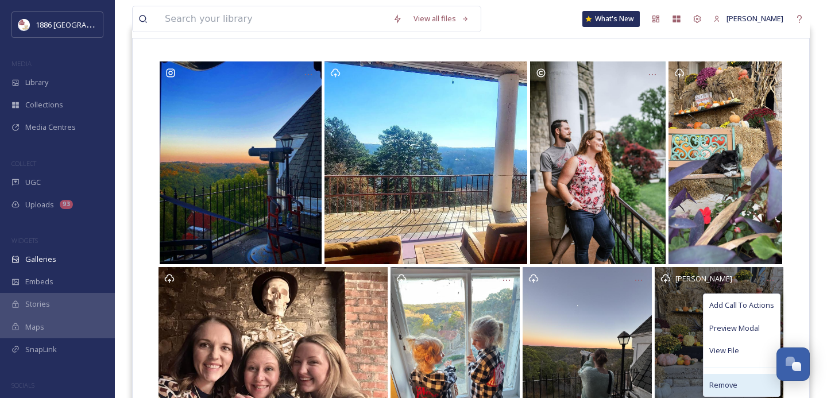
click at [732, 378] on div "Remove" at bounding box center [742, 385] width 76 height 22
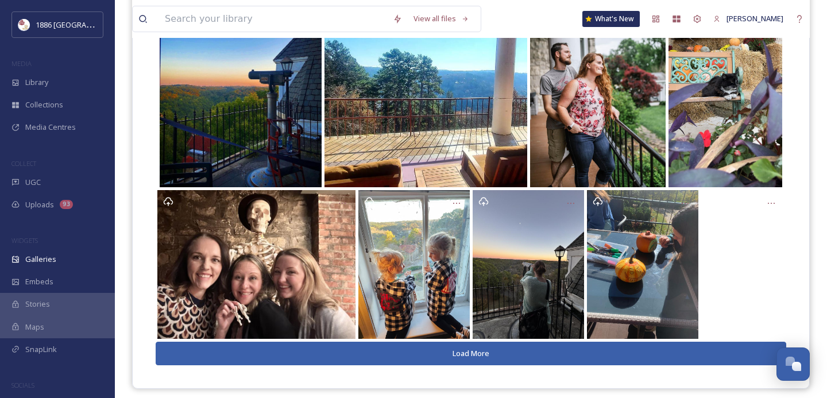
scroll to position [205, 0]
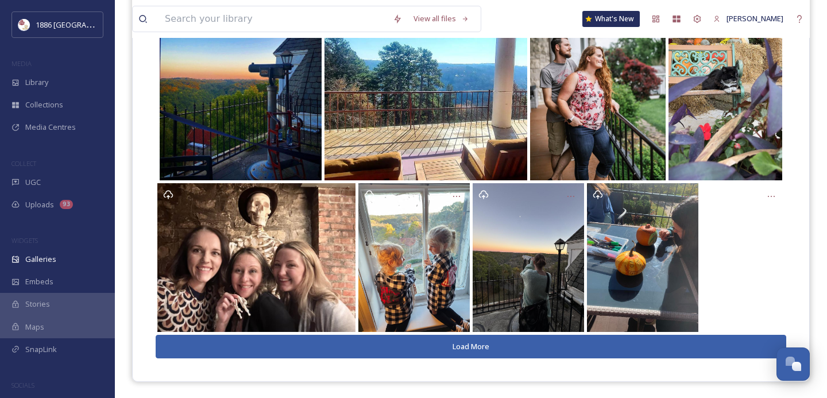
click at [532, 339] on button "Load More" at bounding box center [471, 347] width 631 height 24
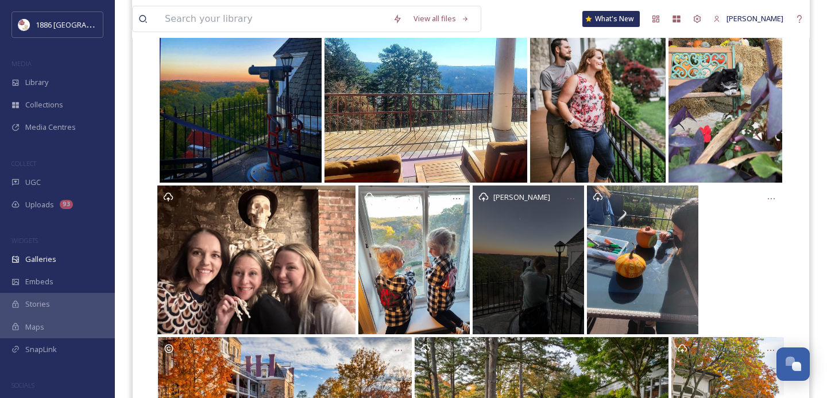
scroll to position [202, 0]
click at [570, 198] on icon at bounding box center [570, 199] width 9 height 9
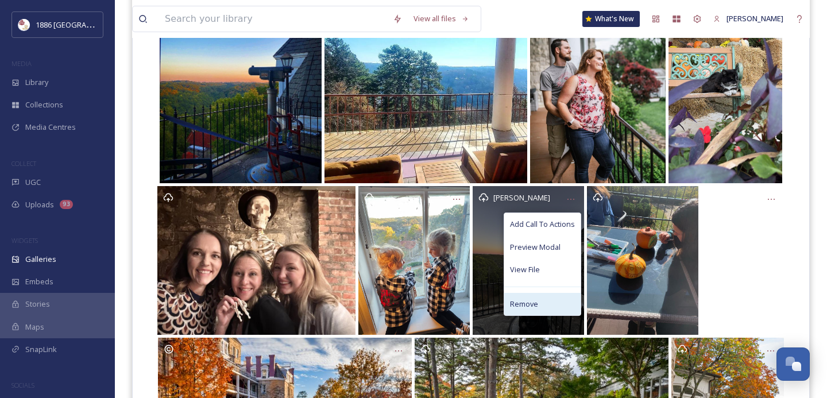
click at [543, 308] on div "Remove" at bounding box center [542, 304] width 76 height 22
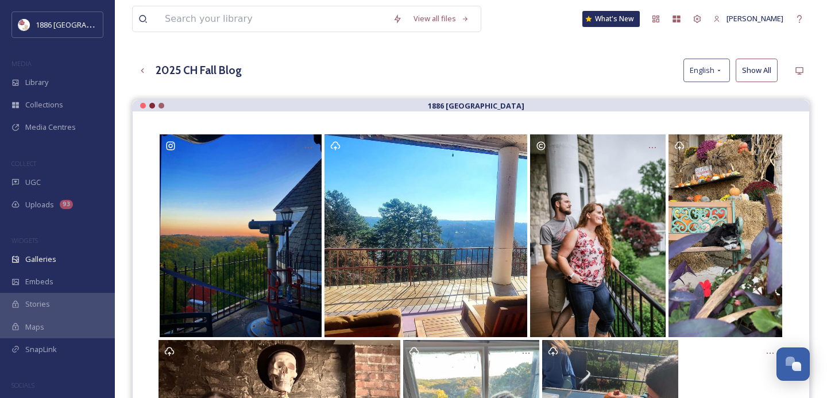
scroll to position [0, 0]
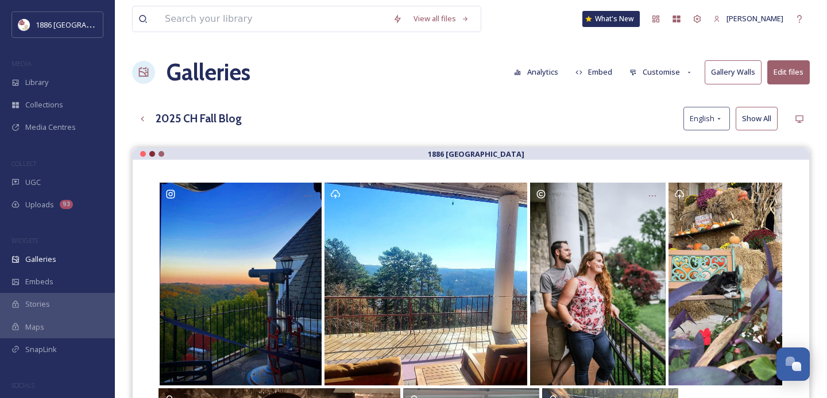
click at [673, 75] on button "Customise" at bounding box center [661, 72] width 75 height 22
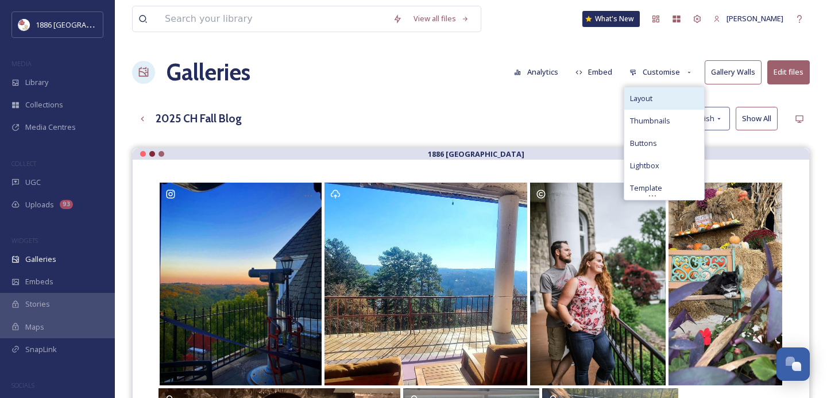
click at [665, 98] on div "Layout" at bounding box center [664, 98] width 80 height 22
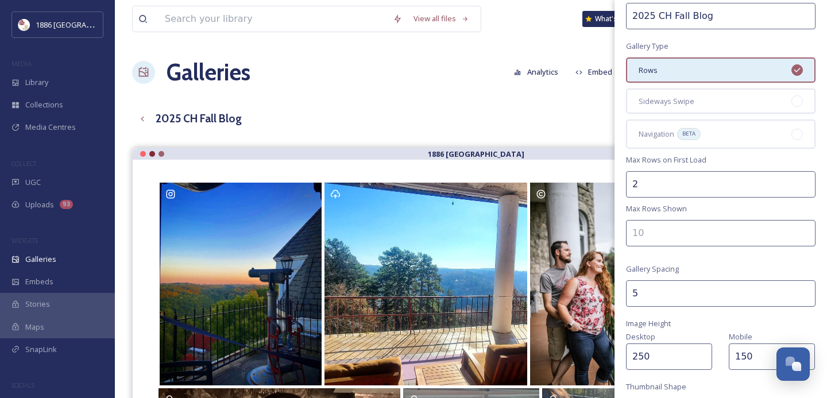
scroll to position [54, 0]
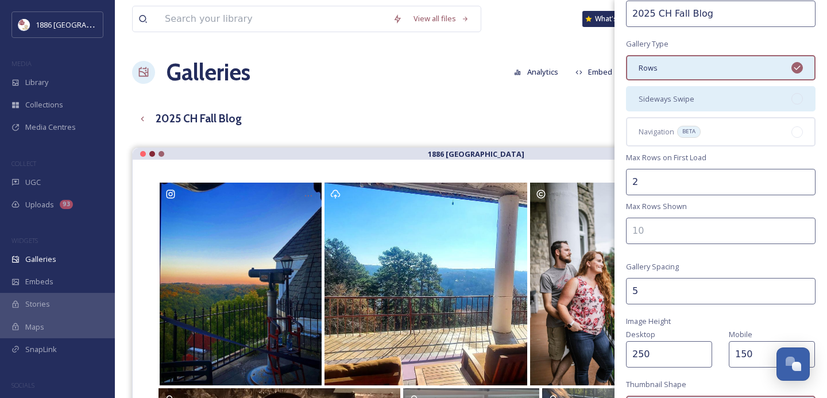
click at [710, 103] on div "Sideways Swipe" at bounding box center [721, 98] width 190 height 25
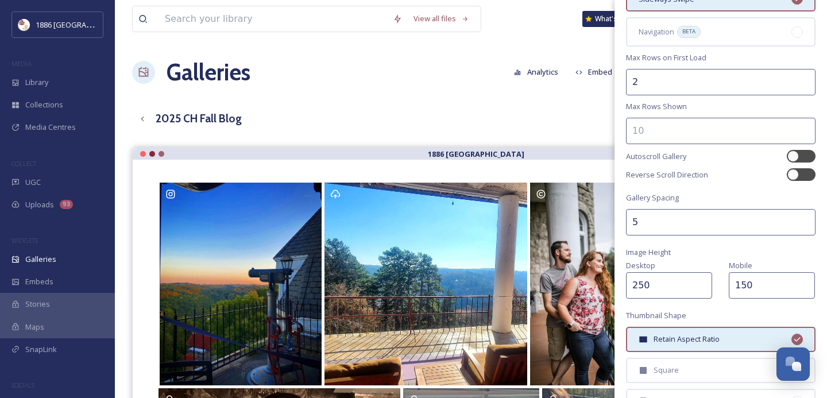
scroll to position [208, 0]
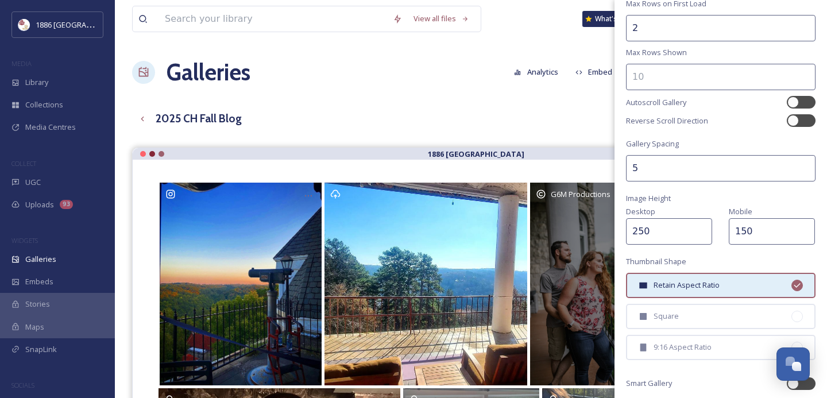
drag, startPoint x: 659, startPoint y: 230, endPoint x: 601, endPoint y: 230, distance: 58.0
click at [601, 230] on div "View all files What's New [PERSON_NAME] Galleries Analytics Embed Customise Gal…" at bounding box center [471, 393] width 712 height 786
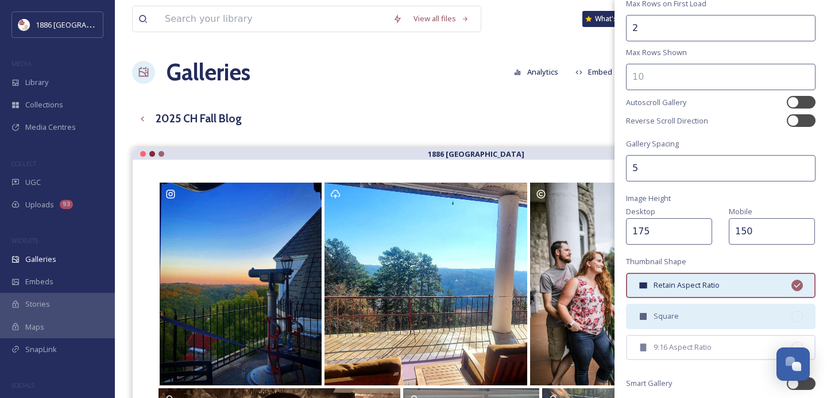
type input "175"
click at [690, 315] on div "Square" at bounding box center [721, 316] width 190 height 25
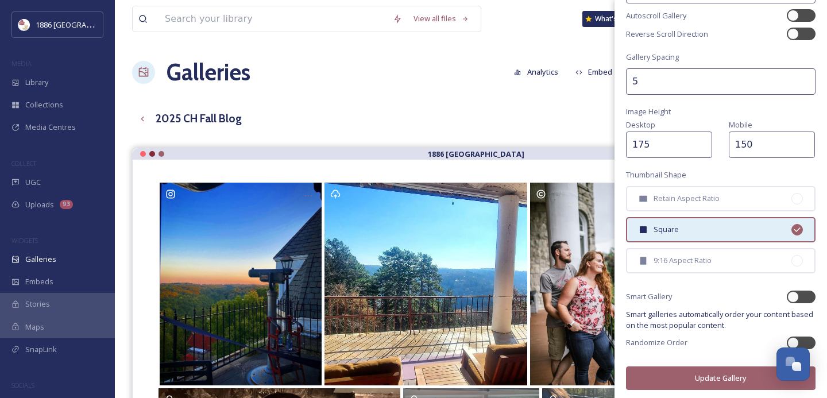
click at [697, 374] on button "Update Gallery" at bounding box center [721, 378] width 190 height 24
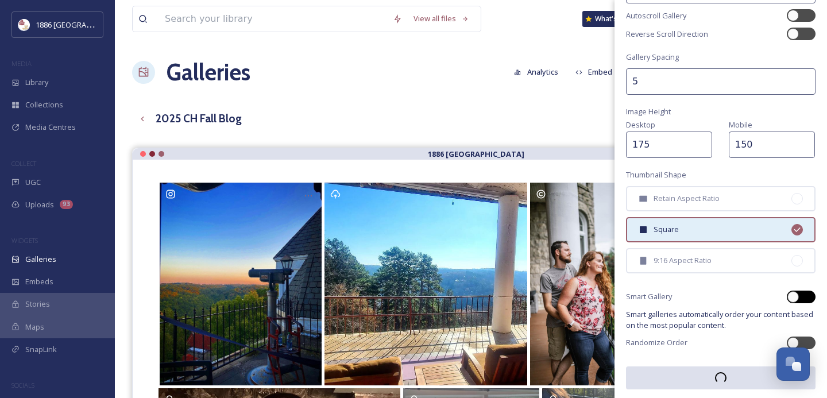
click at [806, 297] on div at bounding box center [801, 297] width 29 height 13
checkbox input "true"
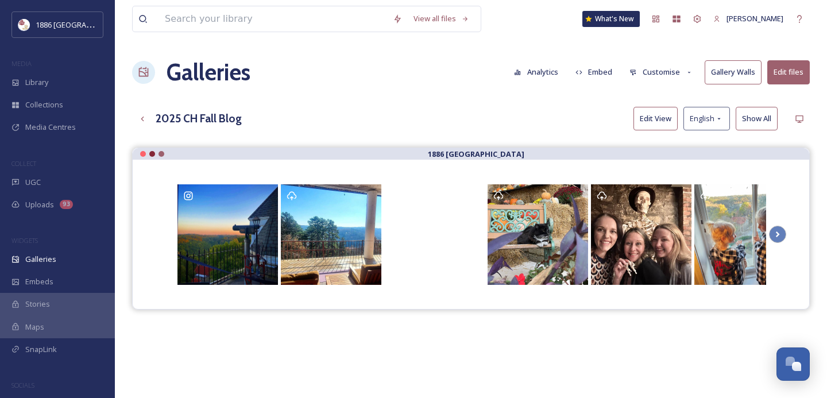
click at [664, 75] on button "Customise" at bounding box center [661, 72] width 75 height 22
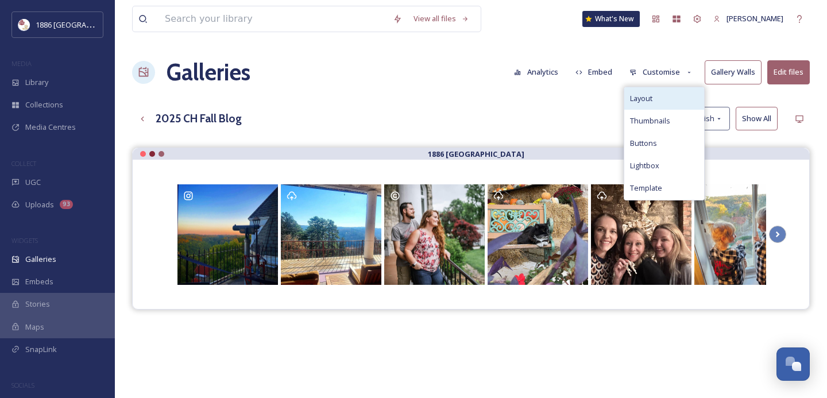
click at [668, 95] on div "Layout" at bounding box center [664, 98] width 80 height 22
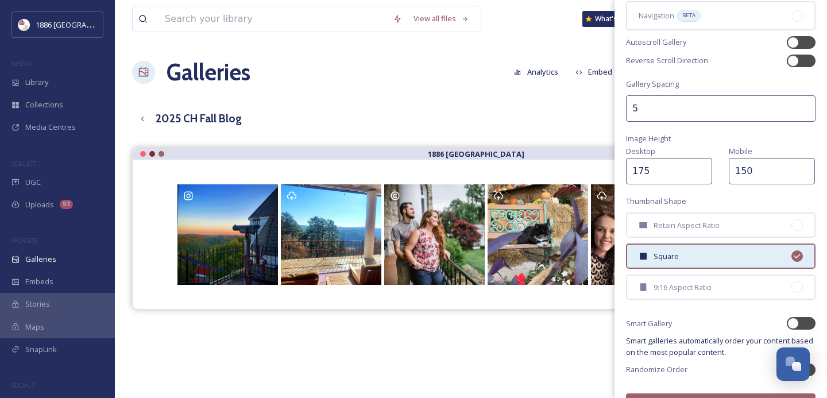
scroll to position [198, 0]
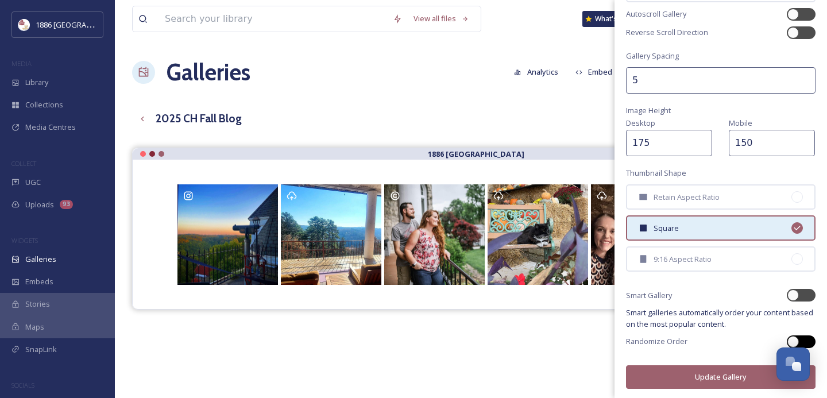
click at [812, 338] on div at bounding box center [801, 341] width 29 height 13
checkbox input "true"
click at [710, 374] on button "Update Gallery" at bounding box center [721, 377] width 190 height 24
